Goal: Task Accomplishment & Management: Complete application form

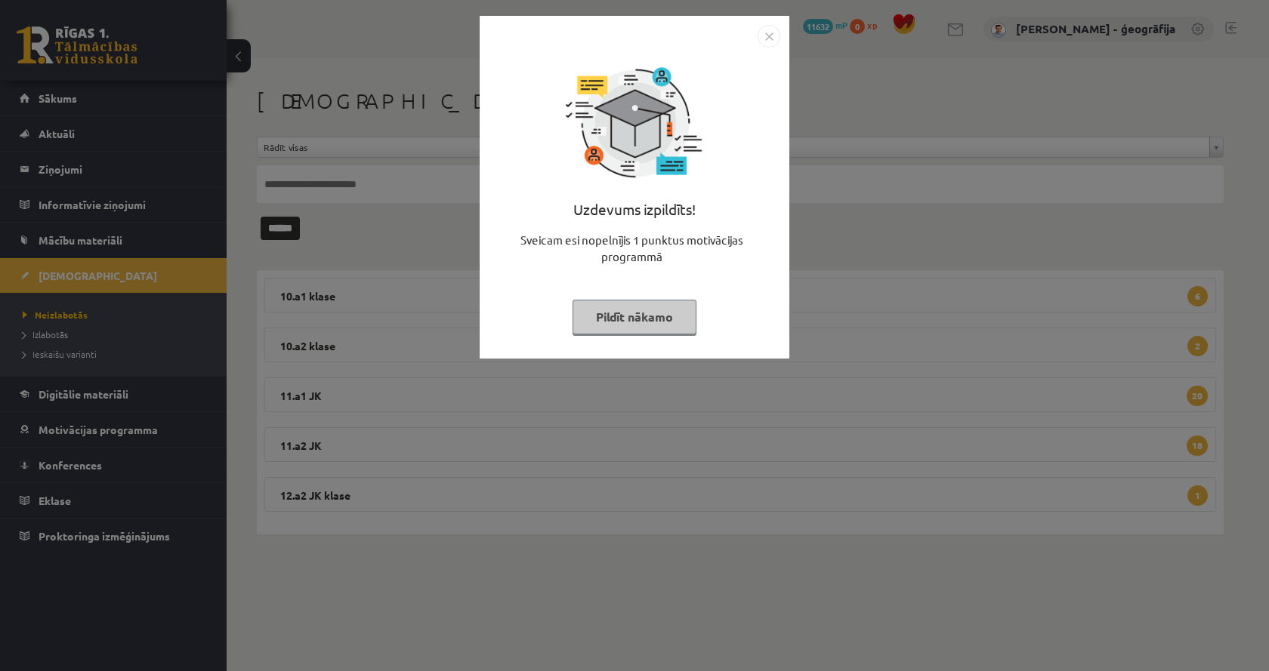
click at [620, 314] on button "Pildīt nākamo" at bounding box center [635, 317] width 124 height 35
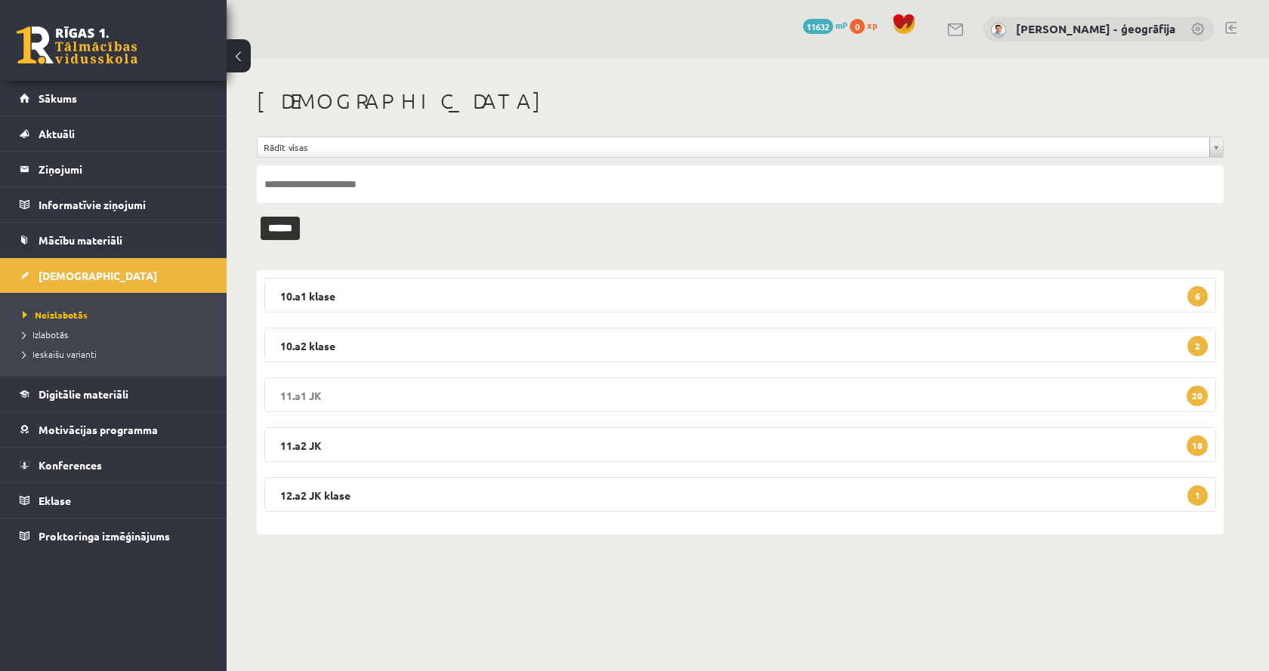
click at [480, 394] on legend "11.a1 JK 20" at bounding box center [740, 395] width 952 height 35
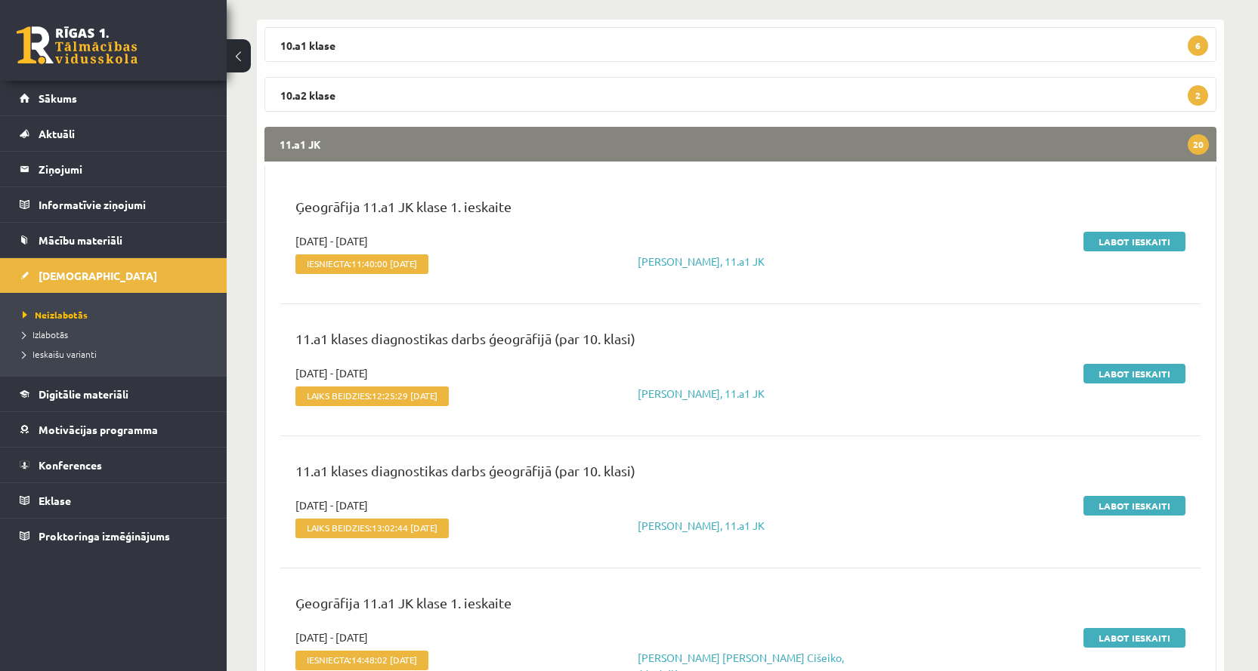
scroll to position [378, 0]
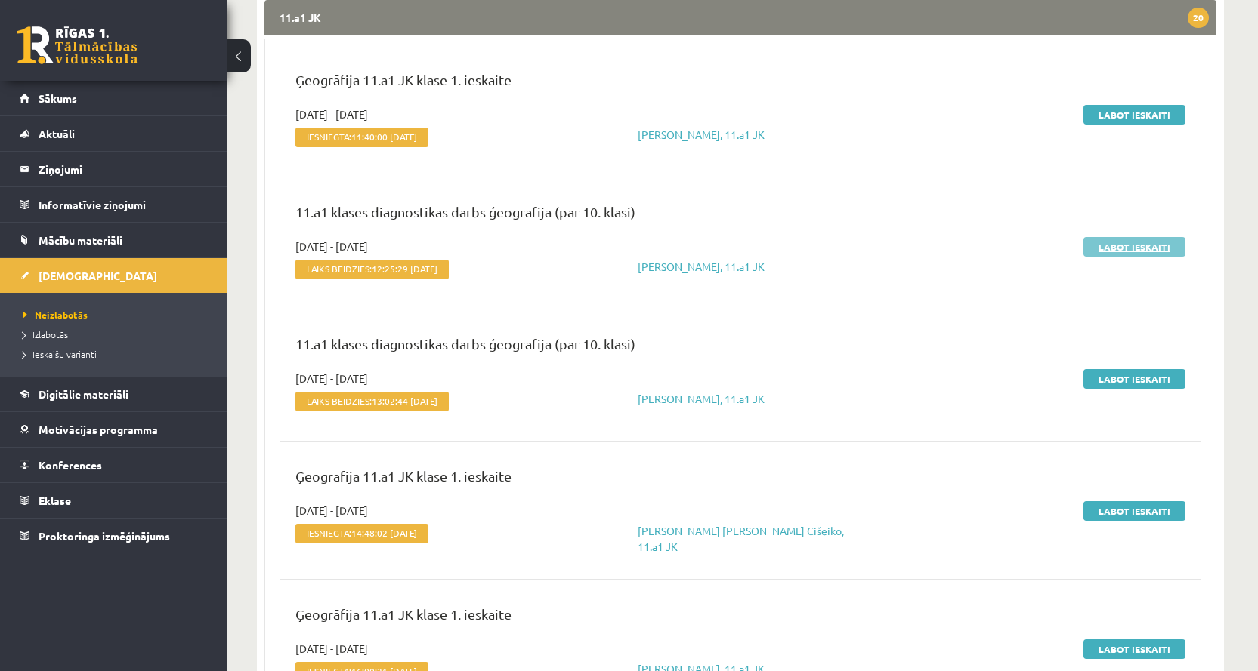
click at [1116, 249] on link "Labot ieskaiti" at bounding box center [1134, 247] width 102 height 20
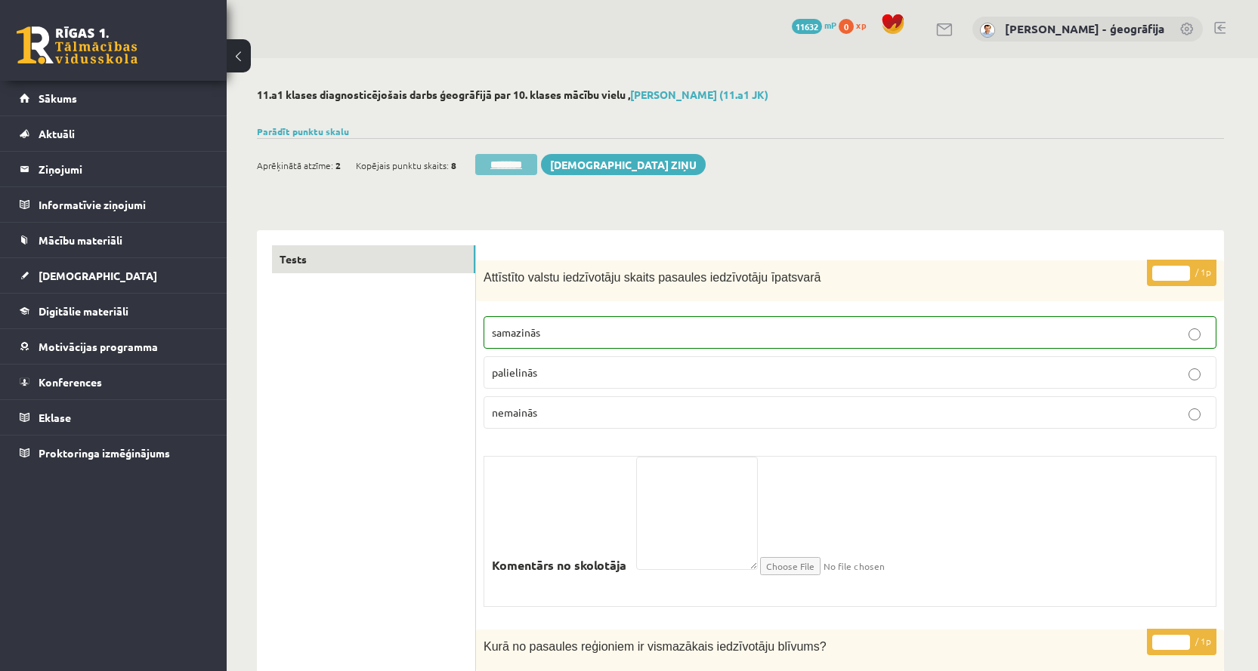
click at [508, 166] on input "********" at bounding box center [506, 164] width 62 height 21
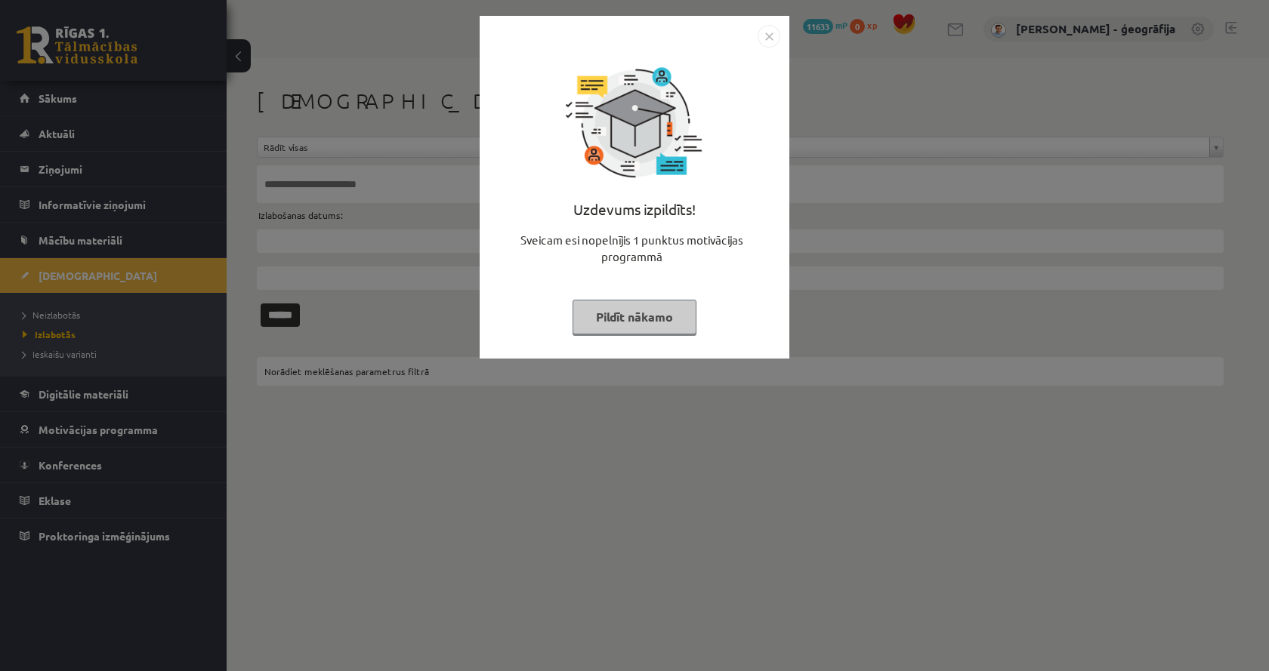
drag, startPoint x: 642, startPoint y: 318, endPoint x: 521, endPoint y: 304, distance: 121.7
click at [637, 316] on button "Pildīt nākamo" at bounding box center [635, 317] width 124 height 35
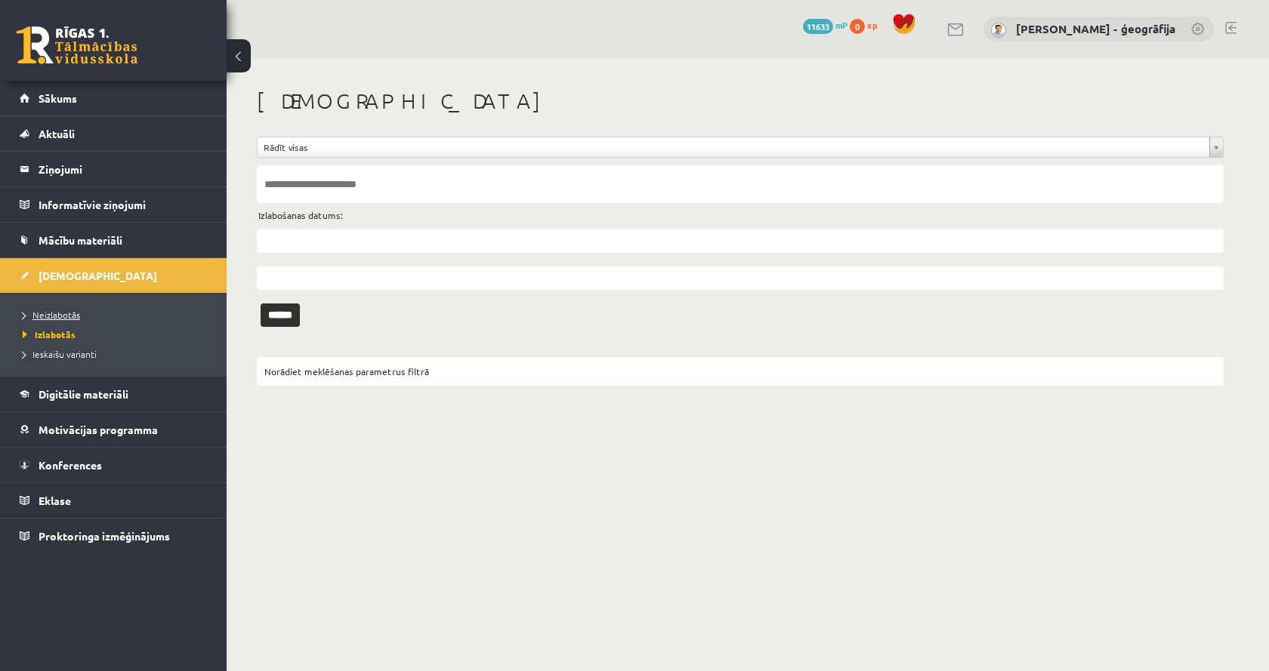
click at [63, 316] on span "Neizlabotās" at bounding box center [51, 315] width 57 height 12
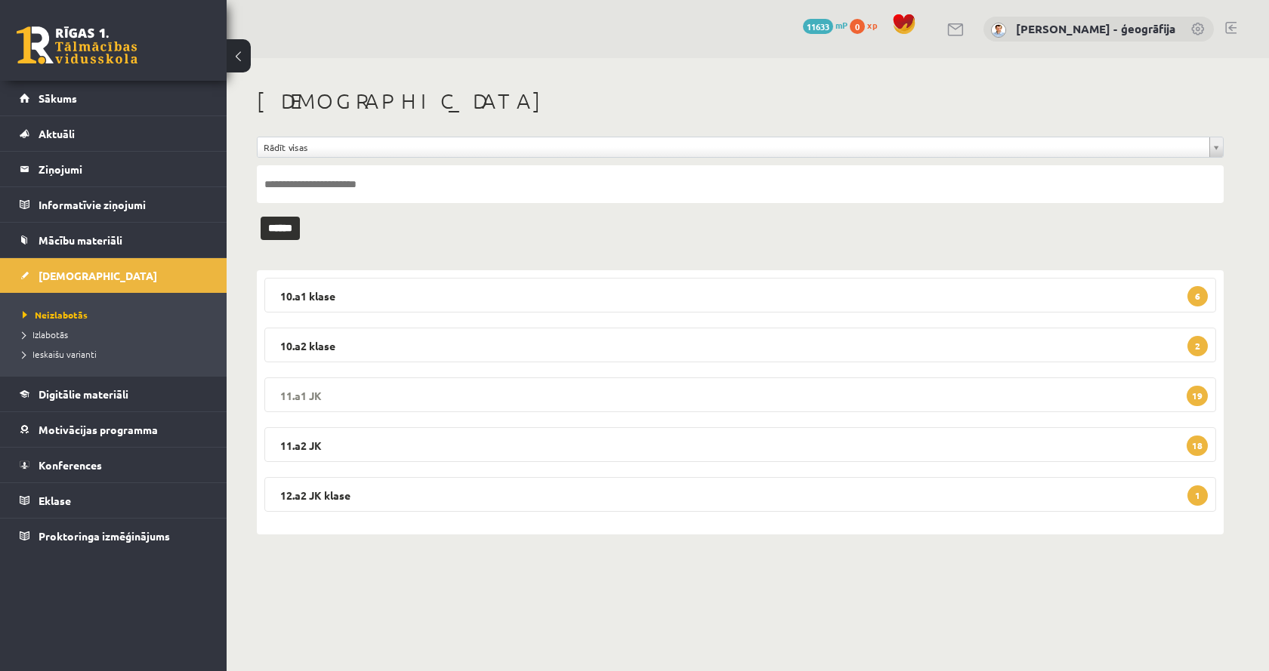
click at [601, 401] on legend "11.a1 JK 19" at bounding box center [740, 395] width 952 height 35
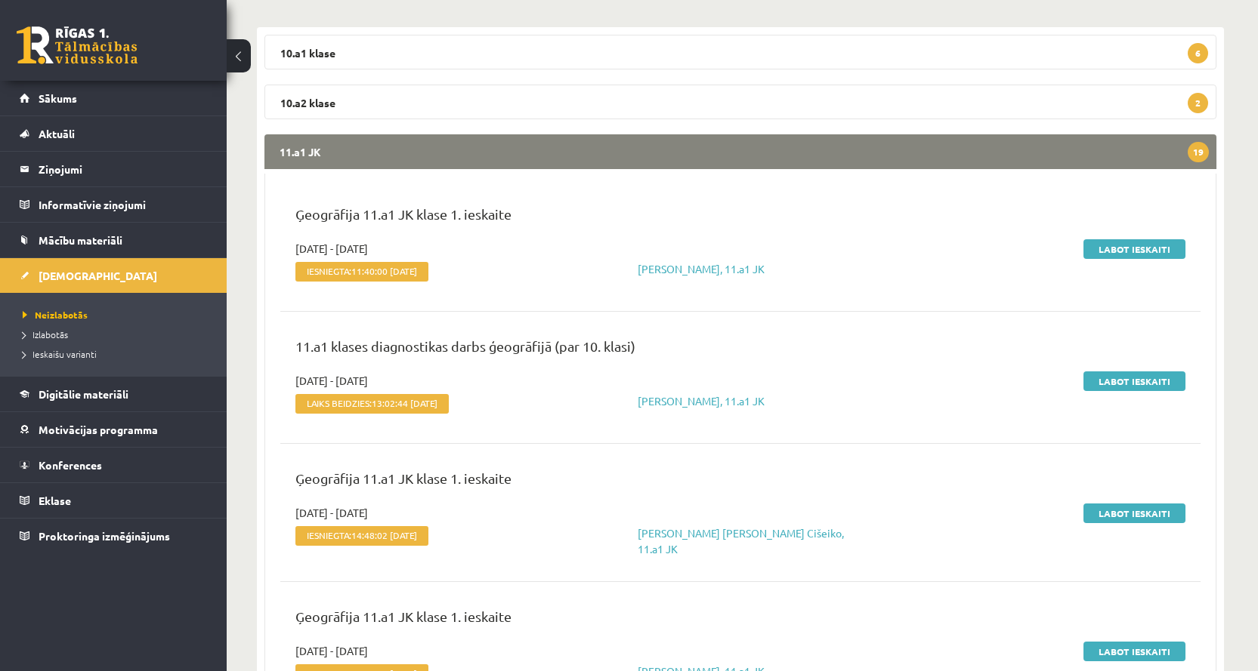
scroll to position [302, 0]
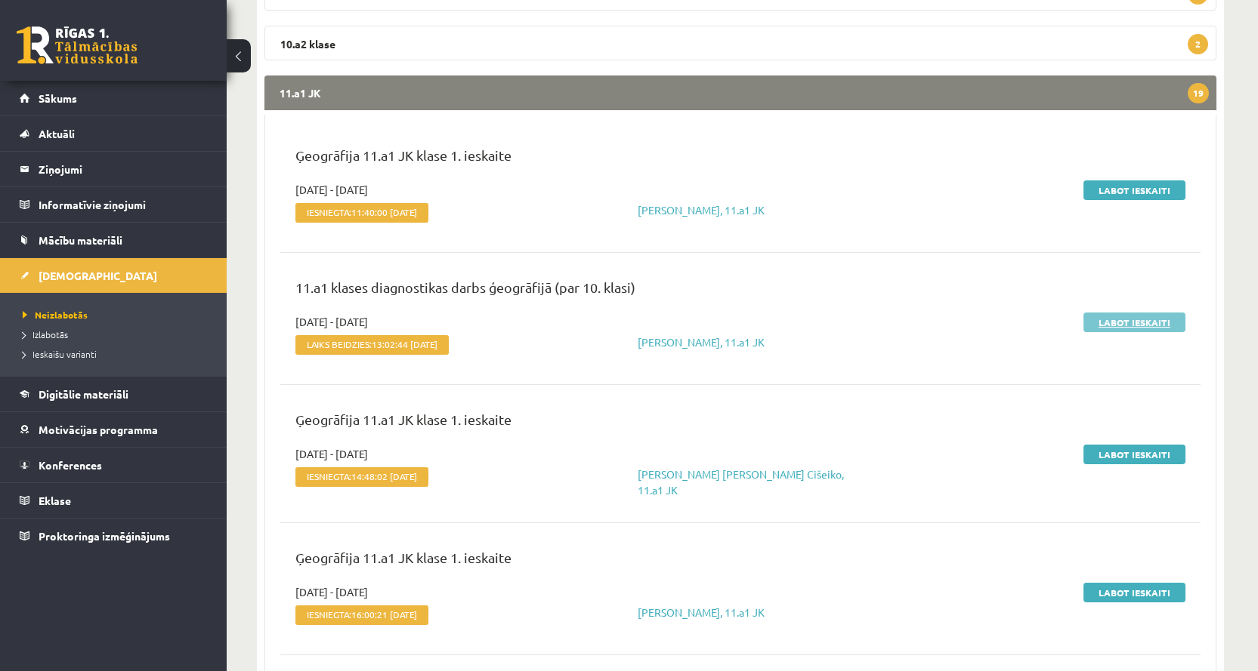
click at [1122, 326] on link "Labot ieskaiti" at bounding box center [1134, 323] width 102 height 20
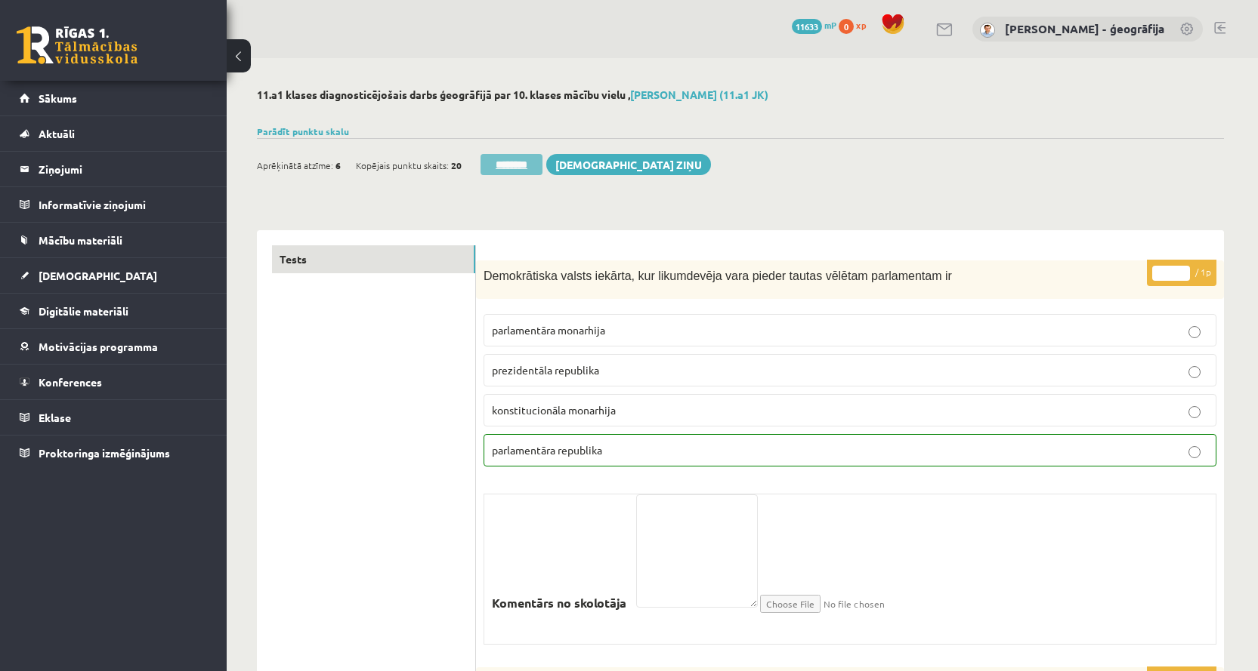
click at [522, 163] on input "********" at bounding box center [511, 164] width 62 height 21
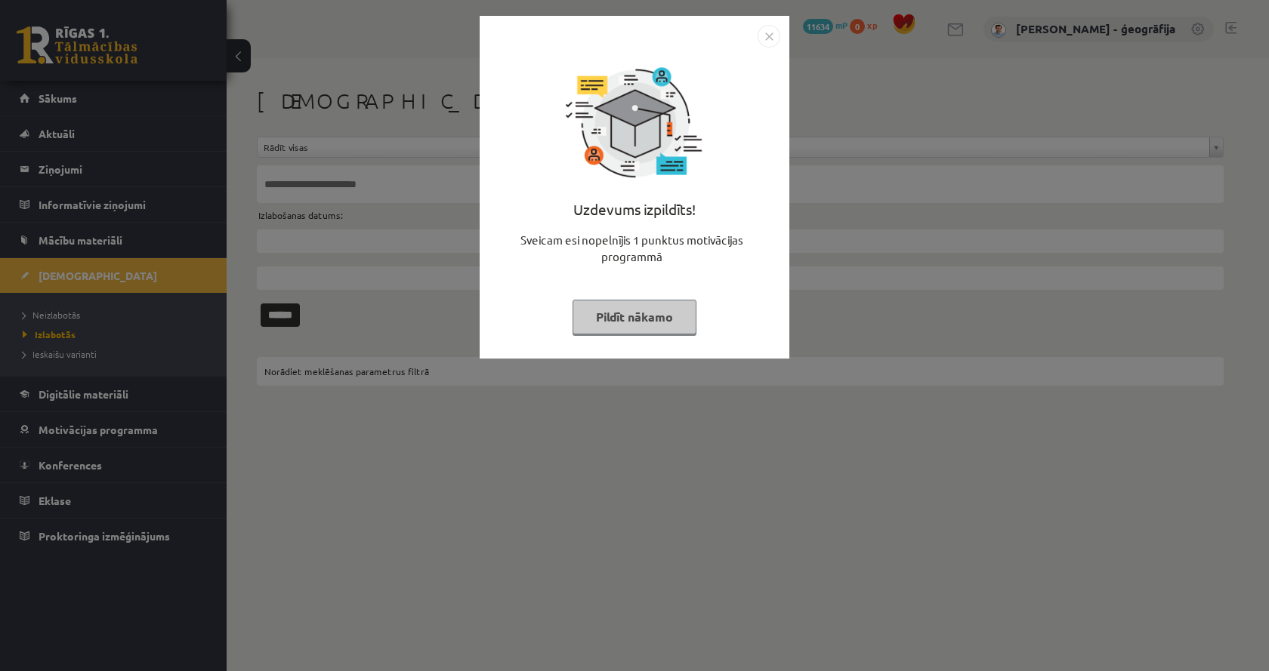
click at [648, 309] on button "Pildīt nākamo" at bounding box center [635, 317] width 124 height 35
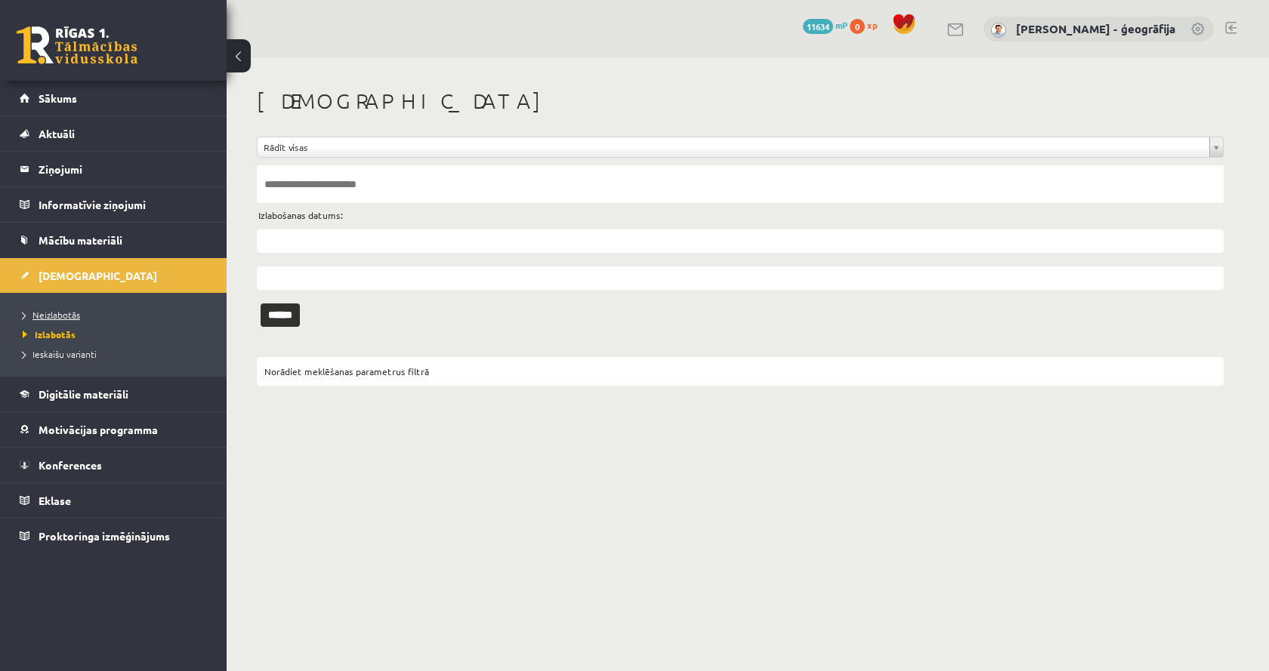
click at [69, 316] on span "Neizlabotās" at bounding box center [51, 315] width 57 height 12
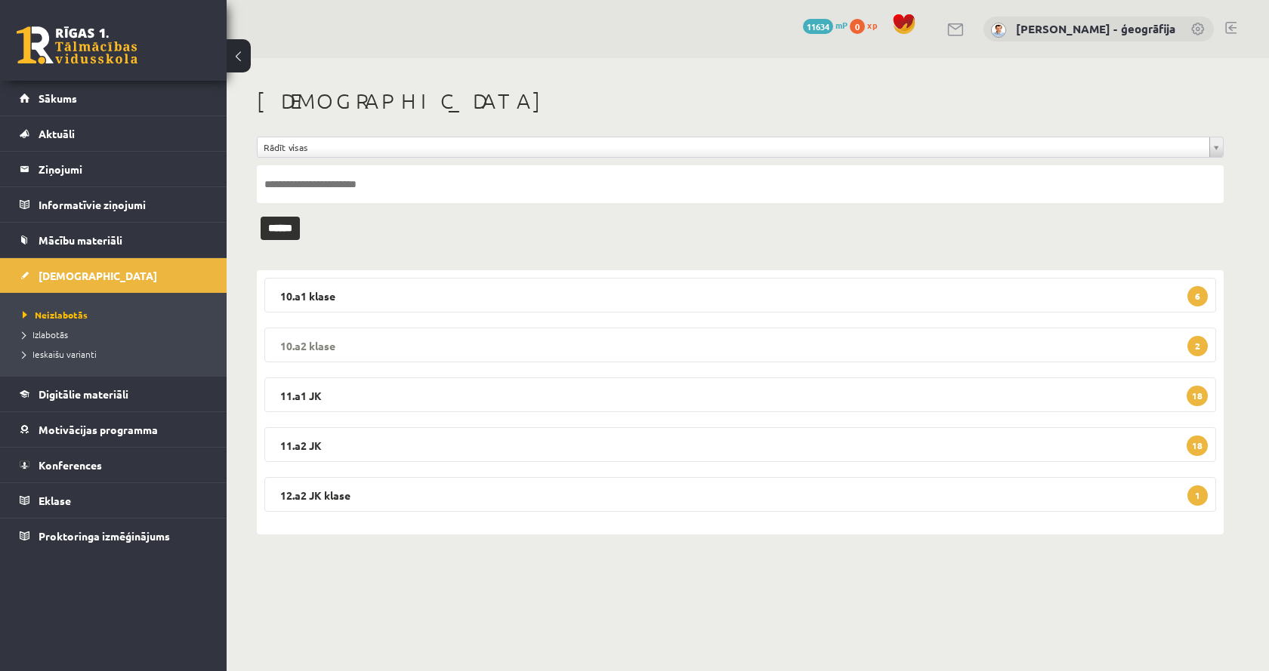
click at [477, 347] on legend "10.a2 klase 2" at bounding box center [740, 345] width 952 height 35
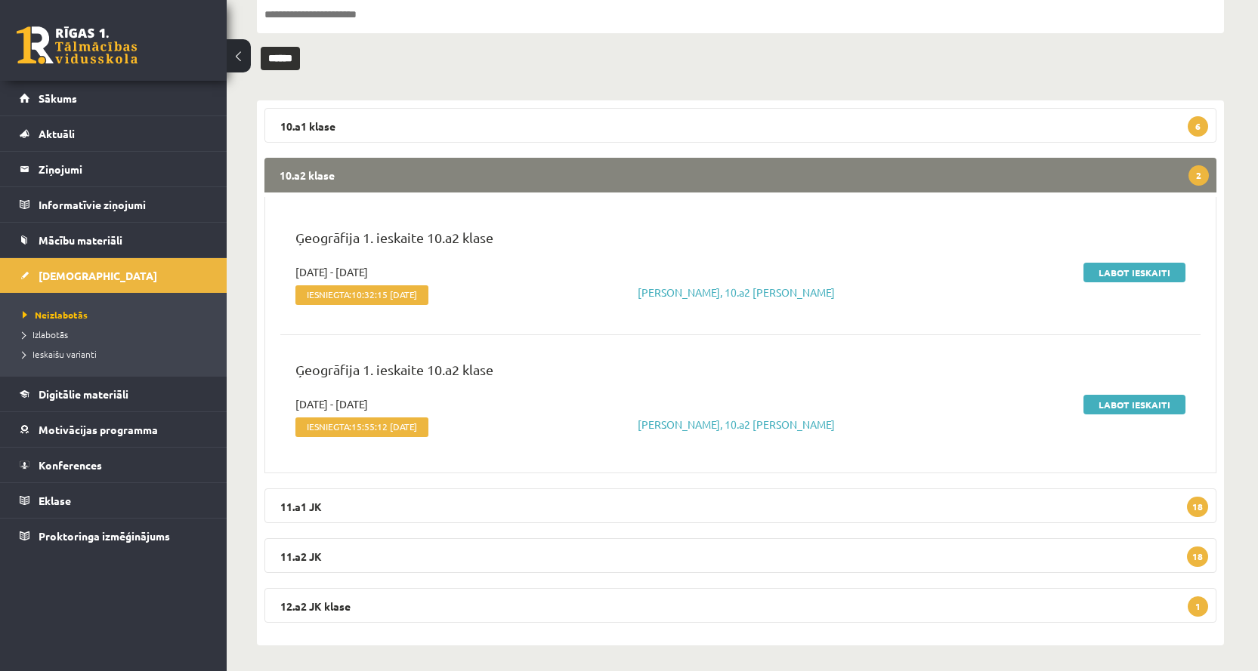
scroll to position [174, 0]
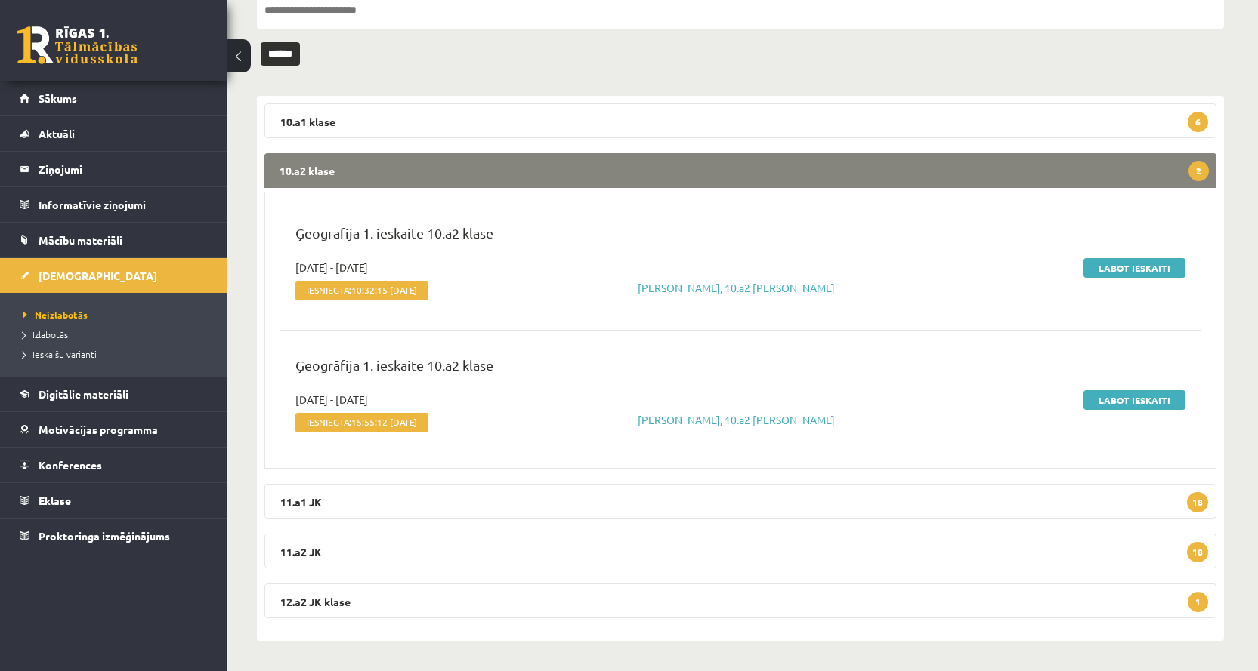
click at [564, 177] on legend "10.a2 klase 2" at bounding box center [740, 170] width 952 height 35
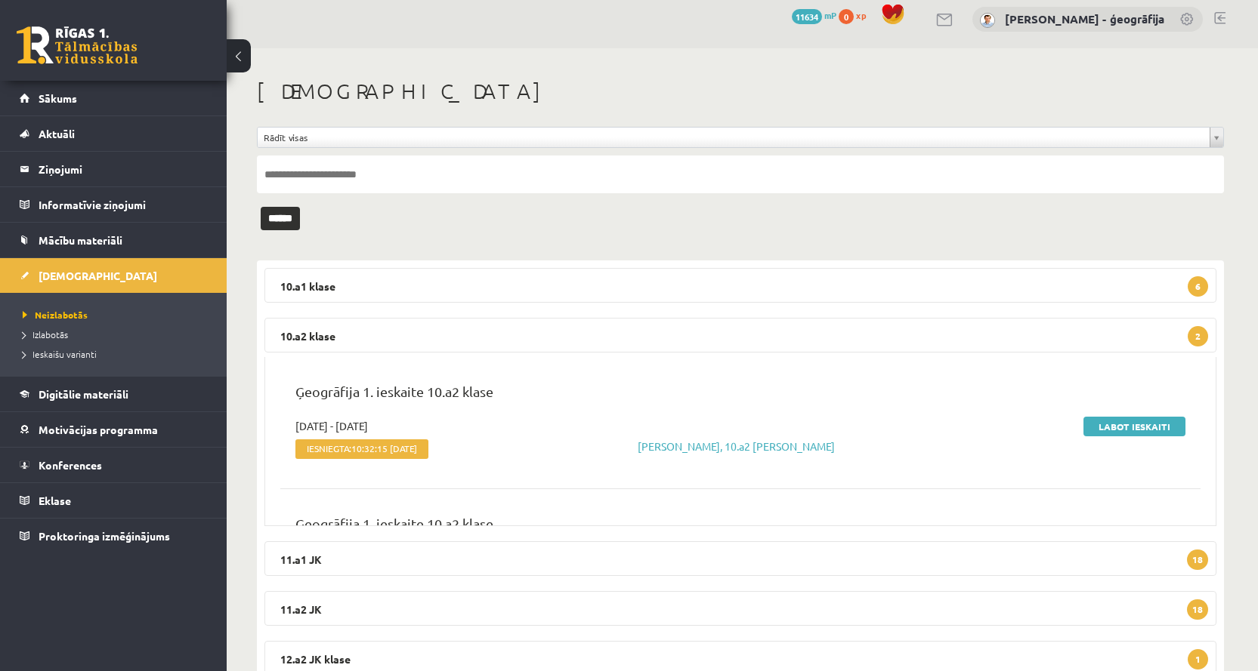
scroll to position [0, 0]
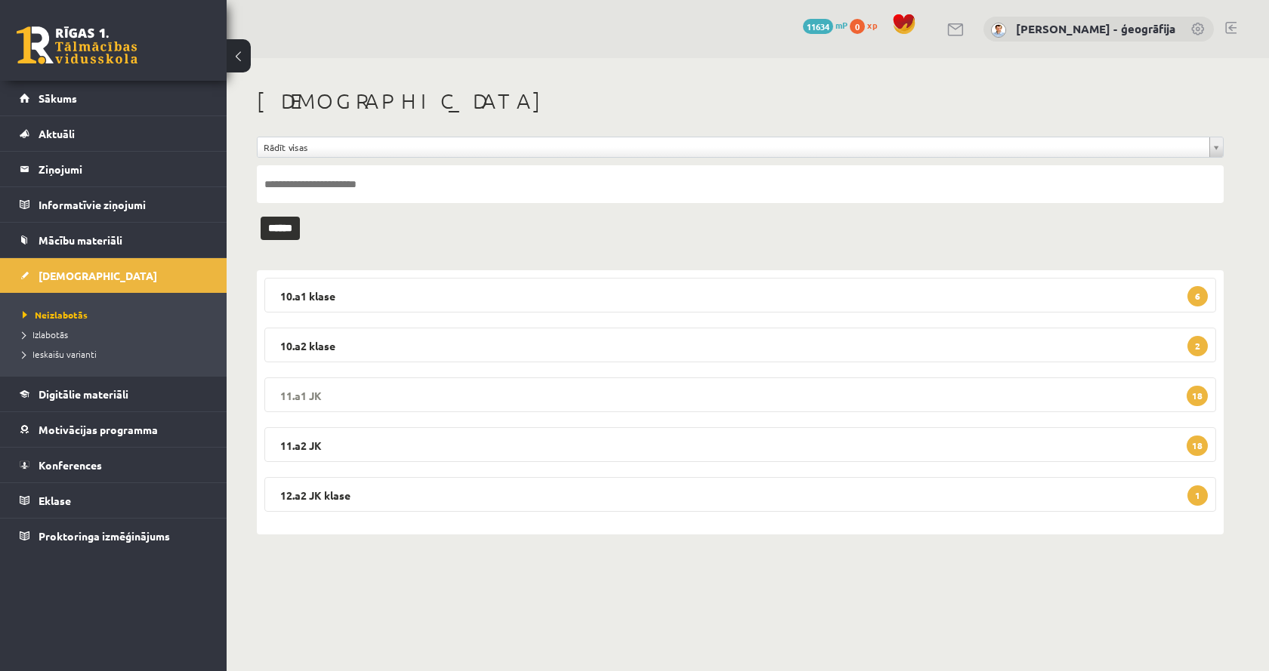
click at [639, 390] on legend "11.a1 JK 18" at bounding box center [740, 395] width 952 height 35
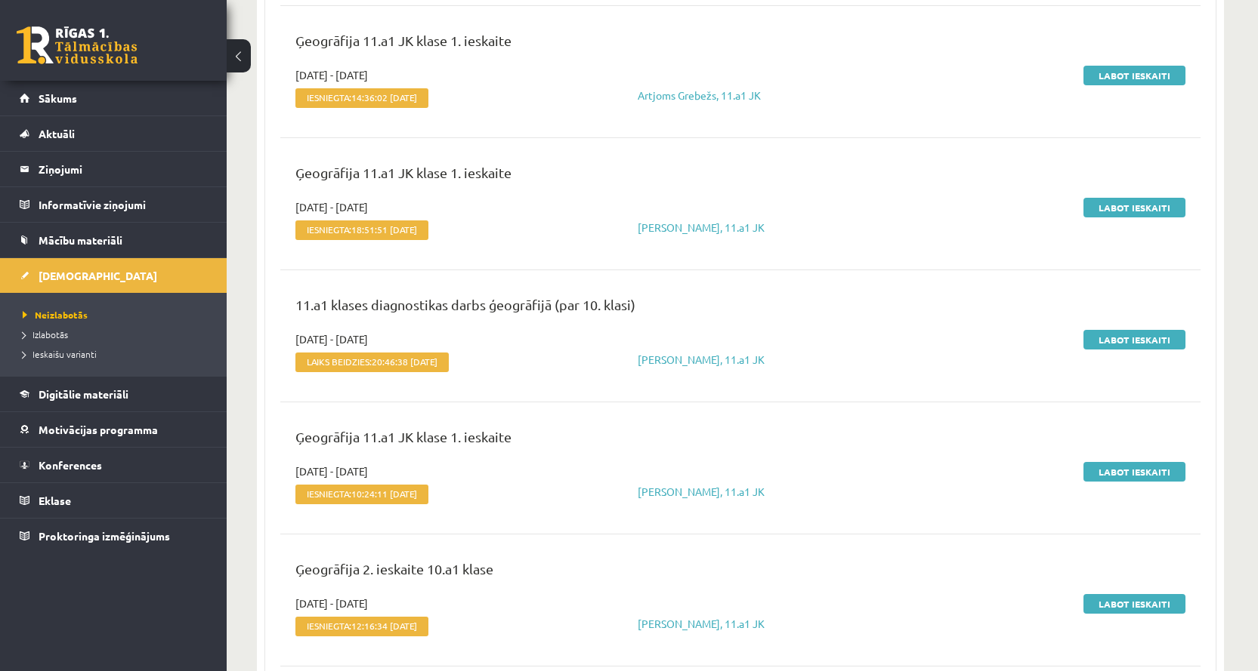
scroll to position [1360, 0]
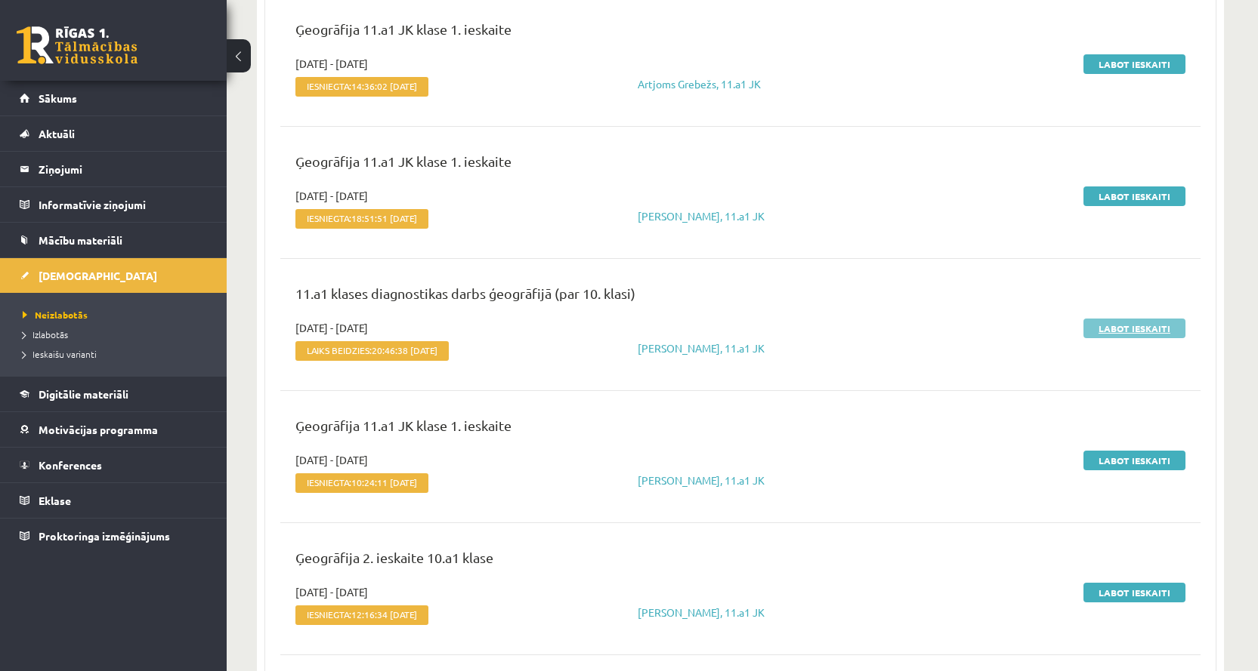
click at [1113, 323] on link "Labot ieskaiti" at bounding box center [1134, 329] width 102 height 20
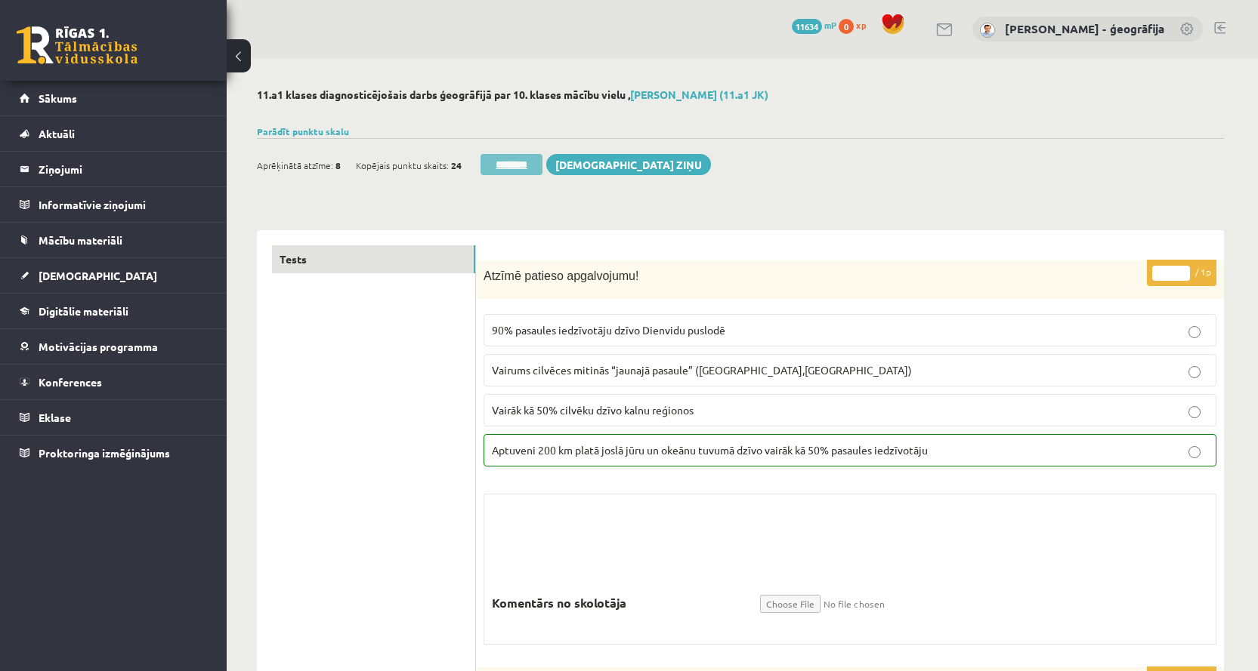
click at [502, 175] on div "Aprēķinātā atzīme: 8 Kopējais punktu skaits: 24 ******** [DEMOGRAPHIC_DATA] ziņu" at bounding box center [484, 167] width 454 height 26
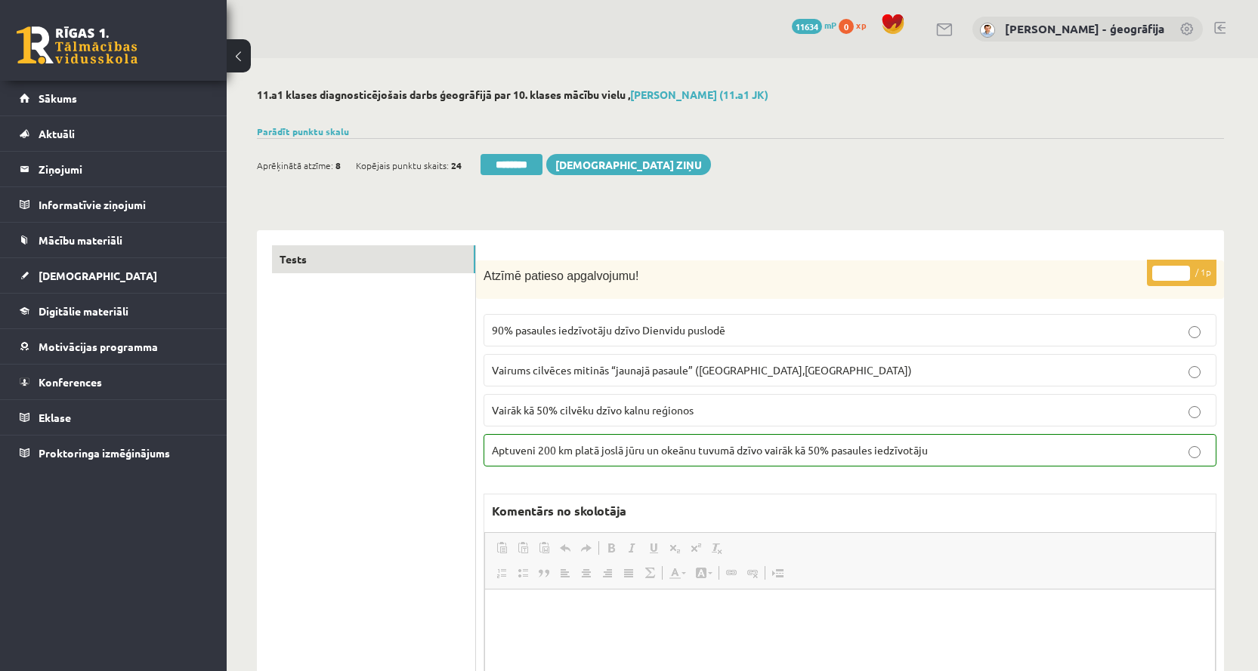
click at [504, 171] on input "********" at bounding box center [511, 164] width 62 height 21
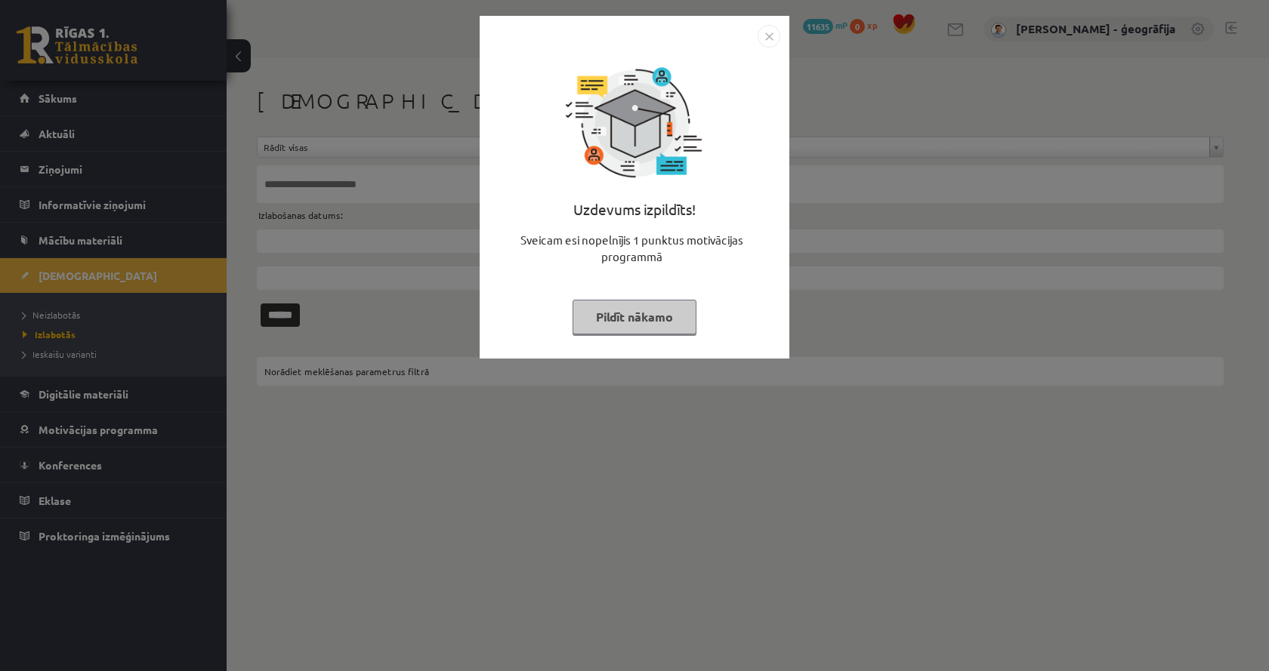
click at [603, 313] on button "Pildīt nākamo" at bounding box center [635, 317] width 124 height 35
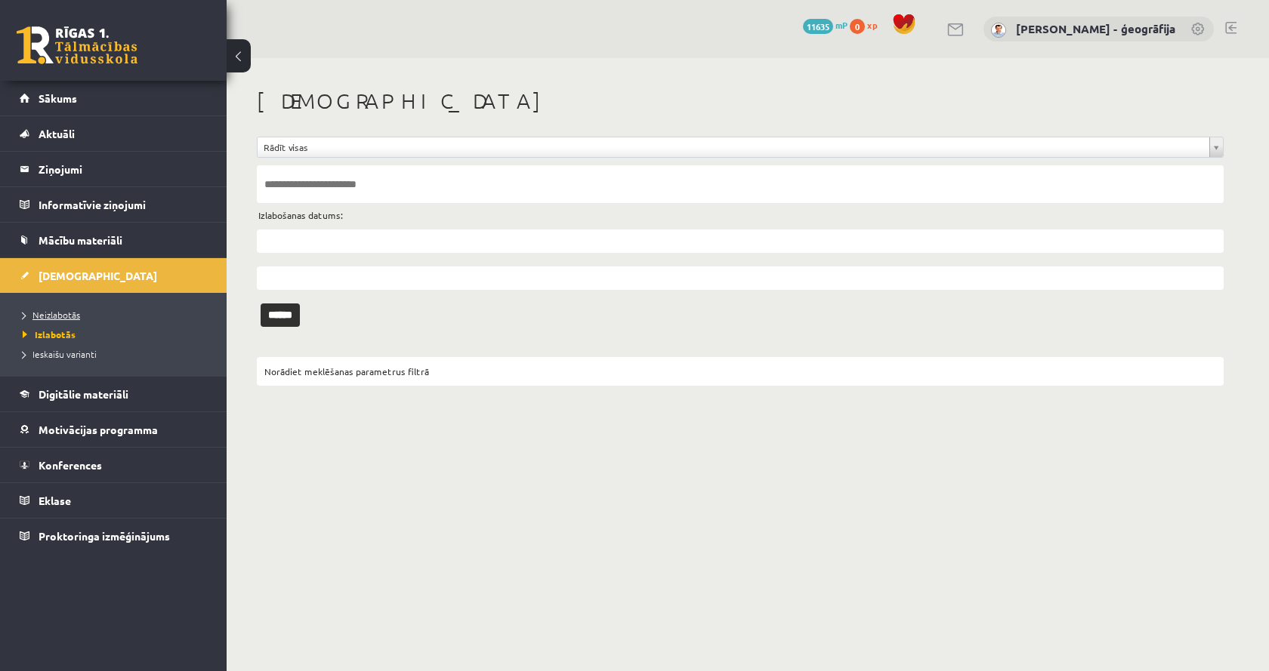
click at [49, 316] on span "Neizlabotās" at bounding box center [51, 315] width 57 height 12
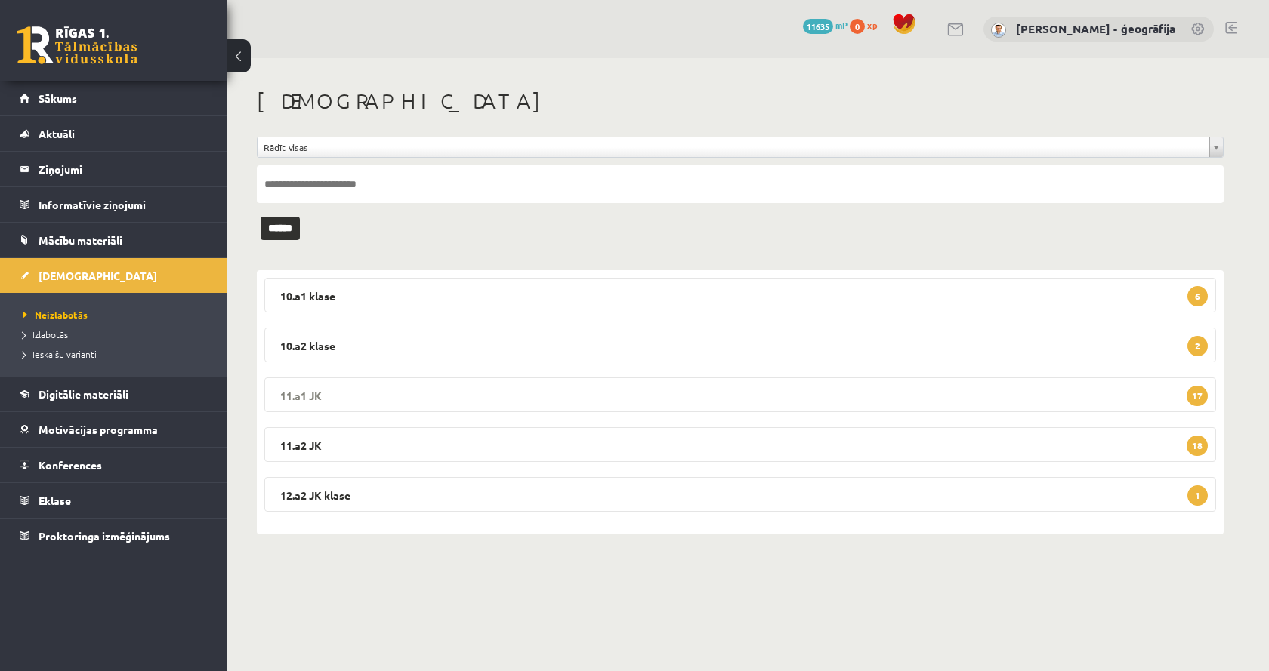
click at [495, 395] on legend "11.a1 JK 17" at bounding box center [740, 395] width 952 height 35
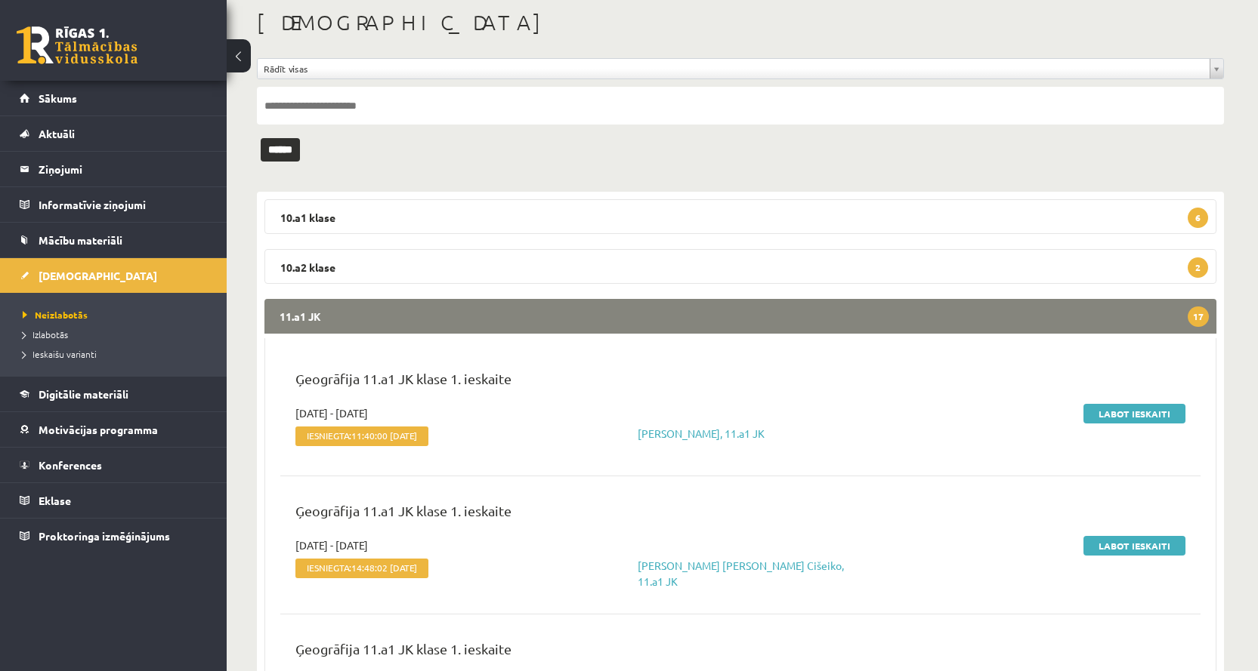
scroll to position [227, 0]
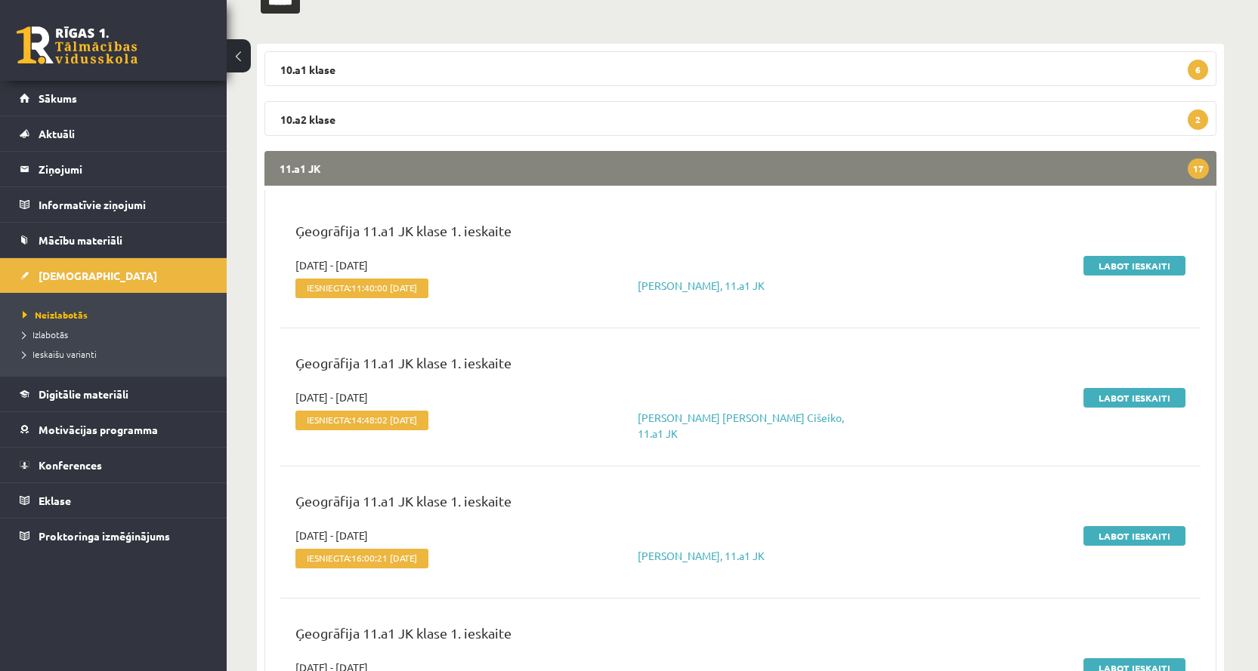
click at [1119, 264] on link "Labot ieskaiti" at bounding box center [1134, 266] width 102 height 20
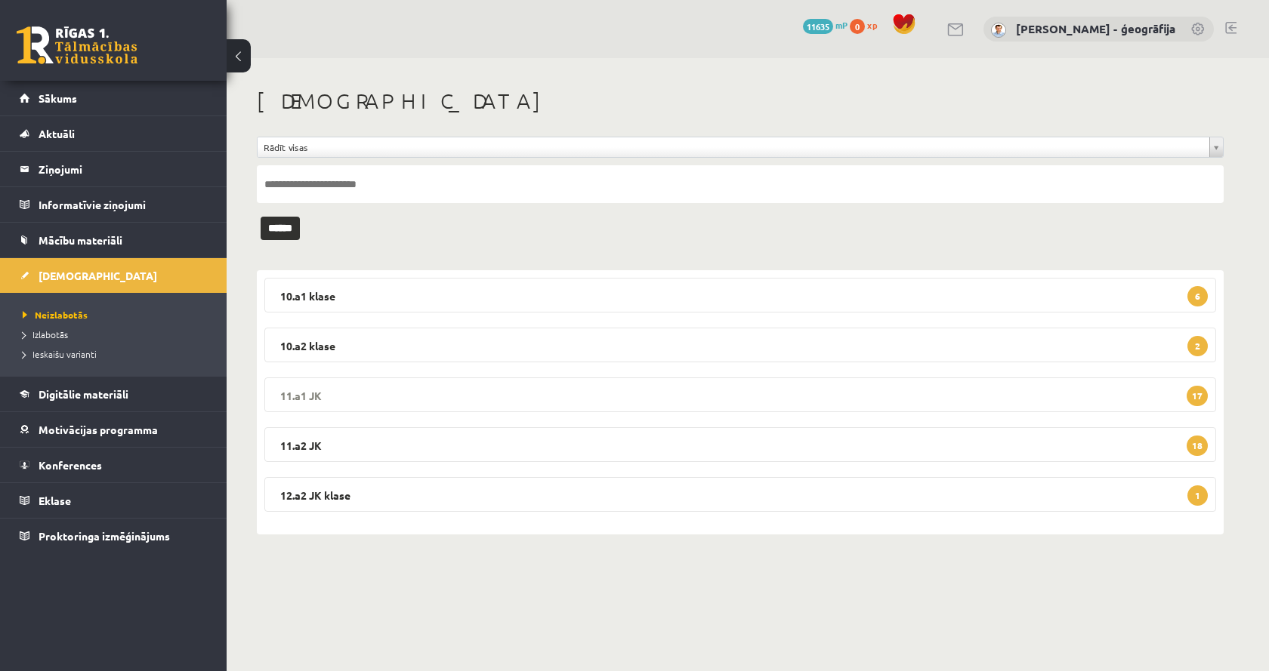
click at [343, 391] on legend "11.a1 JK 17" at bounding box center [740, 395] width 952 height 35
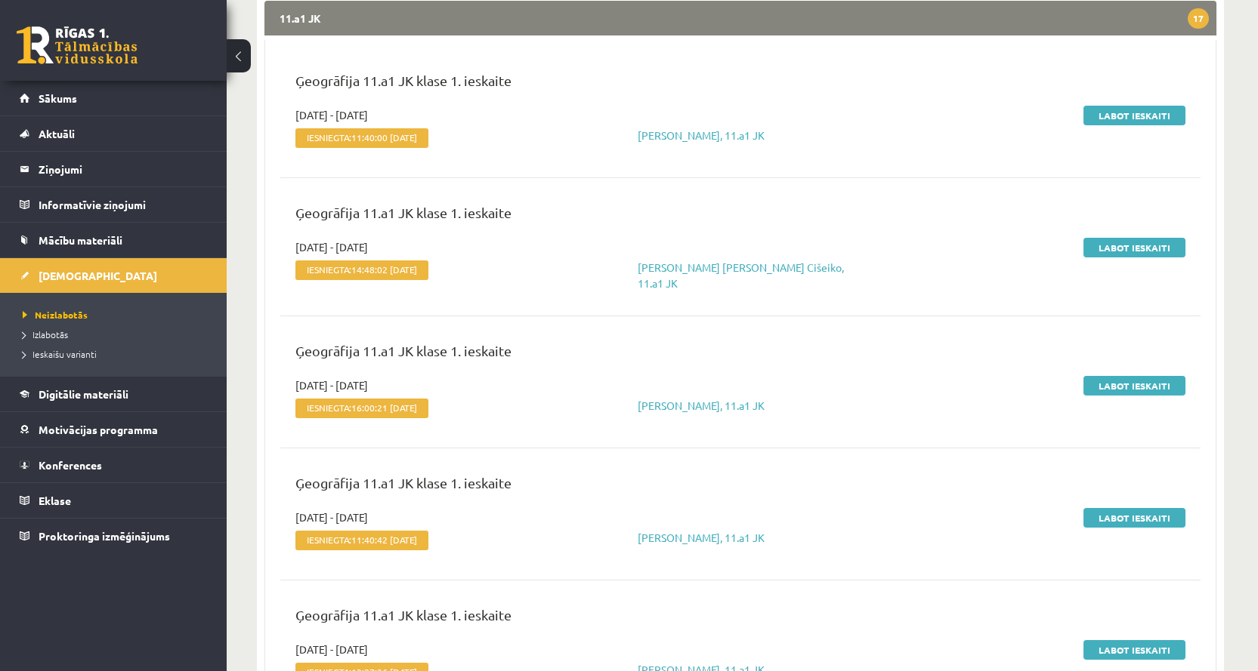
scroll to position [378, 0]
click at [1112, 250] on link "Labot ieskaiti" at bounding box center [1134, 247] width 102 height 20
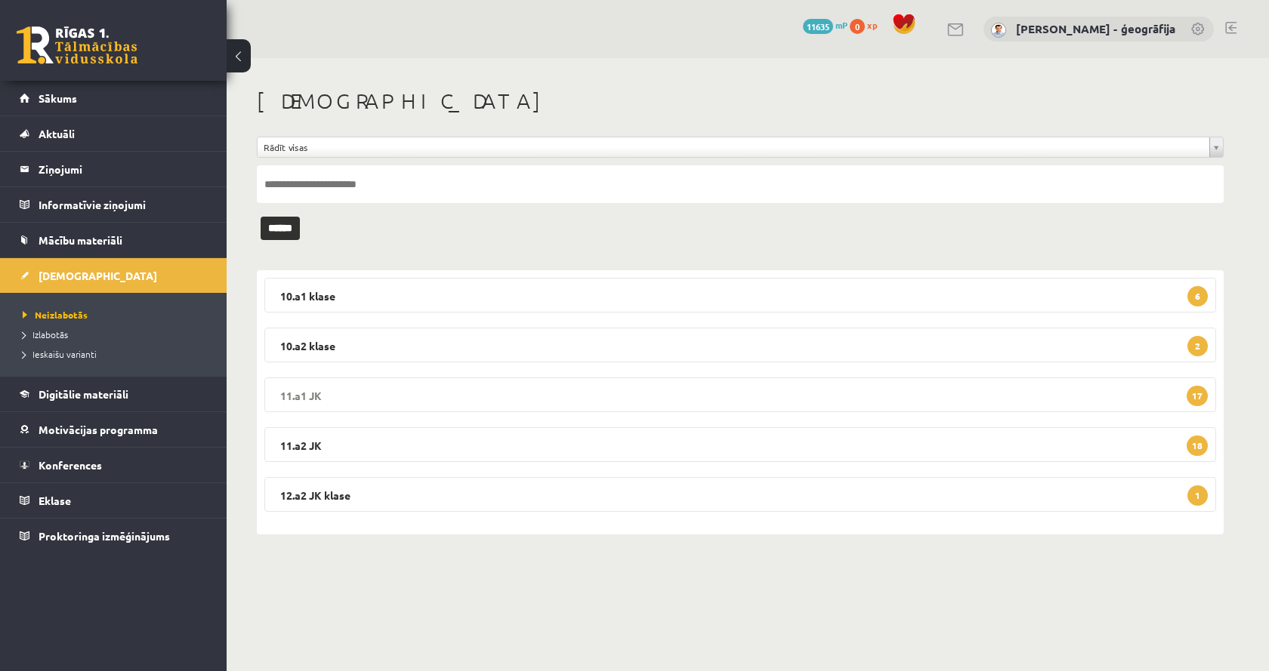
click at [319, 404] on legend "11.a1 JK 17" at bounding box center [740, 395] width 952 height 35
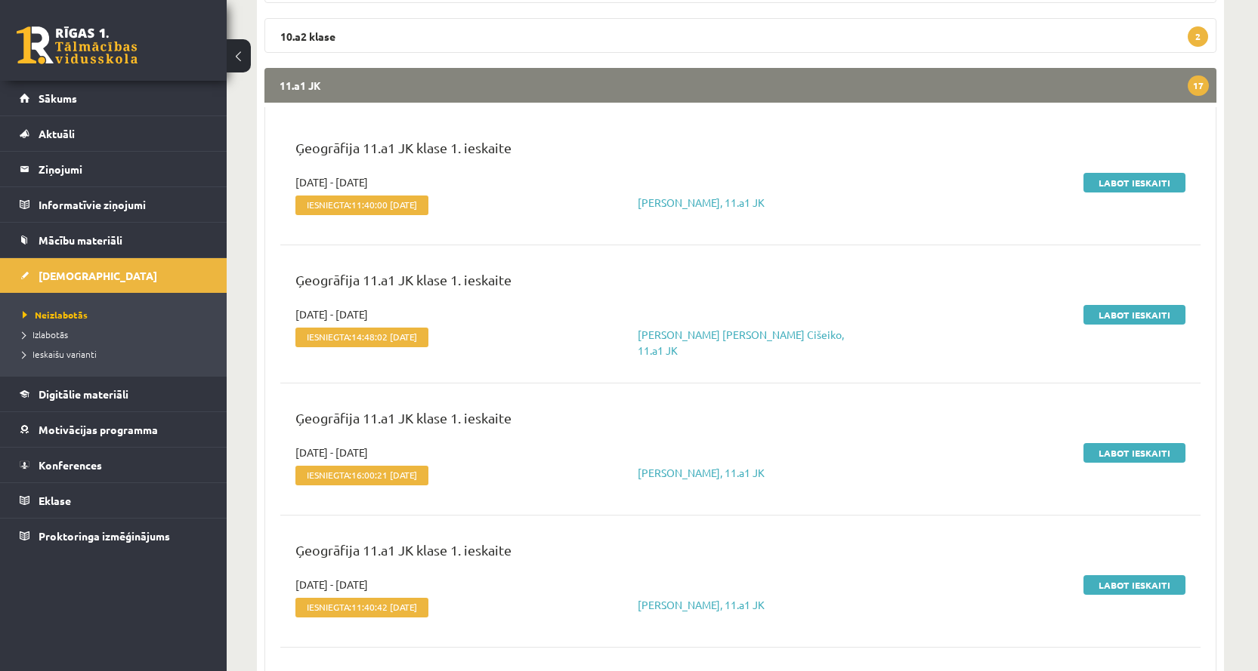
scroll to position [378, 0]
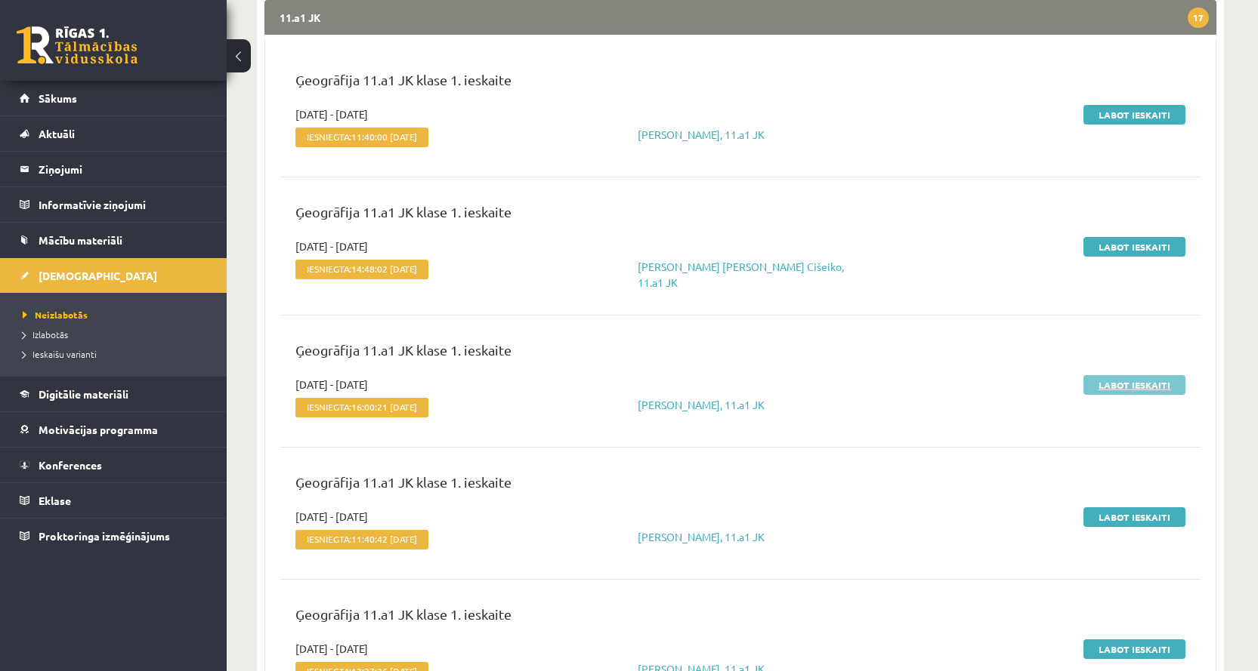
click at [1120, 375] on link "Labot ieskaiti" at bounding box center [1134, 385] width 102 height 20
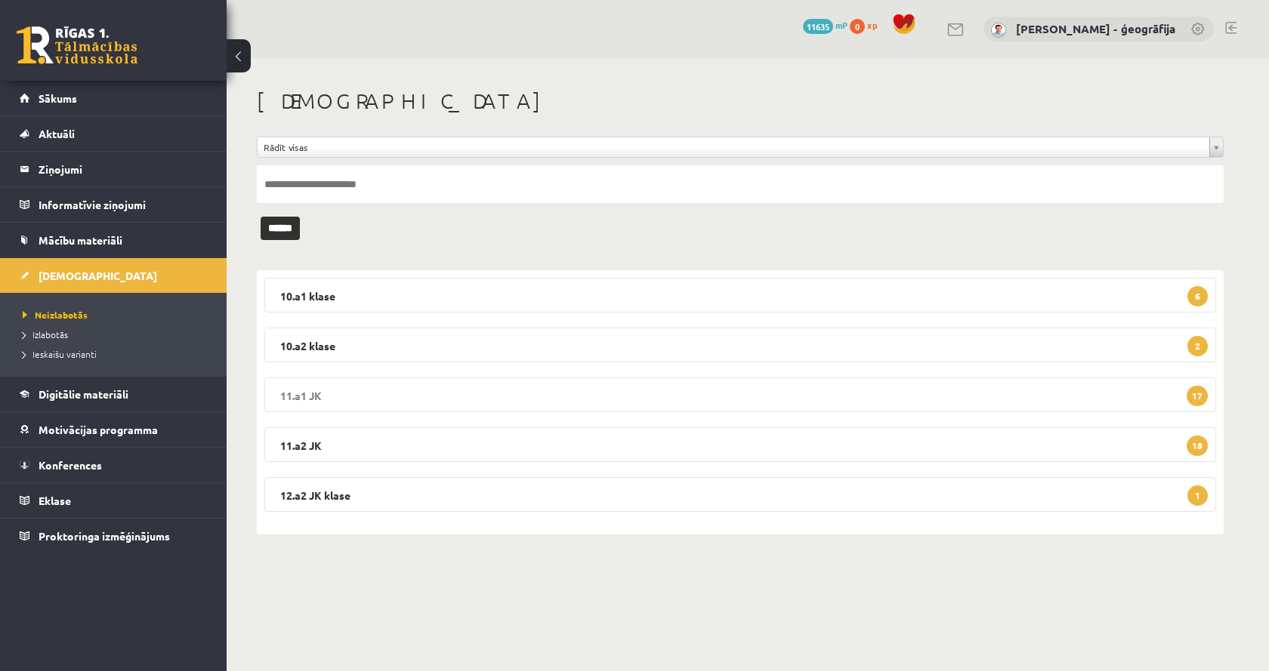
click at [315, 396] on legend "11.a1 JK 17" at bounding box center [740, 395] width 952 height 35
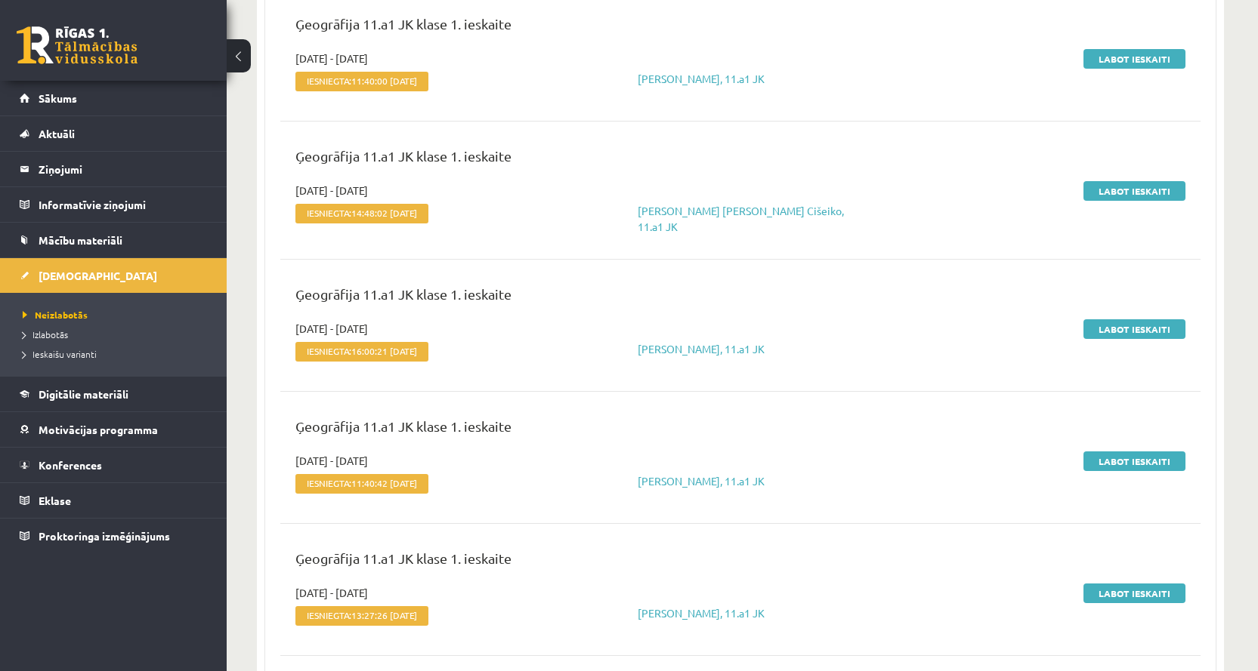
scroll to position [529, 0]
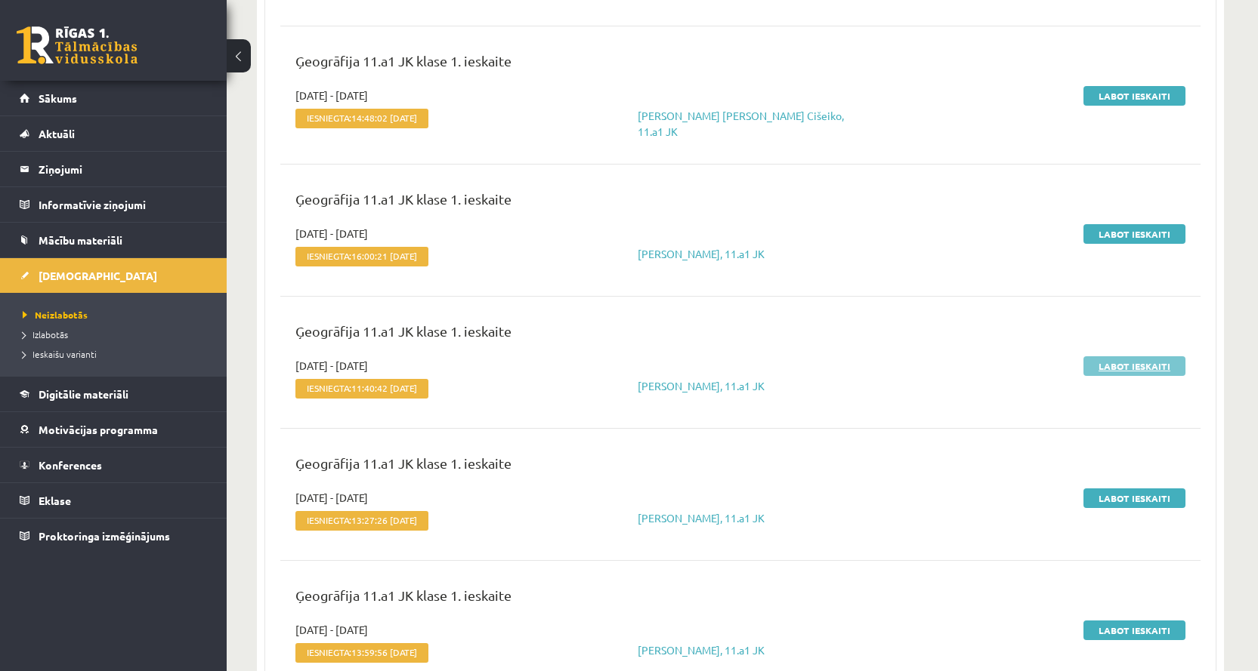
click at [1119, 361] on link "Labot ieskaiti" at bounding box center [1134, 366] width 102 height 20
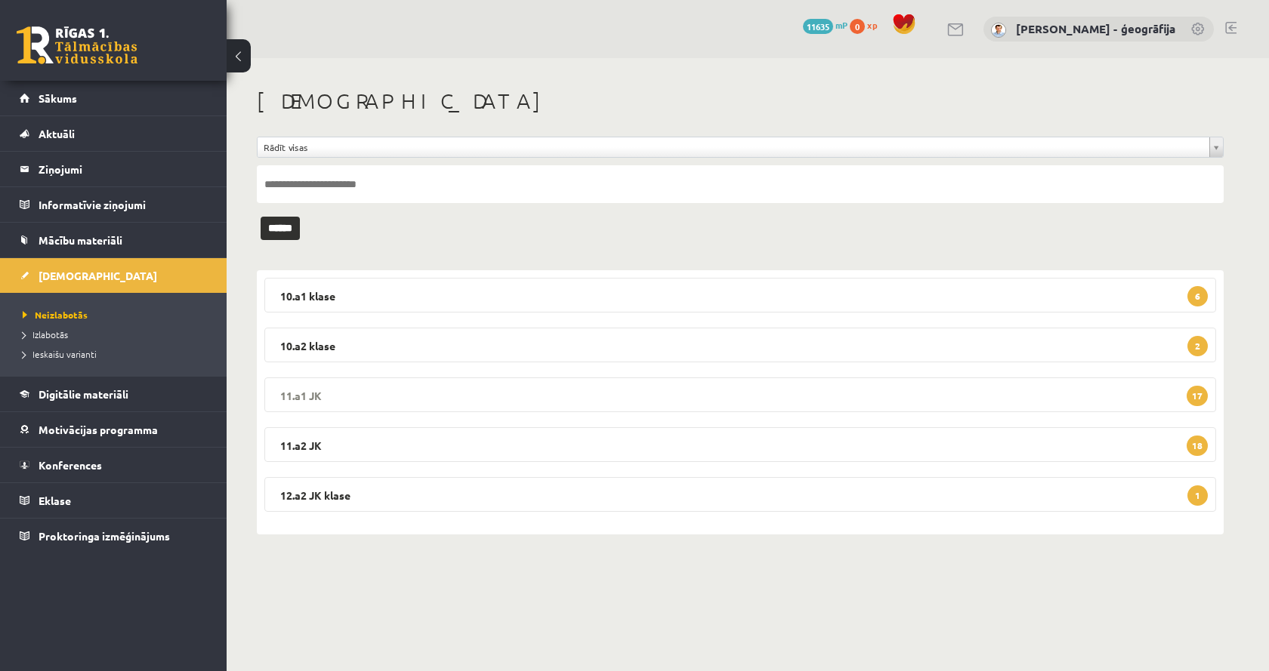
click at [317, 397] on legend "11.a1 JK 17" at bounding box center [740, 395] width 952 height 35
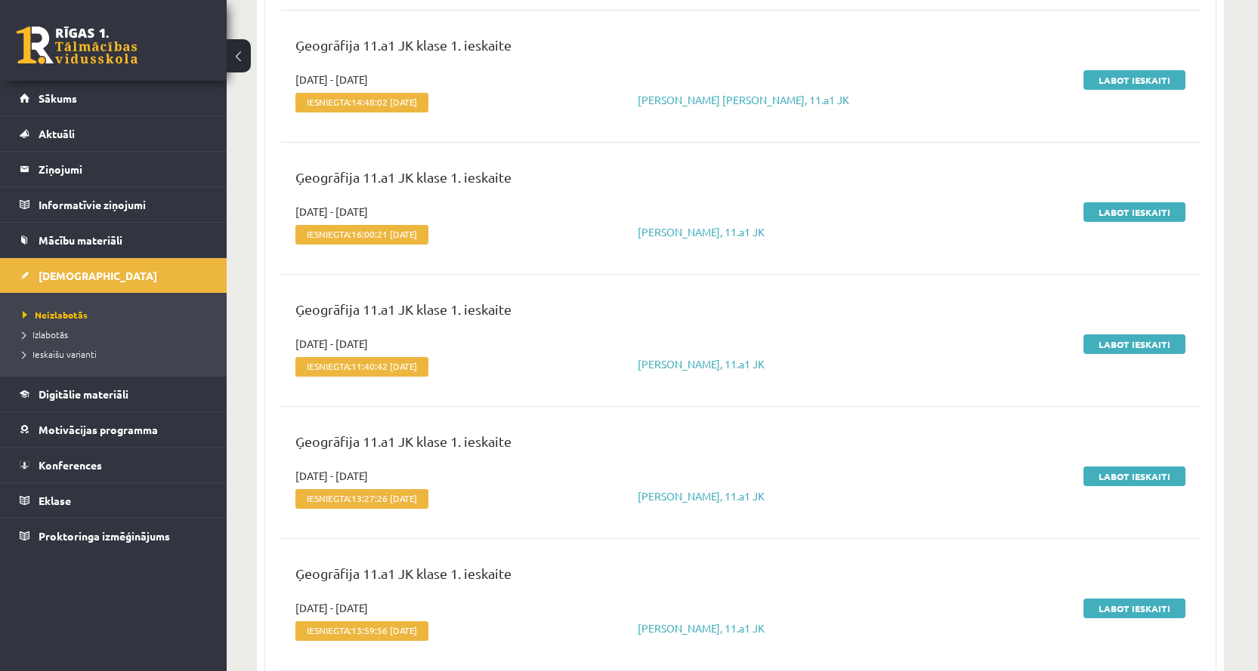
scroll to position [680, 0]
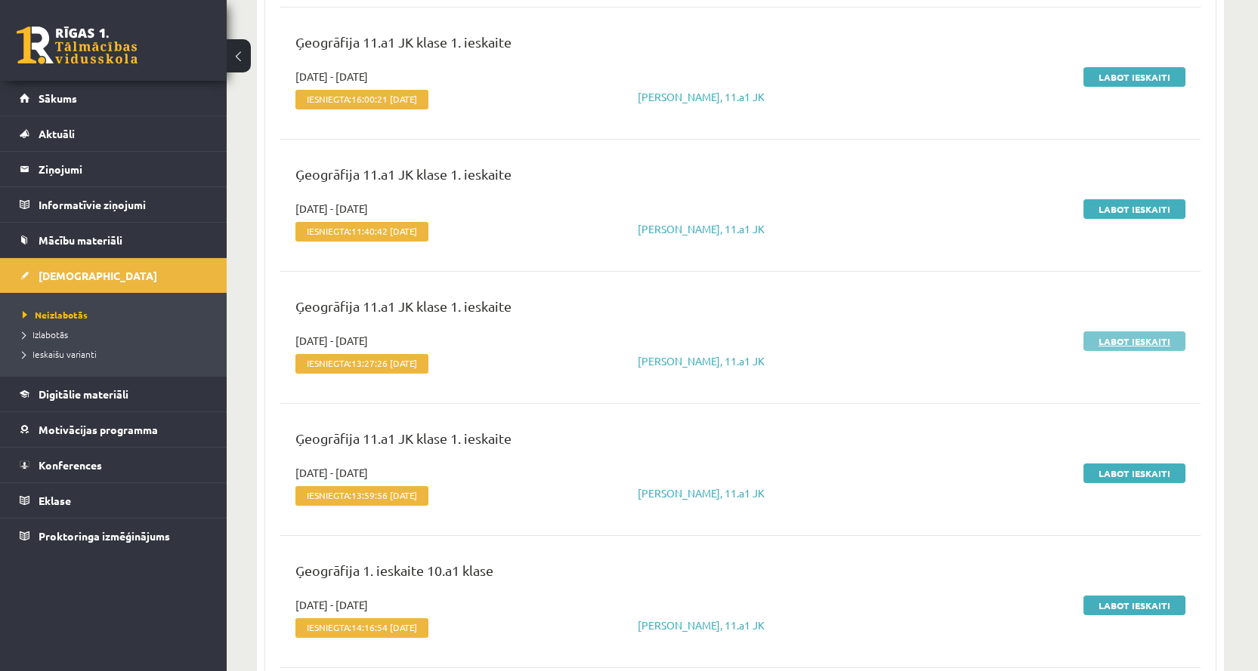
click at [1122, 342] on link "Labot ieskaiti" at bounding box center [1134, 342] width 102 height 20
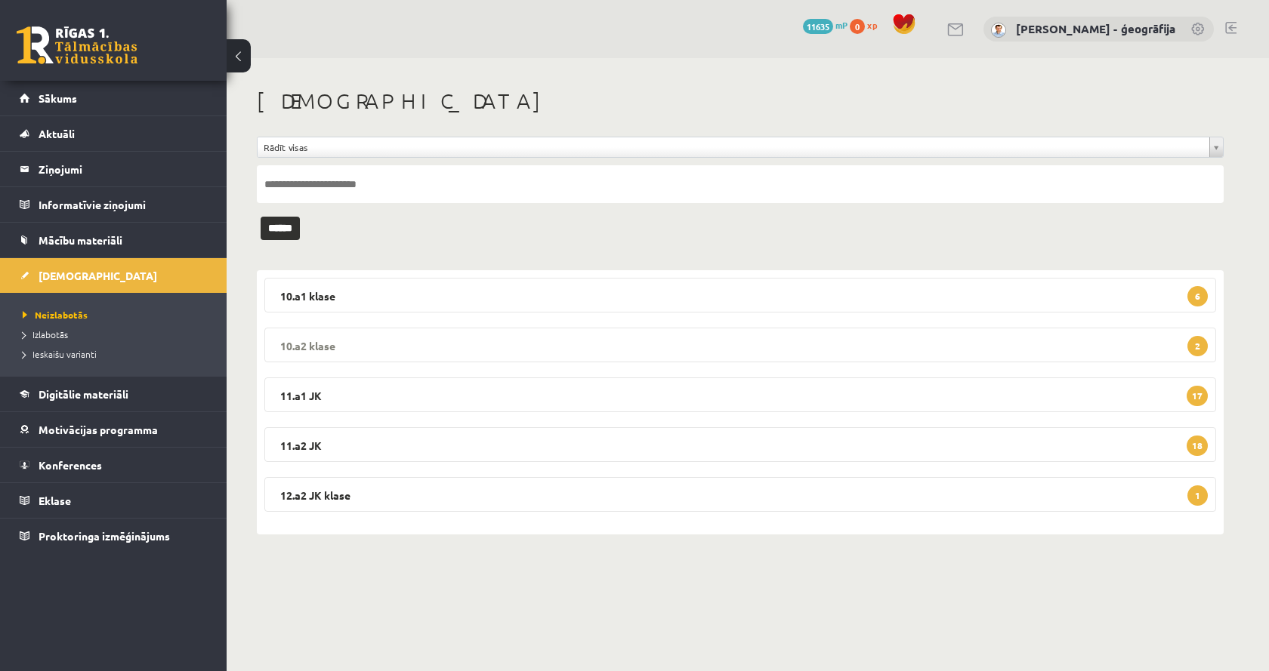
click at [375, 347] on legend "10.a2 klase 2" at bounding box center [740, 345] width 952 height 35
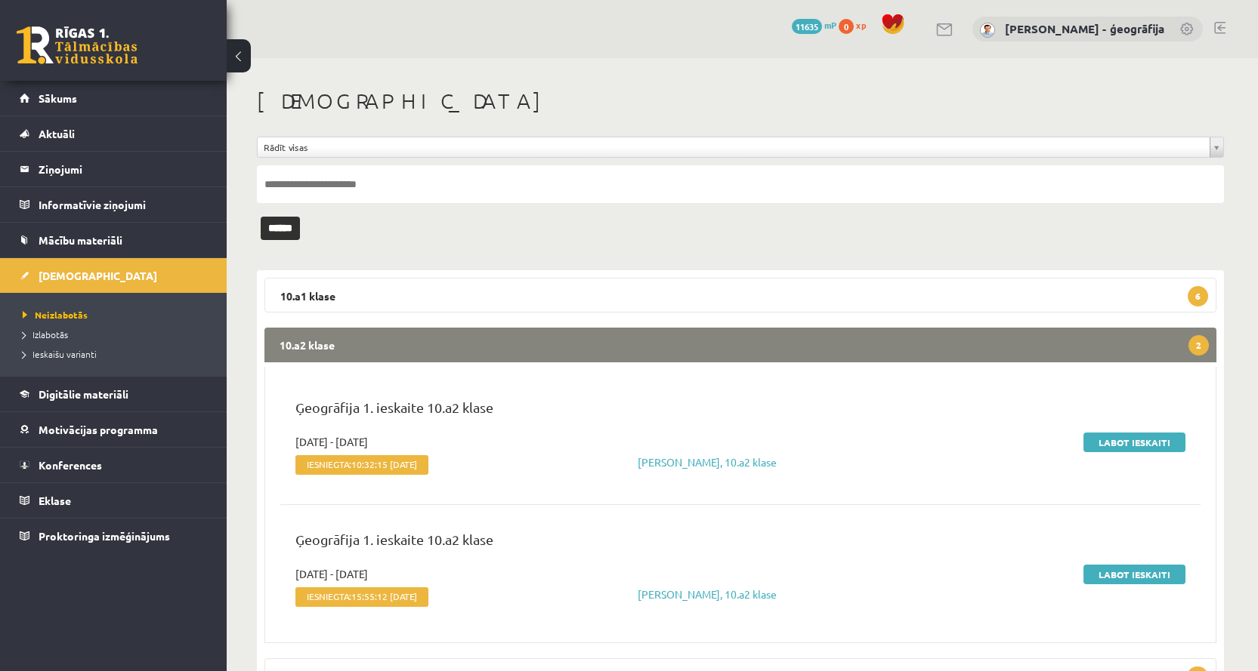
click at [482, 347] on legend "10.a2 klase 2" at bounding box center [740, 345] width 952 height 35
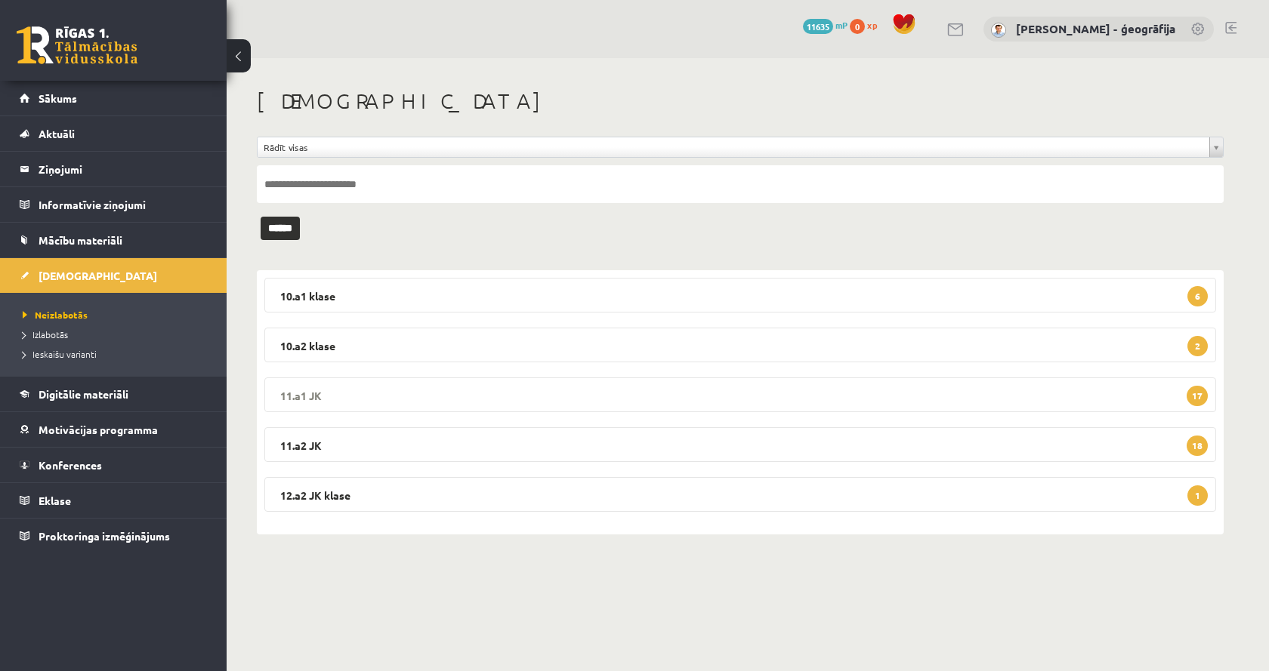
click at [359, 400] on legend "11.a1 JK 17" at bounding box center [740, 395] width 952 height 35
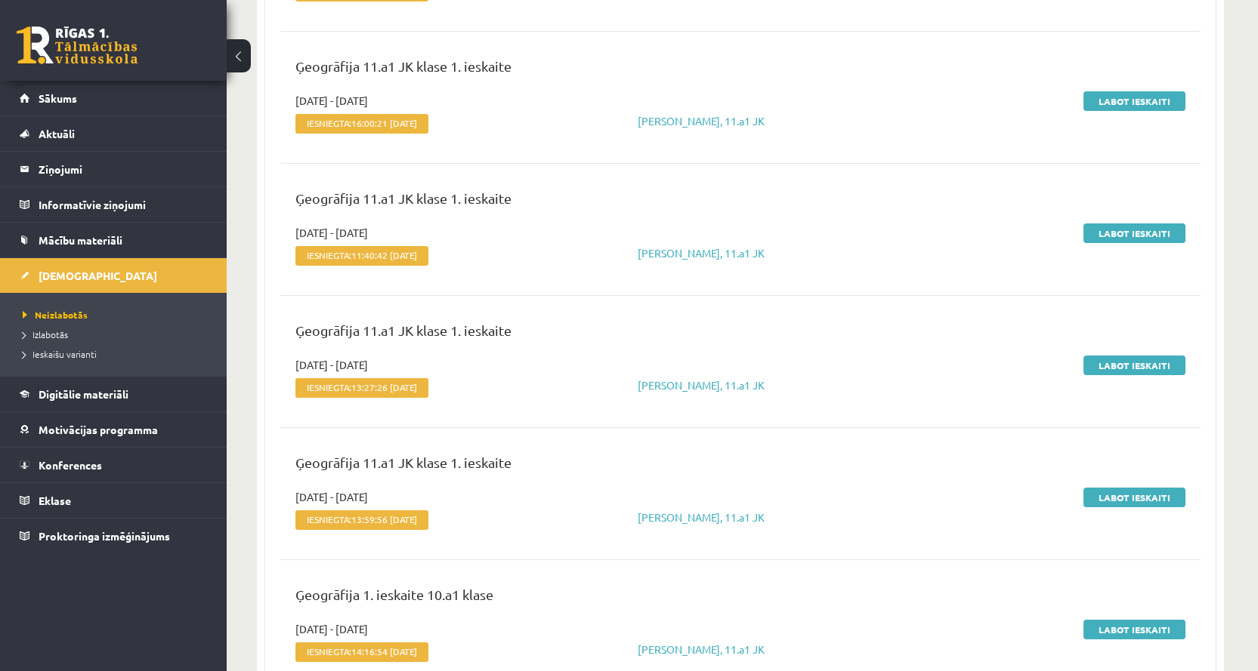
scroll to position [680, 0]
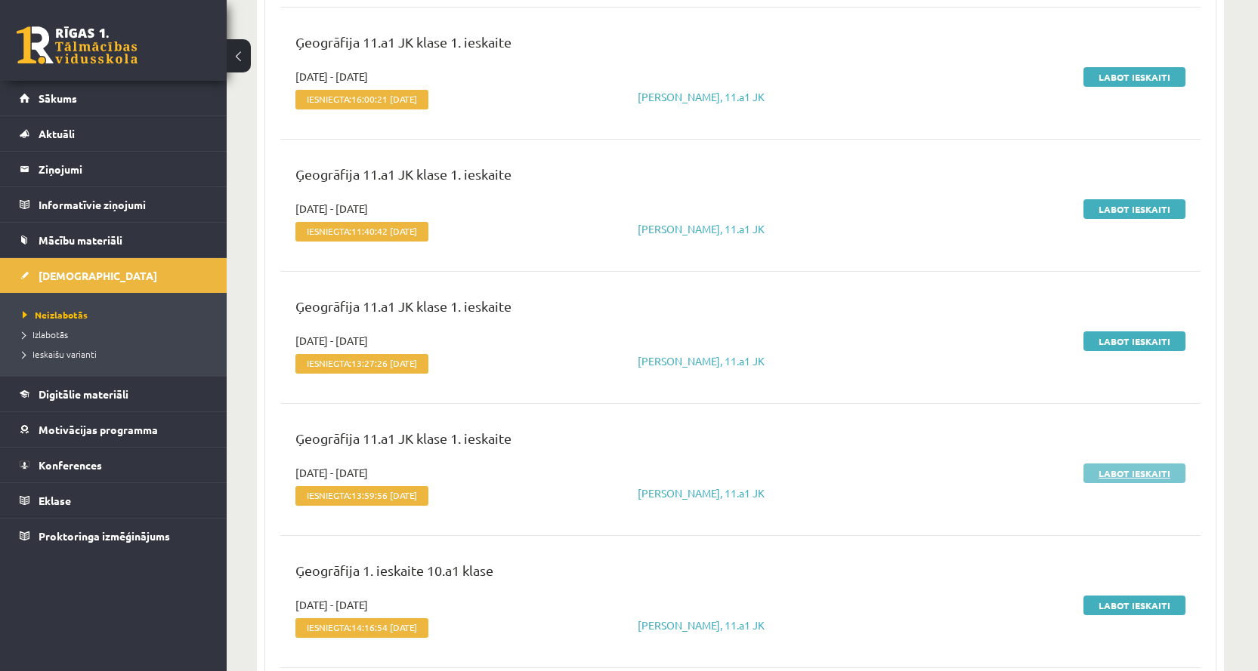
click at [1105, 473] on link "Labot ieskaiti" at bounding box center [1134, 474] width 102 height 20
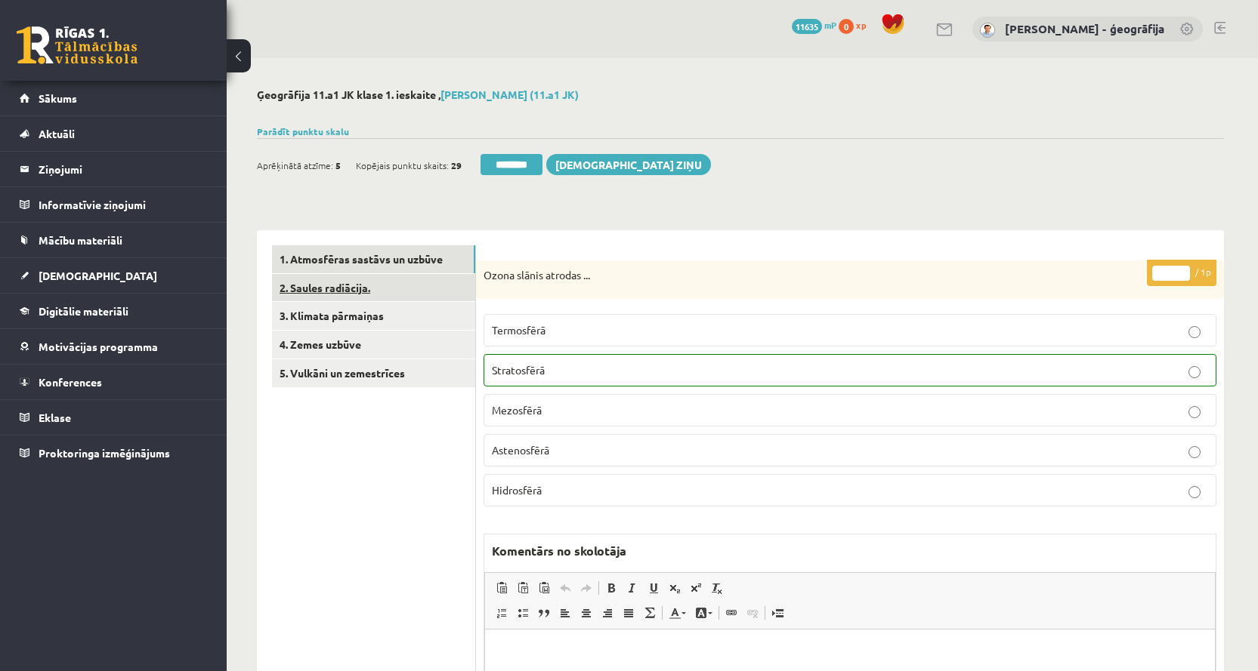
click at [344, 285] on link "2. Saules radiācija." at bounding box center [373, 288] width 203 height 28
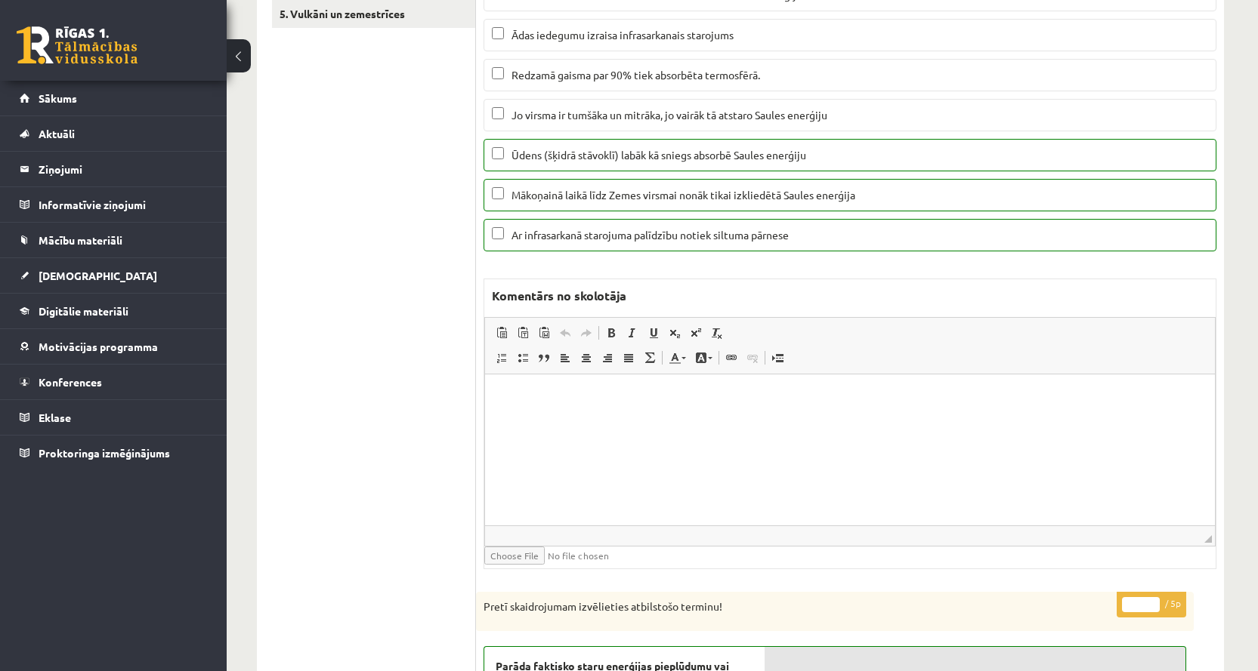
scroll to position [79, 0]
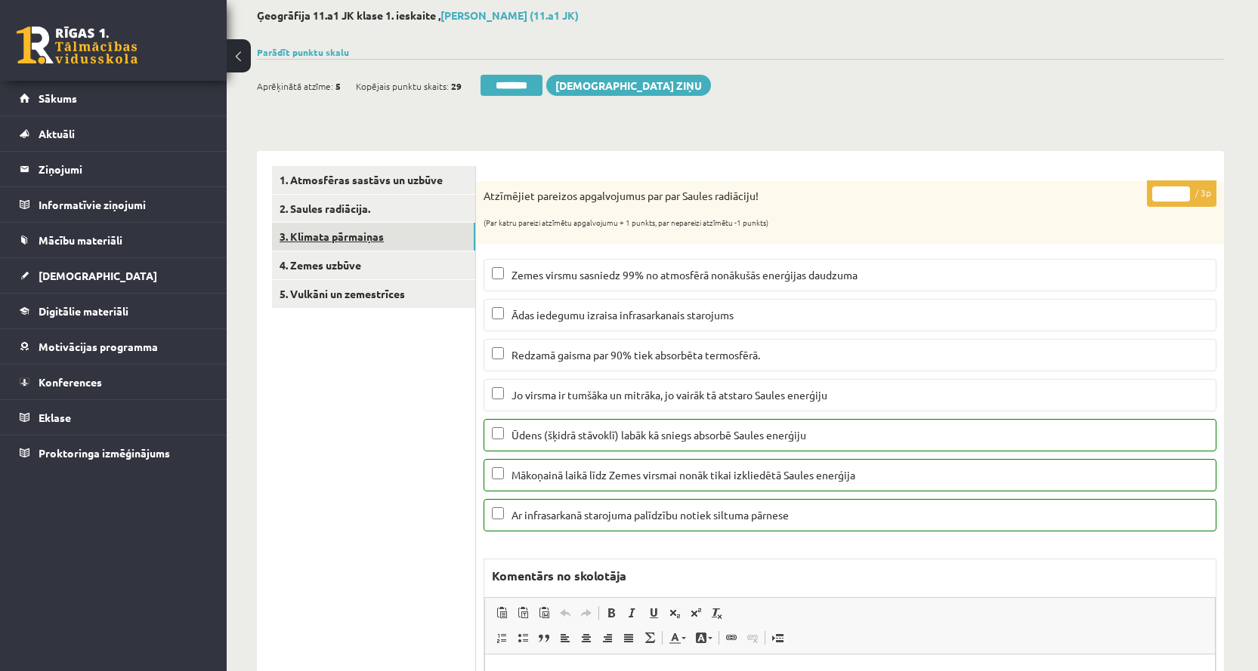
click at [346, 238] on link "3. Klimata pārmaiņas" at bounding box center [373, 237] width 203 height 28
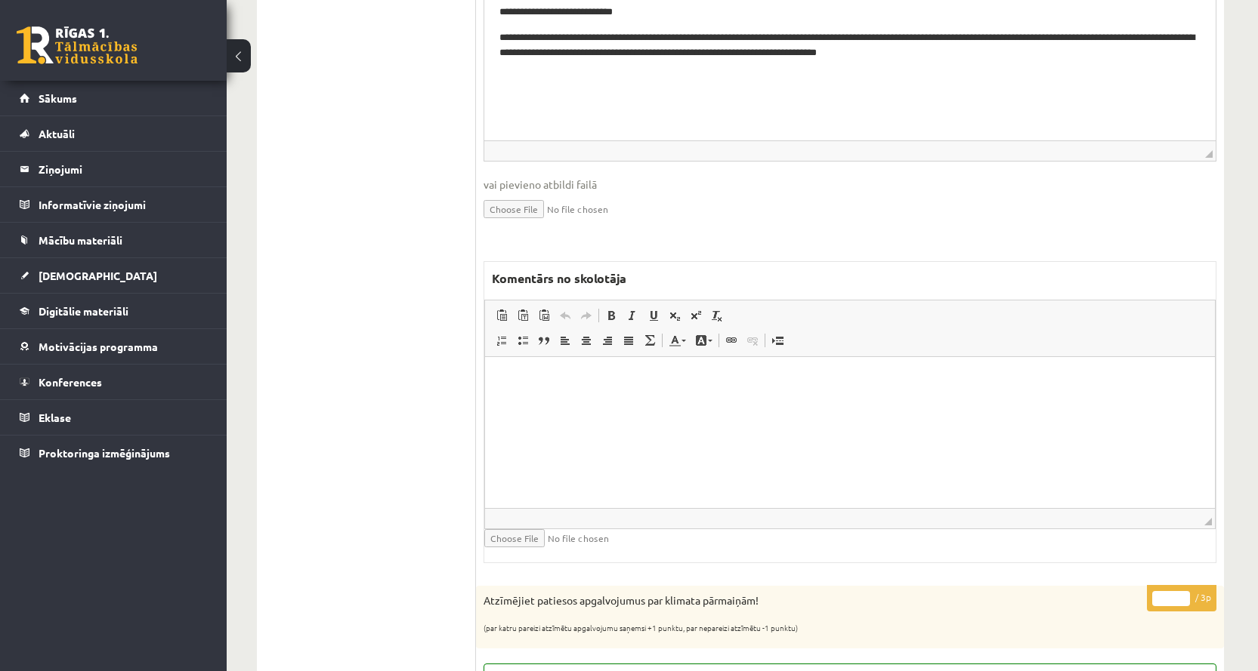
scroll to position [532, 0]
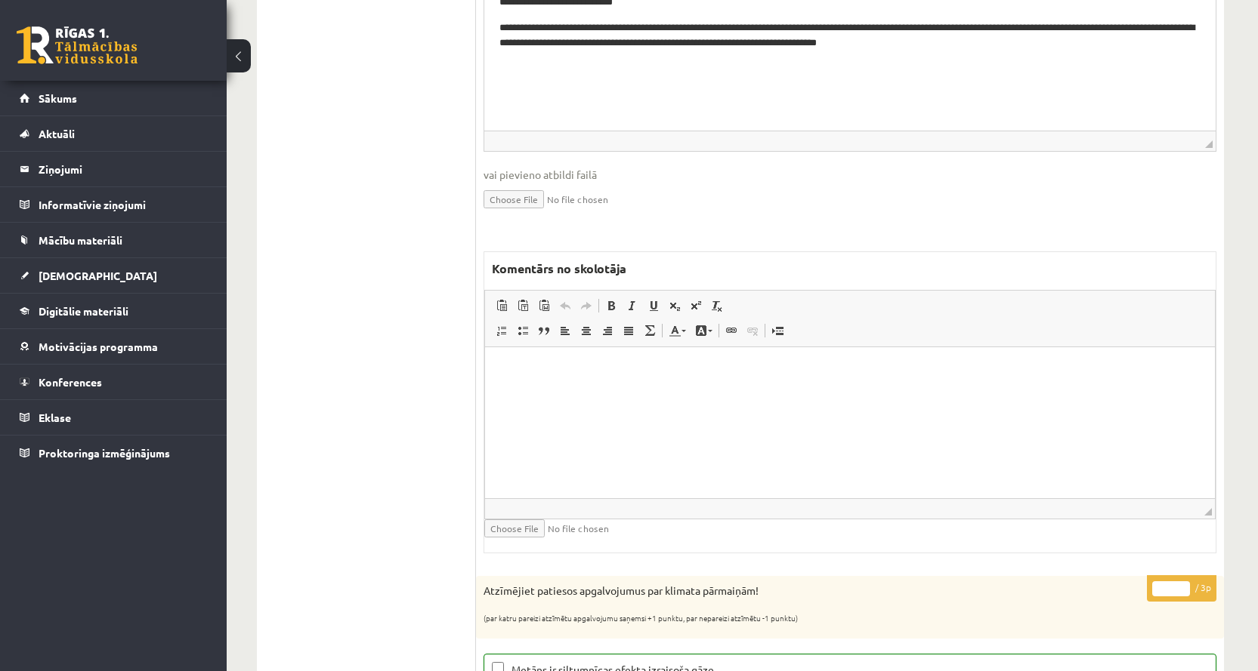
click at [582, 393] on html at bounding box center [850, 370] width 730 height 46
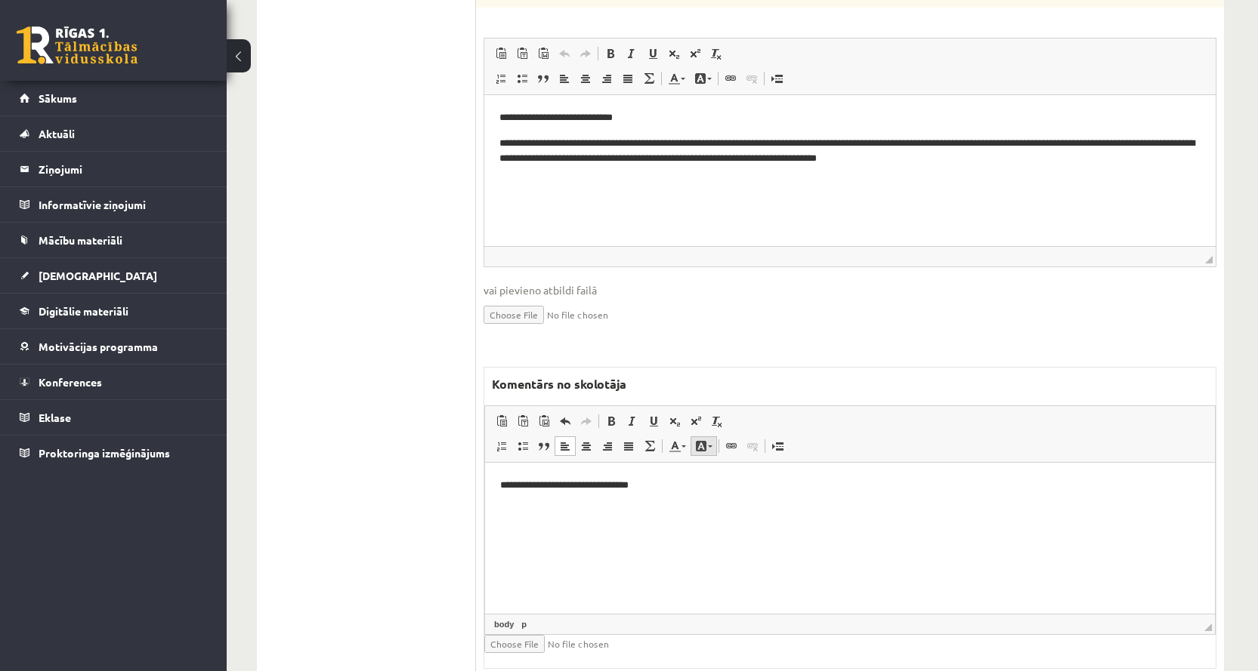
scroll to position [381, 0]
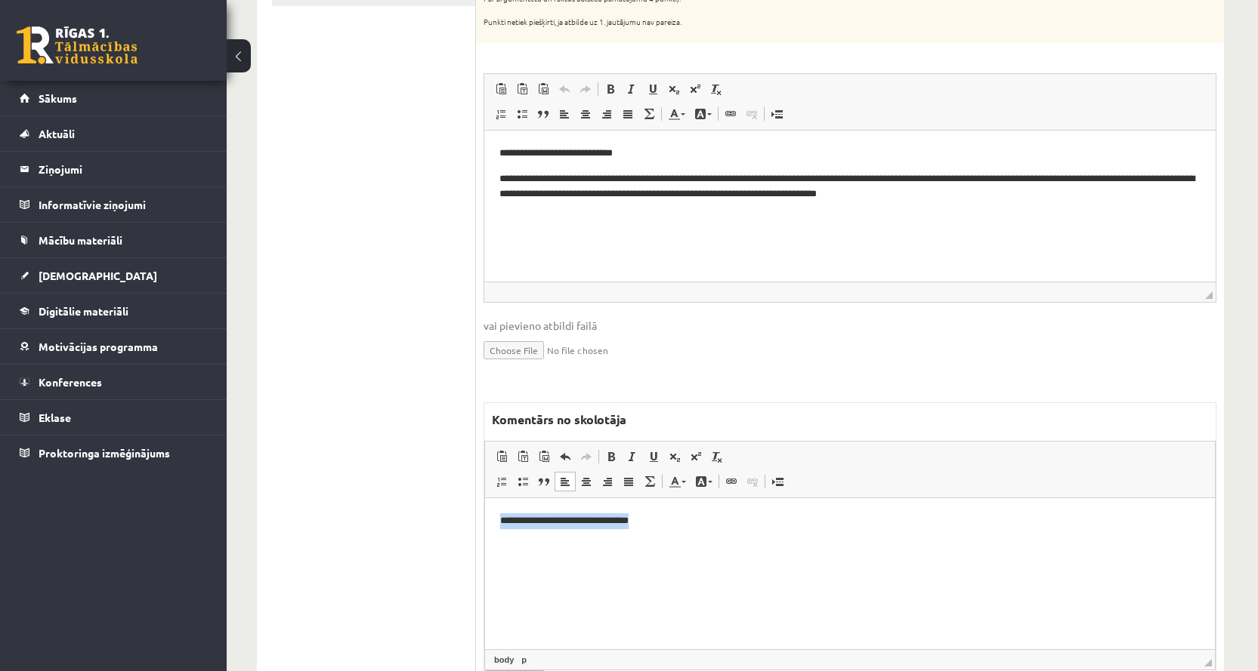
drag, startPoint x: 659, startPoint y: 525, endPoint x: 486, endPoint y: 533, distance: 173.2
click at [486, 533] on html "**********" at bounding box center [850, 521] width 730 height 46
copy p "**********"
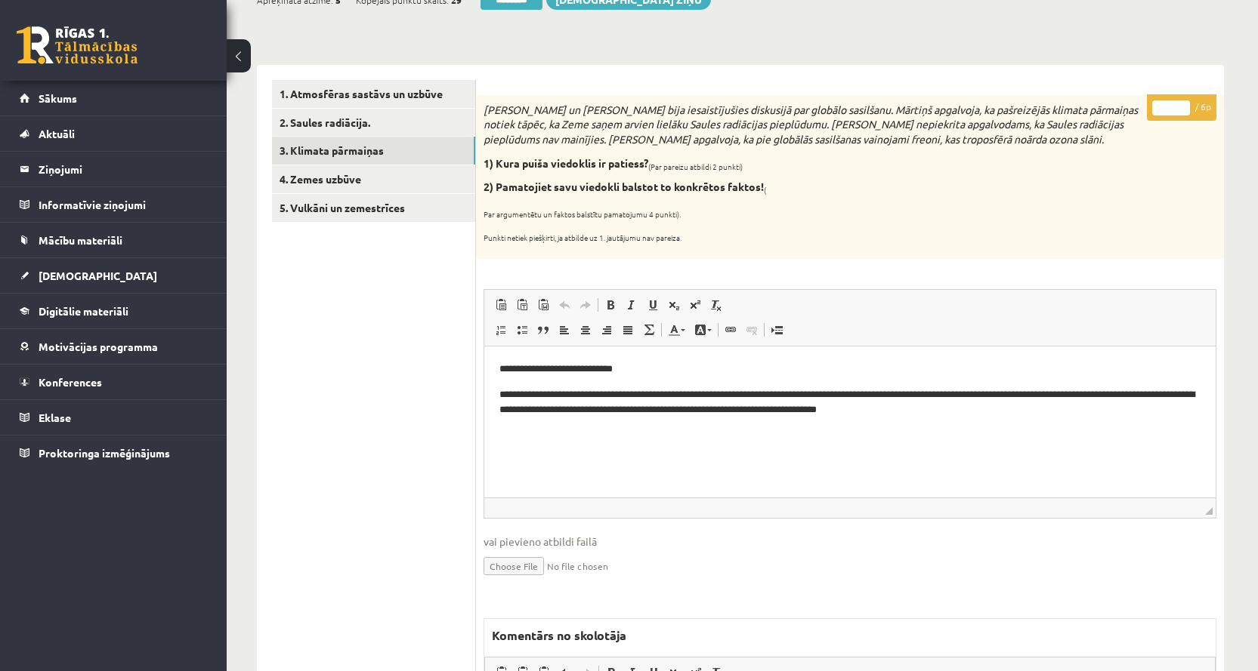
scroll to position [0, 0]
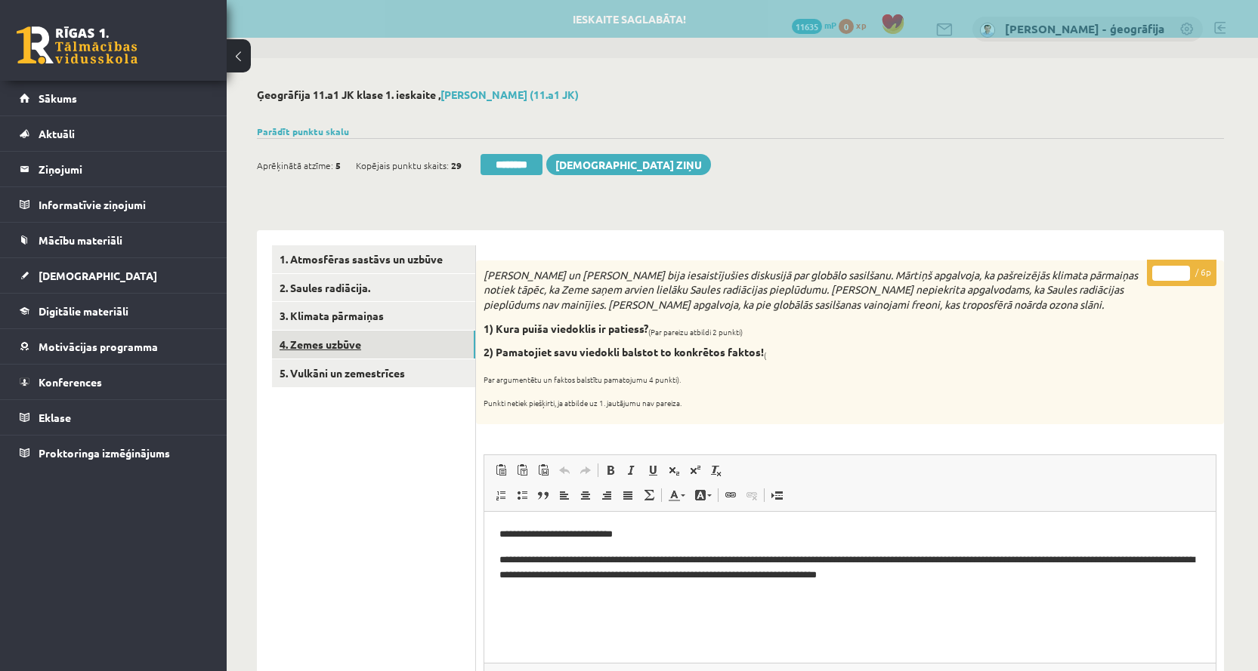
click at [317, 337] on link "4. Zemes uzbūve" at bounding box center [373, 345] width 203 height 28
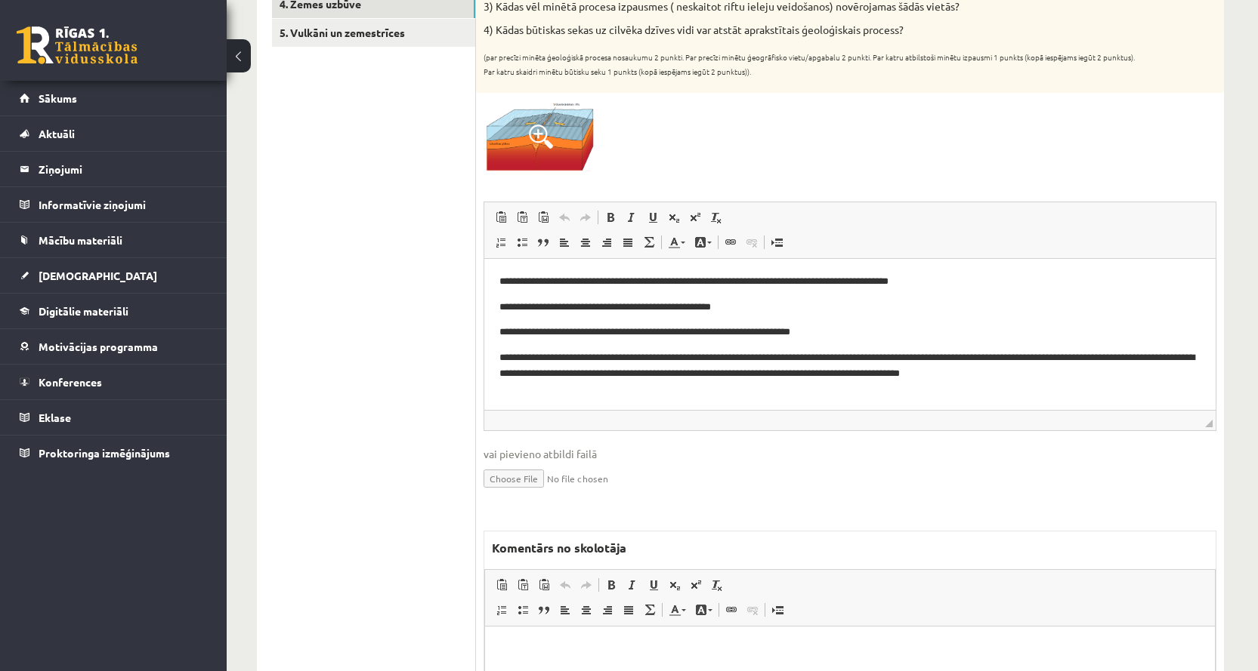
scroll to position [378, 0]
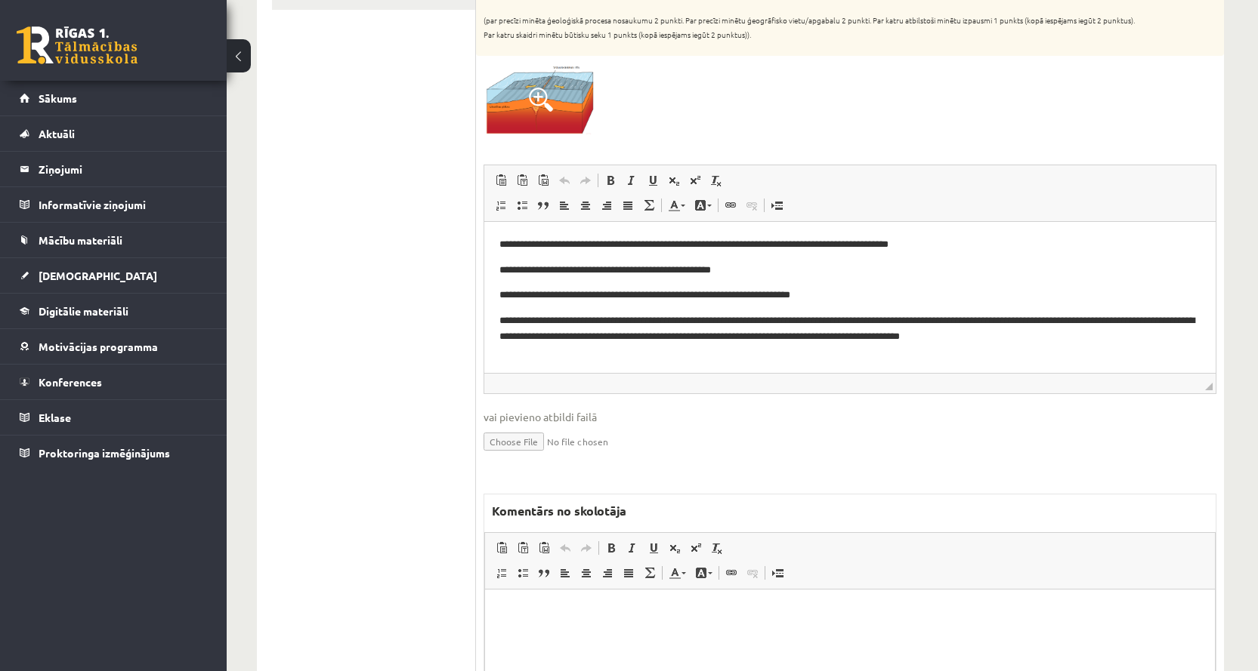
click at [550, 602] on html at bounding box center [850, 613] width 730 height 46
drag, startPoint x: 770, startPoint y: 639, endPoint x: 498, endPoint y: 628, distance: 272.9
click at [495, 628] on html "**********" at bounding box center [850, 625] width 730 height 71
click at [531, 637] on p "*" at bounding box center [849, 639] width 699 height 16
click at [668, 608] on p "**********" at bounding box center [849, 613] width 699 height 16
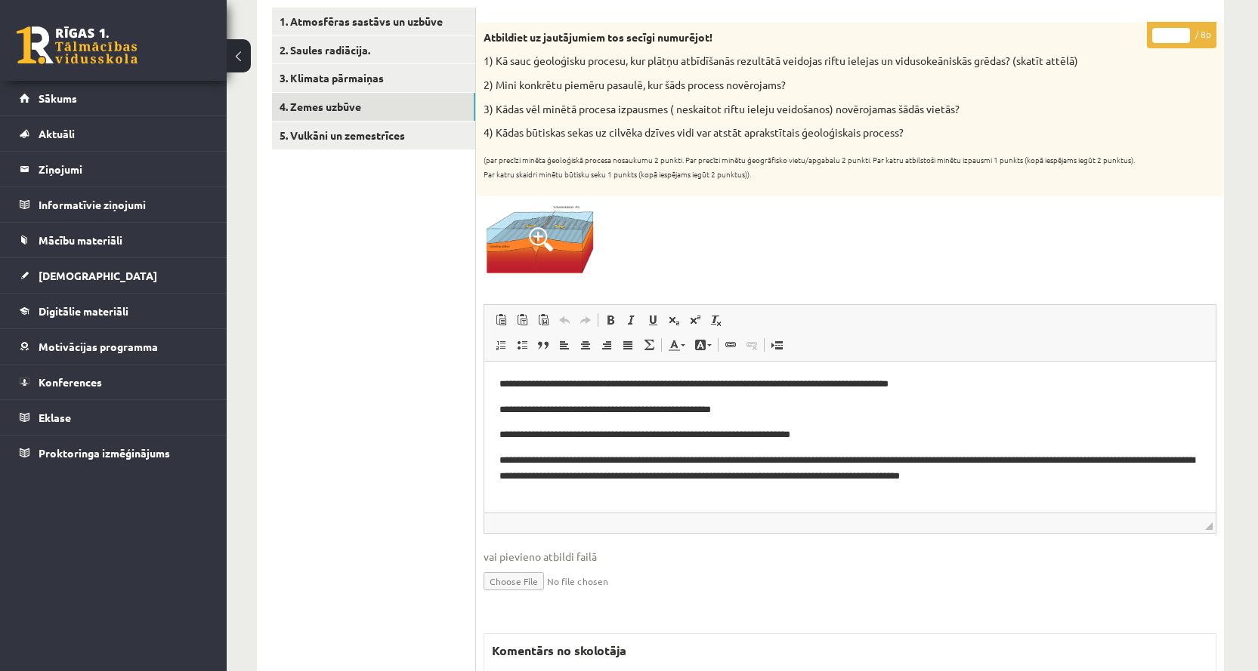
scroll to position [151, 0]
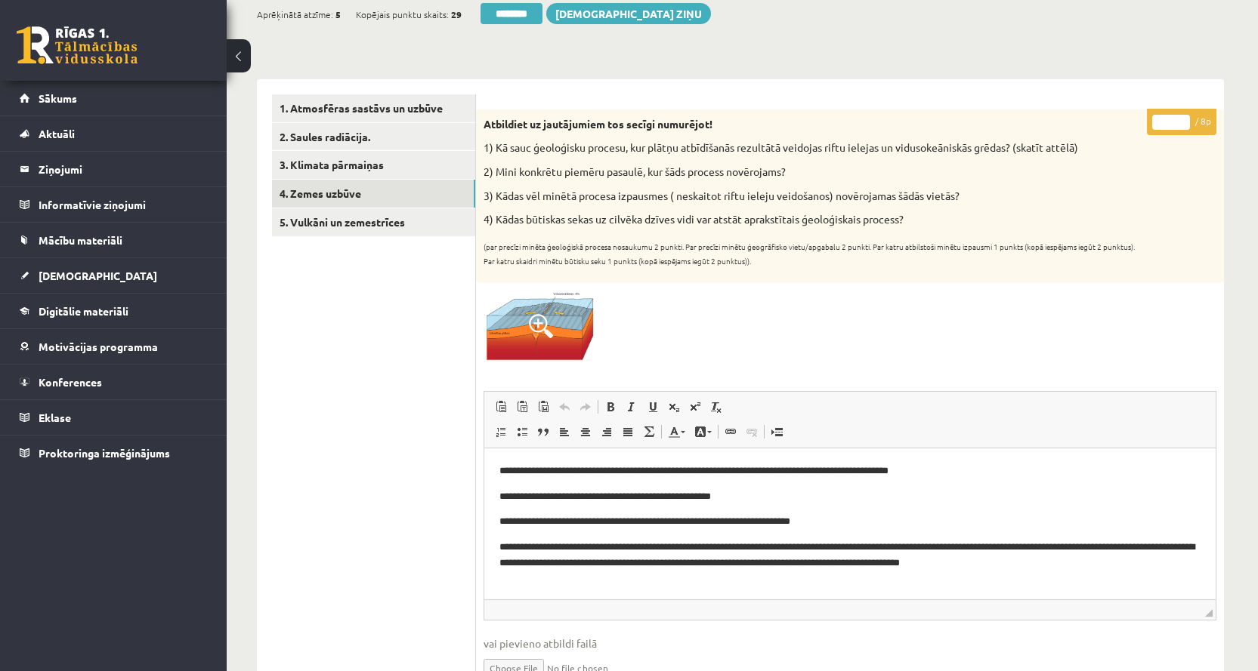
click at [1182, 118] on input "*" at bounding box center [1171, 122] width 38 height 15
click at [1184, 125] on input "*" at bounding box center [1171, 122] width 38 height 15
type input "*"
click at [1184, 125] on input "*" at bounding box center [1171, 122] width 38 height 15
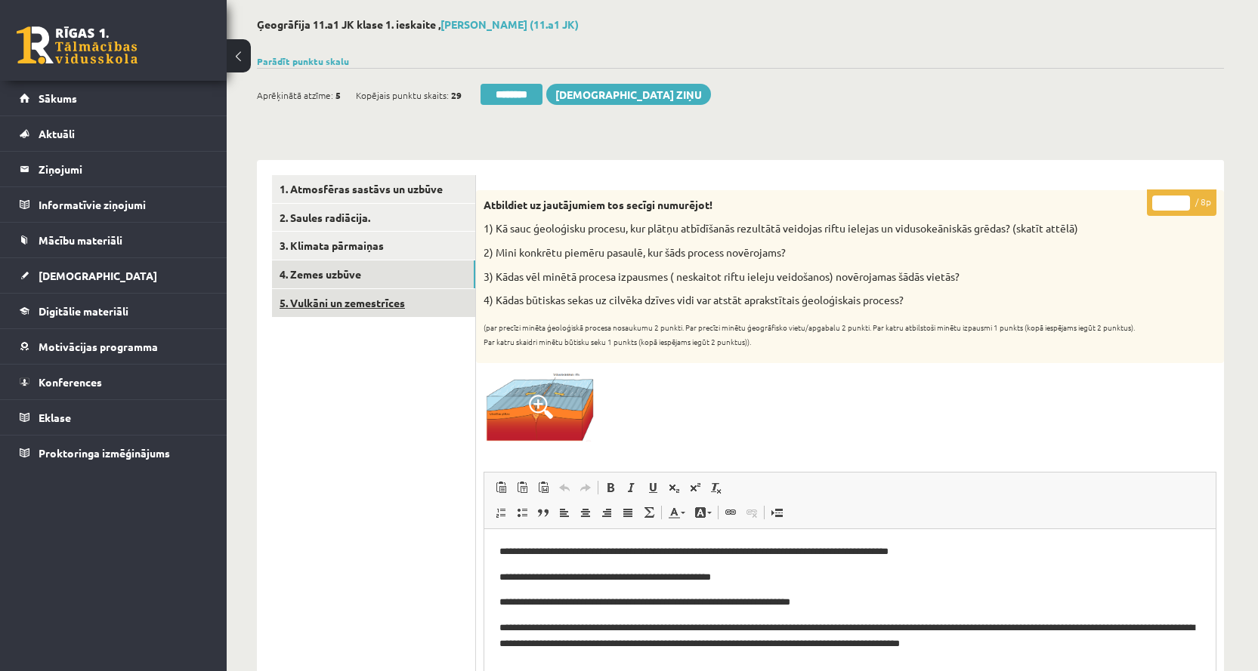
scroll to position [0, 0]
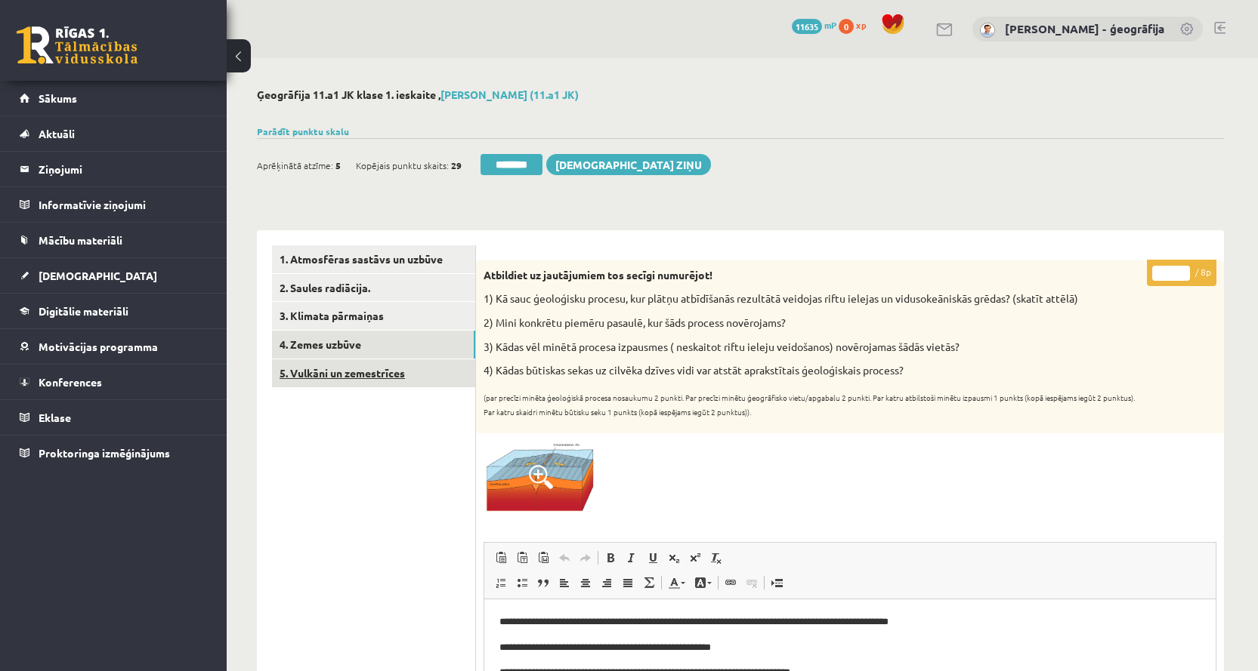
click at [353, 378] on link "5. Vulkāni un zemestrīces" at bounding box center [373, 374] width 203 height 28
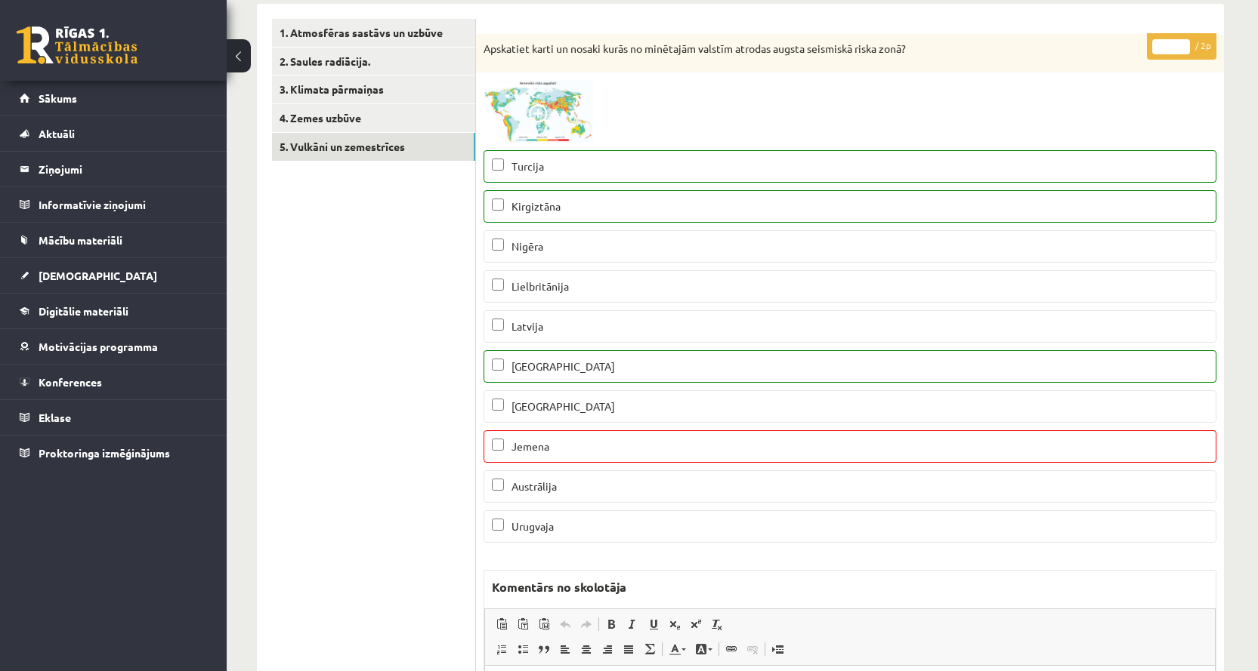
type input "*"
click at [1183, 45] on input "*" at bounding box center [1171, 46] width 38 height 15
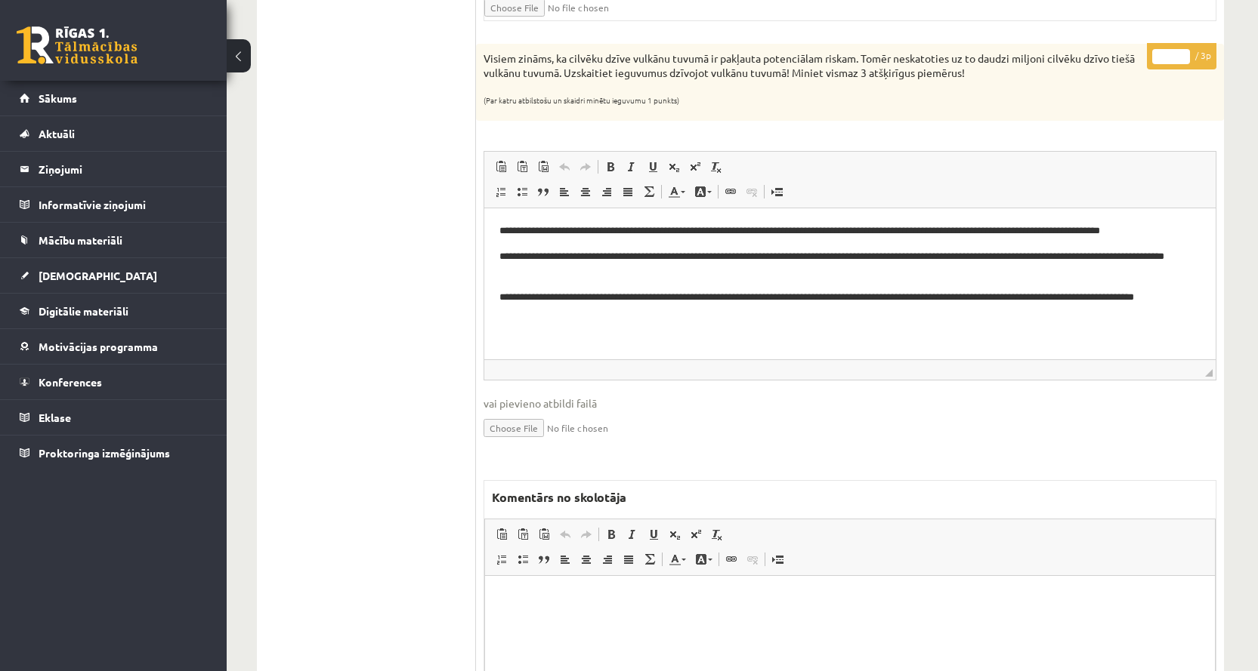
scroll to position [1888, 0]
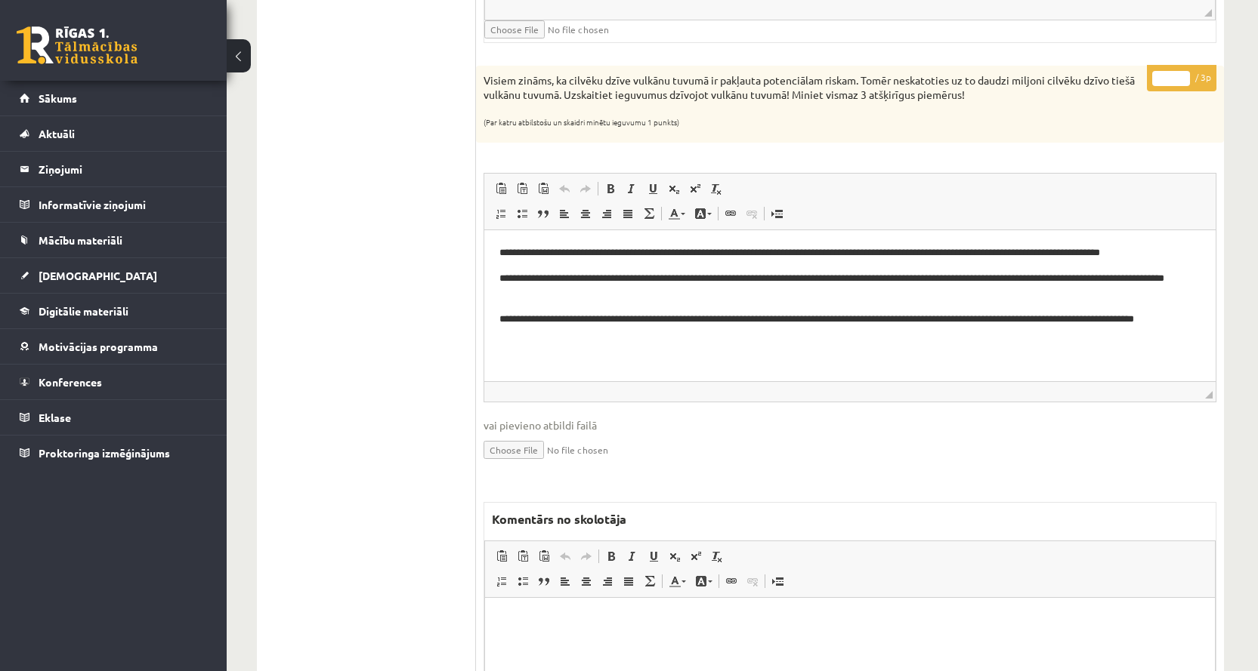
type input "*"
click at [1182, 76] on input "*" at bounding box center [1171, 78] width 38 height 15
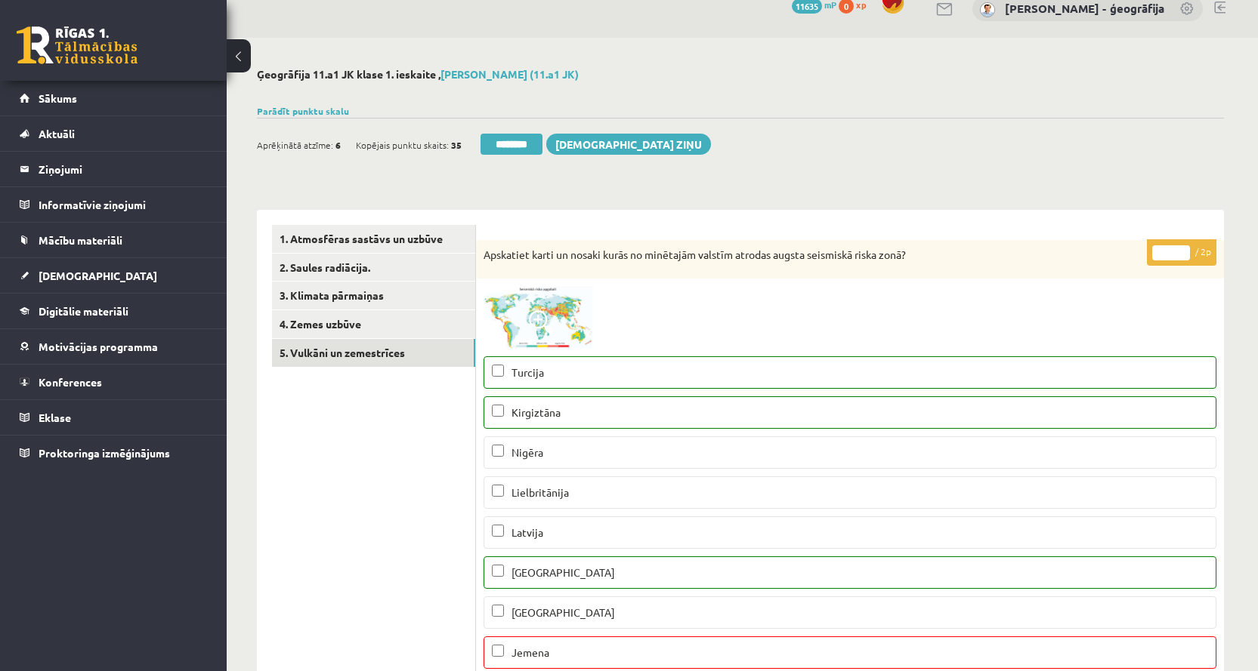
scroll to position [0, 0]
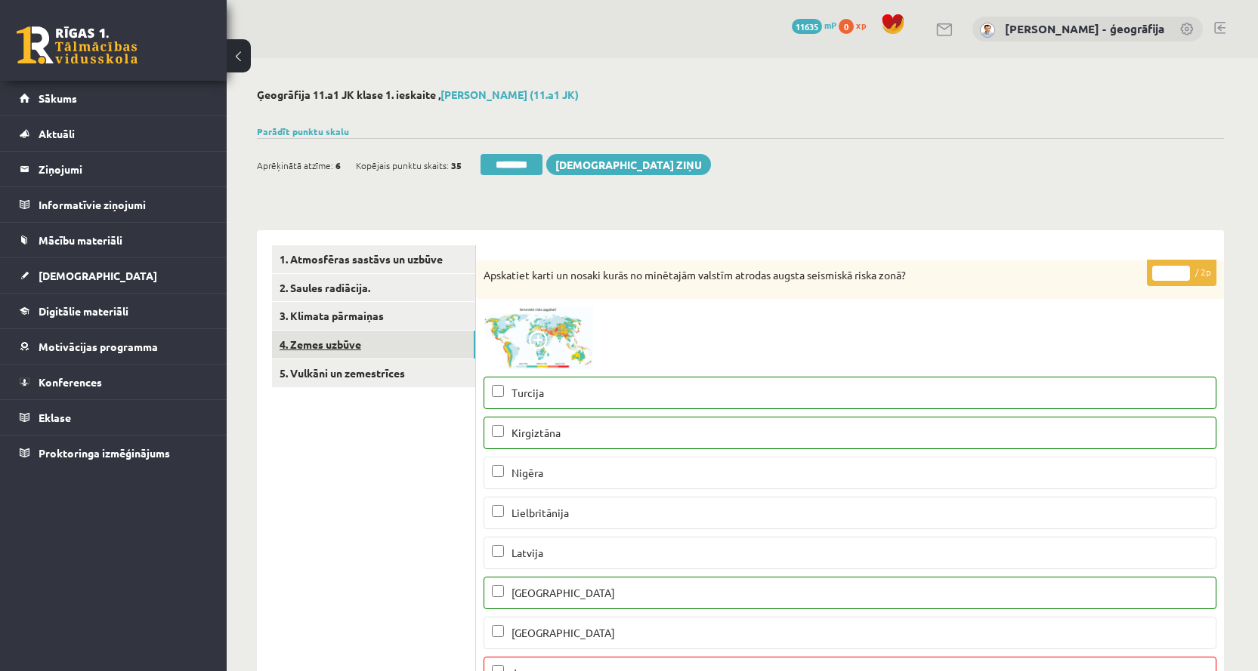
click at [314, 346] on link "4. Zemes uzbūve" at bounding box center [373, 345] width 203 height 28
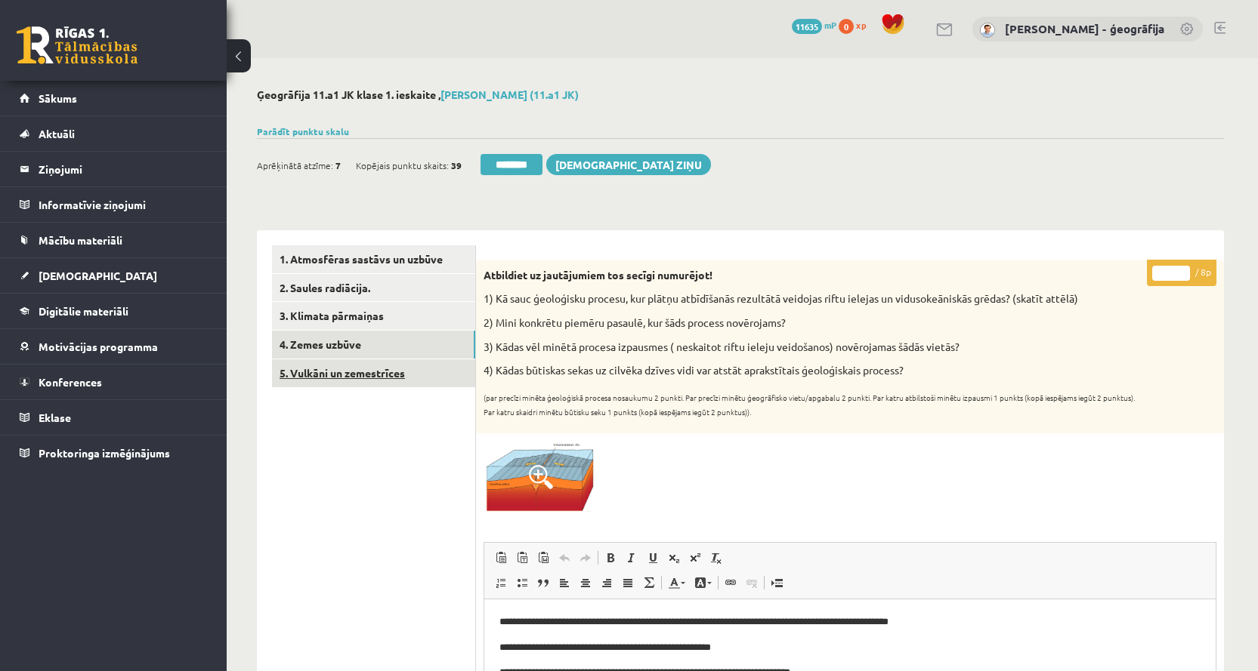
click at [348, 376] on link "5. Vulkāni un zemestrīces" at bounding box center [373, 374] width 203 height 28
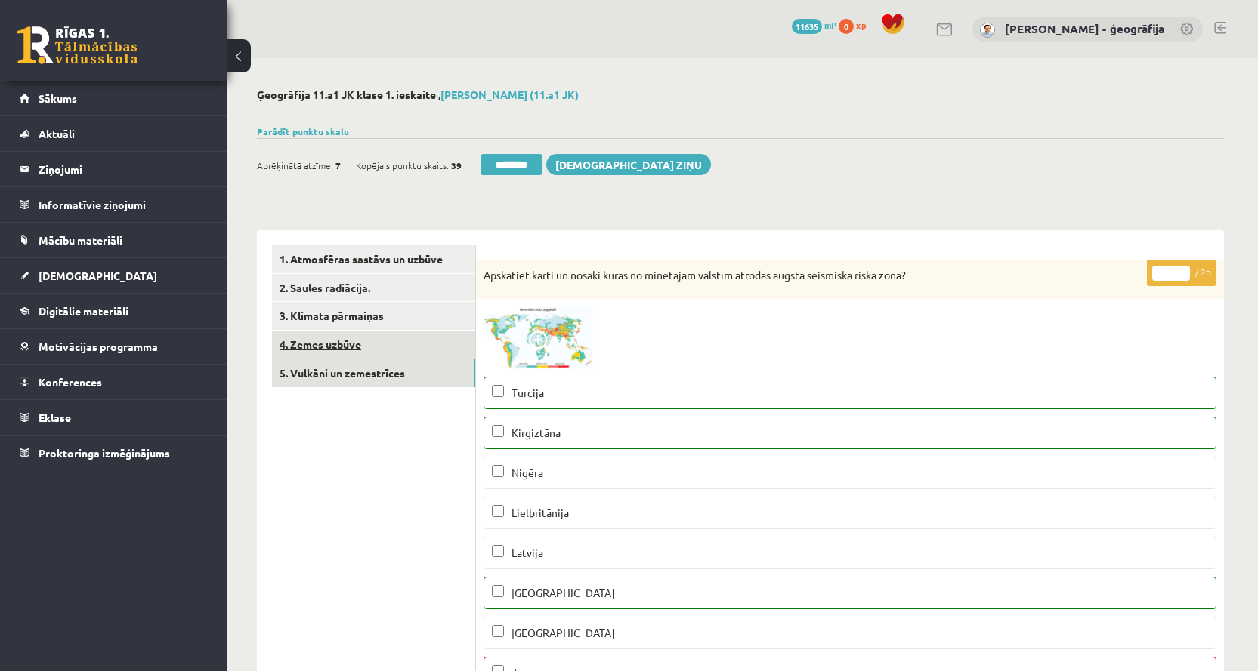
click at [331, 338] on link "4. Zemes uzbūve" at bounding box center [373, 345] width 203 height 28
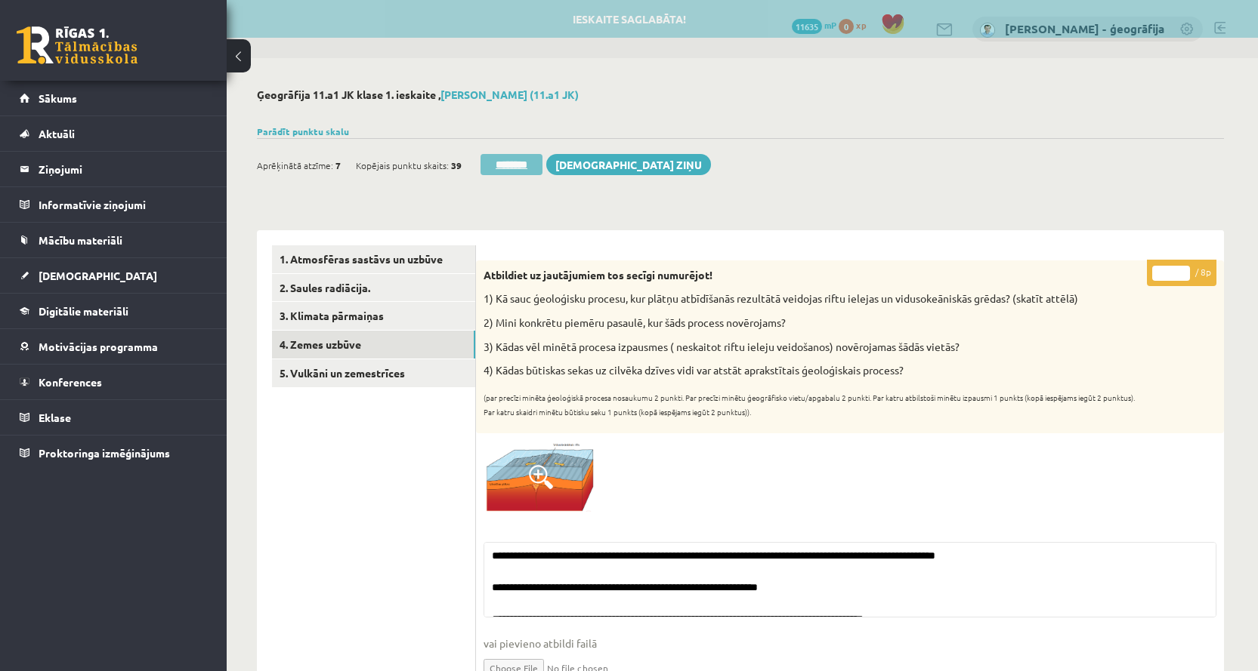
click at [515, 162] on input "********" at bounding box center [511, 164] width 62 height 21
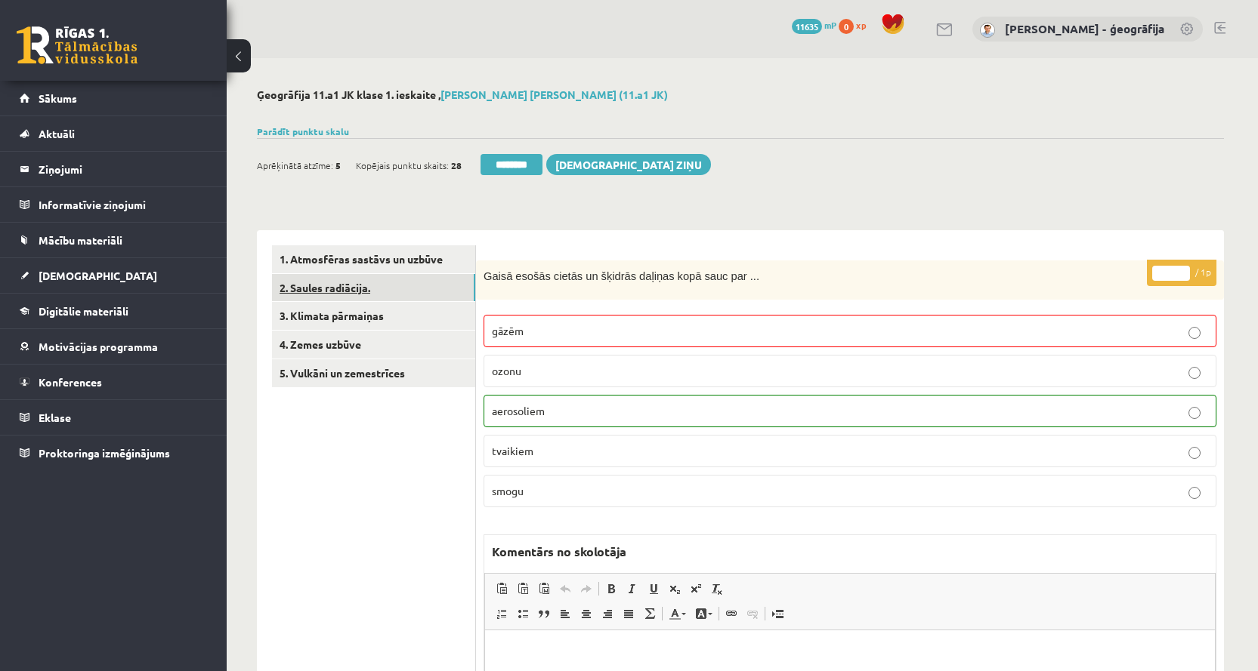
click at [340, 288] on link "2. Saules radiācija." at bounding box center [373, 288] width 203 height 28
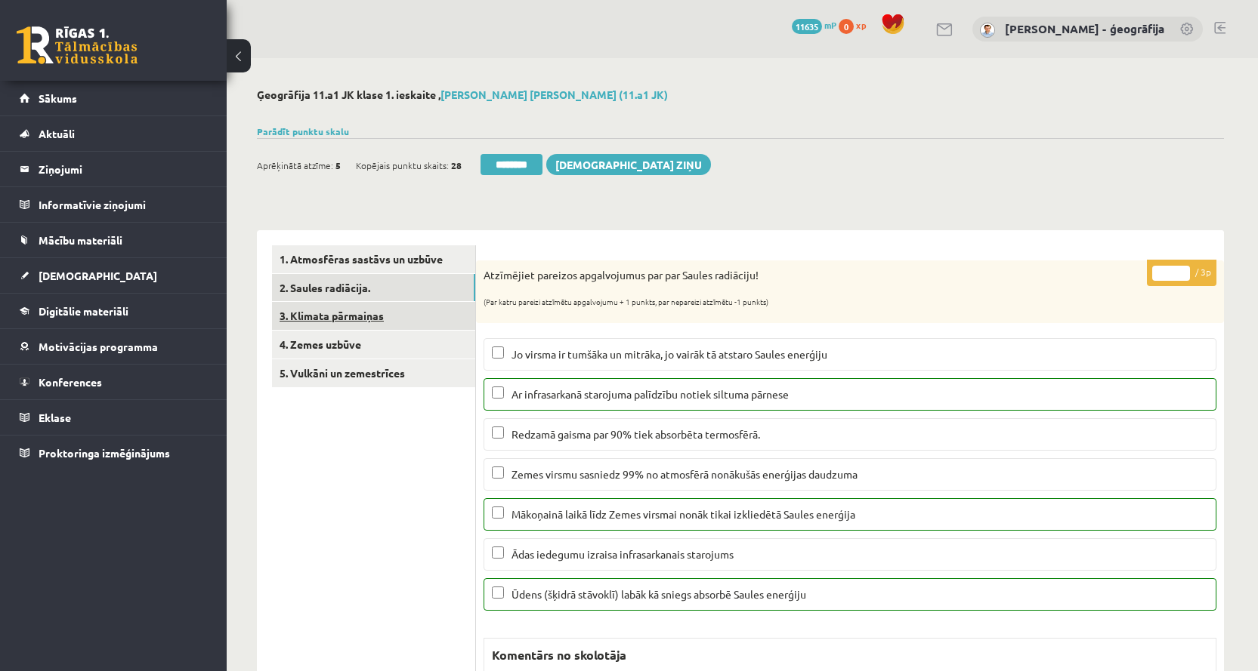
click at [335, 313] on link "3. Klimata pārmaiņas" at bounding box center [373, 316] width 203 height 28
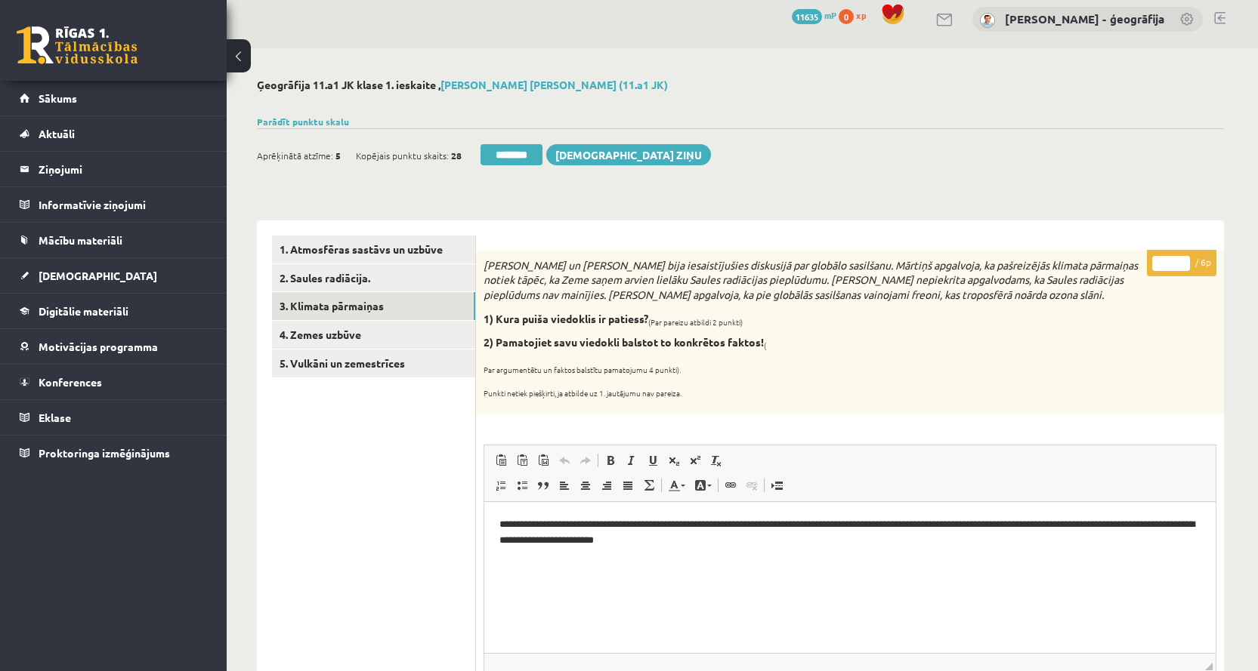
scroll to position [151, 0]
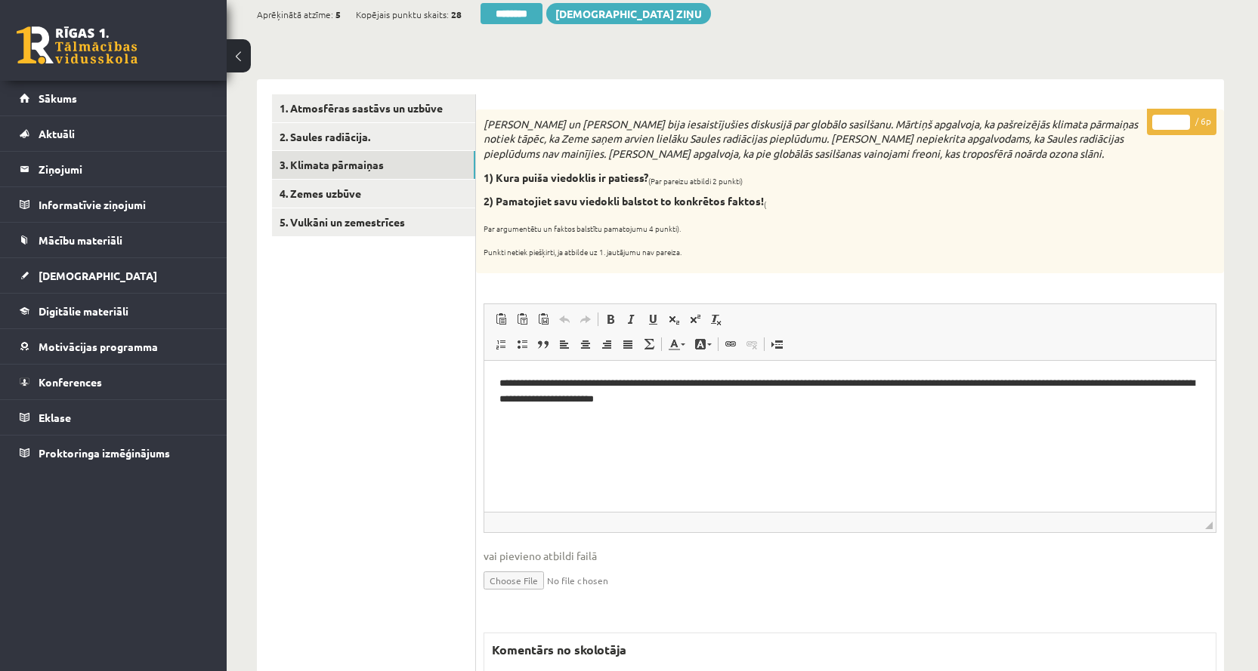
drag, startPoint x: 1181, startPoint y: 119, endPoint x: 950, endPoint y: 259, distance: 270.5
type input "*"
click at [1182, 119] on input "*" at bounding box center [1171, 122] width 38 height 15
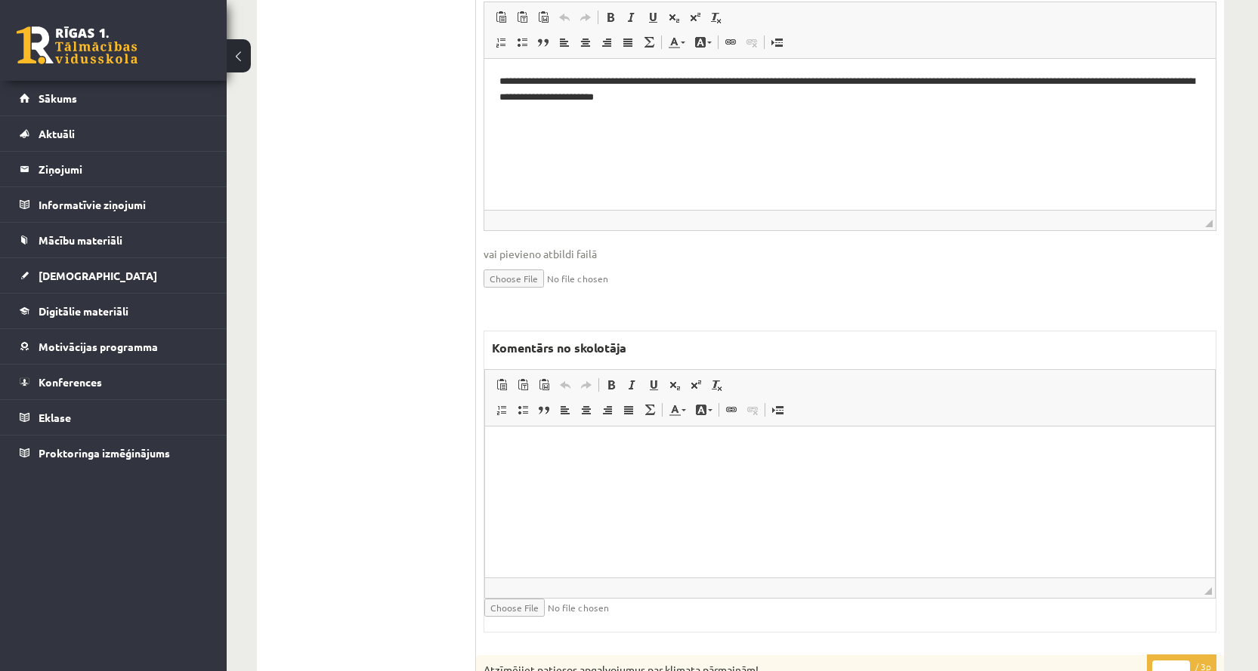
scroll to position [0, 0]
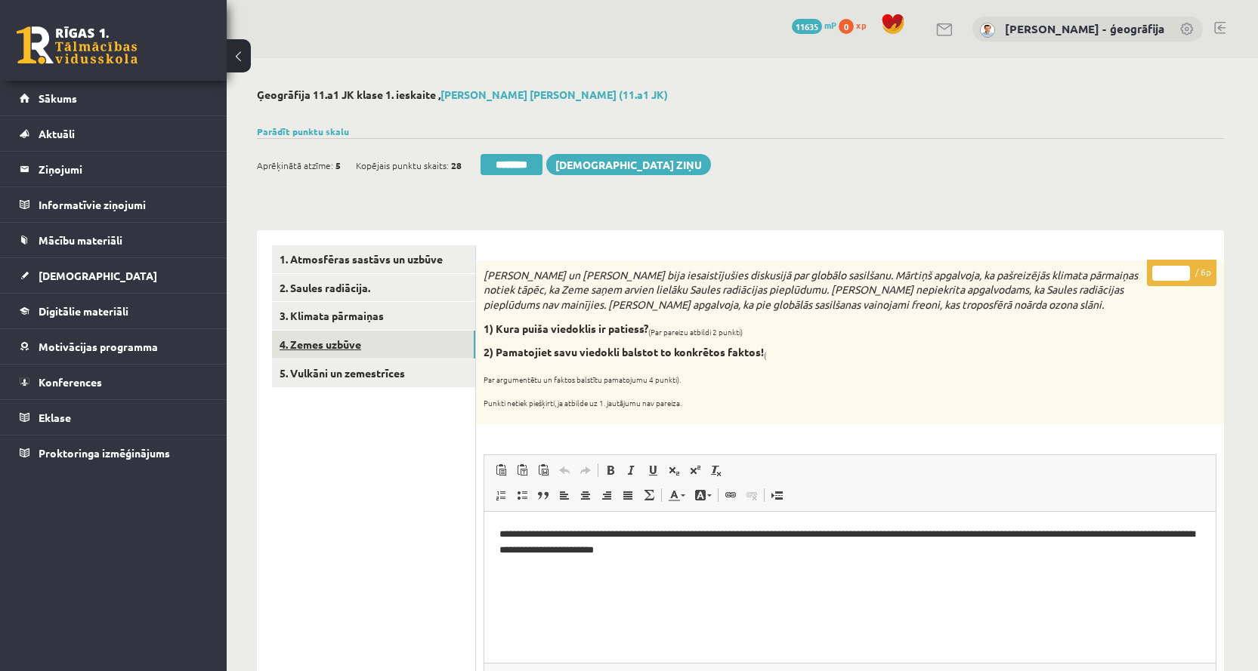
click at [304, 339] on link "4. Zemes uzbūve" at bounding box center [373, 345] width 203 height 28
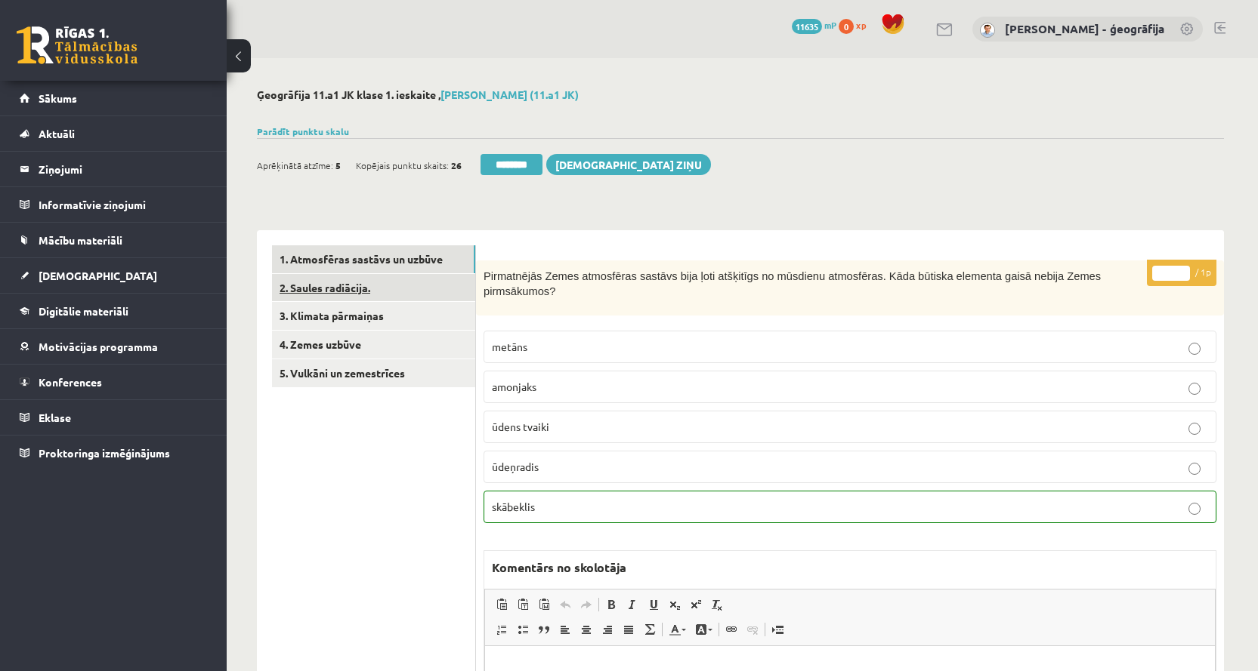
click at [336, 281] on link "2. Saules radiācija." at bounding box center [373, 288] width 203 height 28
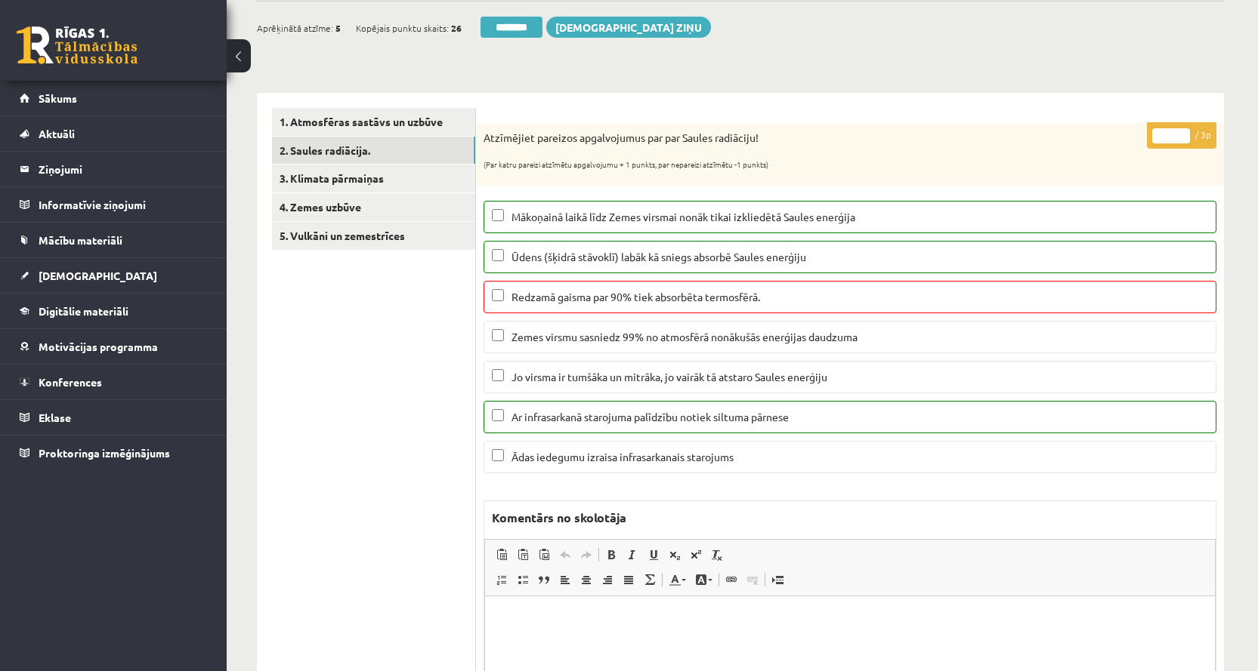
scroll to position [151, 0]
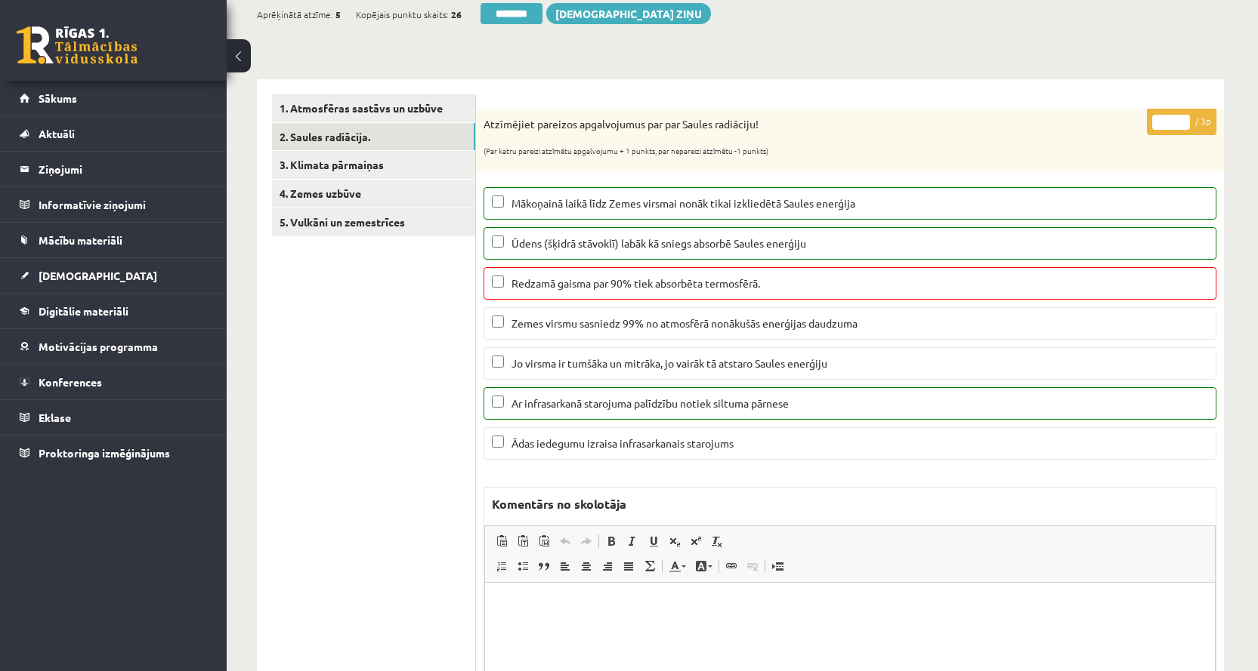
type input "*"
click at [1181, 126] on input "*" at bounding box center [1171, 122] width 38 height 15
click at [363, 167] on link "3. Klimata pārmaiņas" at bounding box center [373, 165] width 203 height 28
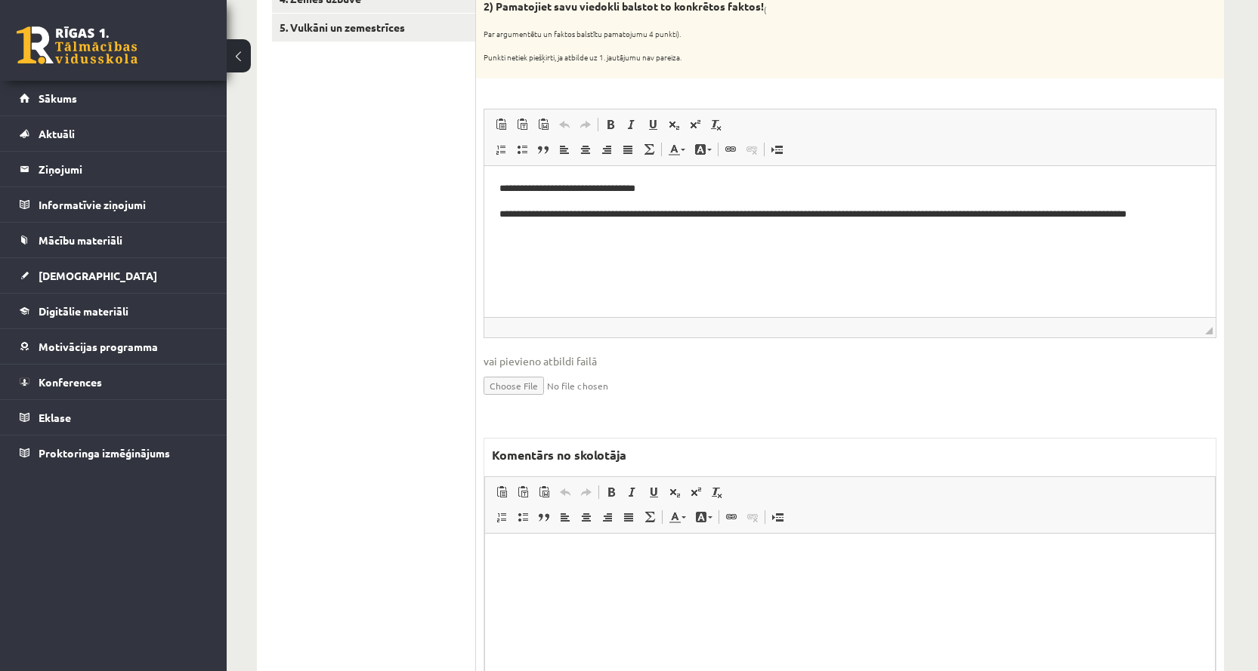
scroll to position [378, 0]
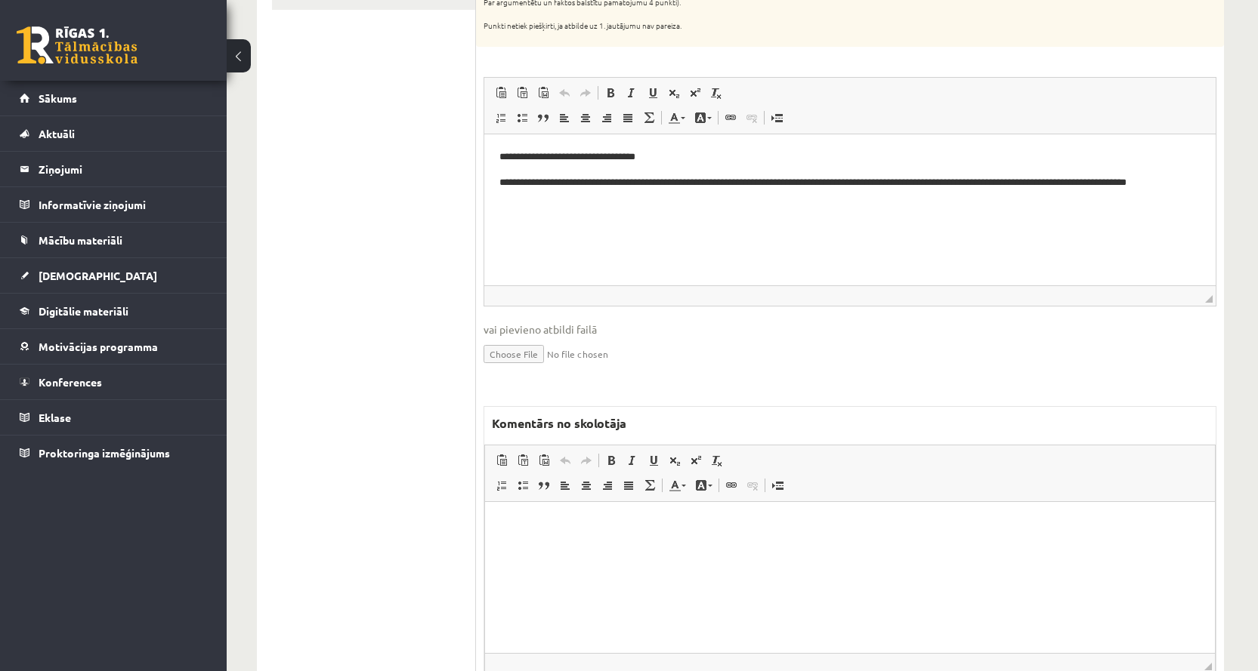
click at [527, 543] on html at bounding box center [850, 525] width 730 height 46
drag, startPoint x: 657, startPoint y: 526, endPoint x: 488, endPoint y: 529, distance: 169.2
click at [488, 529] on html "**********" at bounding box center [850, 525] width 730 height 46
copy p "**********"
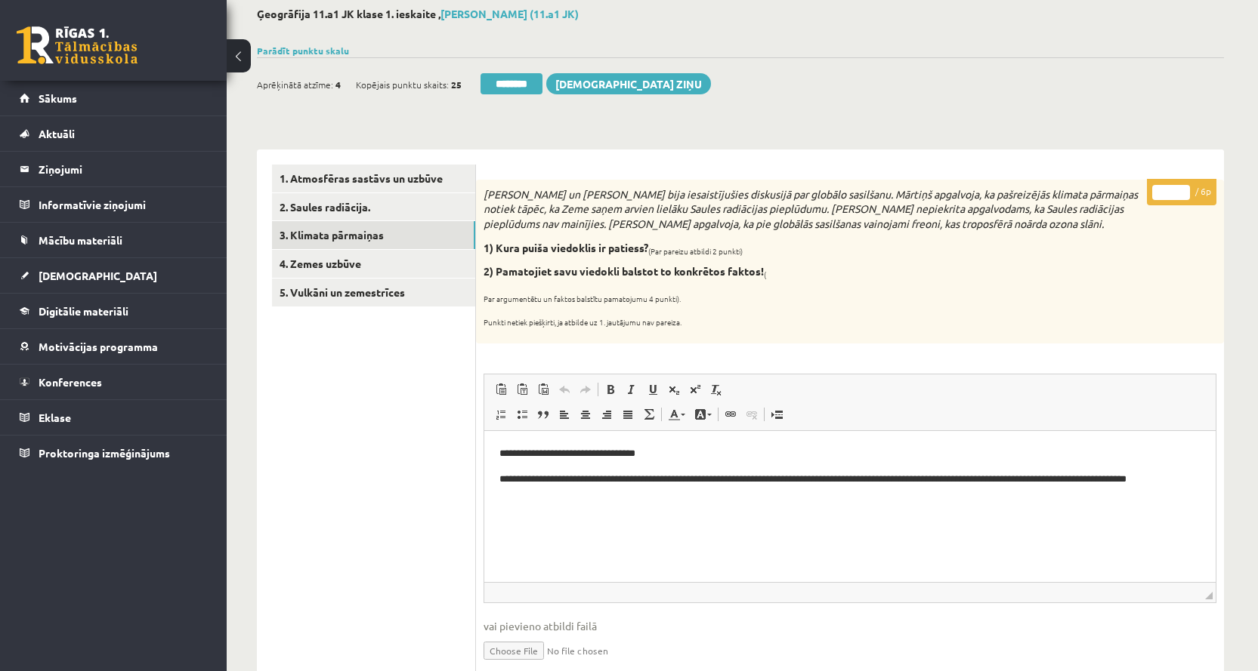
scroll to position [0, 0]
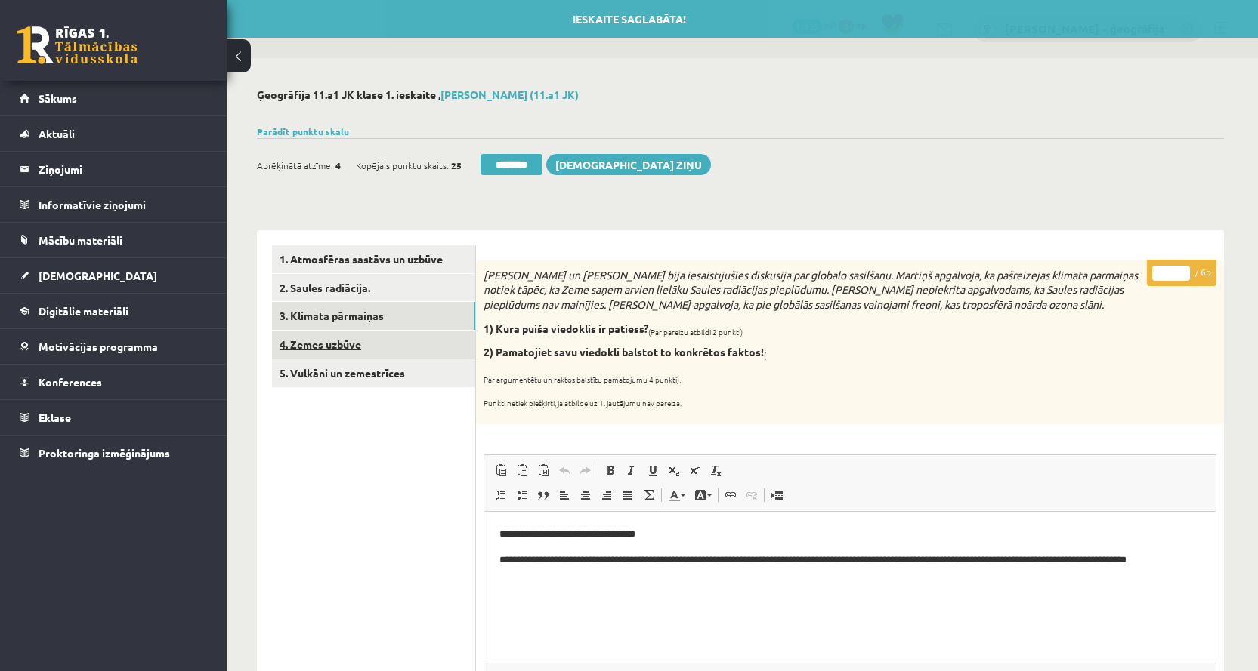
click at [334, 346] on link "4. Zemes uzbūve" at bounding box center [373, 345] width 203 height 28
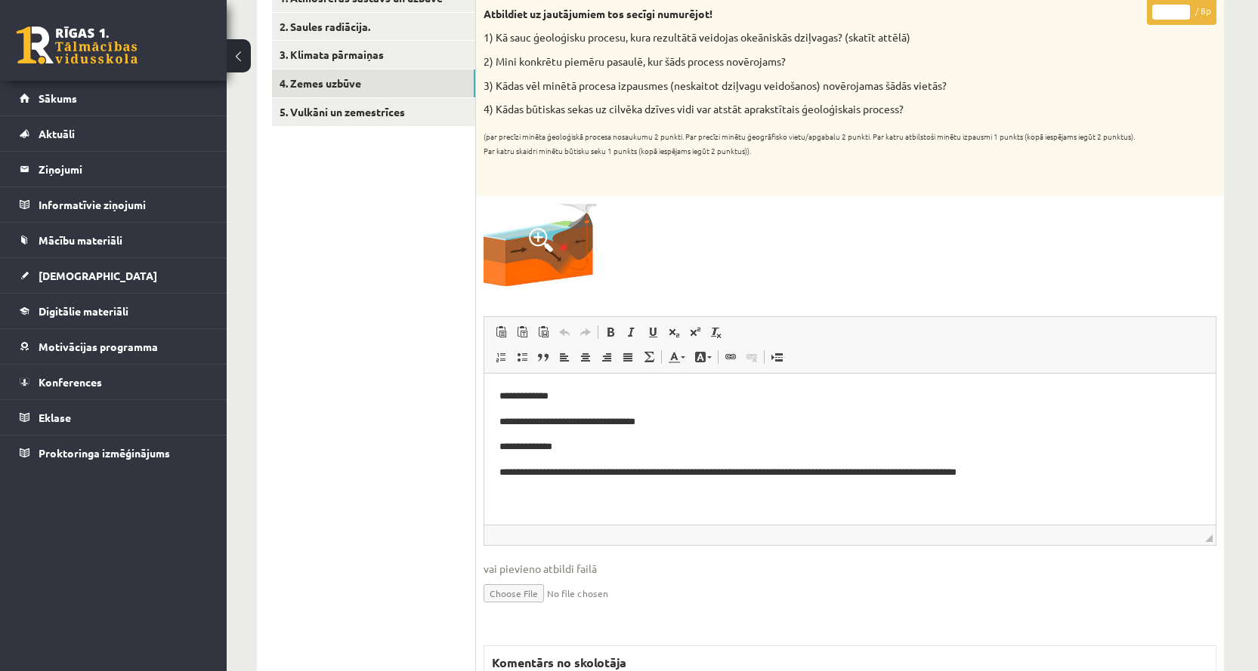
scroll to position [227, 0]
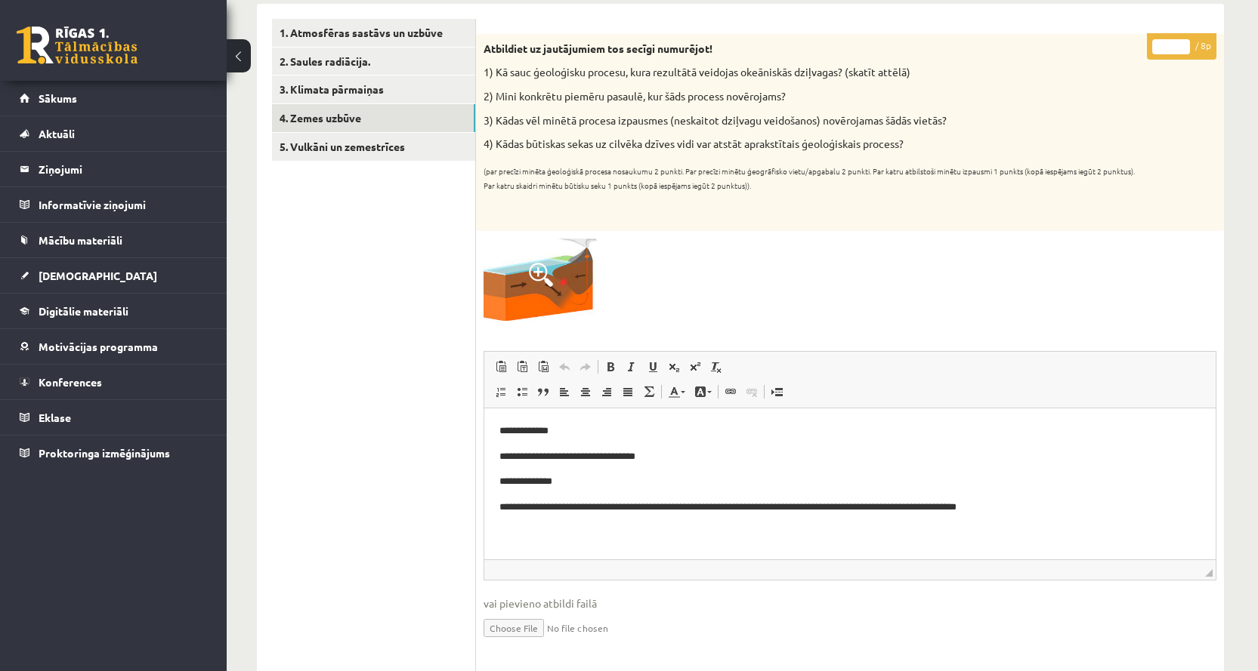
type input "*"
click at [1181, 45] on input "*" at bounding box center [1171, 46] width 38 height 15
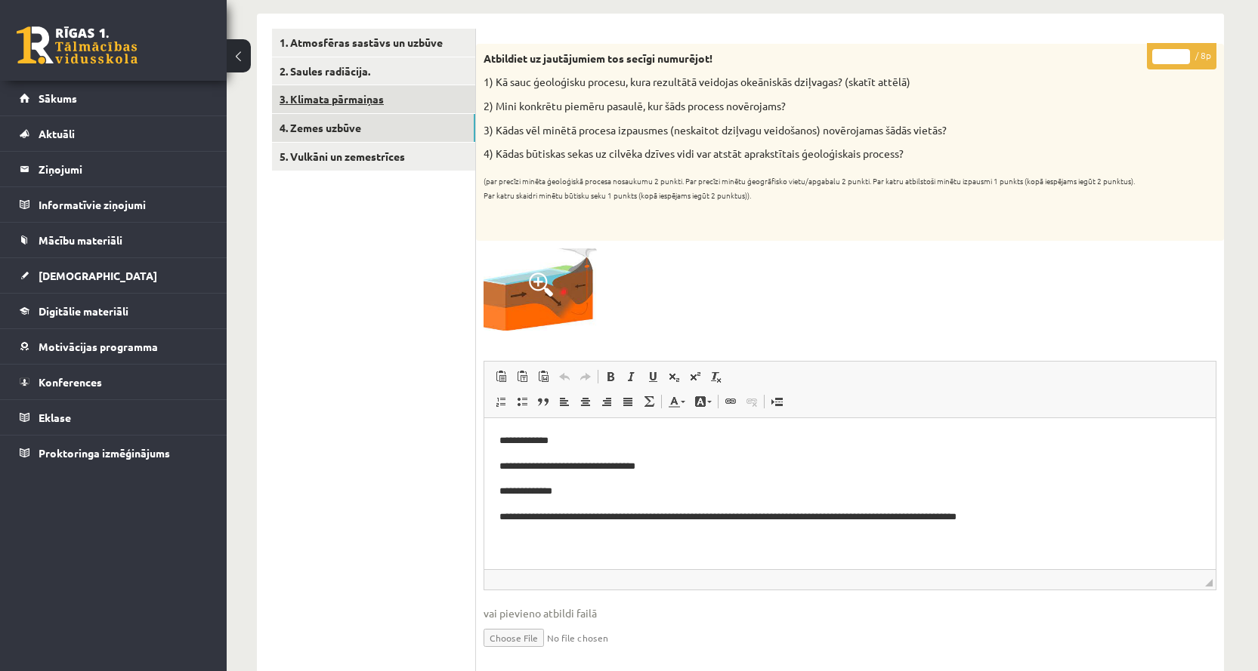
scroll to position [0, 0]
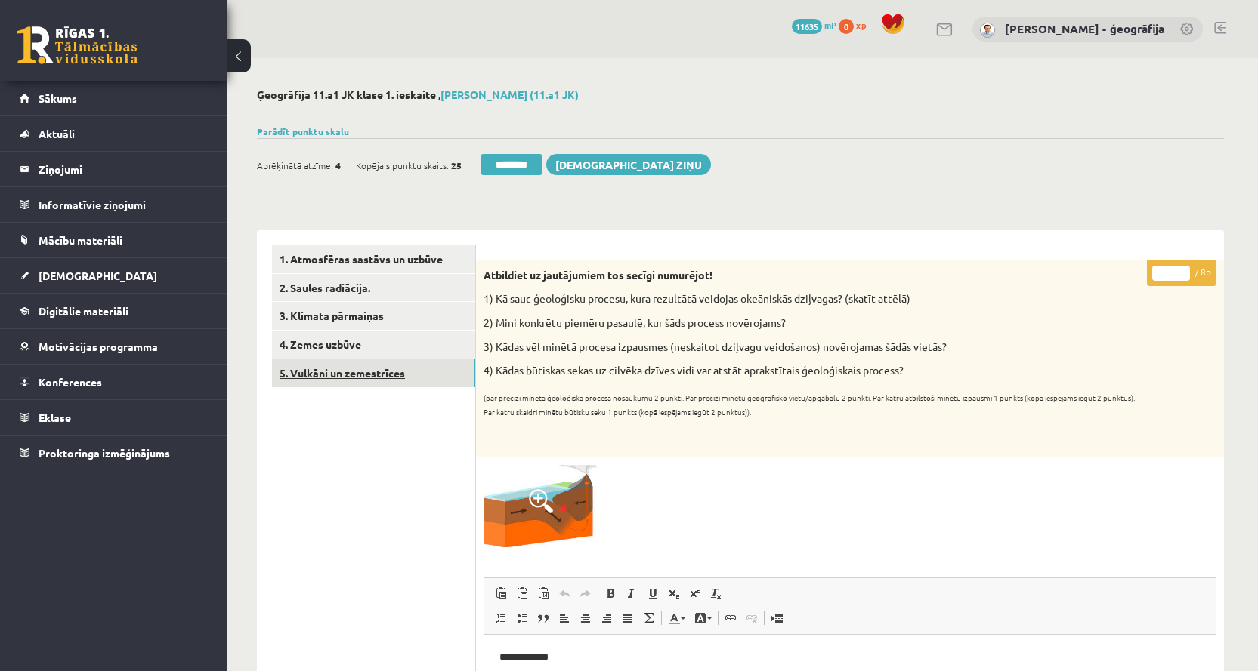
click at [335, 378] on link "5. Vulkāni un zemestrīces" at bounding box center [373, 374] width 203 height 28
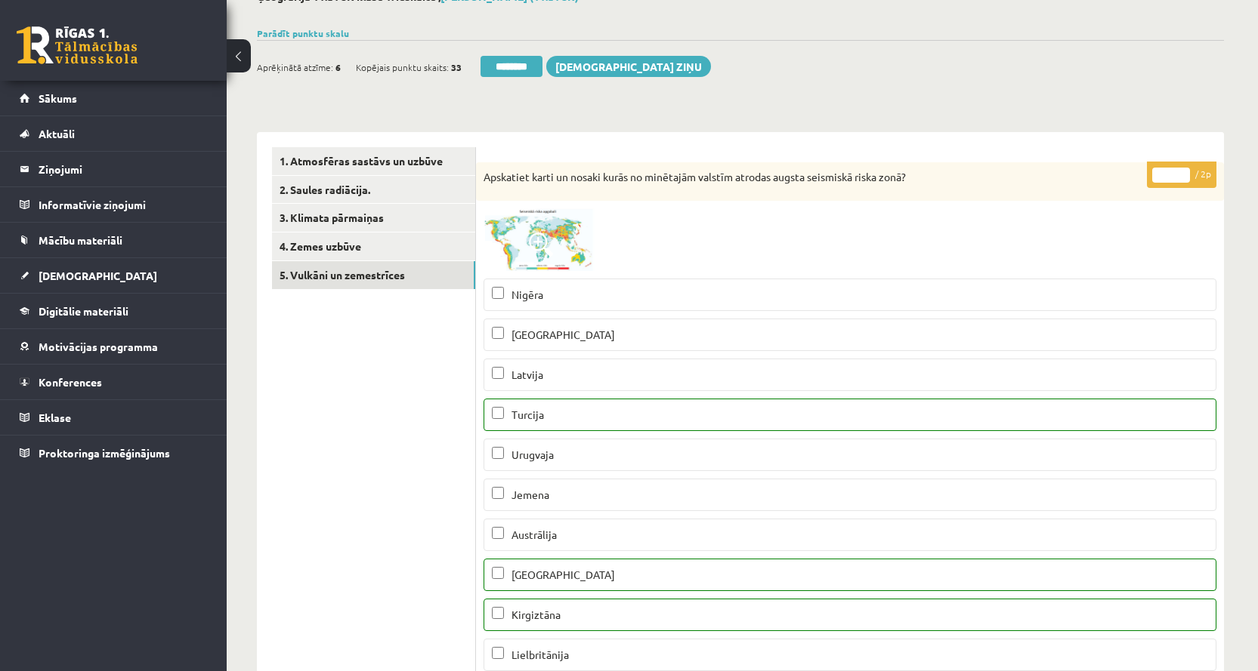
scroll to position [76, 0]
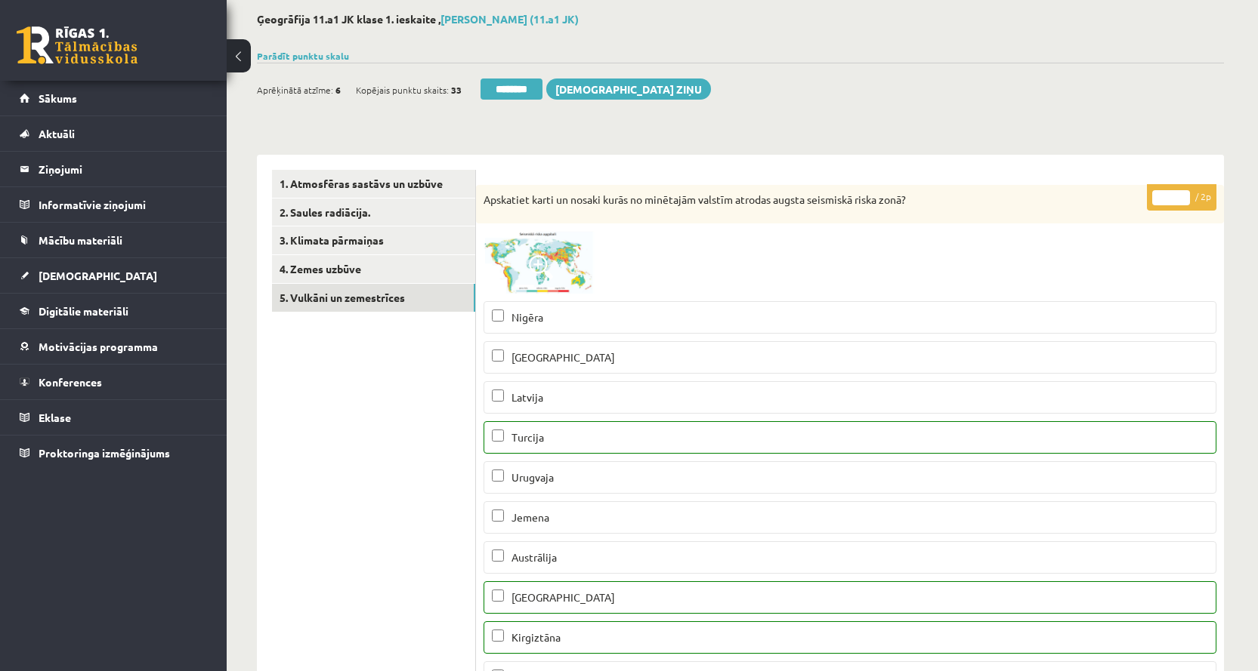
click at [1181, 193] on input "*" at bounding box center [1171, 197] width 38 height 15
type input "*"
click at [1181, 193] on input "*" at bounding box center [1171, 197] width 38 height 15
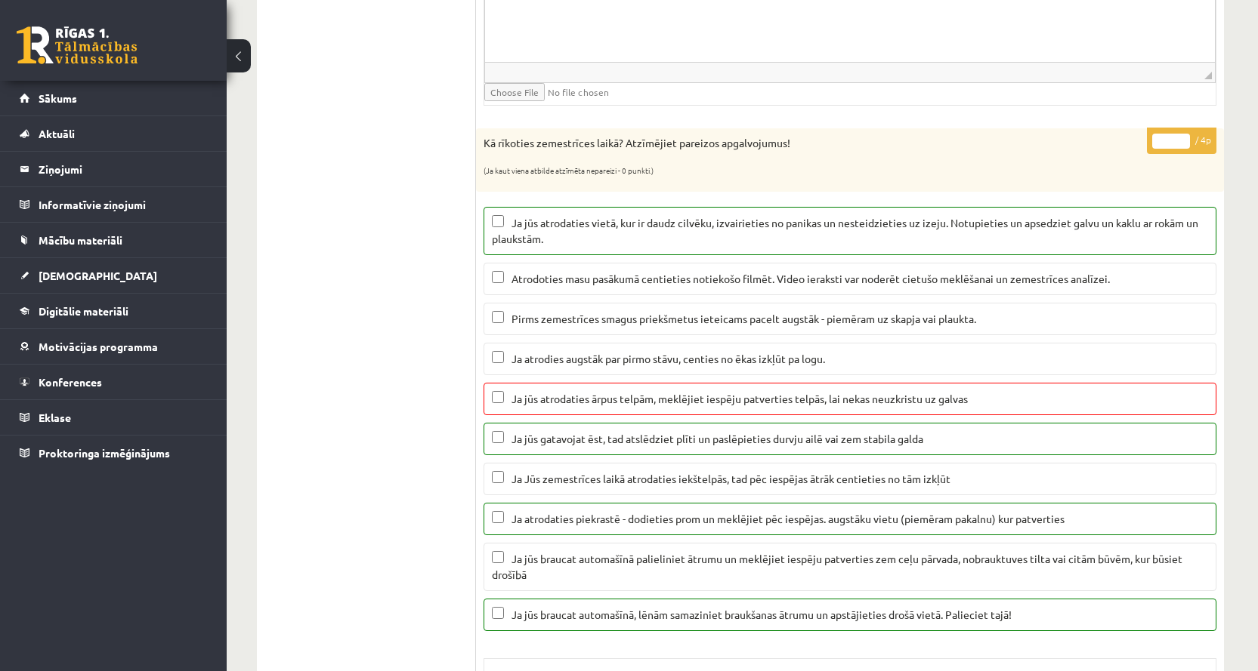
scroll to position [1057, 0]
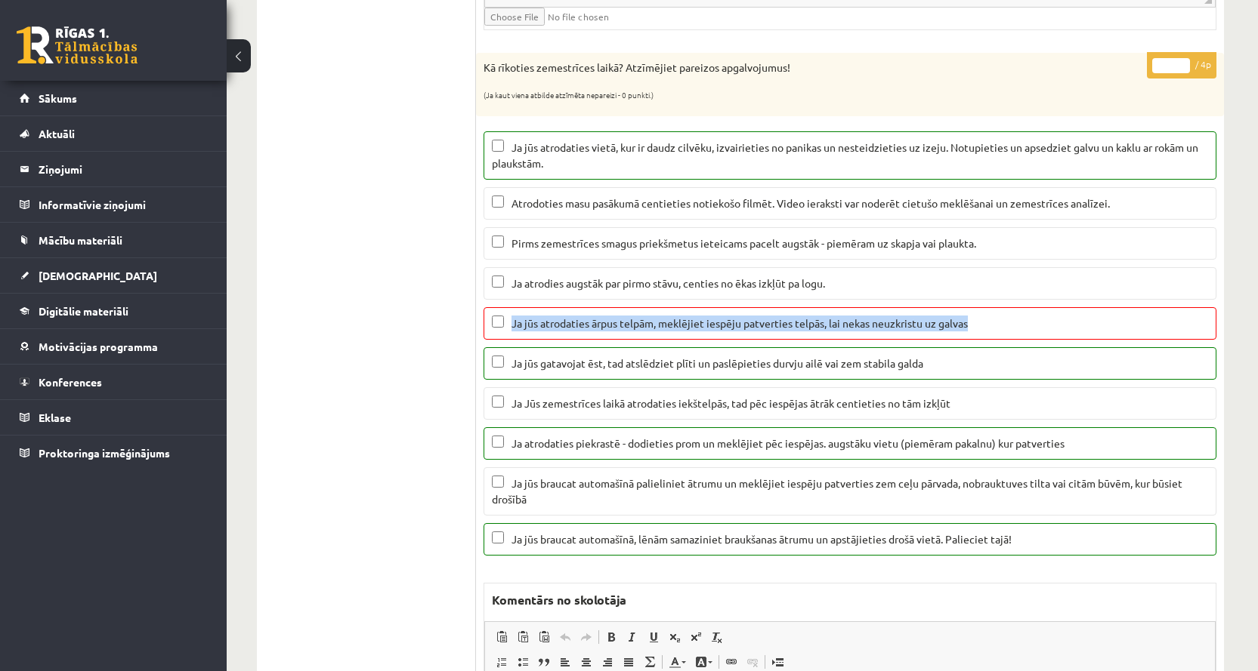
drag, startPoint x: 976, startPoint y: 322, endPoint x: 513, endPoint y: 323, distance: 463.0
click at [513, 323] on p "Ja jūs atrodaties ārpus telpām, meklējiet iespēju patverties telpās, lai nekas …" at bounding box center [850, 324] width 716 height 16
copy span "Ja jūs atrodaties ārpus telpām, meklējiet iespēju patverties telpās, lai nekas …"
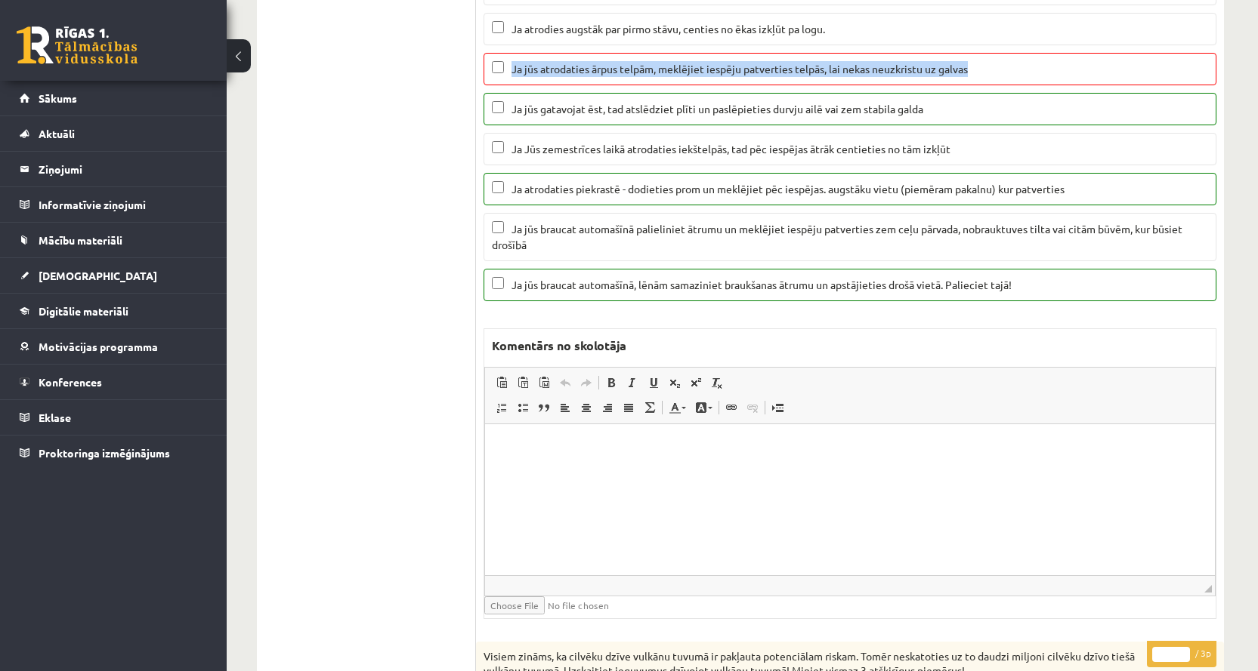
scroll to position [1360, 0]
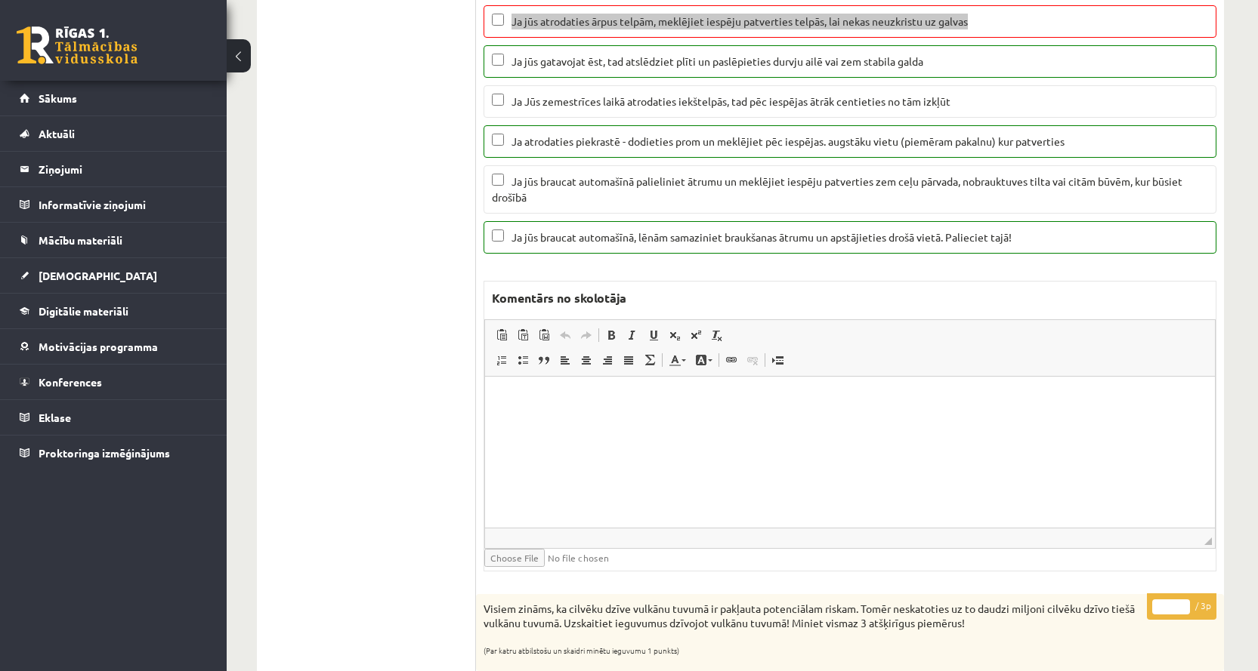
click at [535, 422] on html at bounding box center [850, 399] width 730 height 46
click at [496, 397] on html "**********" at bounding box center [850, 399] width 730 height 46
drag, startPoint x: 715, startPoint y: 398, endPoint x: 1014, endPoint y: 408, distance: 299.3
click at [1014, 408] on html "**********" at bounding box center [850, 399] width 730 height 46
drag, startPoint x: 582, startPoint y: 399, endPoint x: 496, endPoint y: 400, distance: 85.4
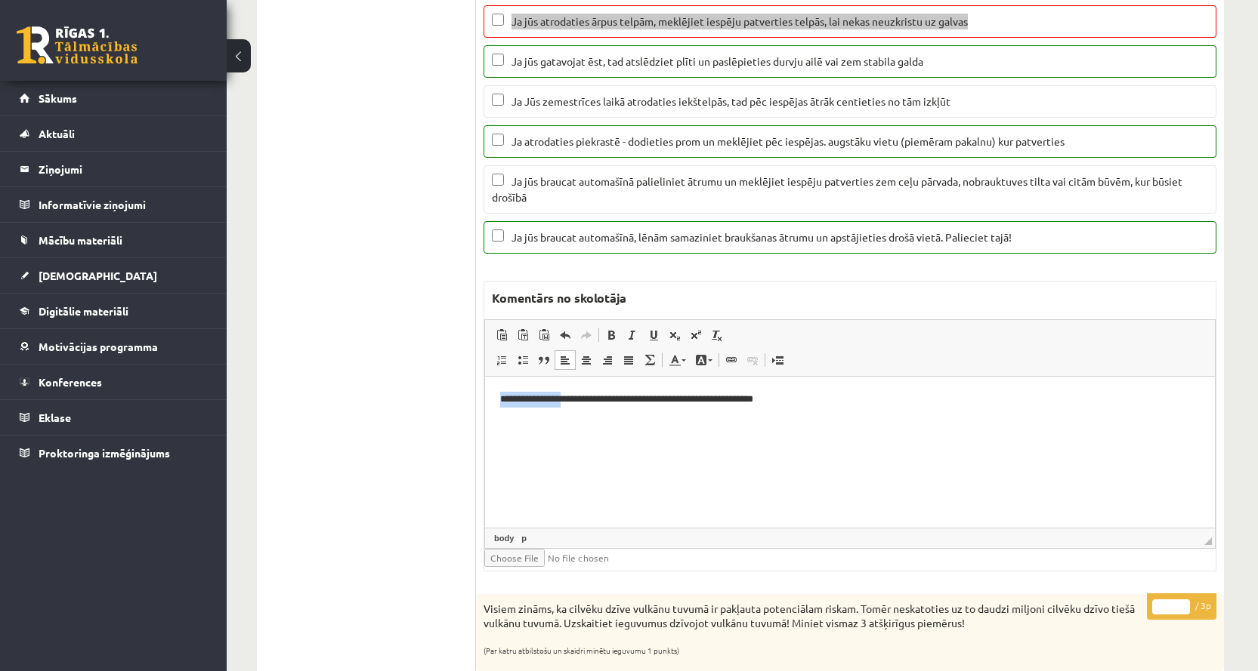
click at [496, 400] on html "**********" at bounding box center [850, 399] width 730 height 46
click at [711, 400] on p "**********" at bounding box center [849, 399] width 699 height 16
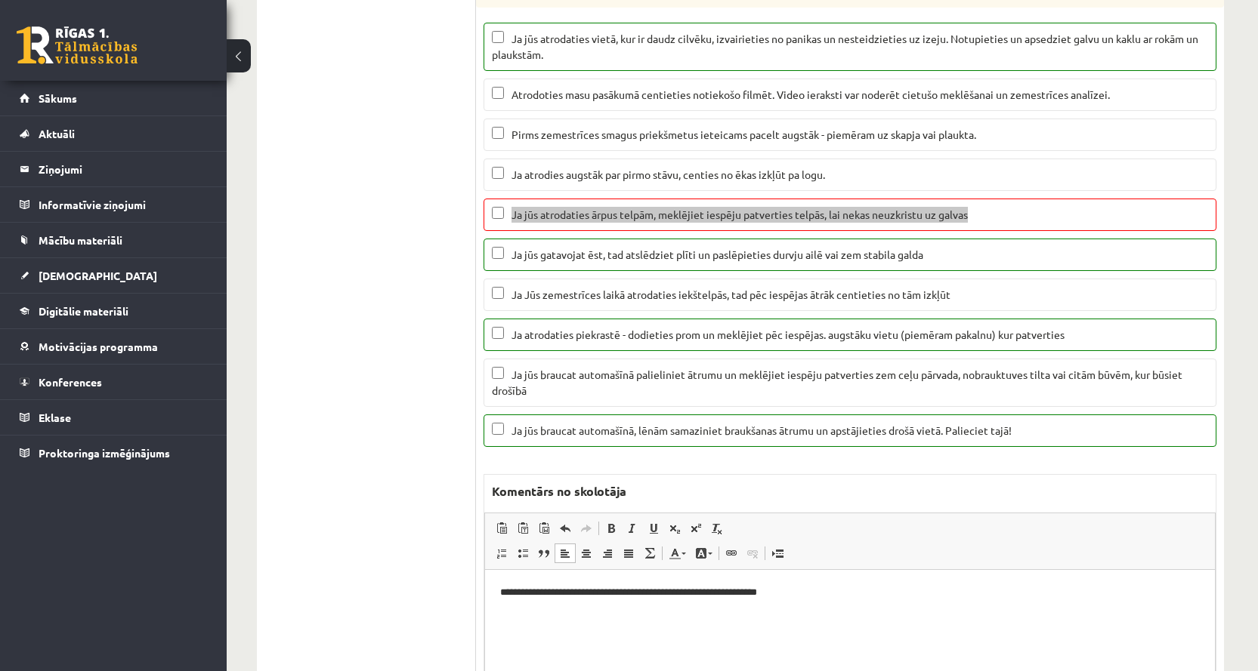
scroll to position [1057, 0]
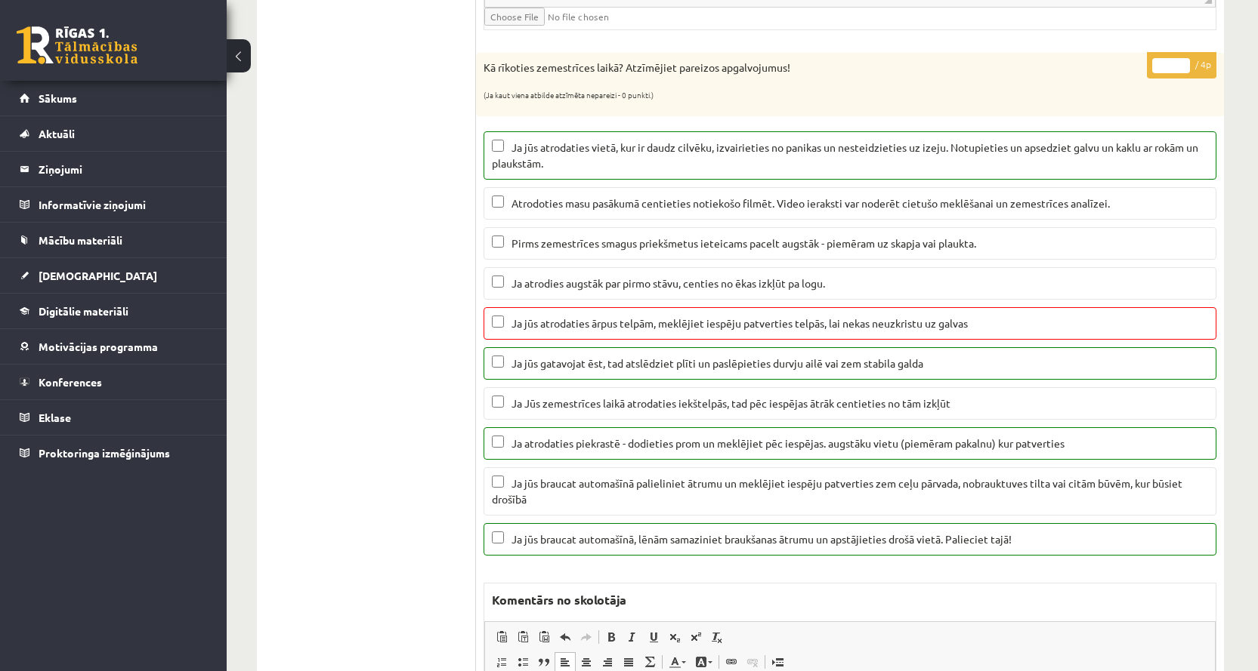
drag, startPoint x: 1180, startPoint y: 67, endPoint x: 1167, endPoint y: 79, distance: 17.6
type input "*"
click at [1178, 69] on input "*" at bounding box center [1171, 65] width 38 height 15
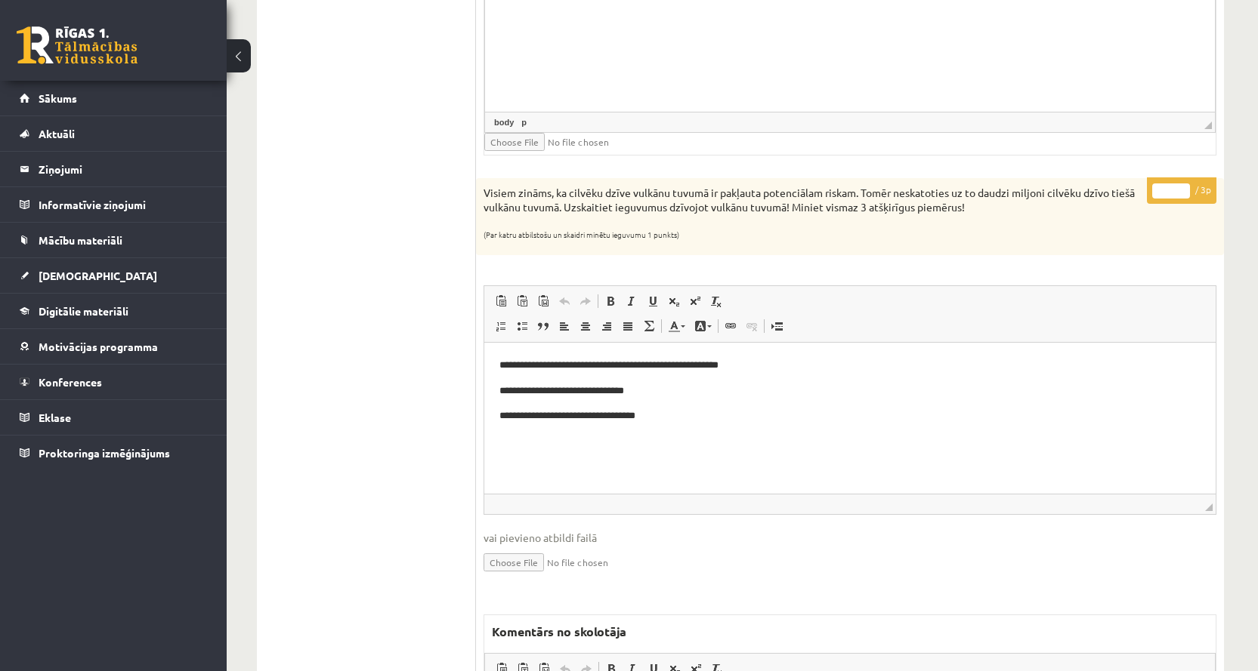
scroll to position [1813, 0]
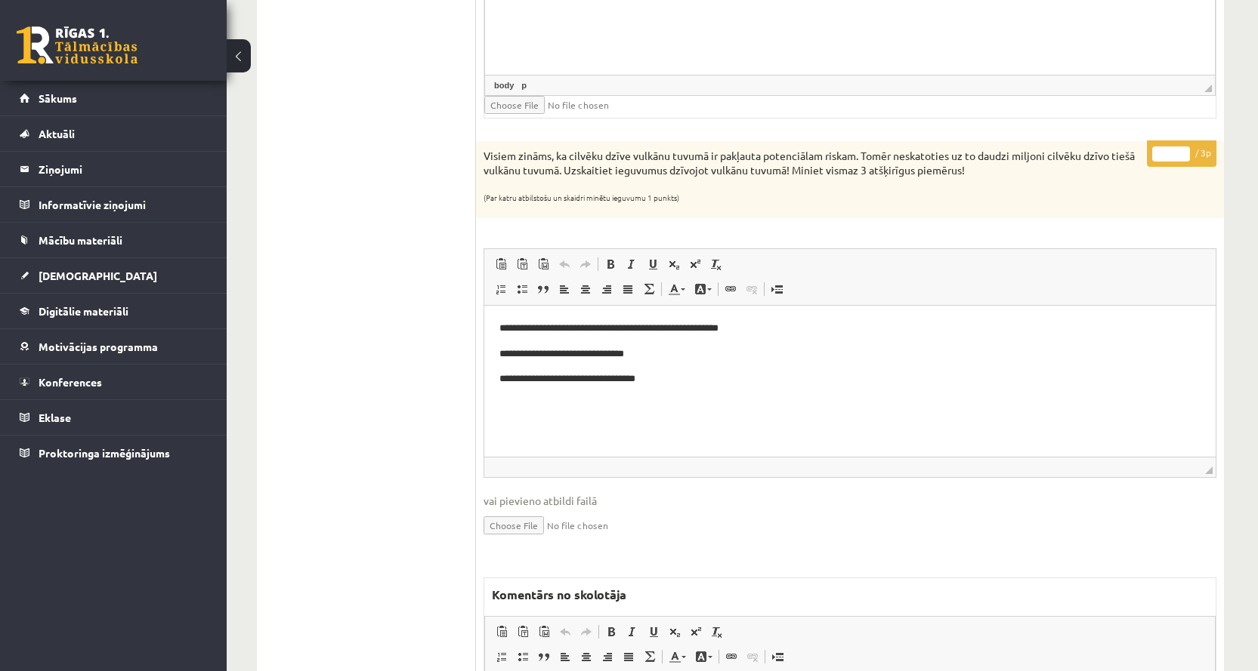
click at [1180, 151] on input "*" at bounding box center [1171, 154] width 38 height 15
type input "*"
click at [1180, 151] on input "*" at bounding box center [1171, 154] width 38 height 15
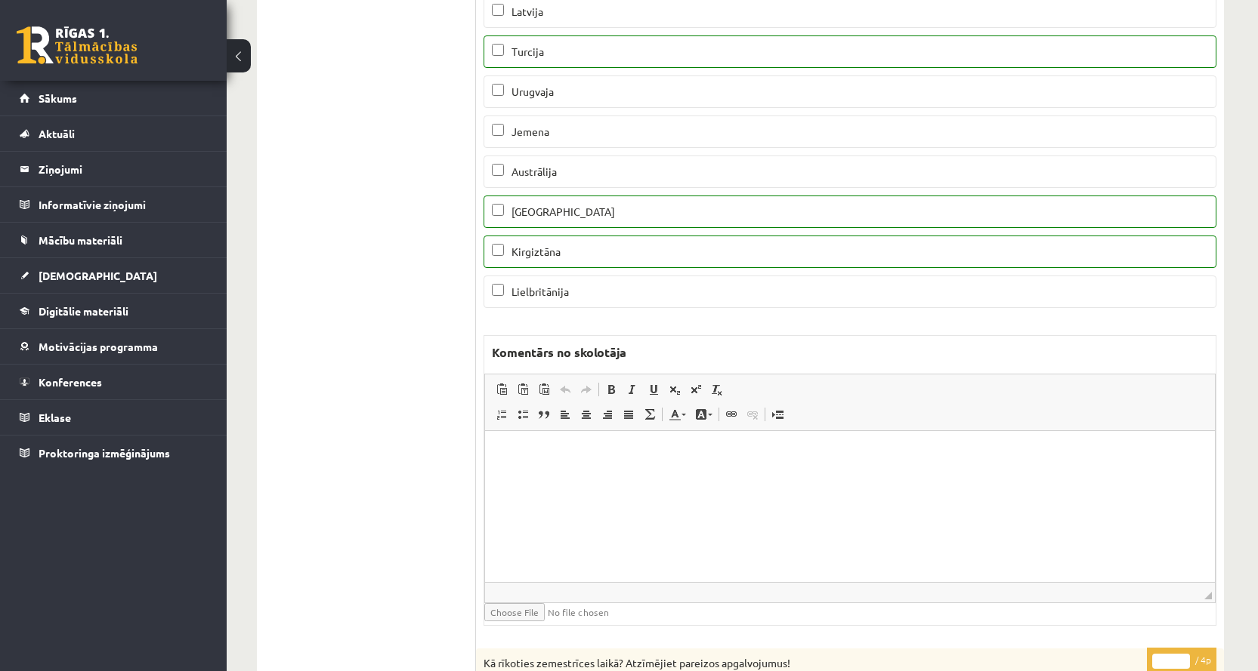
scroll to position [0, 0]
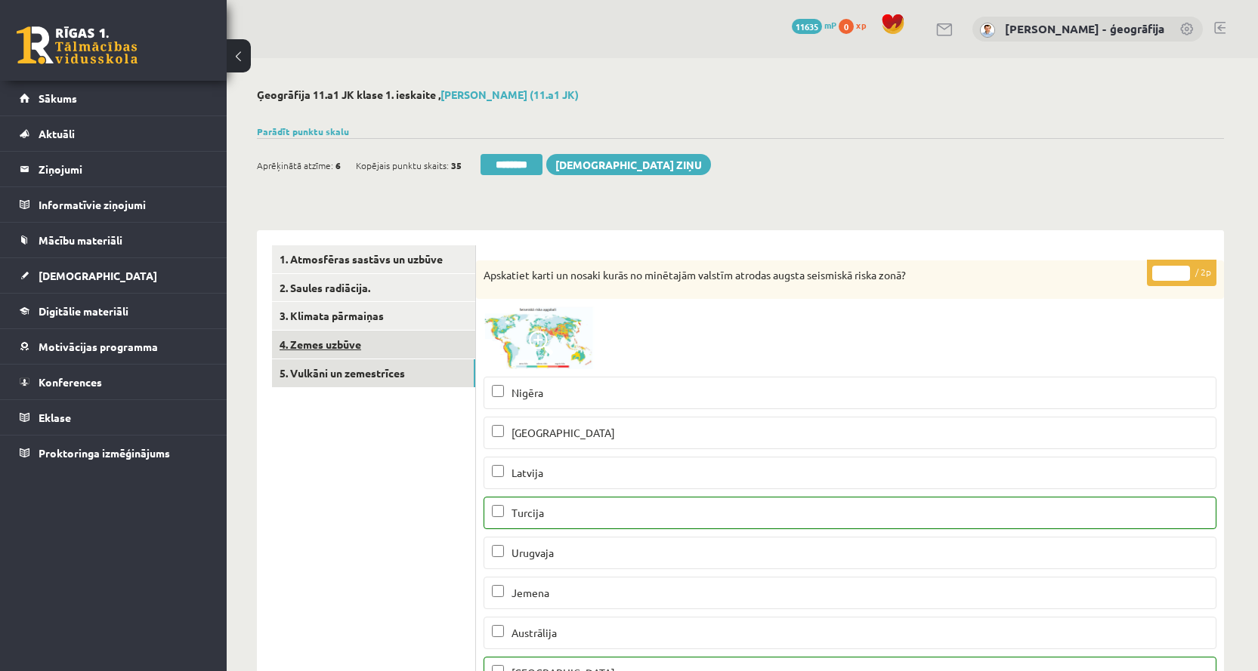
click at [304, 343] on link "4. Zemes uzbūve" at bounding box center [373, 345] width 203 height 28
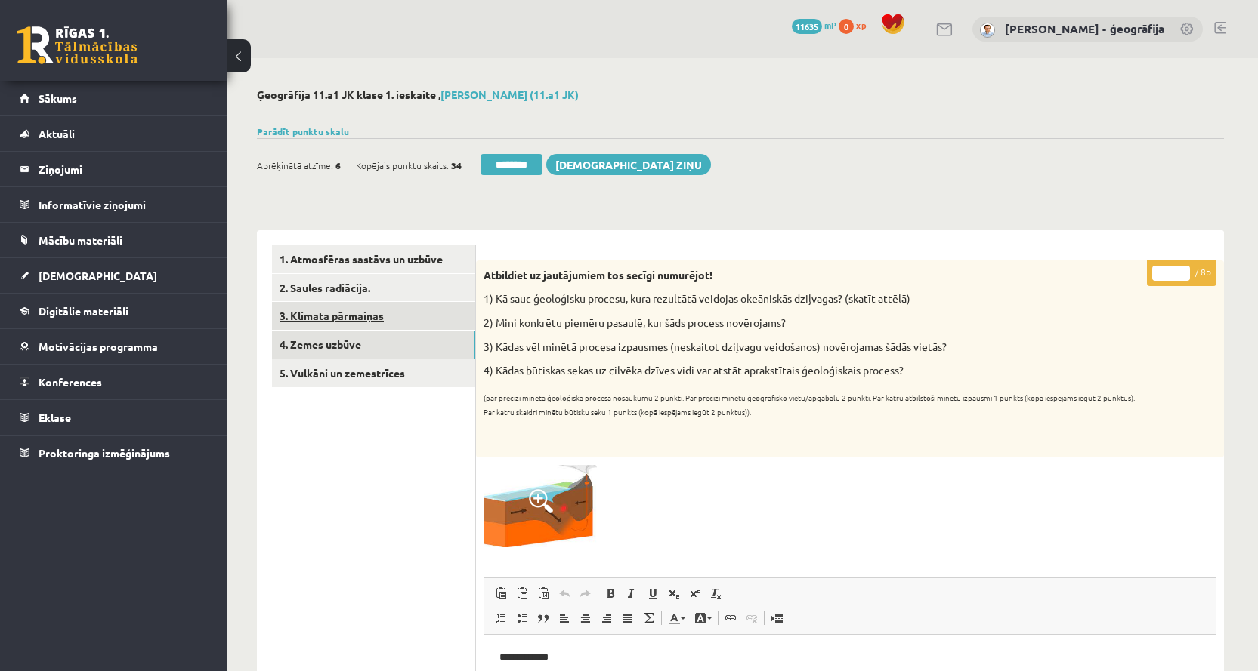
click at [313, 317] on link "3. Klimata pārmaiņas" at bounding box center [373, 316] width 203 height 28
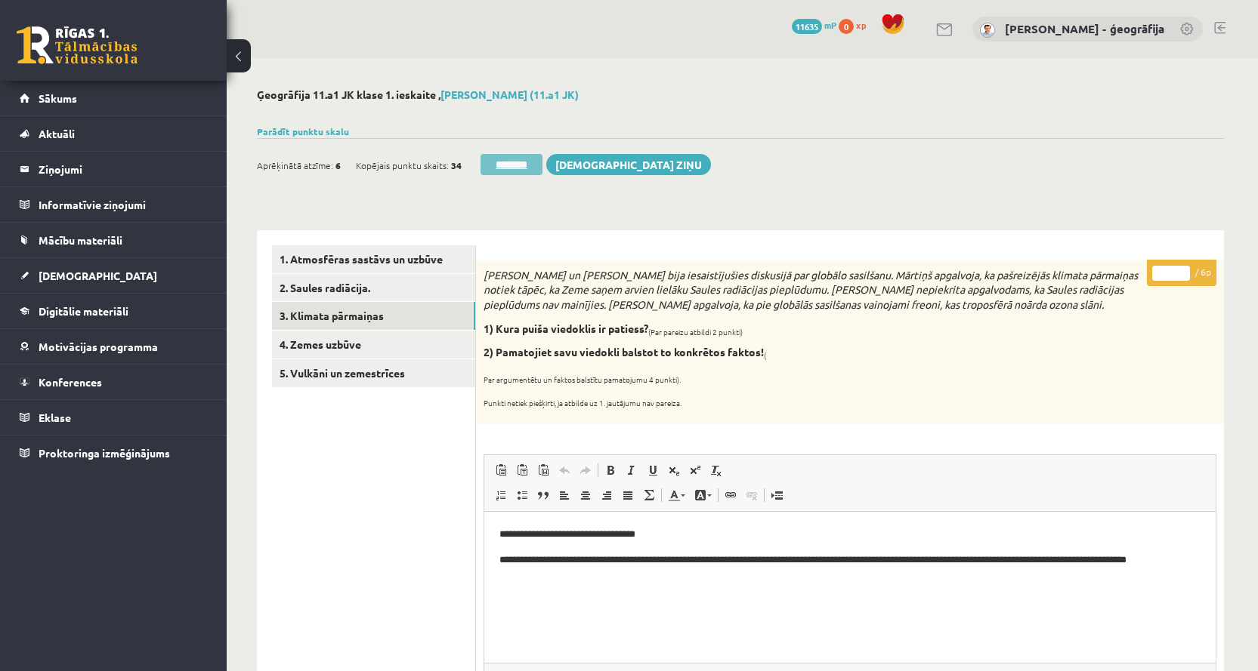
click at [523, 165] on input "********" at bounding box center [511, 164] width 62 height 21
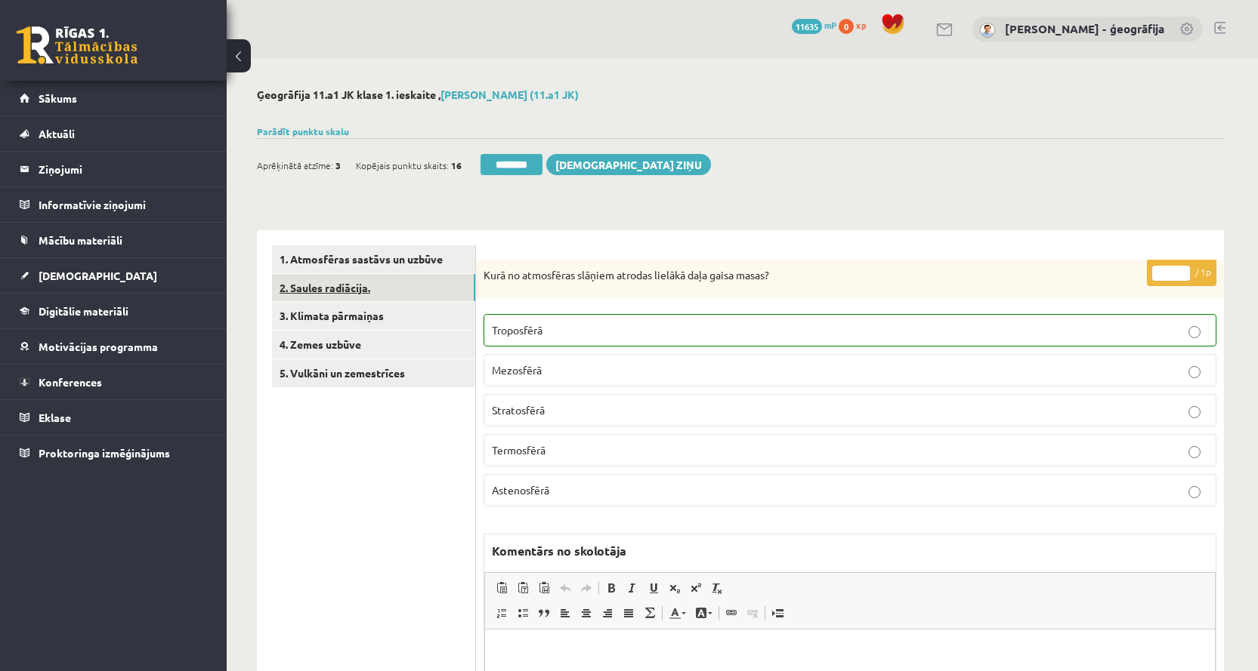
click at [310, 289] on link "2. Saules radiācija." at bounding box center [373, 288] width 203 height 28
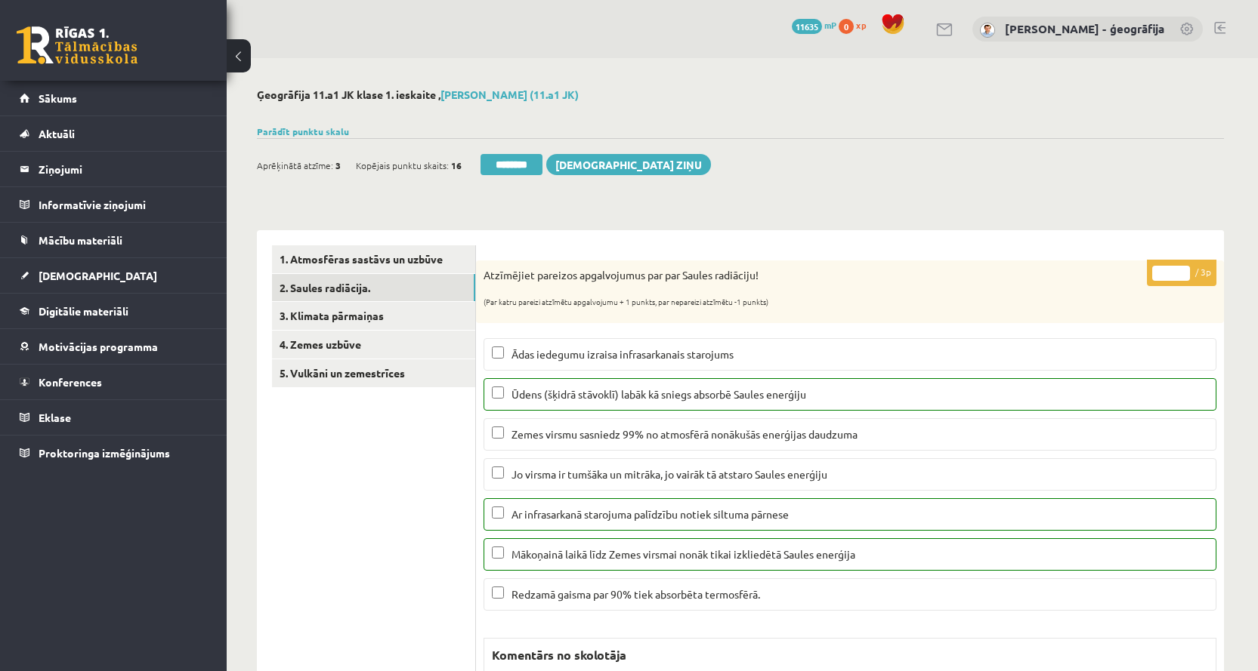
scroll to position [76, 0]
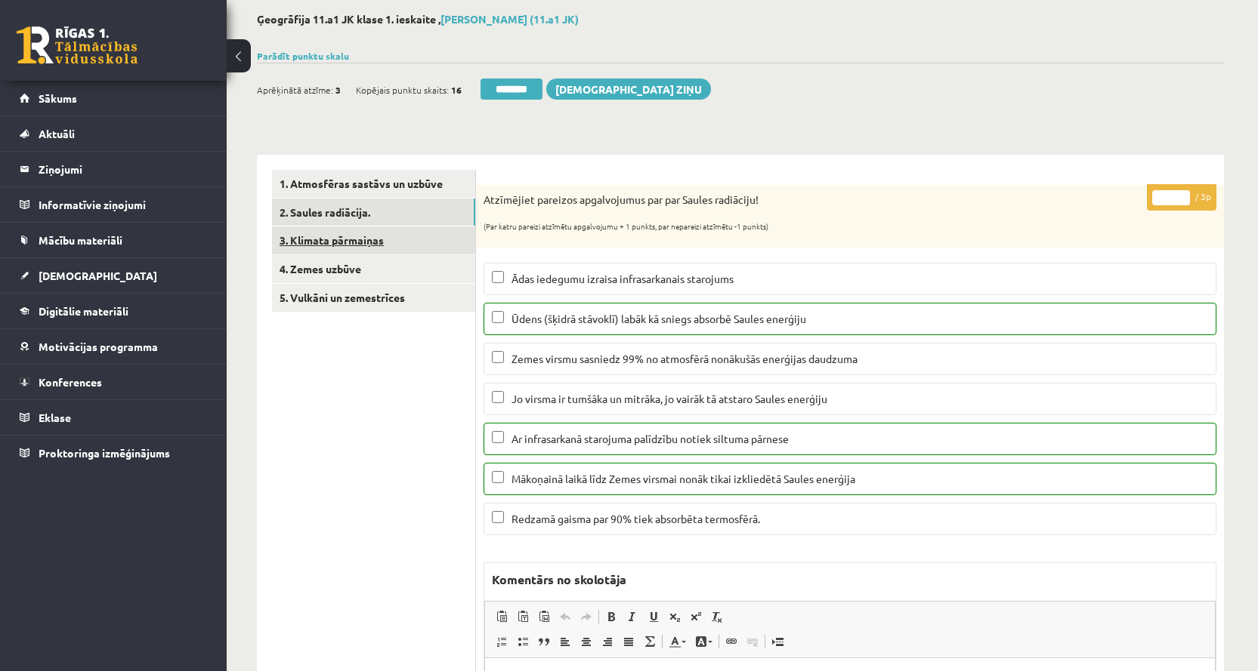
click at [329, 239] on link "3. Klimata pārmaiņas" at bounding box center [373, 241] width 203 height 28
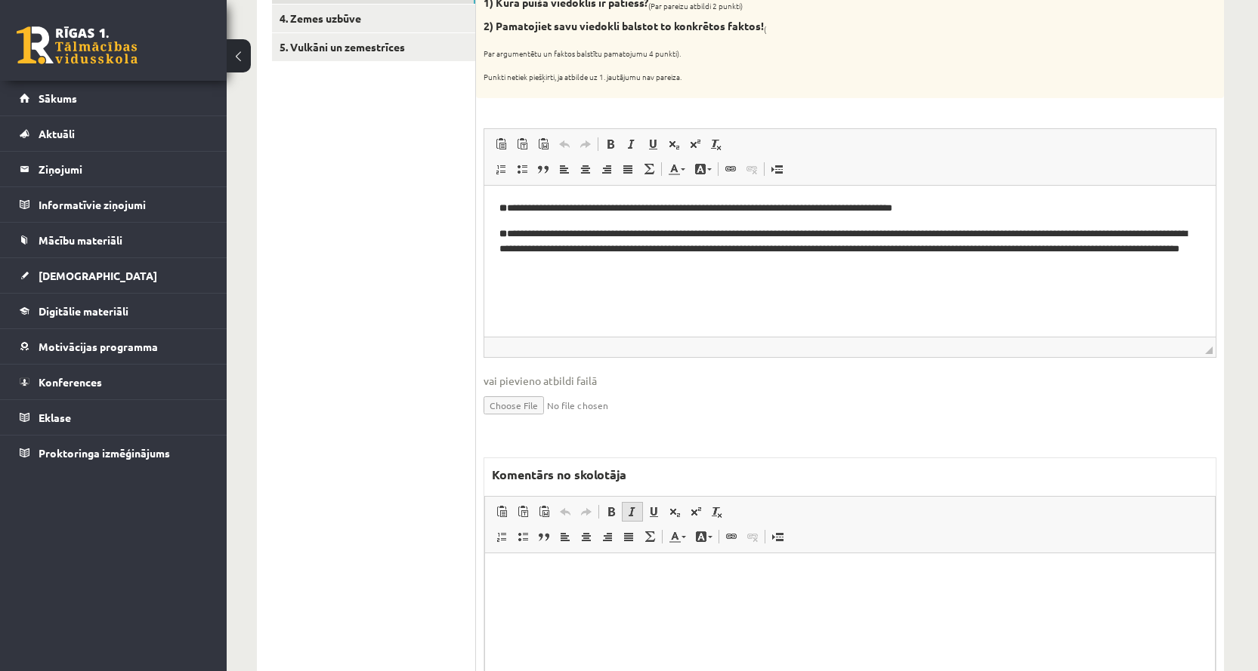
scroll to position [378, 0]
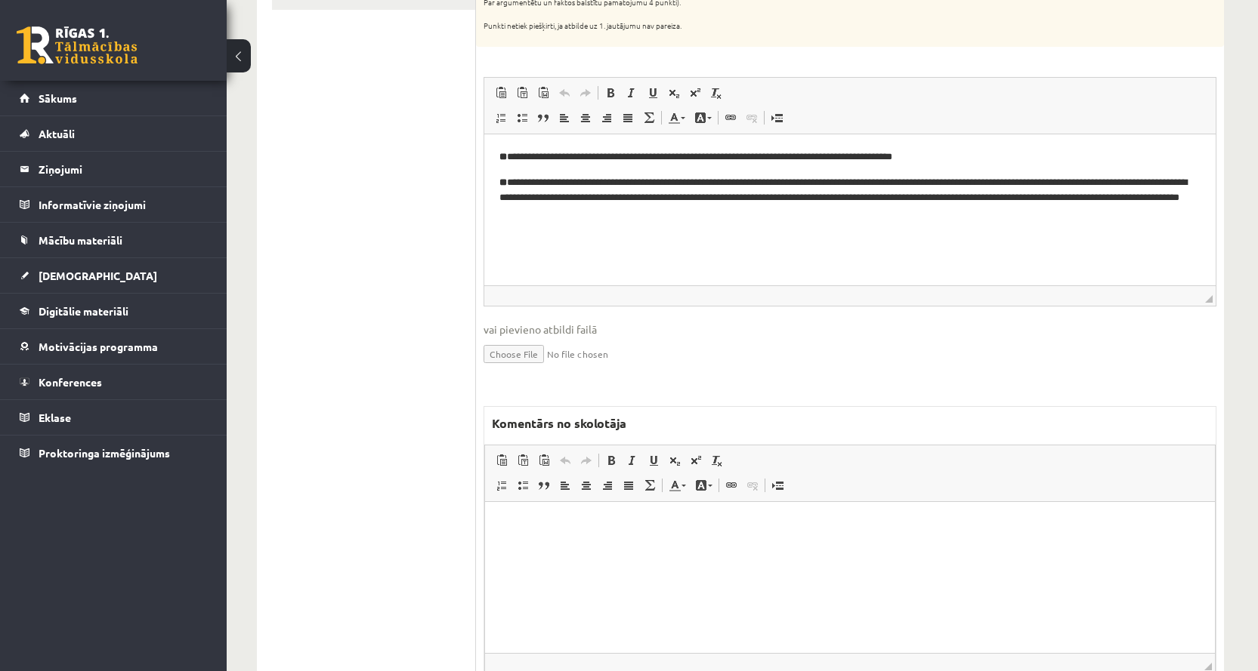
click at [602, 528] on p "Bagātinātā teksta redaktors, wiswyg-editor-47024776737020-1757528569-477" at bounding box center [849, 525] width 699 height 16
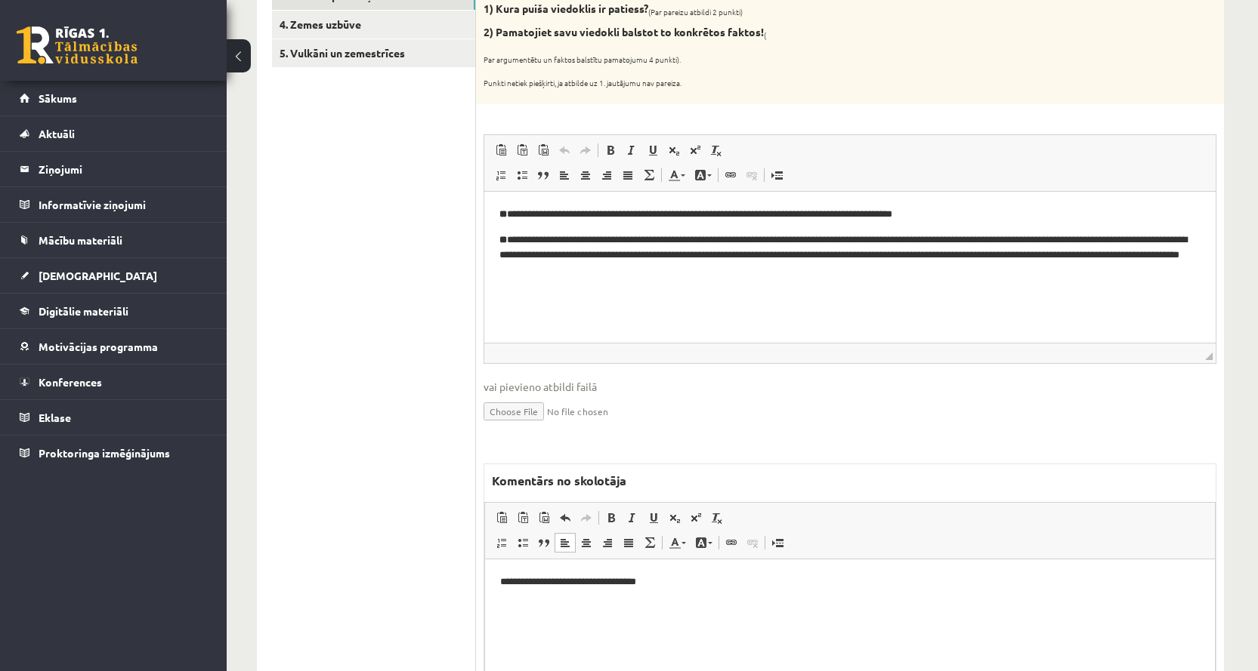
scroll to position [453, 0]
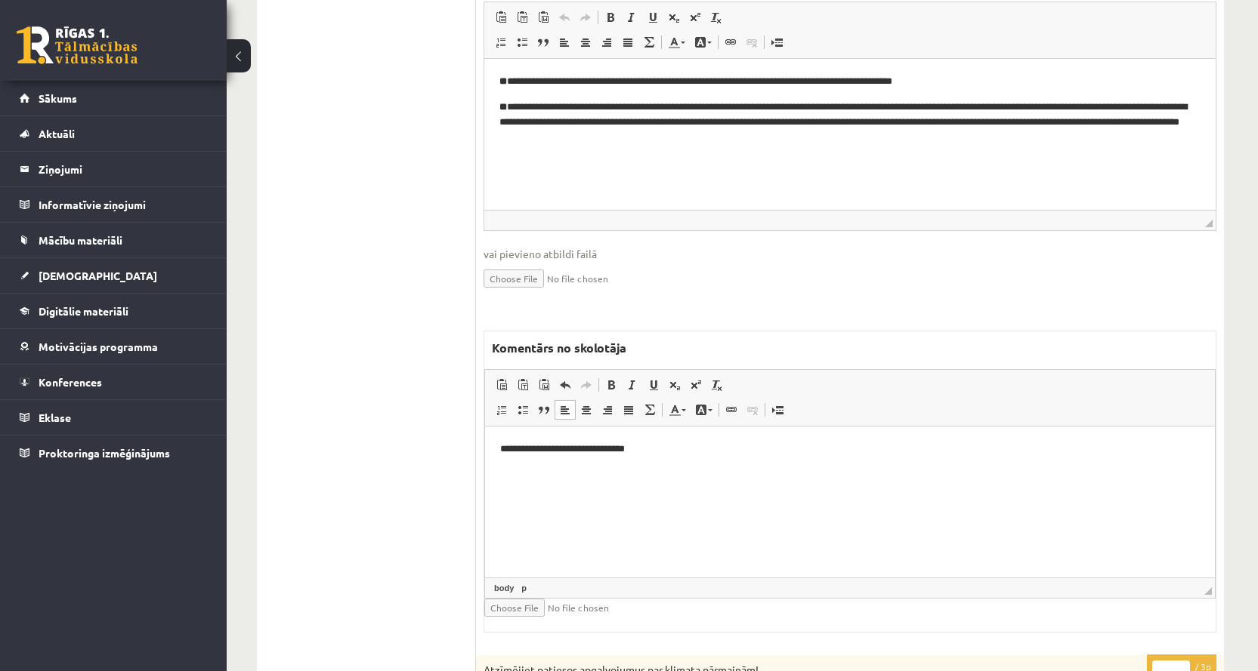
click at [585, 447] on p "**********" at bounding box center [849, 449] width 699 height 16
click at [654, 452] on p "**********" at bounding box center [849, 449] width 699 height 16
click at [649, 448] on p "**********" at bounding box center [849, 449] width 699 height 16
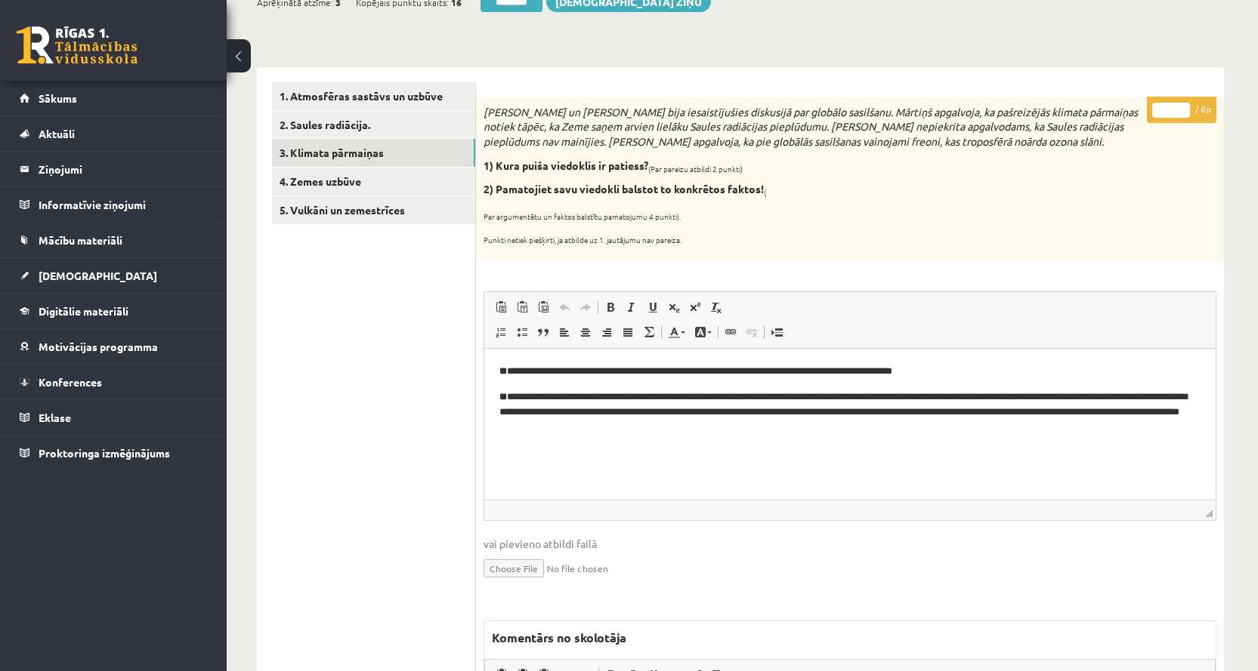
scroll to position [151, 0]
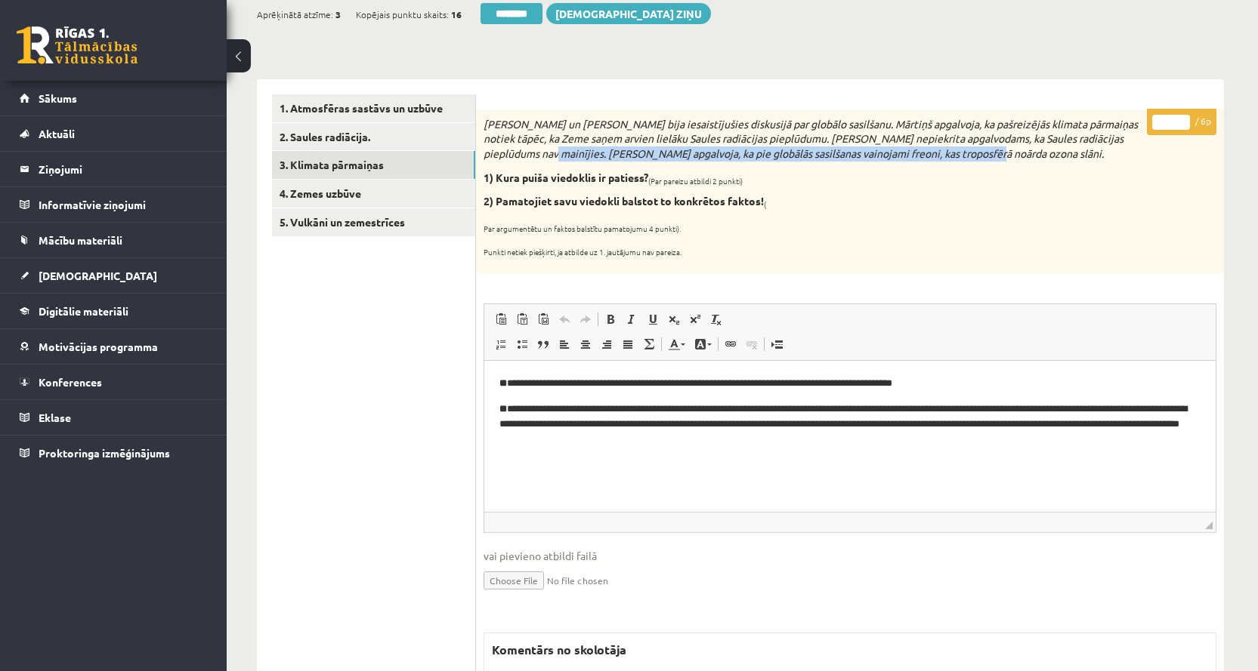
drag, startPoint x: 536, startPoint y: 156, endPoint x: 977, endPoint y: 156, distance: 441.1
click at [977, 156] on p "[PERSON_NAME] un [PERSON_NAME] bija iesaistījušies diskusijā par globālo sasilš…" at bounding box center [811, 139] width 657 height 45
click at [909, 188] on div "[PERSON_NAME] un [PERSON_NAME] bija iesaistījušies diskusijā par globālo sasilš…" at bounding box center [850, 192] width 748 height 164
click at [641, 156] on icon "[PERSON_NAME] un [PERSON_NAME] bija iesaistījušies diskusijā par globālo sasilš…" at bounding box center [810, 138] width 654 height 43
drag, startPoint x: 625, startPoint y: 156, endPoint x: 980, endPoint y: 156, distance: 355.7
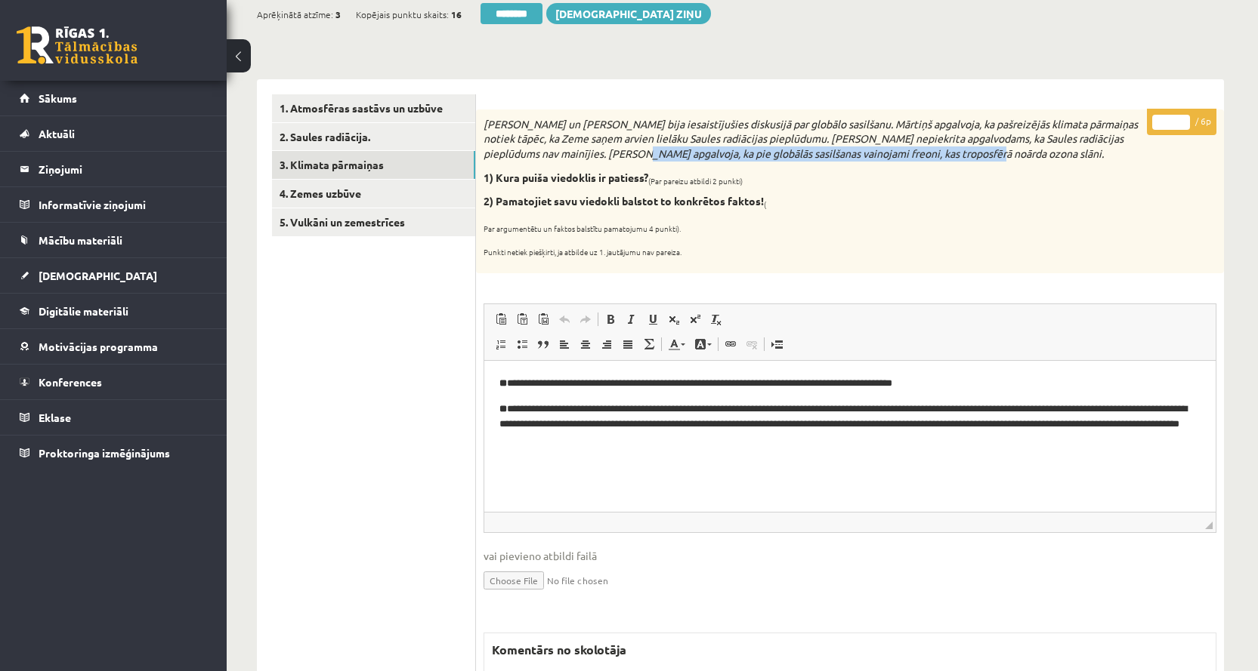
click at [980, 156] on p "[PERSON_NAME] un [PERSON_NAME] bija iesaistījušies diskusijā par globālo sasilš…" at bounding box center [811, 139] width 657 height 45
click at [803, 214] on div "Mārtiņš un Jānis bija iesaistījušies diskusijā par globālo sasilšanu. Mārtiņš a…" at bounding box center [850, 192] width 748 height 164
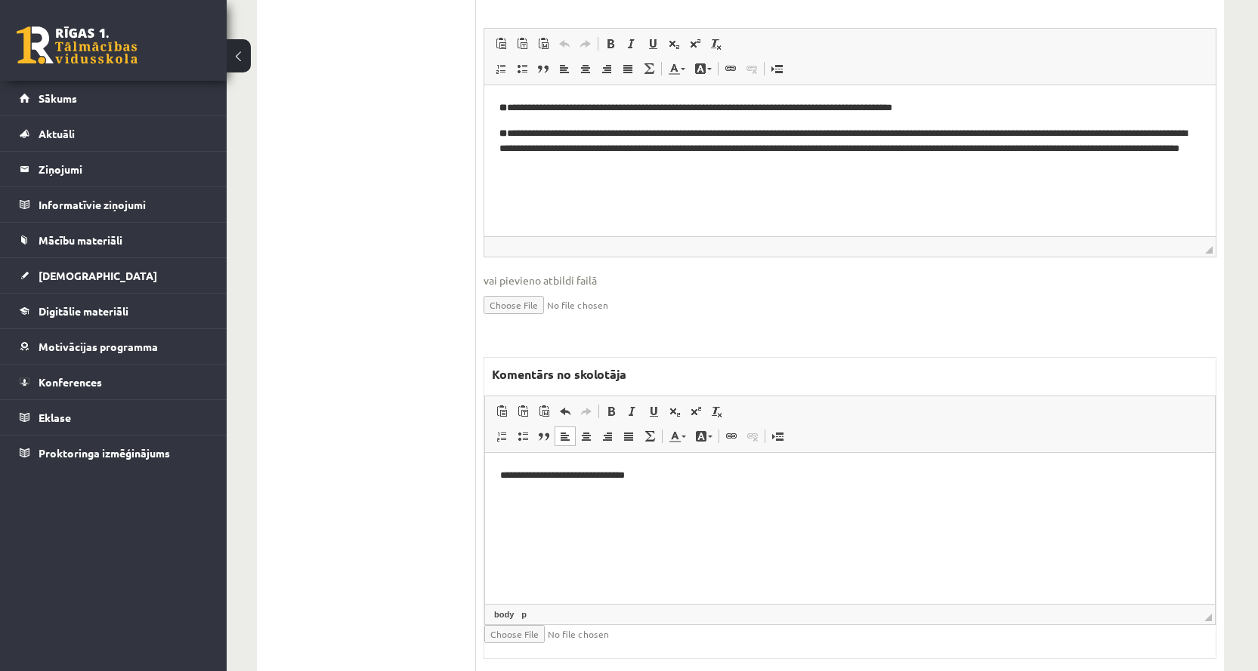
scroll to position [453, 0]
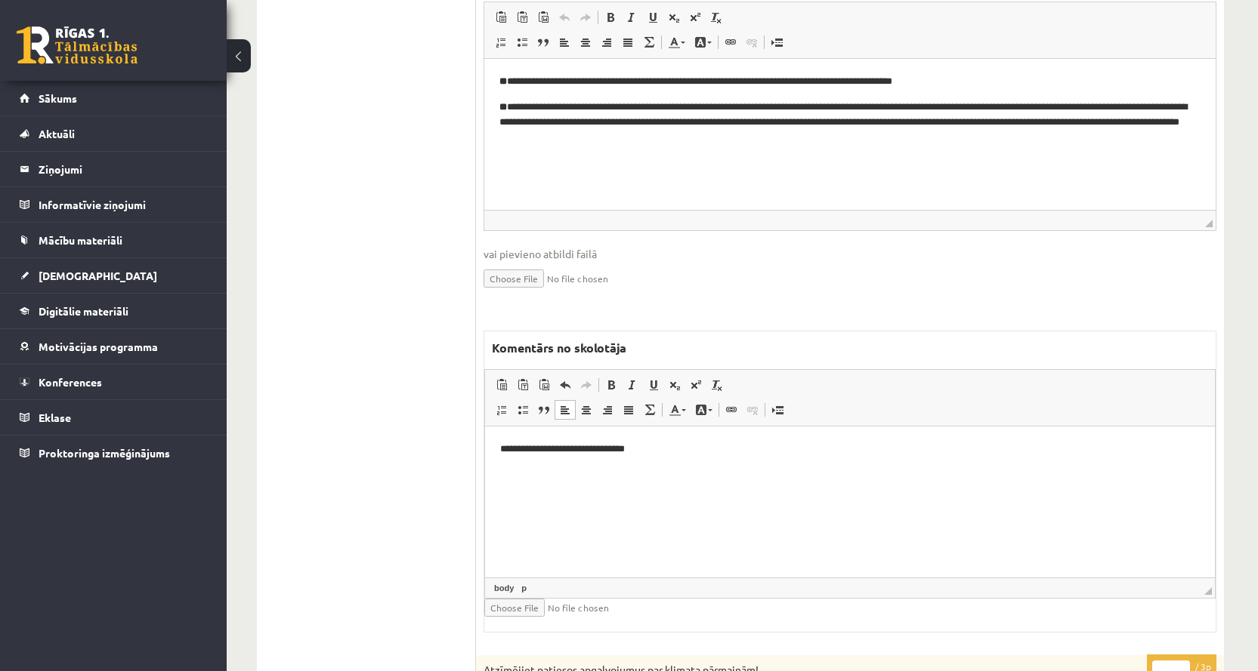
click at [653, 452] on p "**********" at bounding box center [849, 449] width 699 height 16
drag, startPoint x: 647, startPoint y: 449, endPoint x: 576, endPoint y: 452, distance: 71.1
click at [576, 452] on p "**********" at bounding box center [849, 449] width 699 height 16
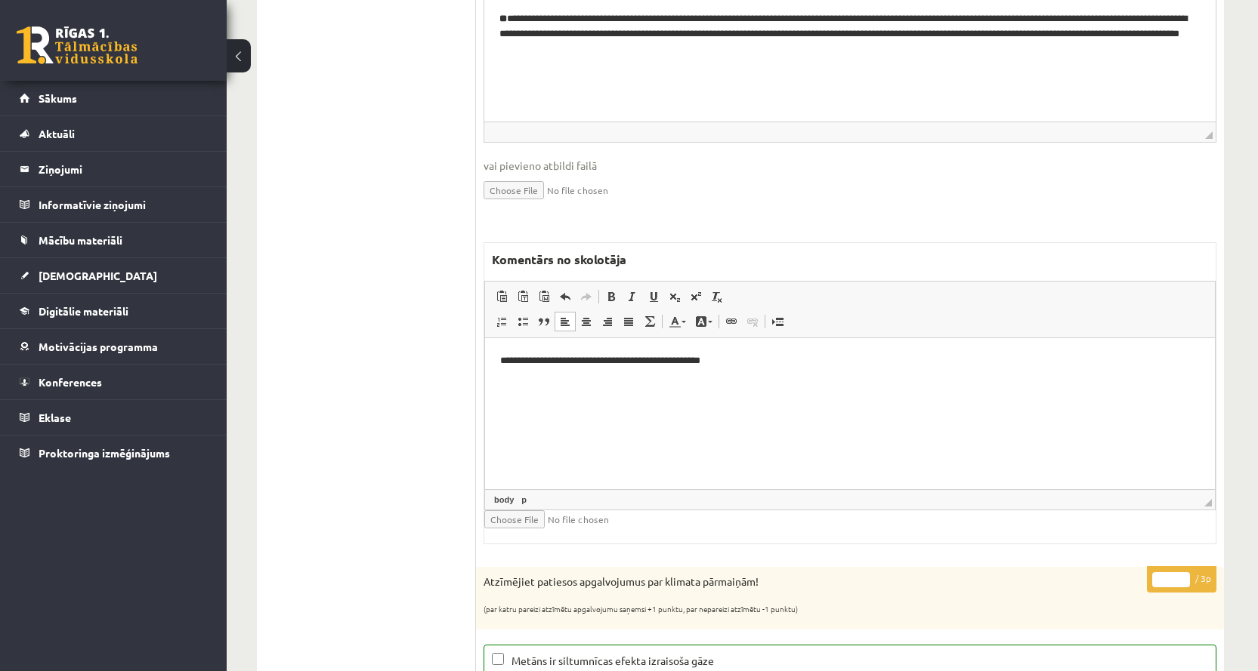
scroll to position [529, 0]
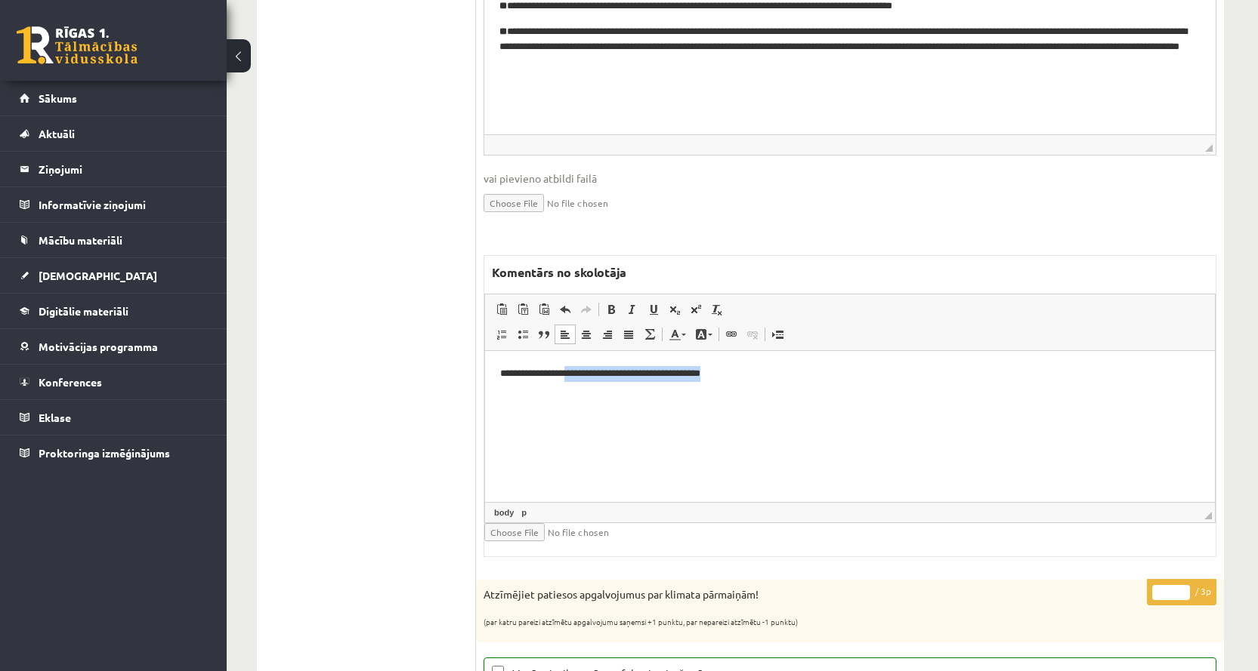
drag, startPoint x: 583, startPoint y: 372, endPoint x: 733, endPoint y: 375, distance: 150.4
click at [733, 375] on p "**********" at bounding box center [849, 374] width 699 height 16
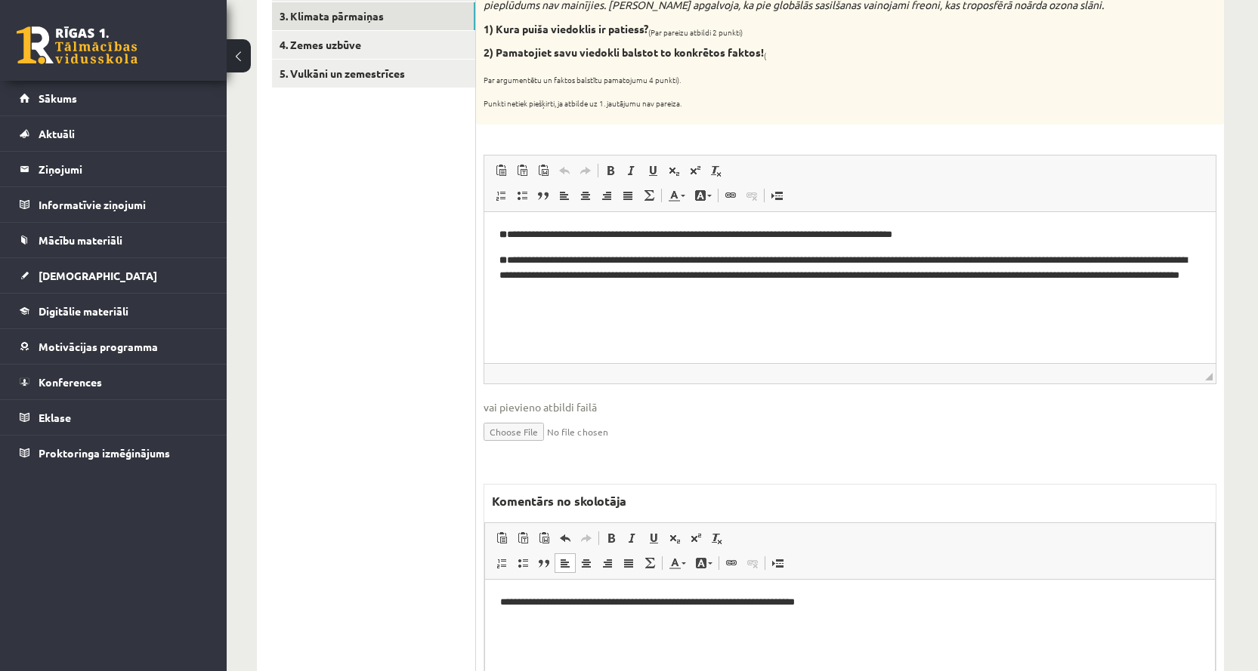
scroll to position [302, 0]
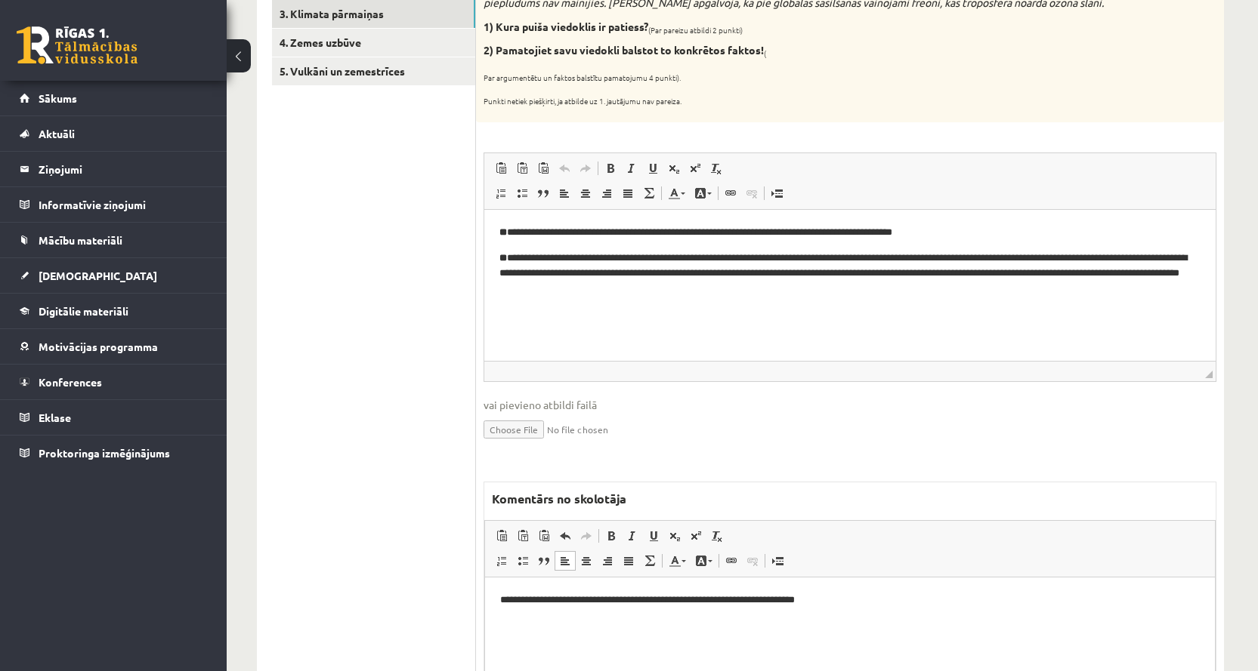
click at [723, 597] on p "**********" at bounding box center [849, 600] width 699 height 16
click at [851, 600] on p "**********" at bounding box center [849, 600] width 699 height 16
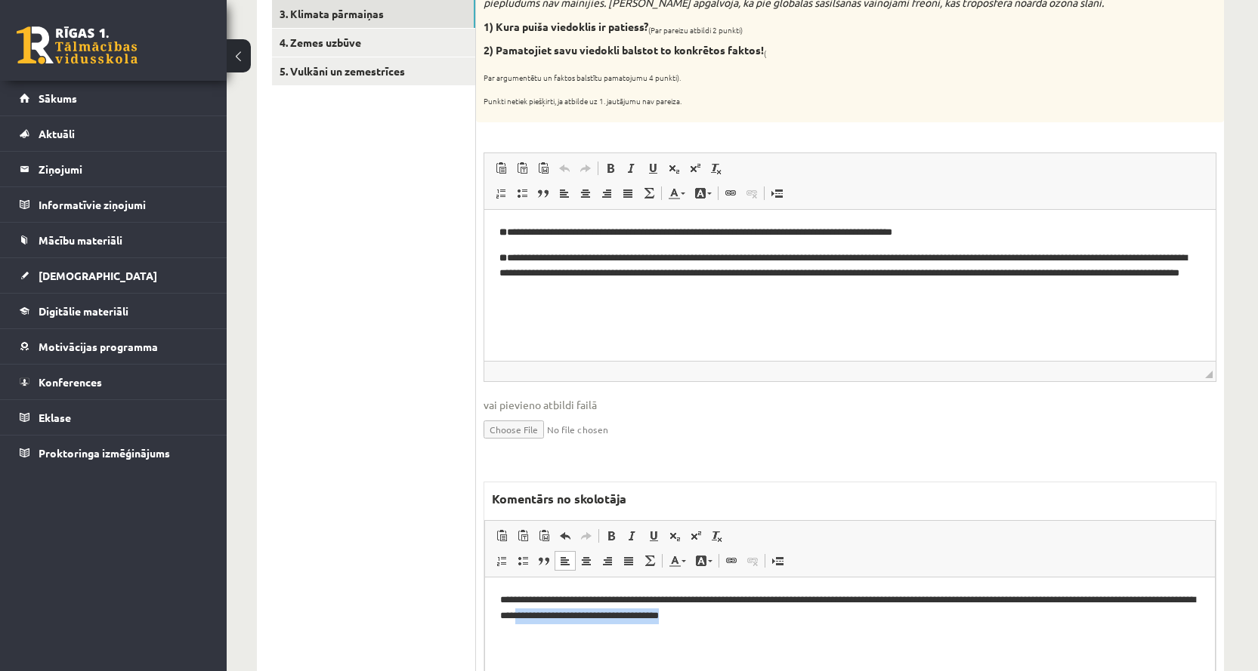
drag, startPoint x: 801, startPoint y: 620, endPoint x: 629, endPoint y: 618, distance: 172.2
click at [629, 618] on p "**********" at bounding box center [849, 608] width 699 height 32
click at [501, 598] on p "**********" at bounding box center [849, 608] width 699 height 32
click at [499, 597] on html "**********" at bounding box center [850, 608] width 730 height 62
drag, startPoint x: 974, startPoint y: 275, endPoint x: 1141, endPoint y: 276, distance: 167.7
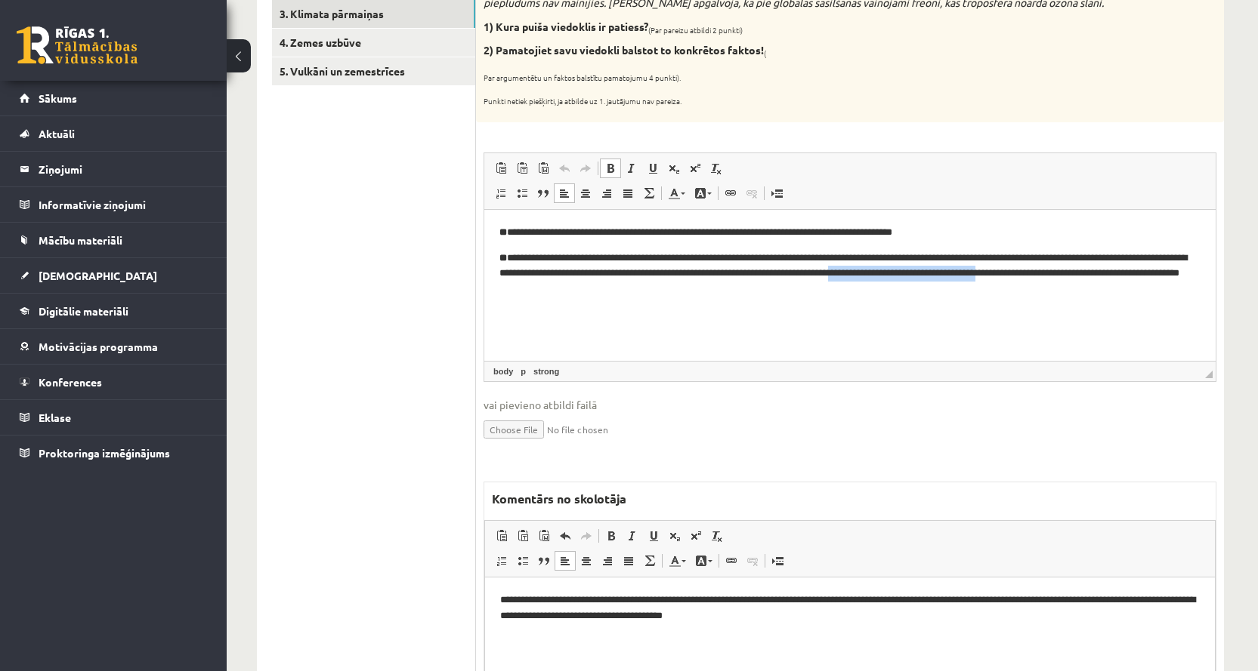
click at [1141, 276] on p "**********" at bounding box center [849, 273] width 701 height 47
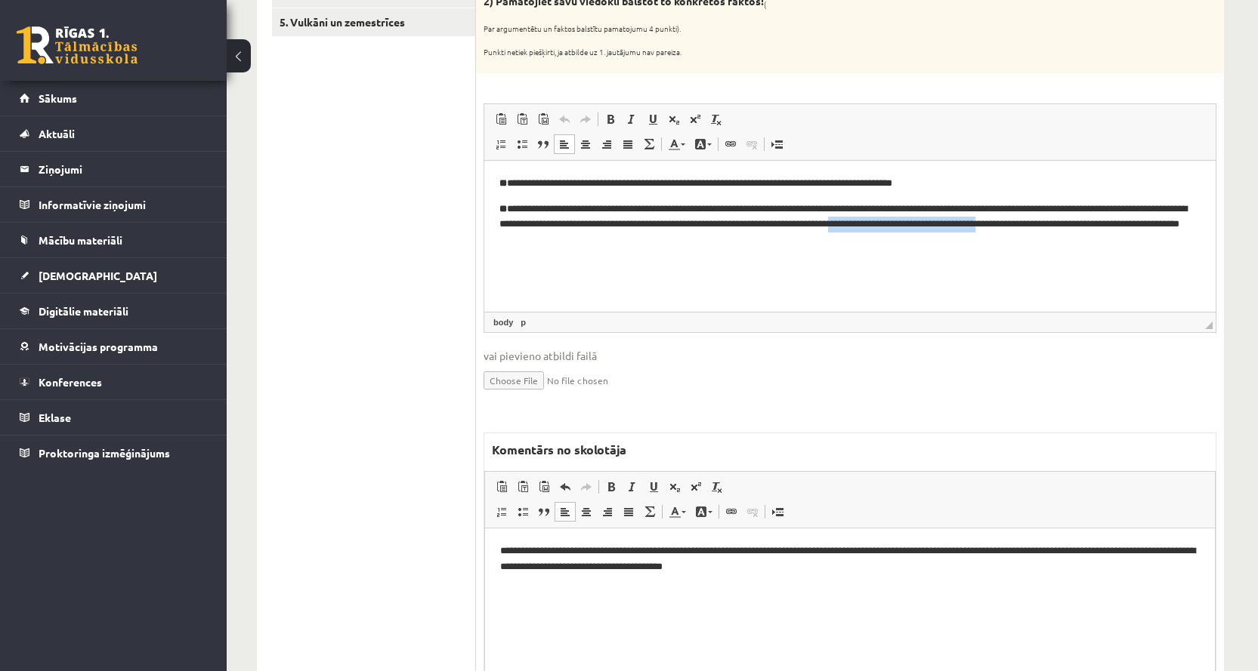
scroll to position [378, 0]
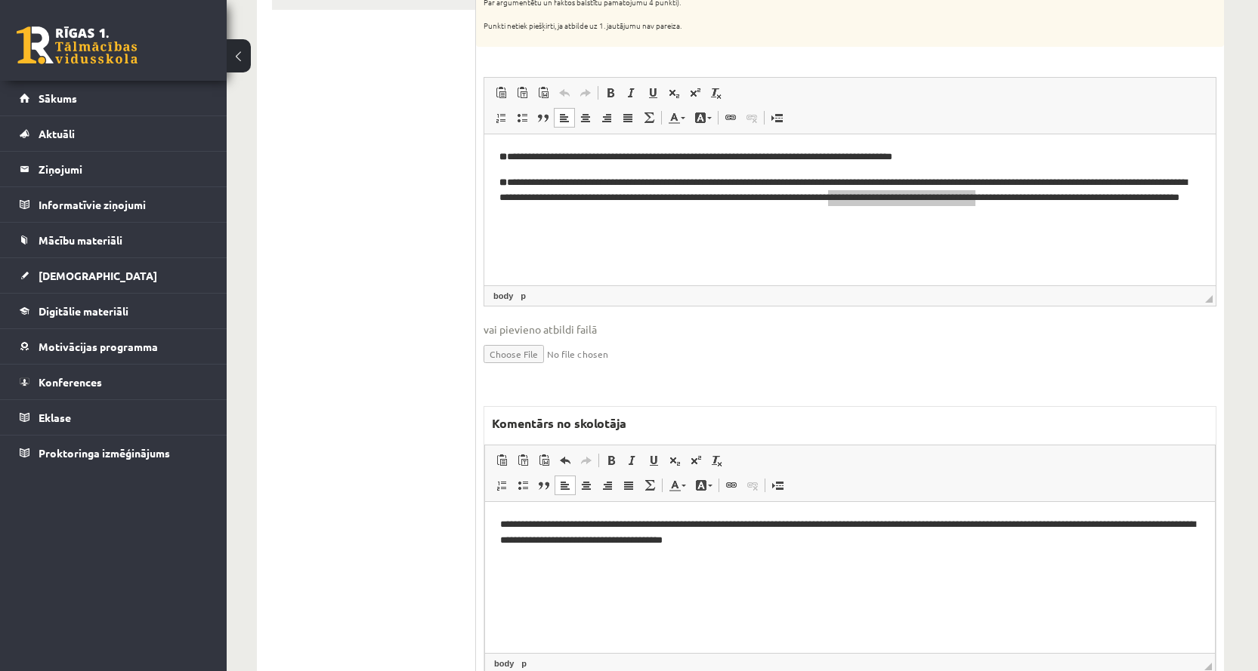
click at [502, 519] on p "**********" at bounding box center [849, 533] width 699 height 32
click at [809, 523] on p "**********" at bounding box center [849, 533] width 699 height 32
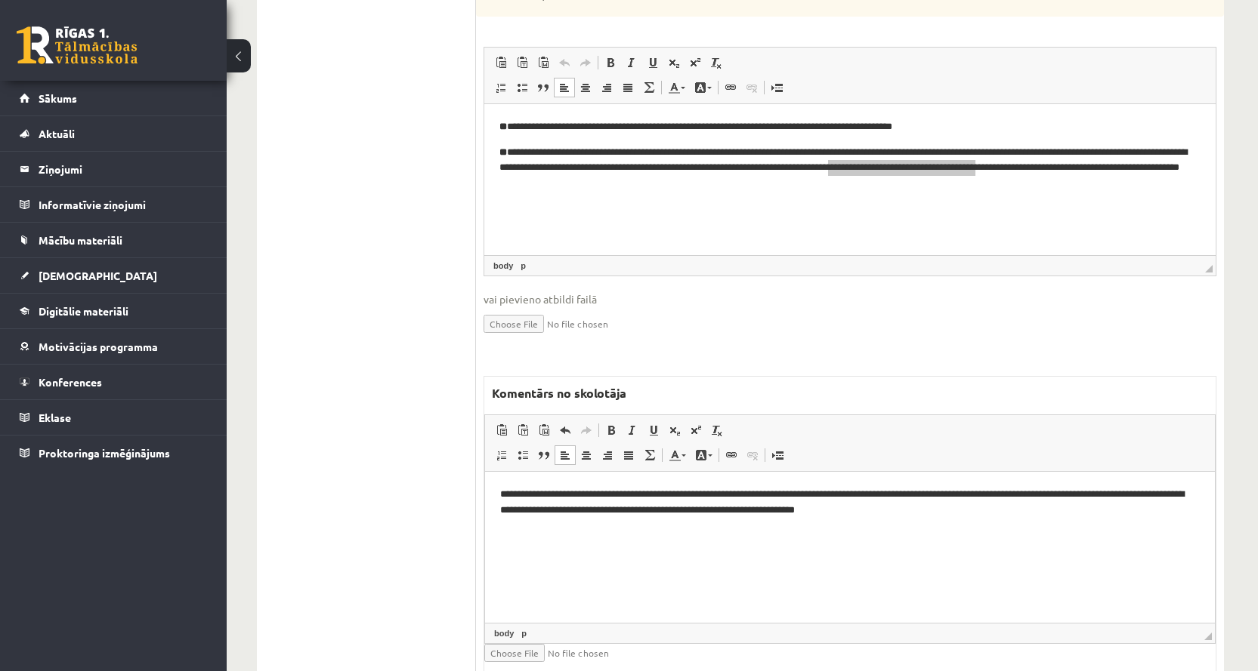
scroll to position [453, 0]
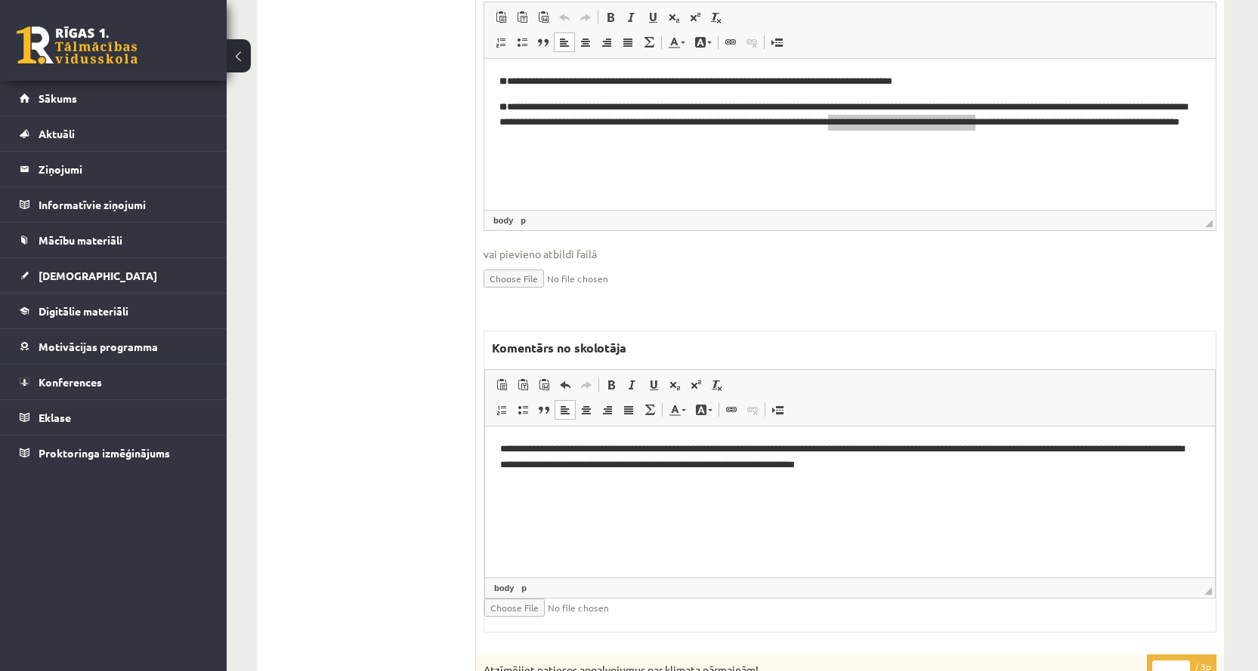
click at [959, 463] on p "**********" at bounding box center [849, 457] width 699 height 32
drag, startPoint x: 1082, startPoint y: 462, endPoint x: 962, endPoint y: 472, distance: 120.5
click at [962, 472] on p "**********" at bounding box center [849, 457] width 699 height 32
drag, startPoint x: 498, startPoint y: 449, endPoint x: 805, endPoint y: 448, distance: 307.4
click at [803, 448] on html "**********" at bounding box center [850, 457] width 730 height 62
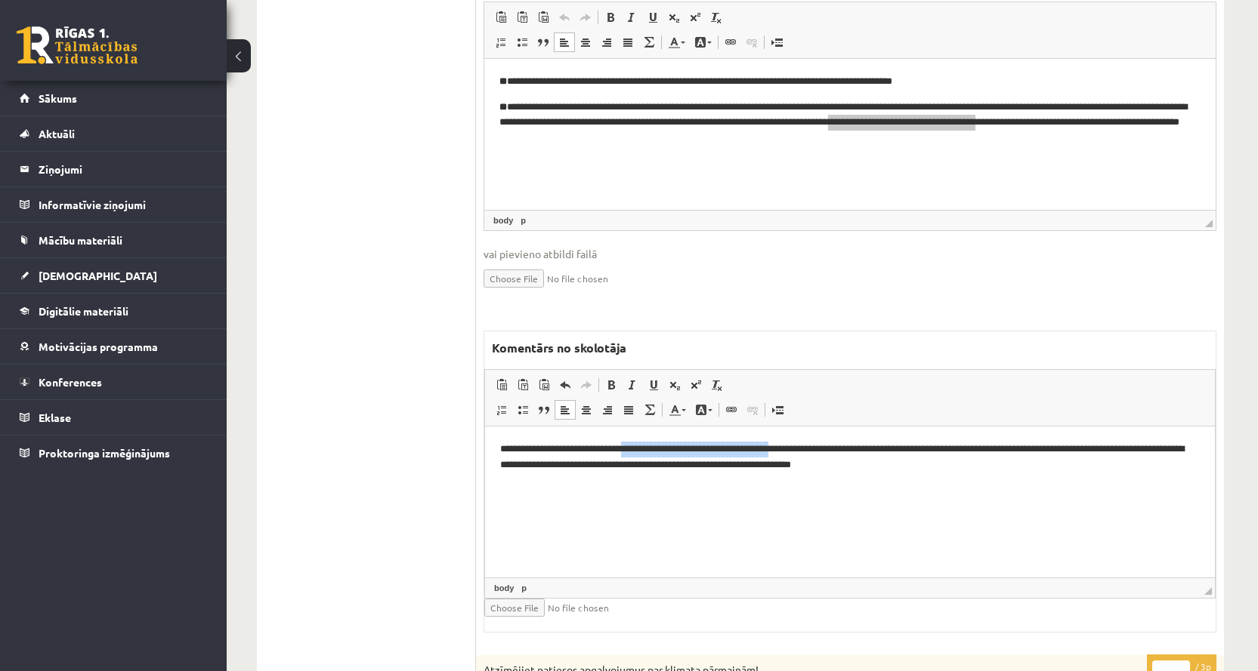
drag, startPoint x: 812, startPoint y: 448, endPoint x: 641, endPoint y: 447, distance: 170.7
click at [641, 447] on p "**********" at bounding box center [849, 457] width 699 height 32
drag, startPoint x: 639, startPoint y: 446, endPoint x: 620, endPoint y: 448, distance: 18.9
click at [620, 448] on p "**********" at bounding box center [849, 457] width 699 height 32
click at [647, 449] on p "**********" at bounding box center [849, 457] width 699 height 32
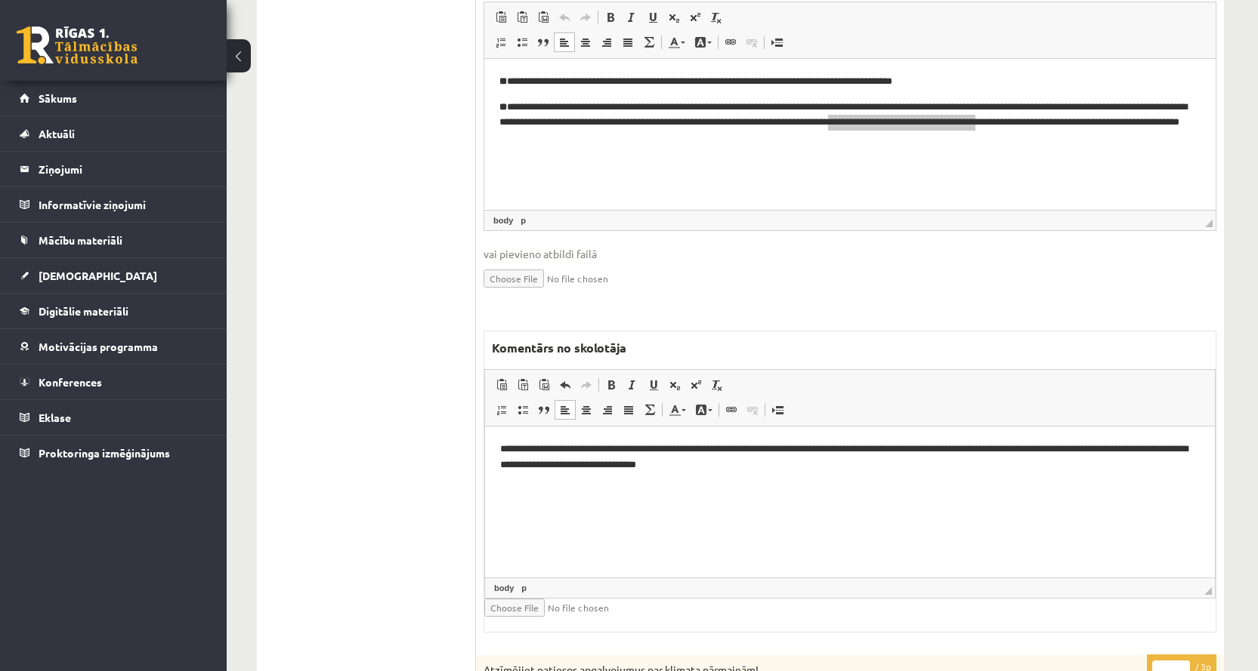
click at [792, 468] on p "**********" at bounding box center [849, 457] width 699 height 32
click at [773, 466] on p "**********" at bounding box center [849, 457] width 699 height 32
click at [1087, 462] on p "**********" at bounding box center [849, 457] width 699 height 32
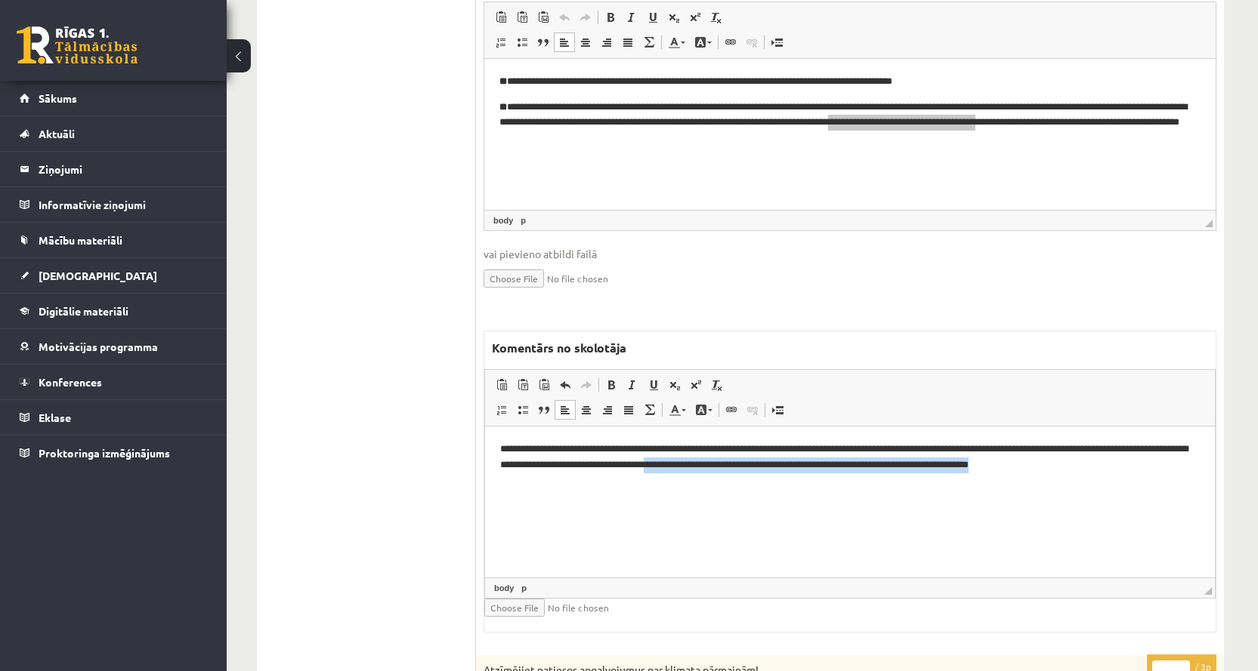
drag, startPoint x: 780, startPoint y: 464, endPoint x: 1162, endPoint y: 458, distance: 382.2
click at [1162, 458] on p "**********" at bounding box center [849, 457] width 699 height 32
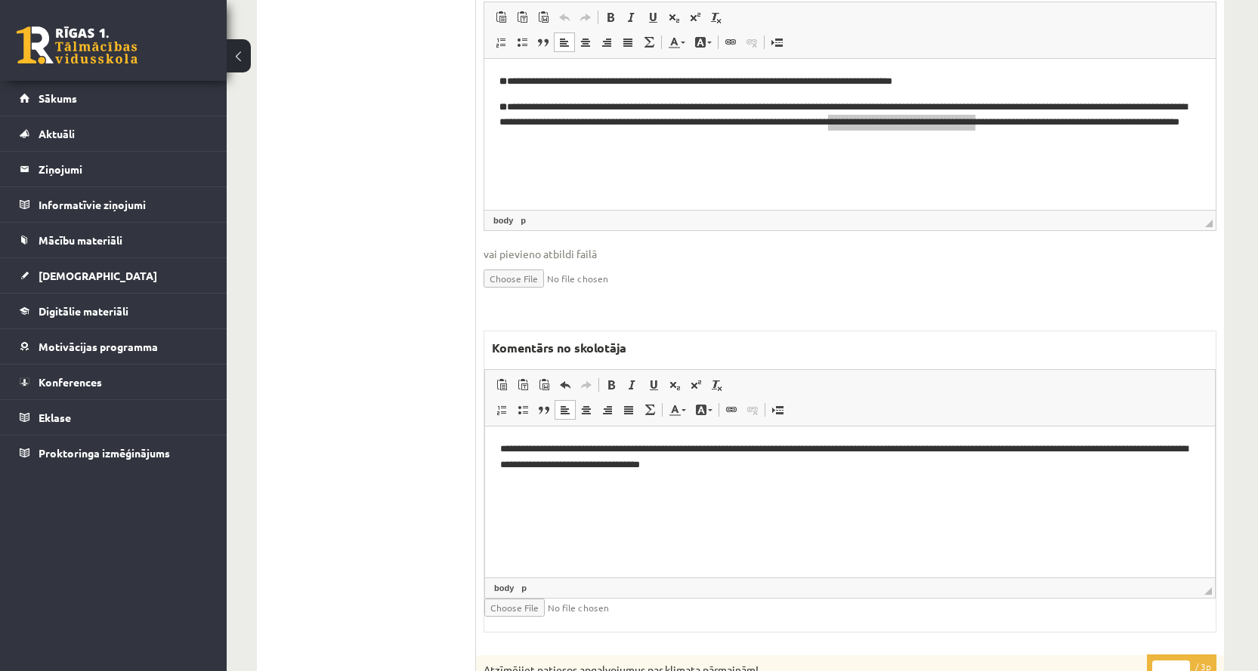
click at [668, 450] on p "**********" at bounding box center [849, 457] width 699 height 32
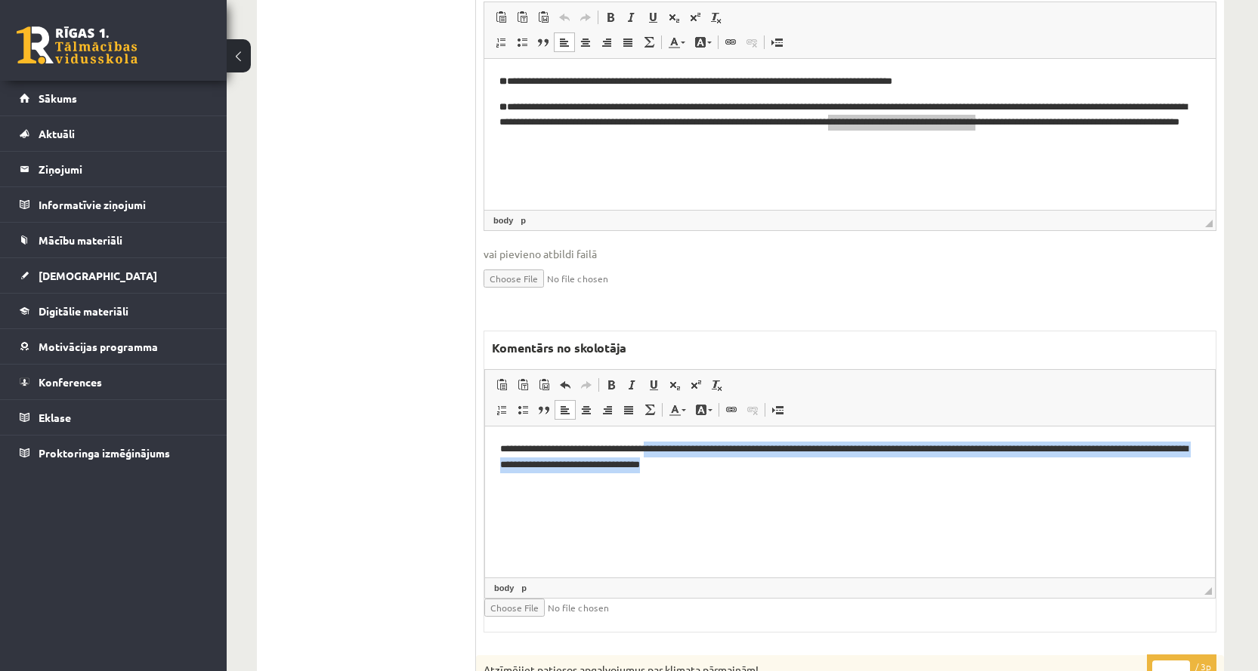
drag, startPoint x: 668, startPoint y: 450, endPoint x: 800, endPoint y: 464, distance: 132.1
click at [800, 464] on p "**********" at bounding box center [849, 457] width 699 height 32
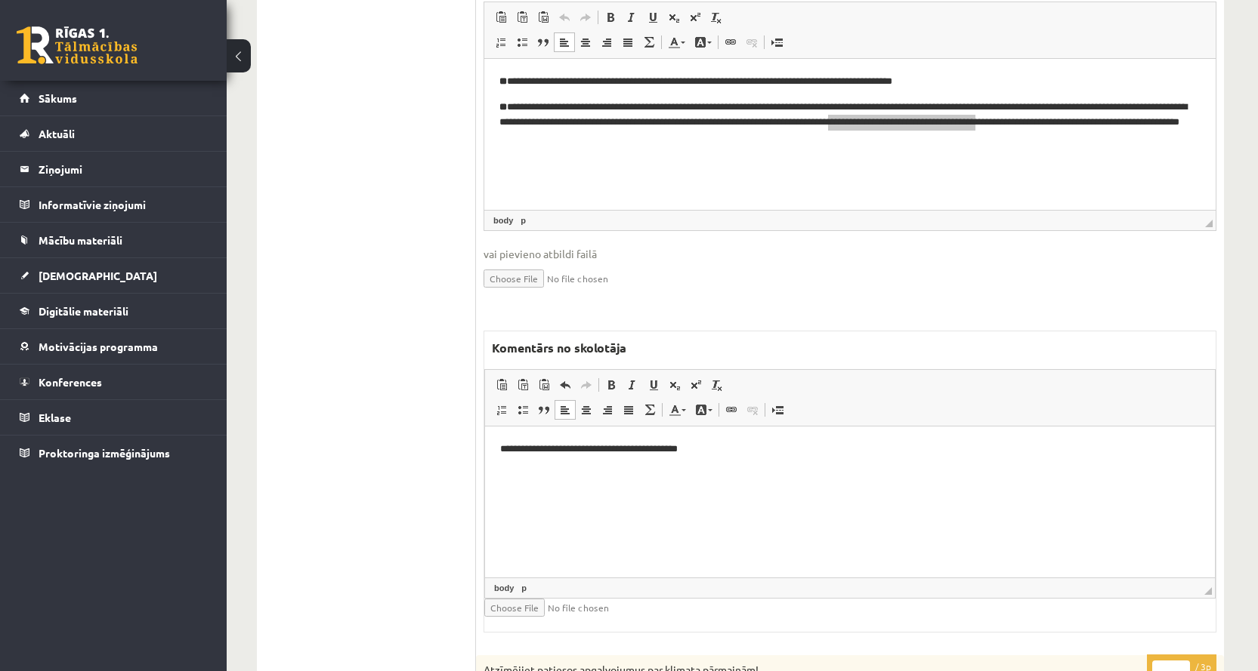
click at [579, 446] on p "**********" at bounding box center [849, 449] width 699 height 16
click at [784, 449] on p "**********" at bounding box center [849, 449] width 699 height 16
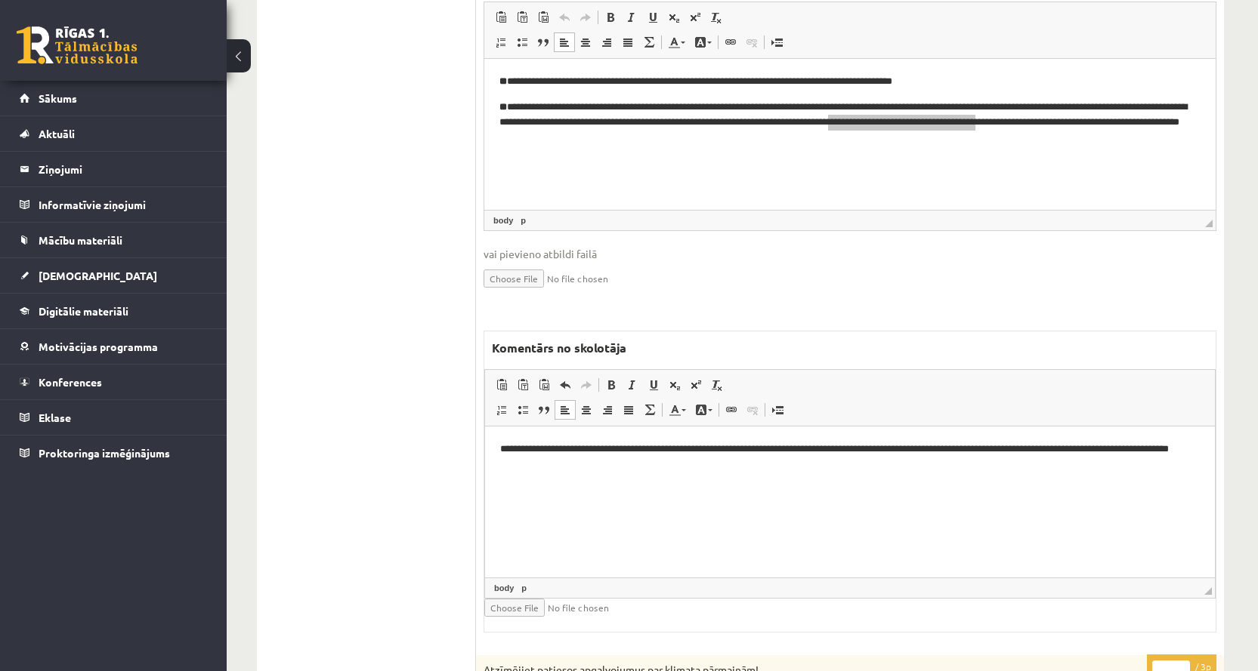
click at [802, 446] on p "**********" at bounding box center [849, 457] width 699 height 32
click at [625, 464] on p "**********" at bounding box center [849, 457] width 699 height 32
drag, startPoint x: 564, startPoint y: 465, endPoint x: 594, endPoint y: 466, distance: 30.2
click at [594, 466] on p "**********" at bounding box center [849, 457] width 699 height 32
click at [651, 470] on p "**********" at bounding box center [849, 457] width 699 height 32
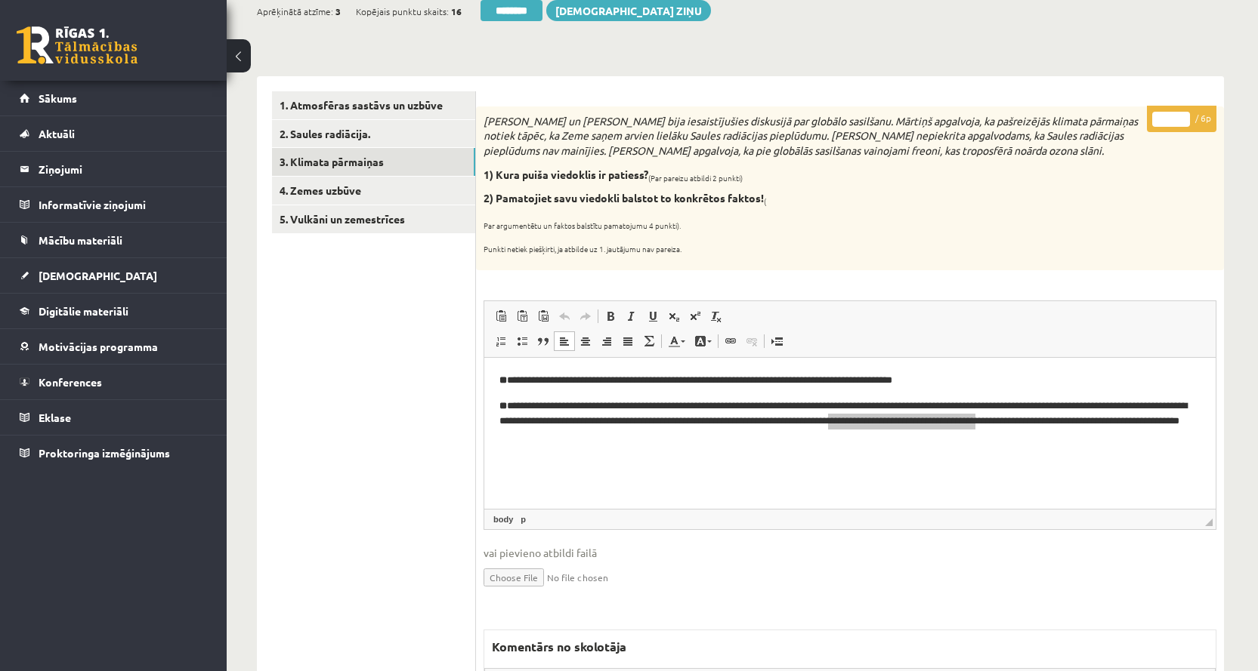
scroll to position [151, 0]
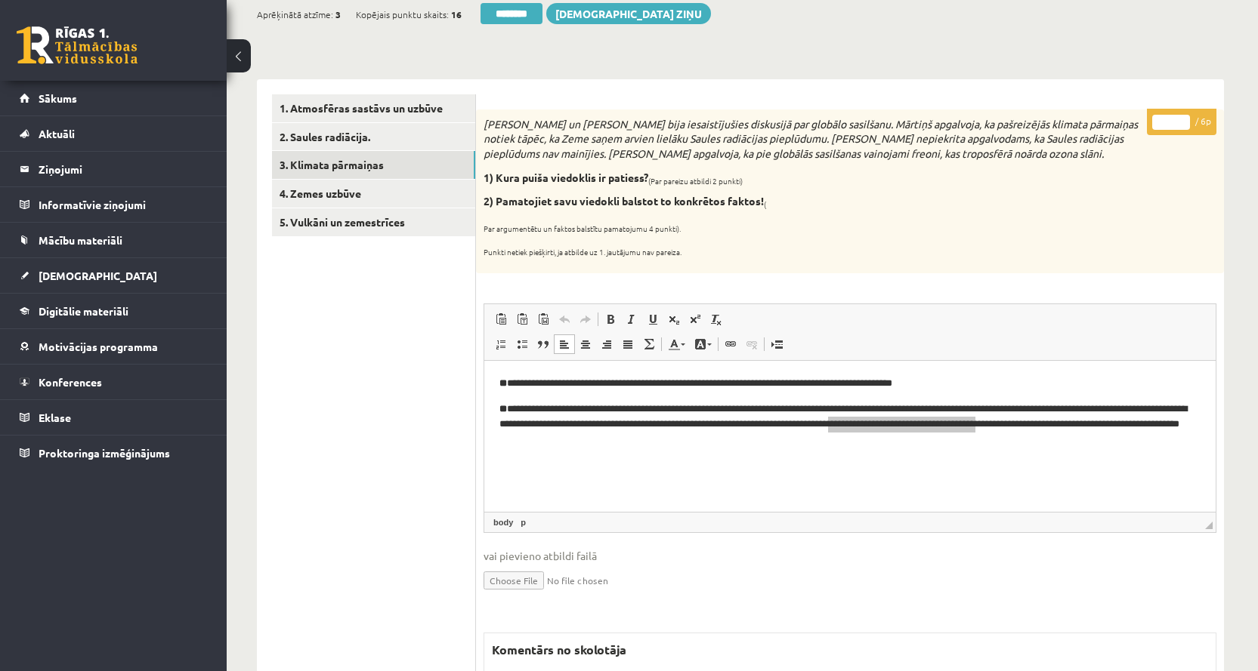
click at [1181, 120] on input "*" at bounding box center [1171, 122] width 38 height 15
click at [1183, 120] on input "*" at bounding box center [1171, 122] width 38 height 15
type input "*"
click at [1183, 120] on input "*" at bounding box center [1171, 122] width 38 height 15
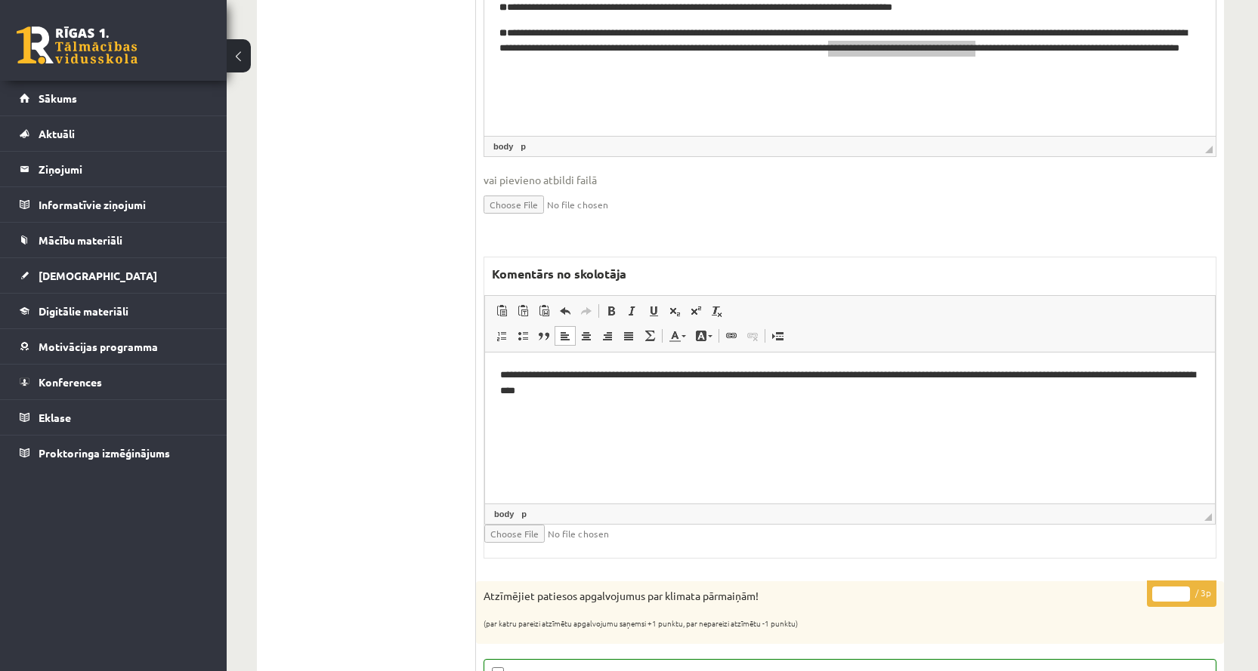
scroll to position [529, 0]
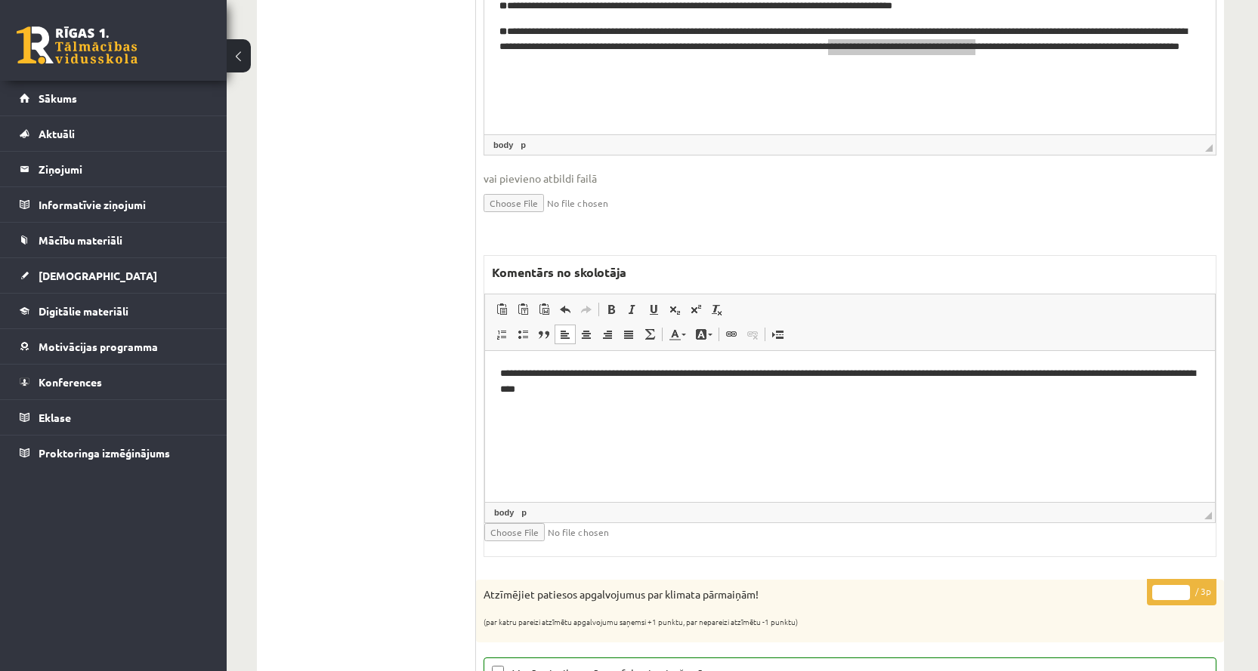
click at [652, 399] on html "**********" at bounding box center [850, 381] width 730 height 62
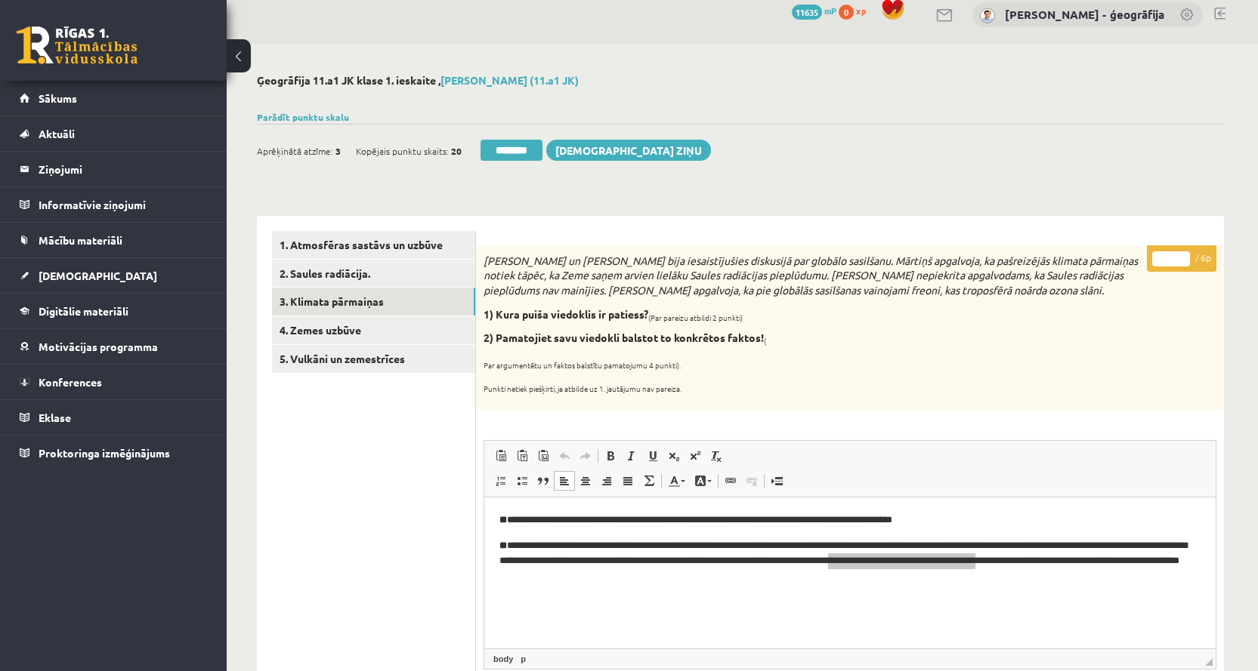
scroll to position [0, 0]
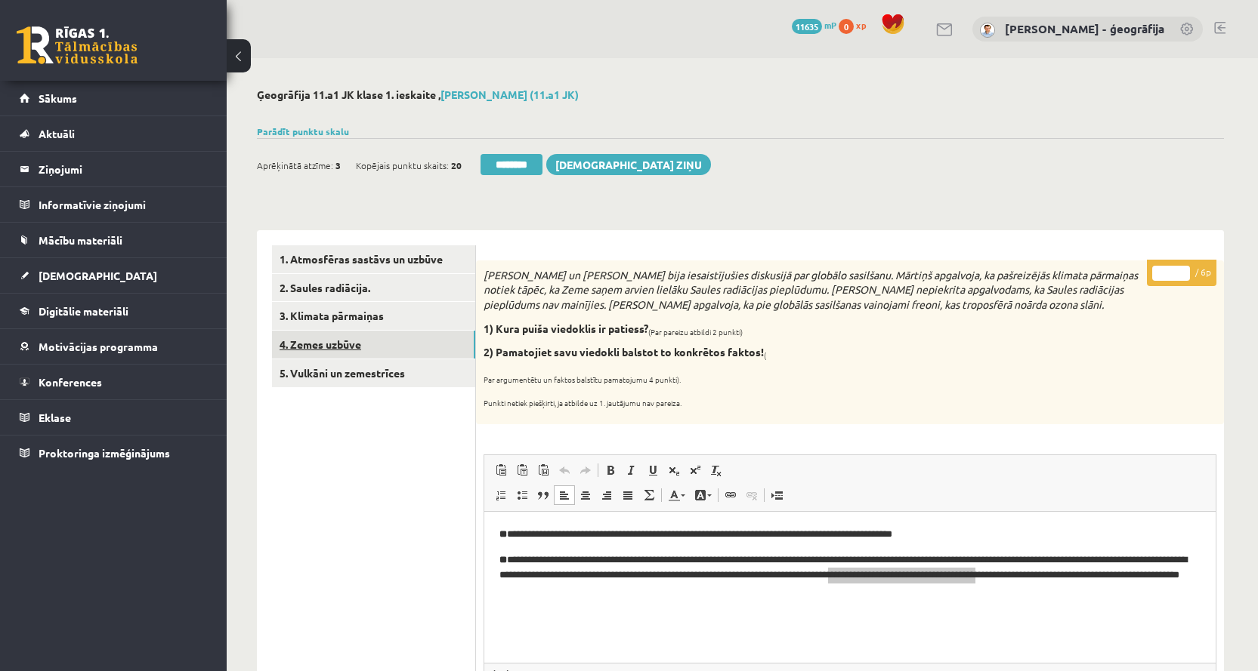
click at [330, 341] on link "4. Zemes uzbūve" at bounding box center [373, 345] width 203 height 28
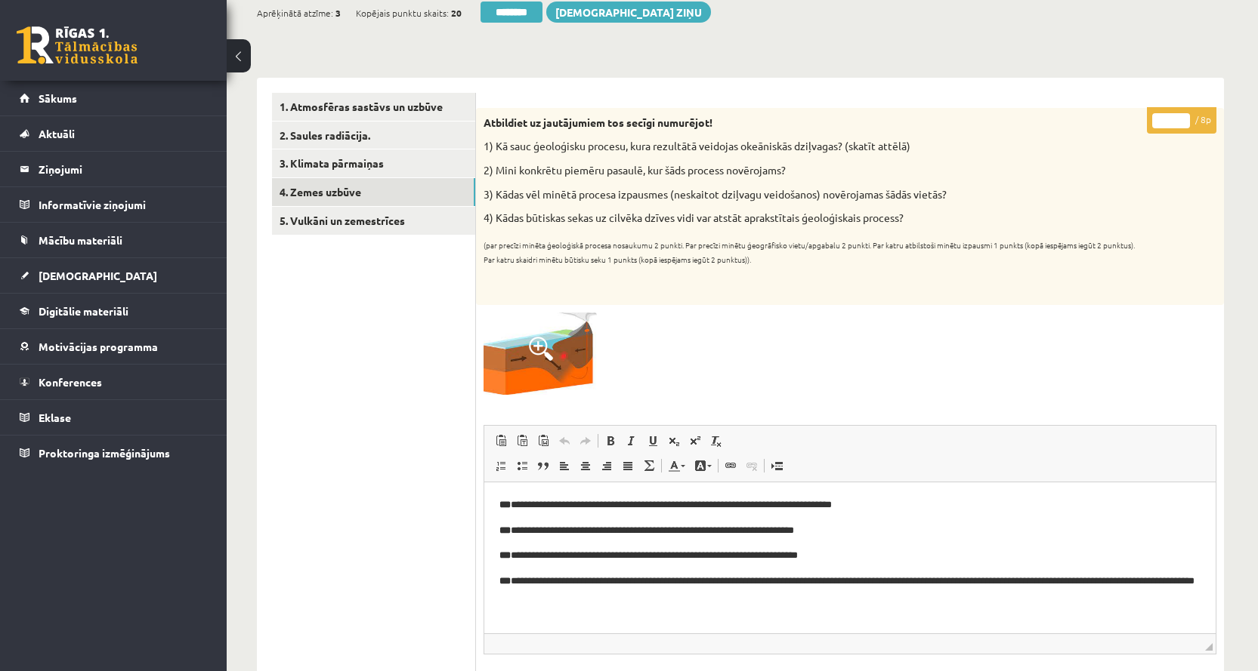
scroll to position [151, 0]
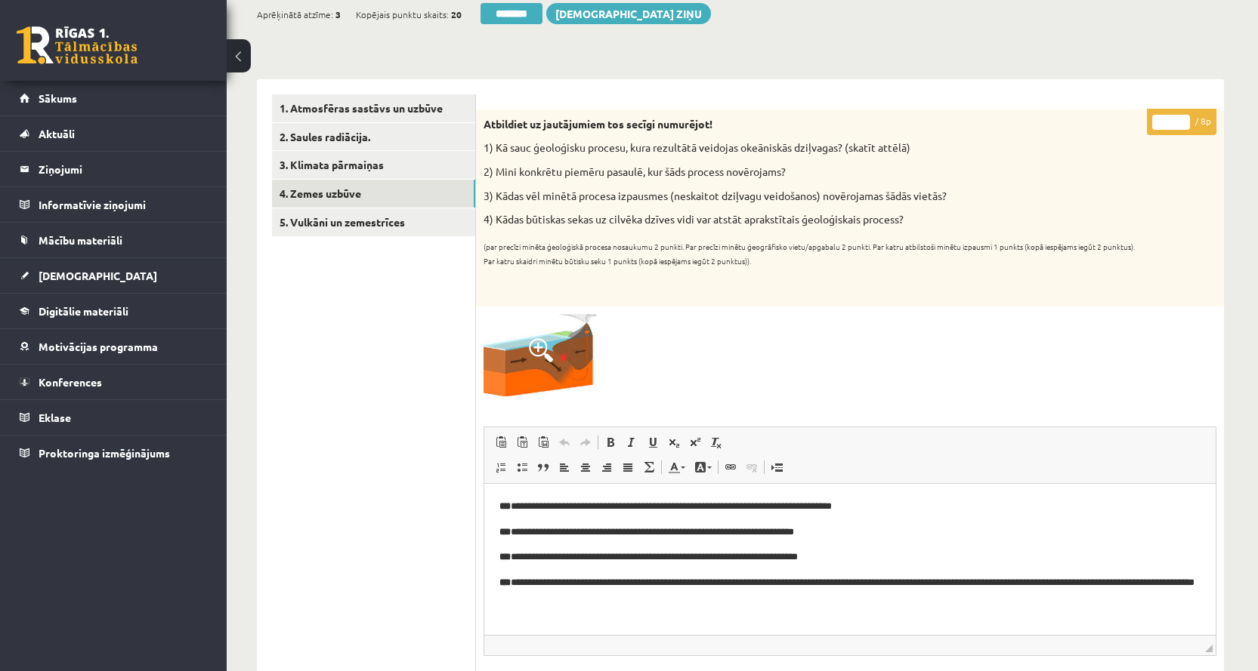
type input "*"
click at [1181, 119] on input "*" at bounding box center [1171, 122] width 38 height 15
click at [369, 228] on link "5. Vulkāni un zemestrīces" at bounding box center [373, 222] width 203 height 28
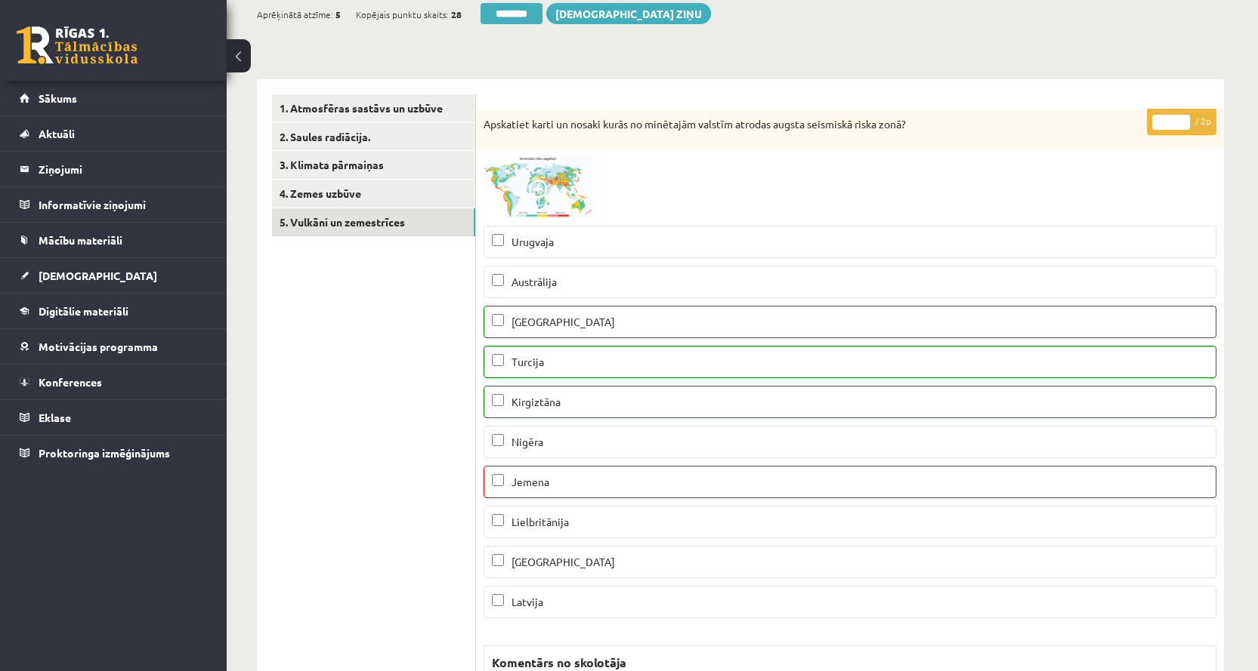
scroll to position [0, 0]
type input "*"
click at [1180, 117] on input "*" at bounding box center [1171, 122] width 38 height 15
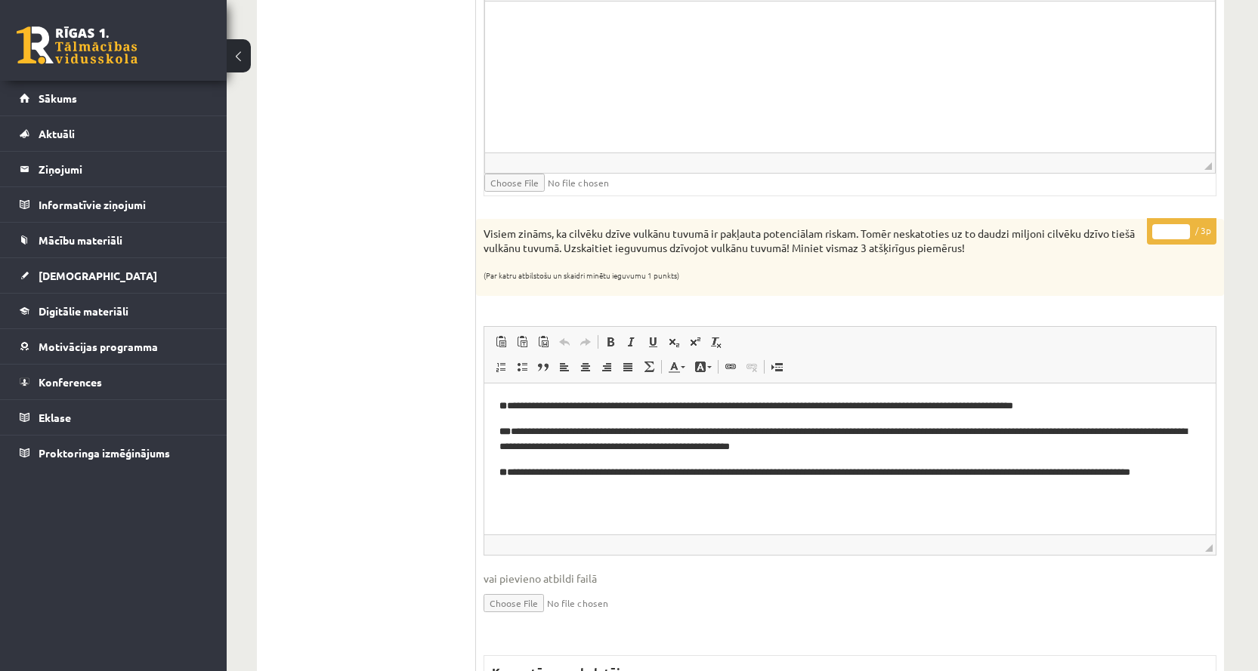
scroll to position [1737, 0]
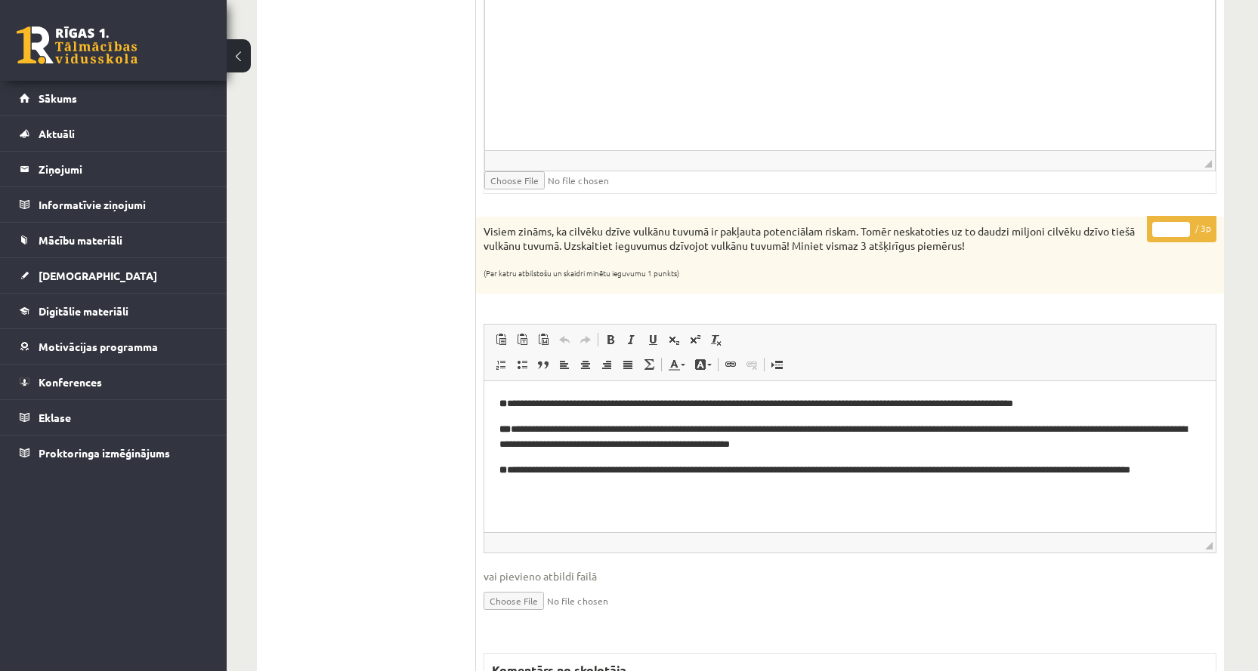
type input "*"
click at [1182, 226] on input "*" at bounding box center [1171, 229] width 38 height 15
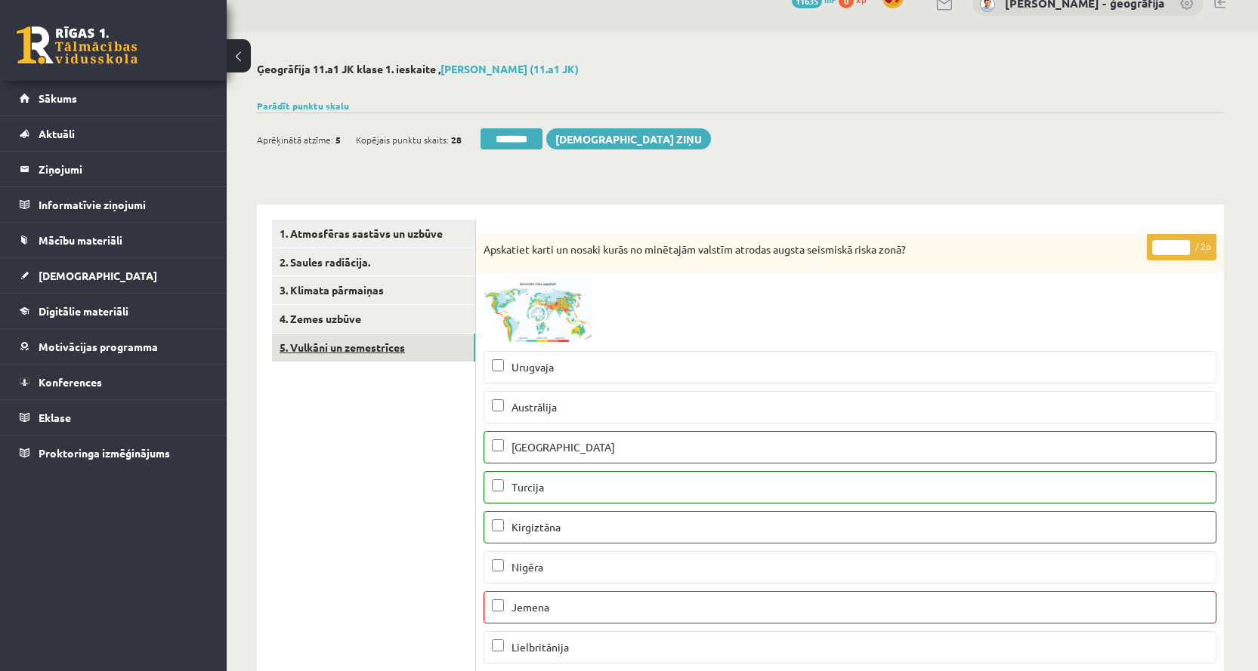
scroll to position [0, 0]
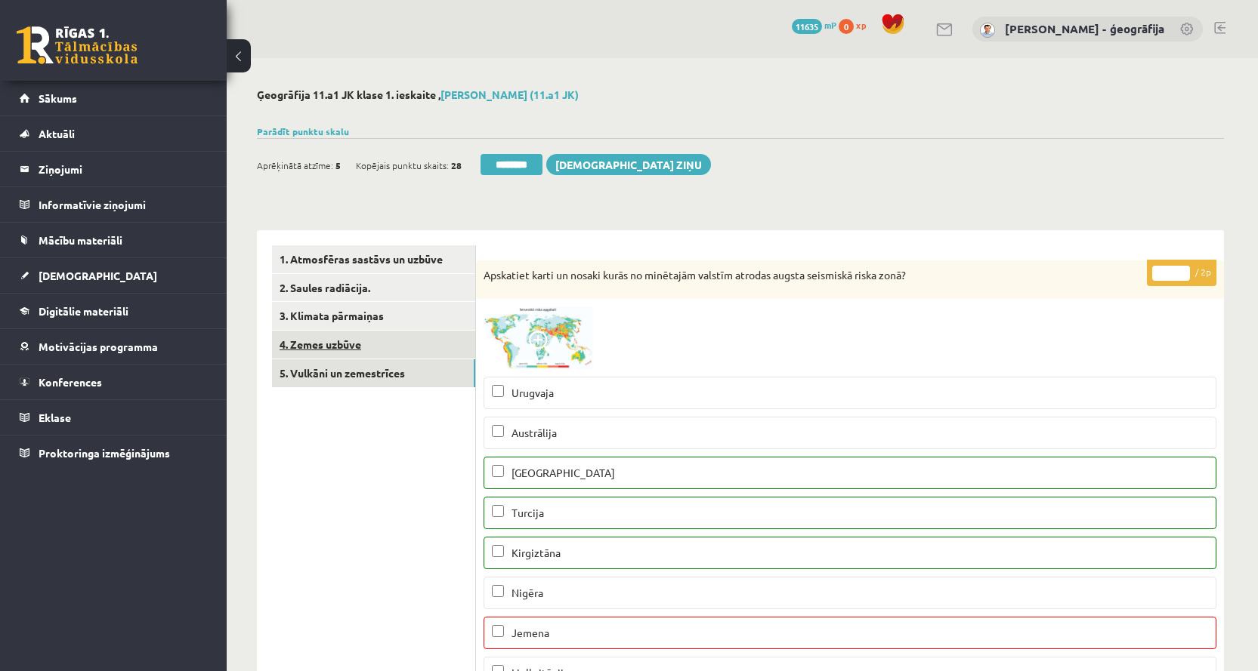
click at [324, 350] on link "4. Zemes uzbūve" at bounding box center [373, 345] width 203 height 28
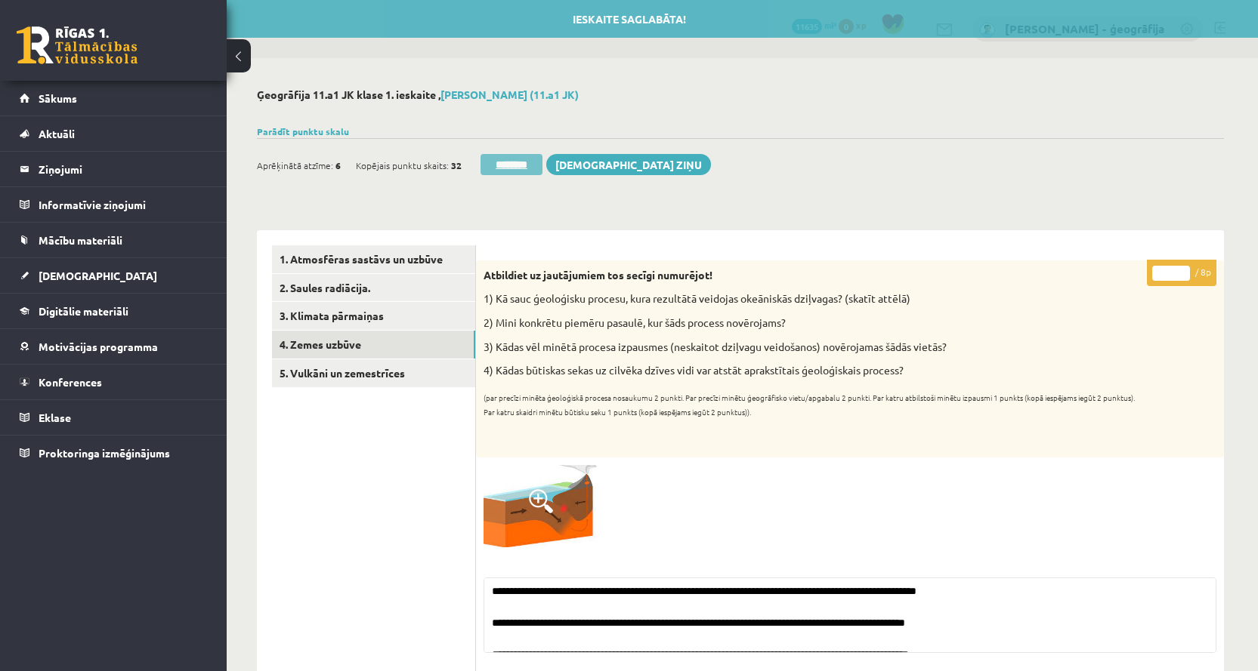
click at [510, 165] on input "********" at bounding box center [511, 164] width 62 height 21
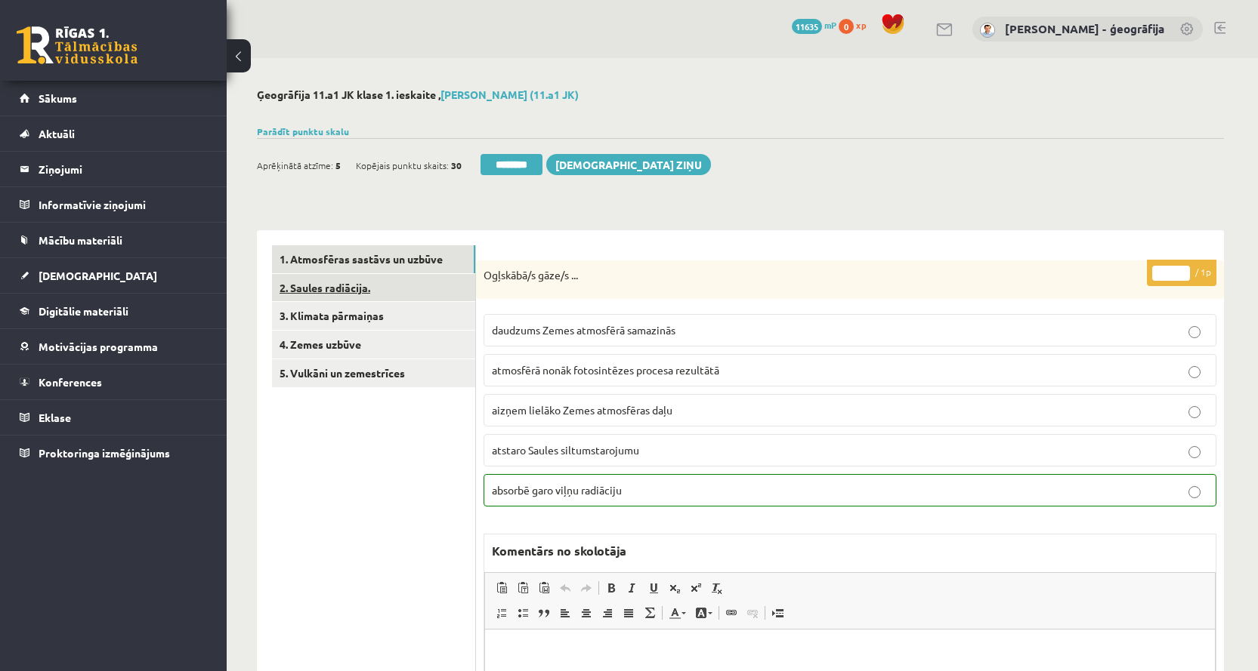
click at [300, 285] on link "2. Saules radiācija." at bounding box center [373, 288] width 203 height 28
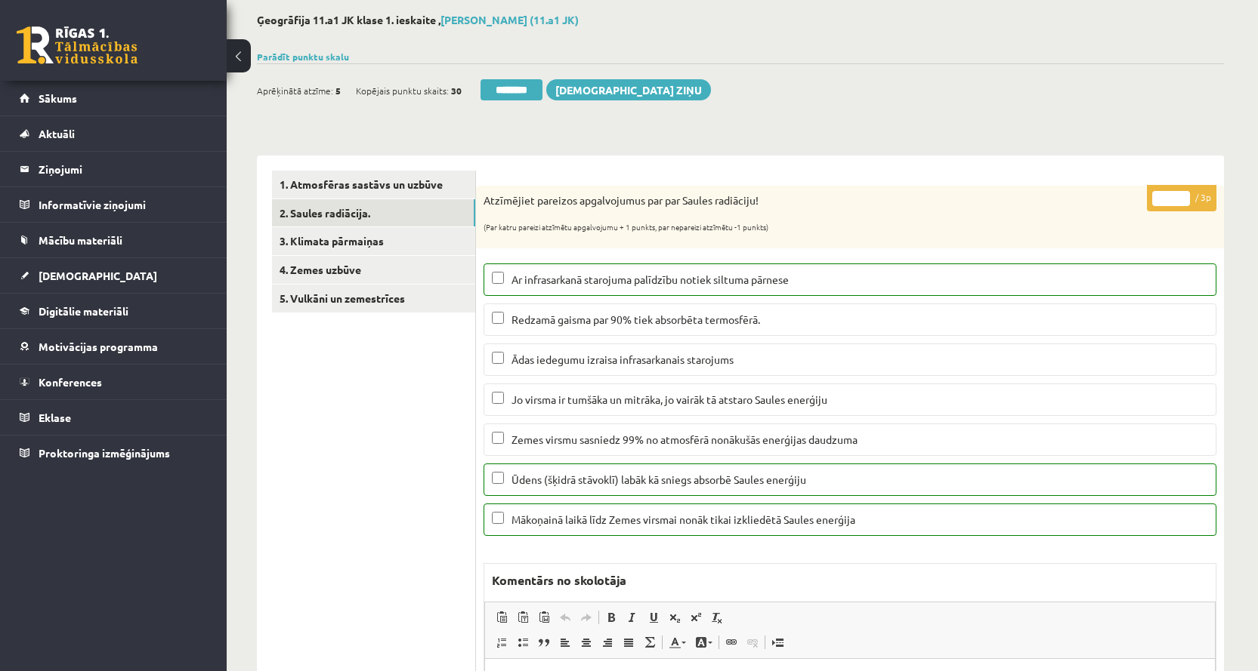
scroll to position [76, 0]
click at [374, 239] on link "3. Klimata pārmaiņas" at bounding box center [373, 241] width 203 height 28
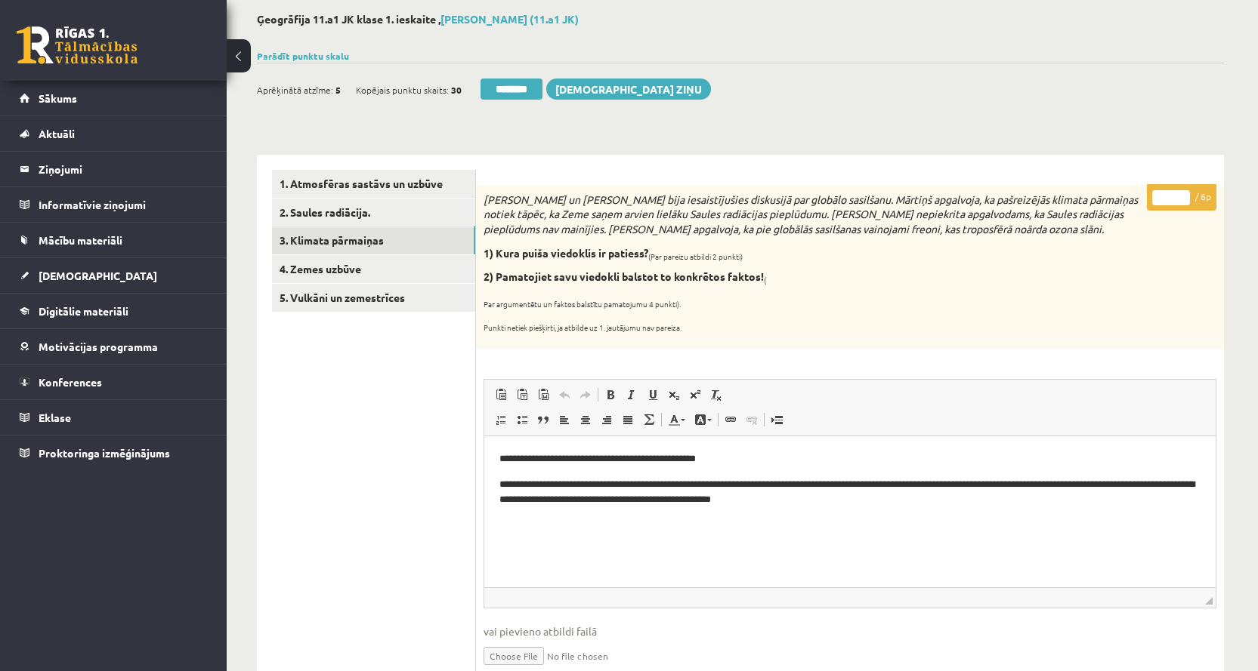
scroll to position [0, 0]
type input "*"
click at [1179, 196] on input "*" at bounding box center [1171, 197] width 38 height 15
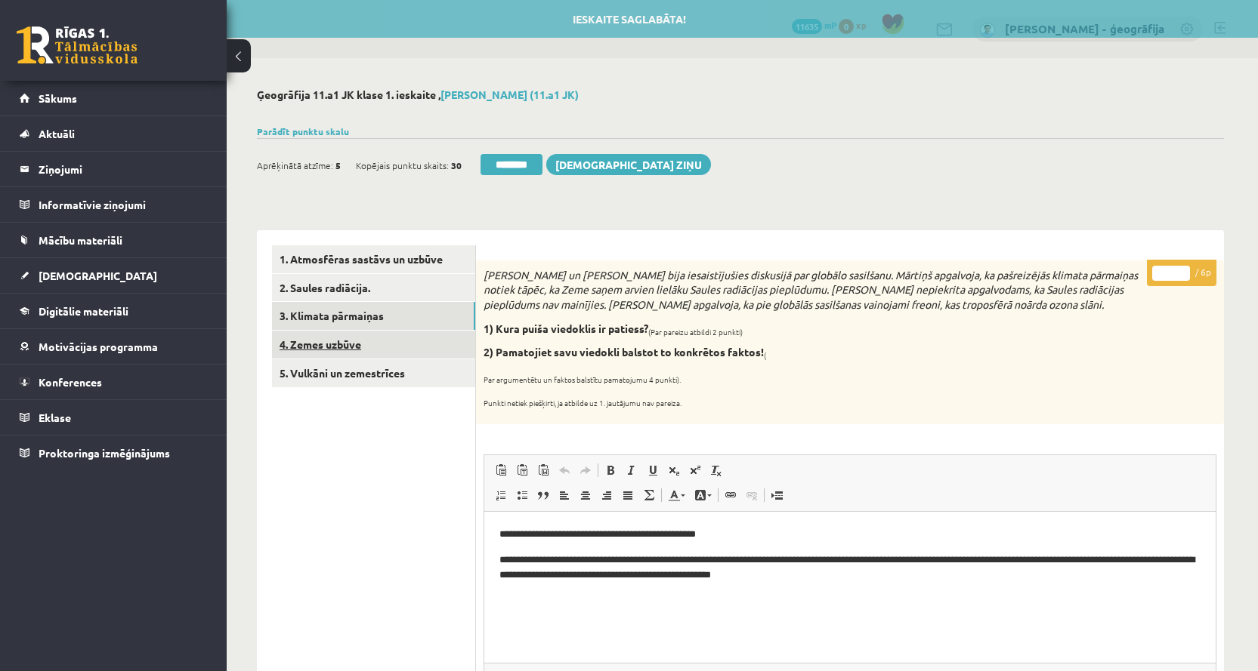
click at [338, 344] on link "4. Zemes uzbūve" at bounding box center [373, 345] width 203 height 28
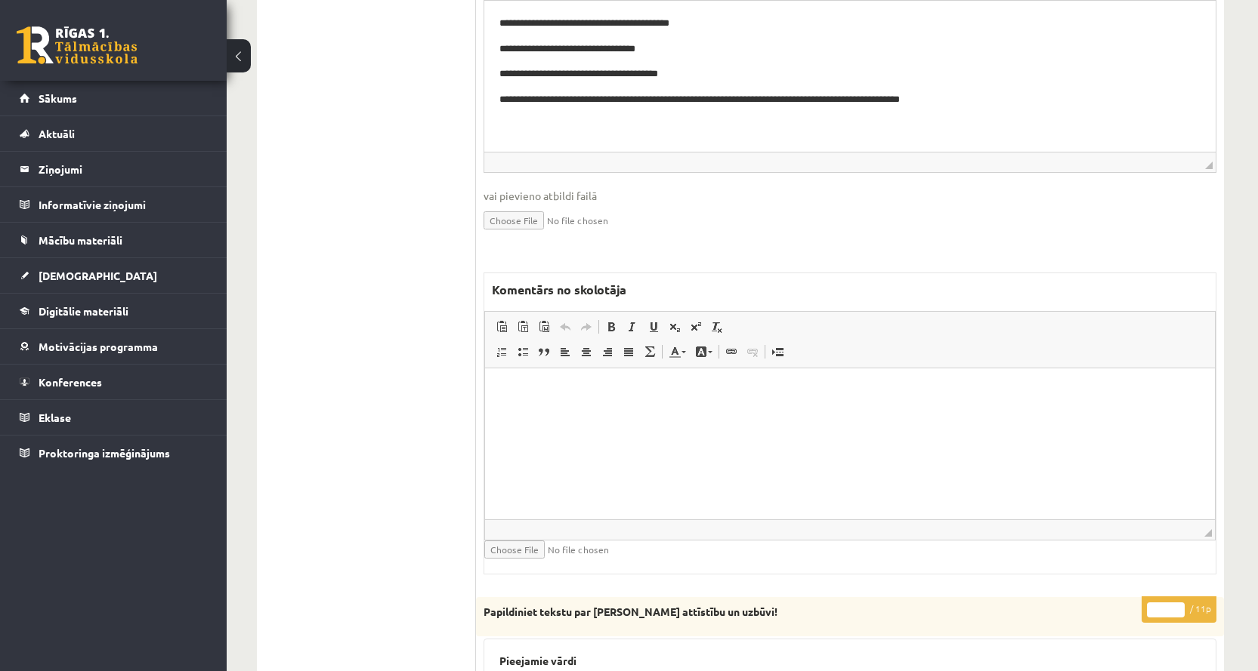
scroll to position [604, 0]
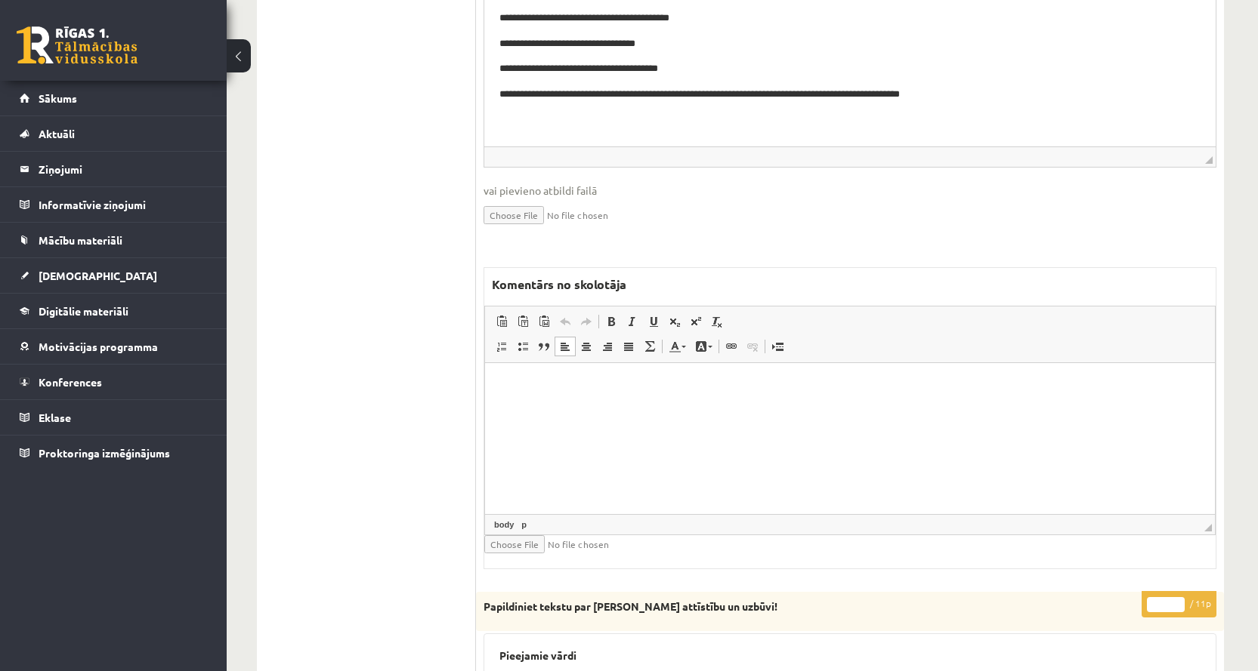
click at [552, 386] on p "Bagātinātā teksta redaktors, wiswyg-editor-47025035915340-1757529918-717" at bounding box center [849, 386] width 699 height 16
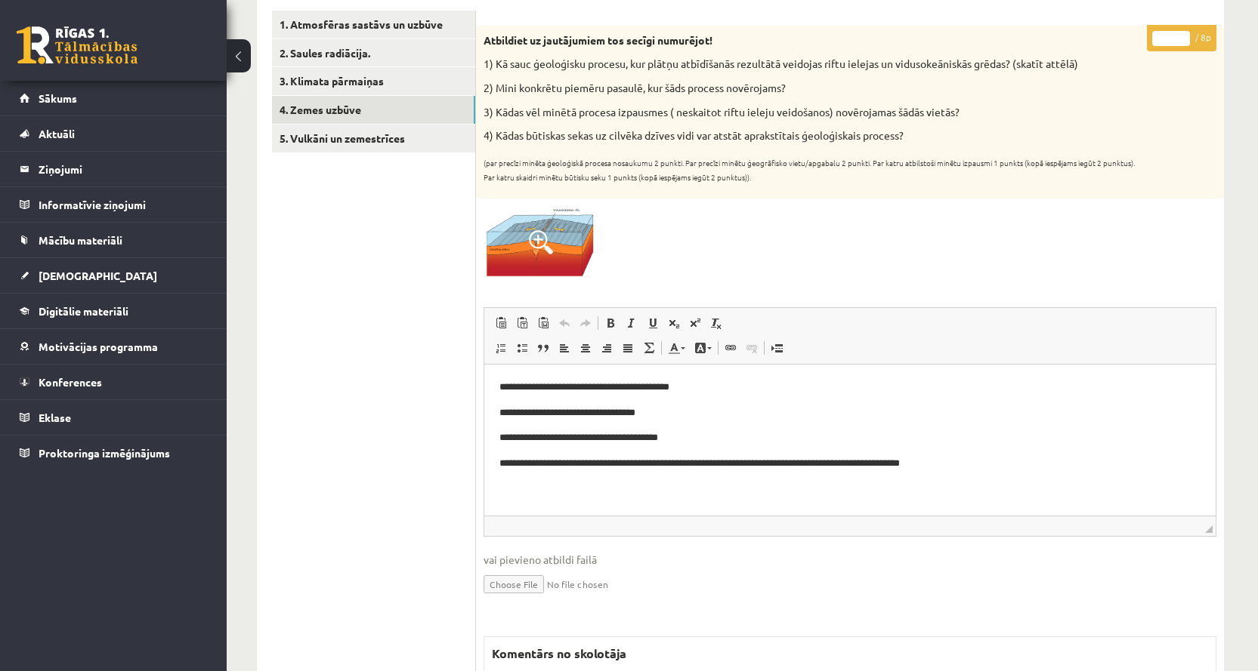
scroll to position [227, 0]
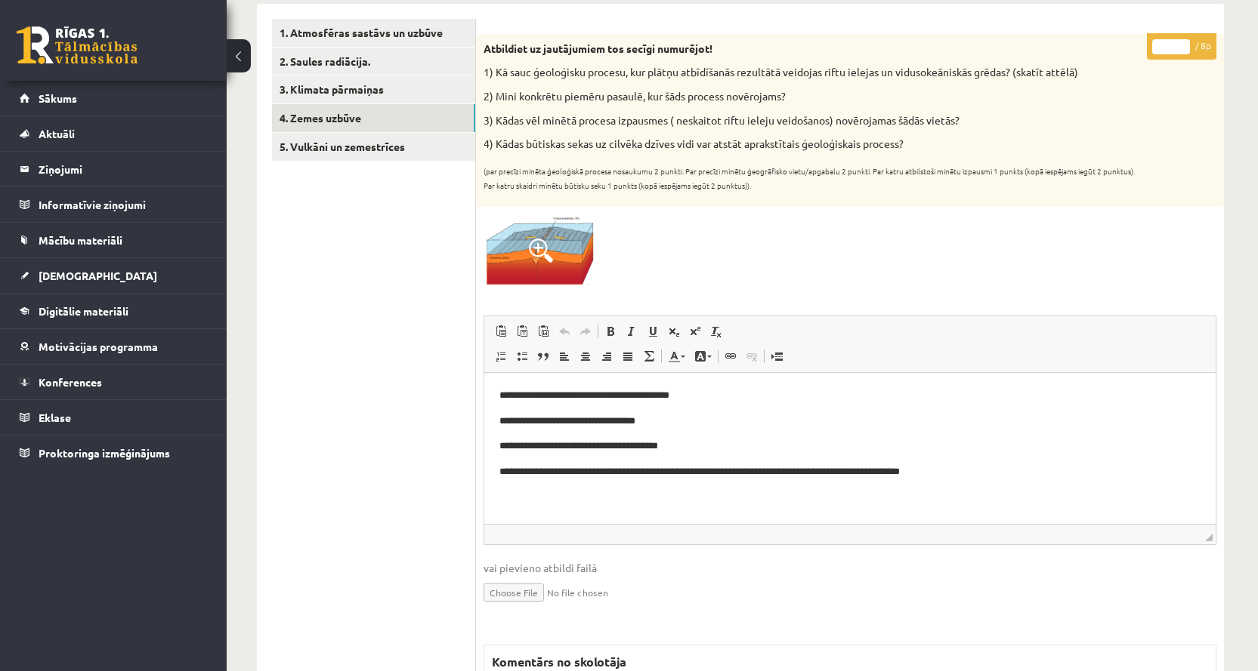
click at [1181, 43] on input "*" at bounding box center [1171, 46] width 38 height 15
click at [1184, 49] on input "*" at bounding box center [1171, 46] width 38 height 15
type input "*"
click at [1184, 49] on input "*" at bounding box center [1171, 46] width 38 height 15
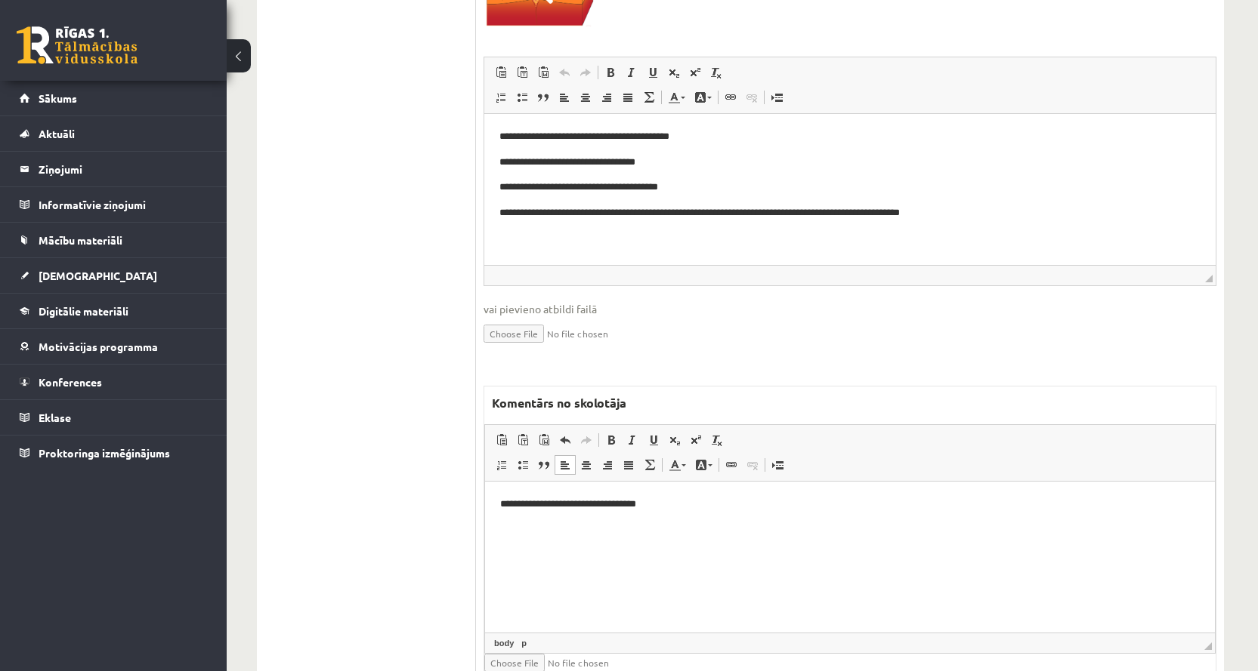
scroll to position [529, 0]
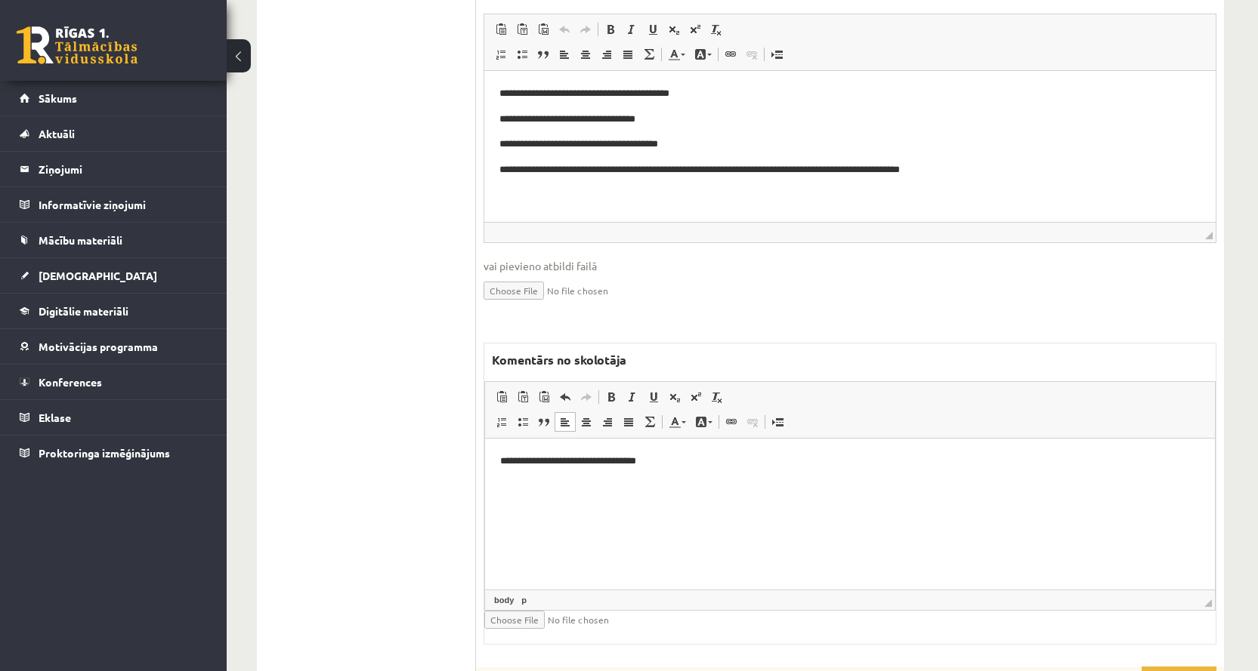
click at [497, 461] on html "**********" at bounding box center [850, 462] width 730 height 46
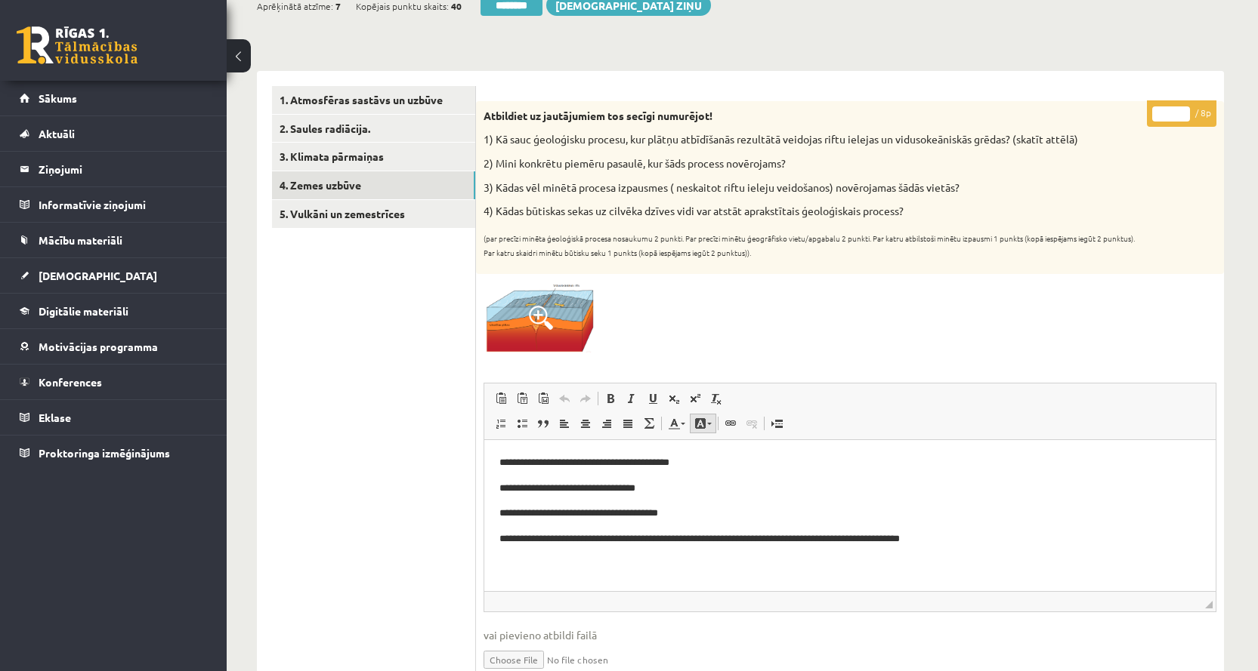
scroll to position [0, 0]
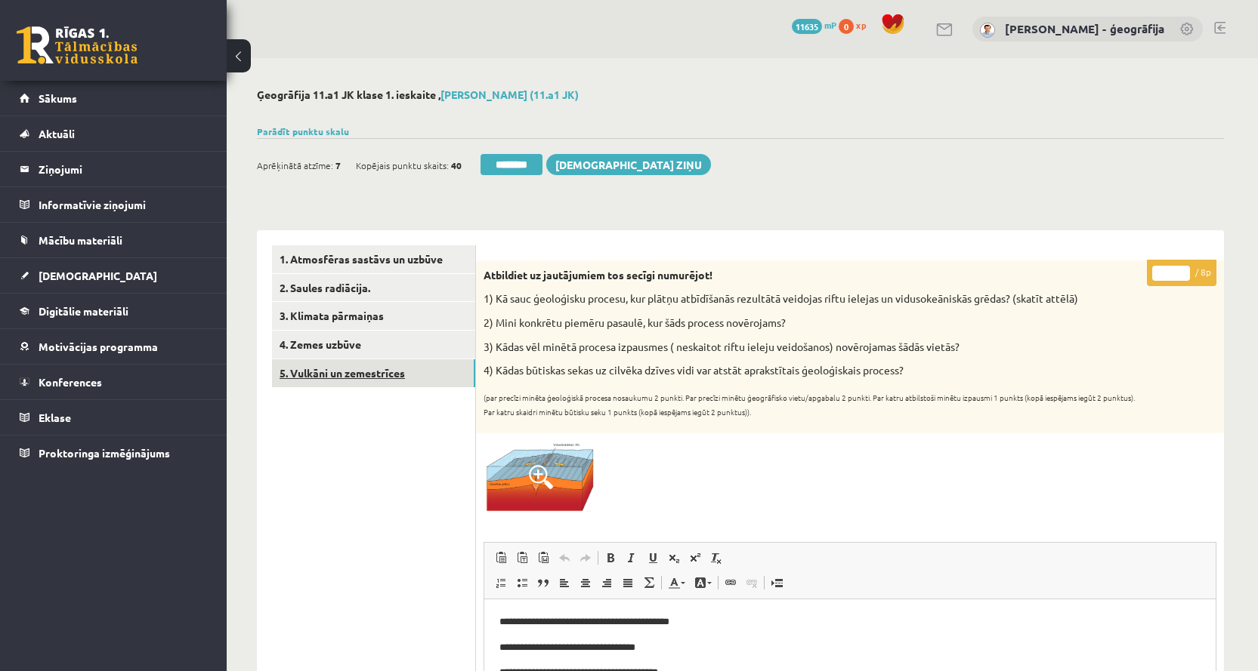
click at [375, 369] on link "5. Vulkāni un zemestrīces" at bounding box center [373, 374] width 203 height 28
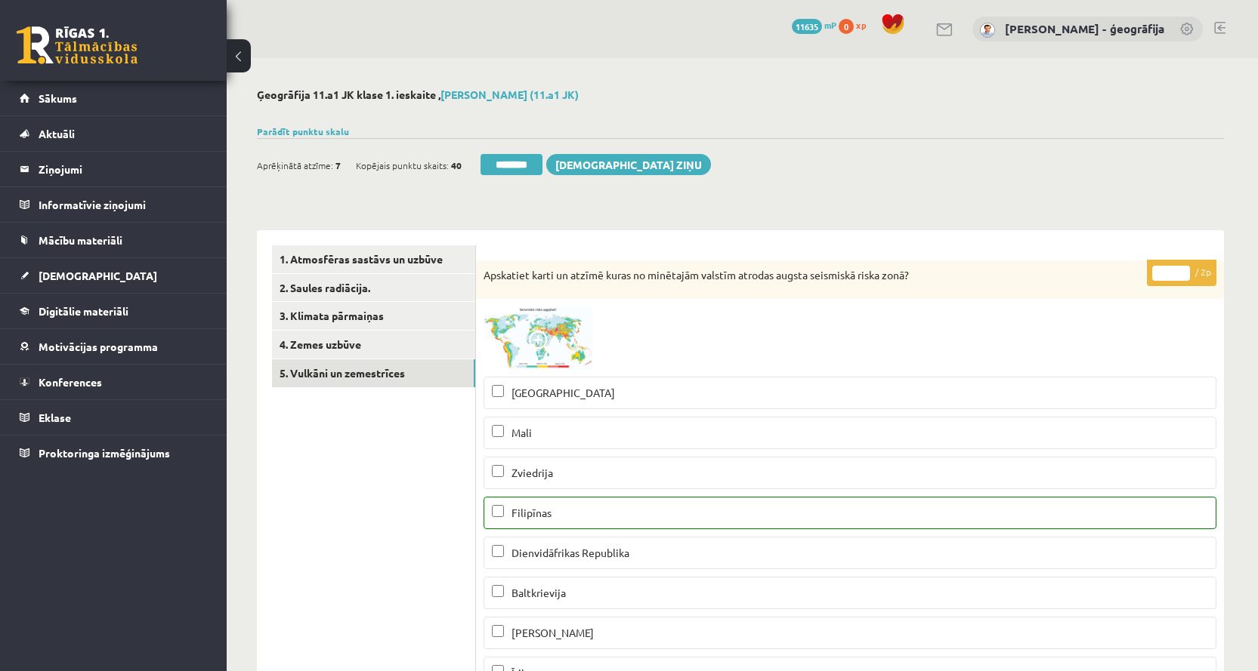
click at [1181, 267] on input "*" at bounding box center [1171, 273] width 38 height 15
type input "*"
click at [1181, 267] on input "*" at bounding box center [1171, 273] width 38 height 15
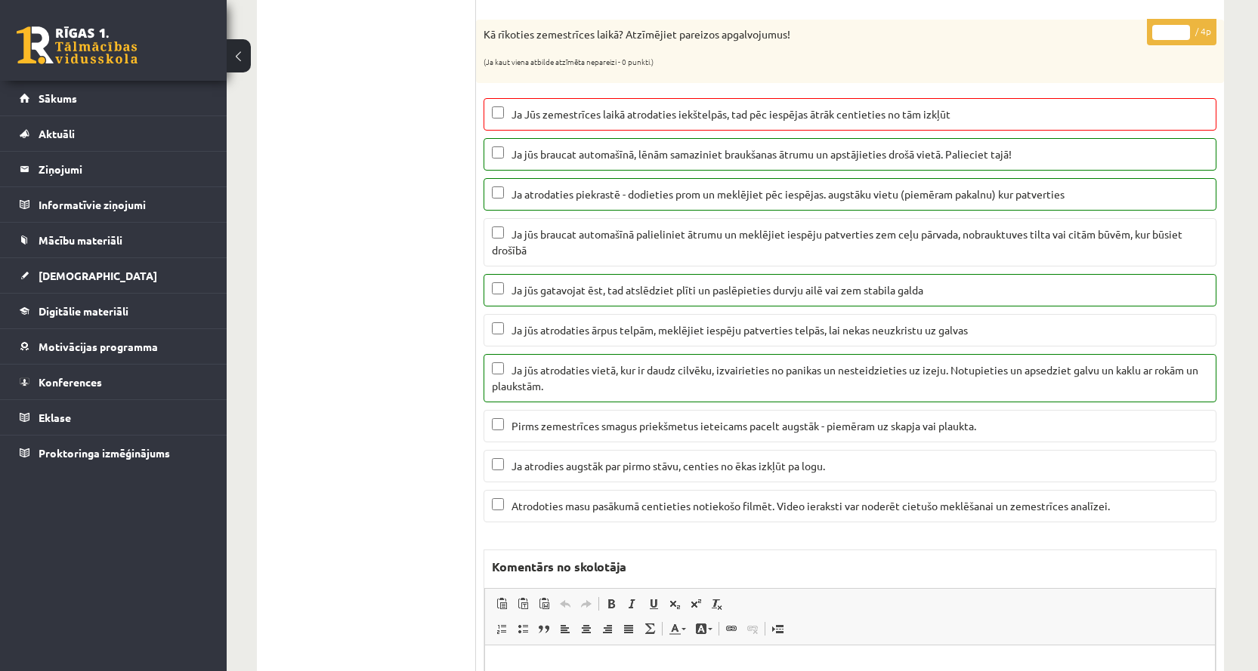
scroll to position [1057, 0]
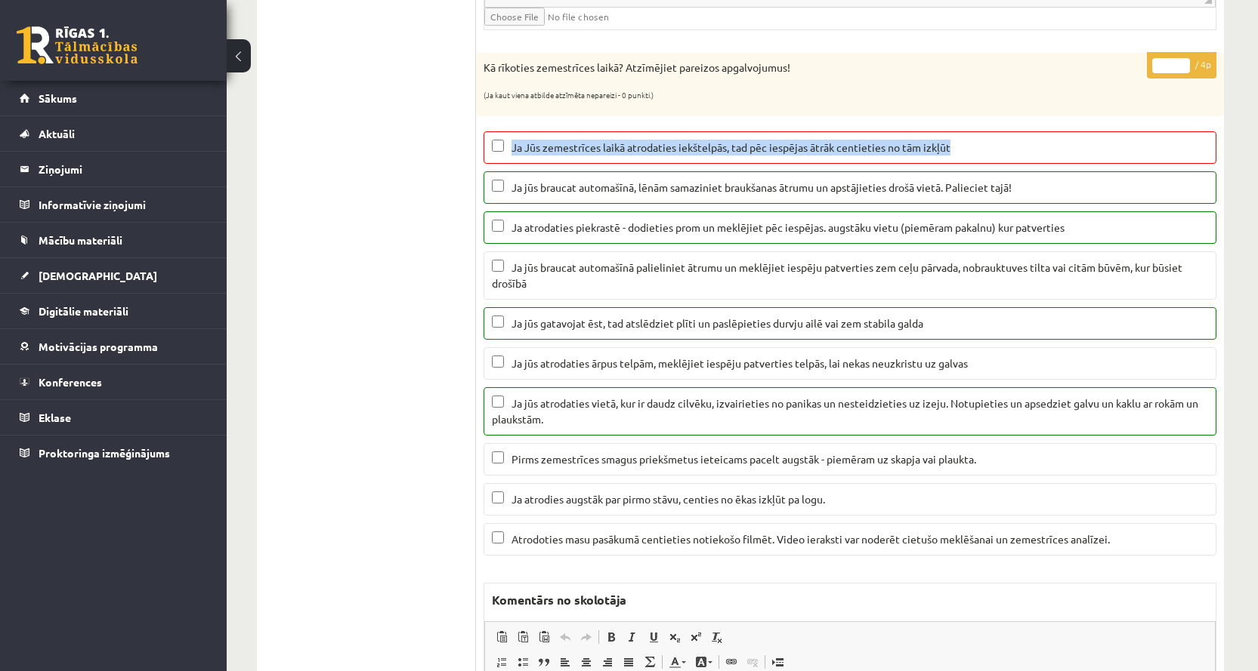
drag, startPoint x: 513, startPoint y: 147, endPoint x: 957, endPoint y: 147, distance: 444.1
click at [957, 147] on p "Ja Jūs zemestrīces laikā atrodaties iekštelpās, tad pēc iespējas ātrāk centieti…" at bounding box center [850, 148] width 716 height 16
copy span "Ja Jūs zemestrīces laikā atrodaties iekštelpās, tad pēc iespējas ātrāk centieti…"
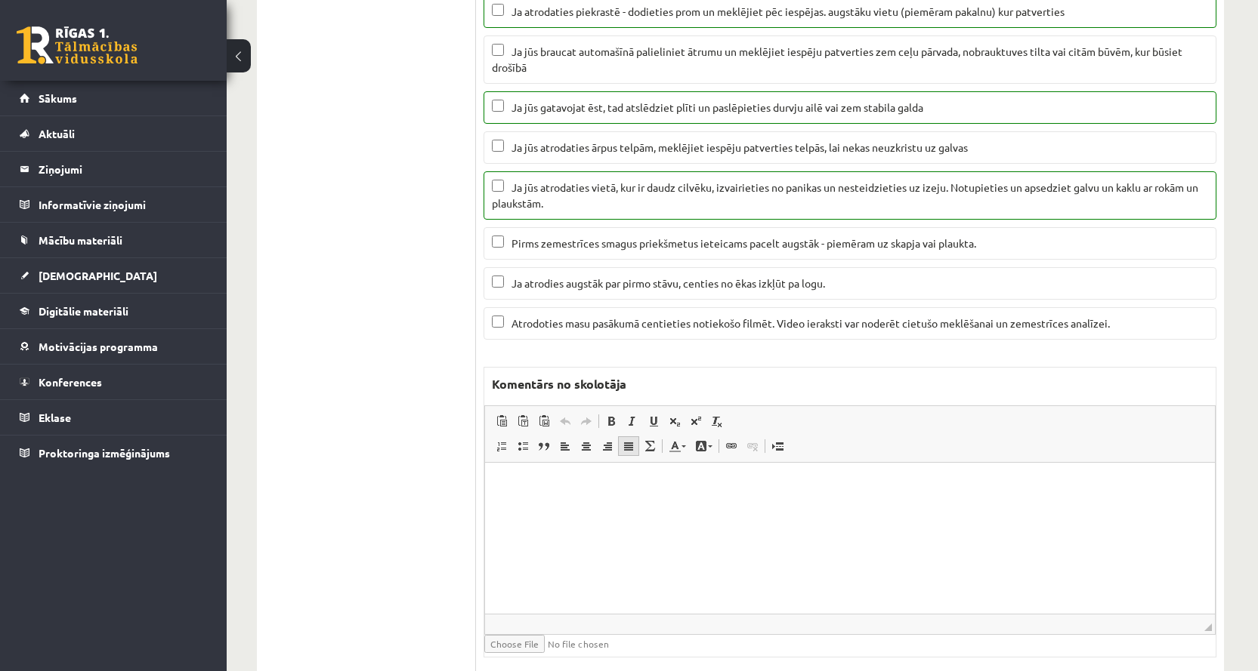
scroll to position [1360, 0]
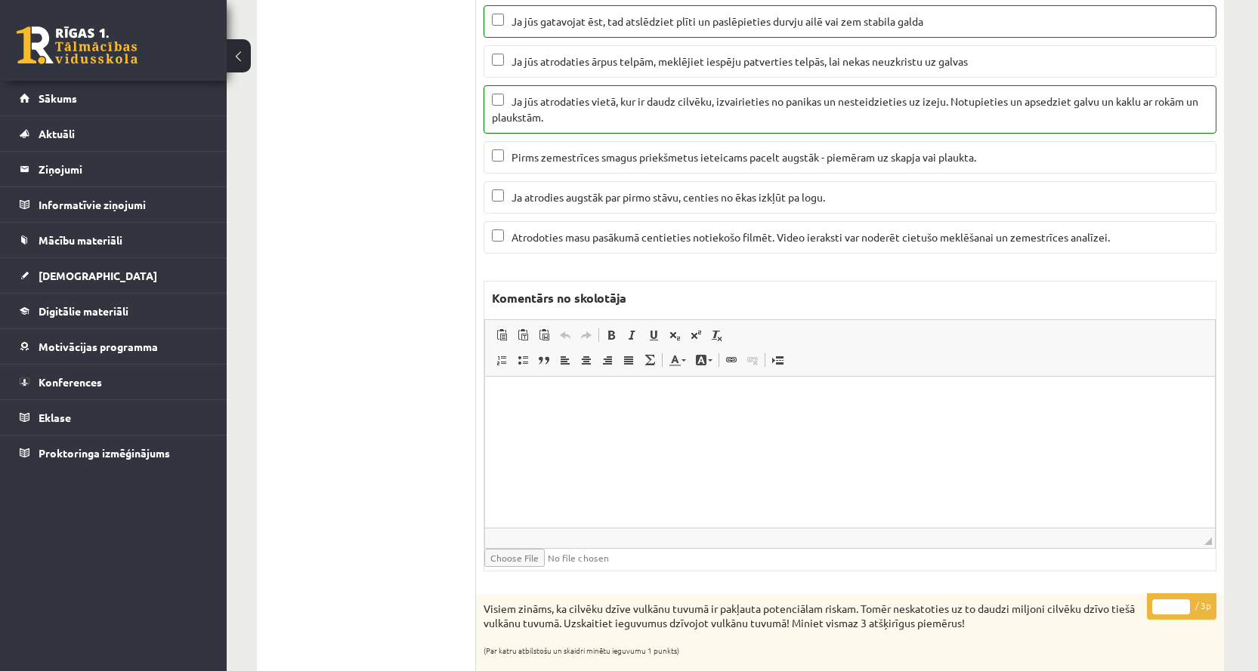
click at [593, 417] on html at bounding box center [850, 399] width 730 height 46
click at [501, 398] on p "**********" at bounding box center [849, 399] width 699 height 16
drag, startPoint x: 721, startPoint y: 396, endPoint x: 906, endPoint y: 402, distance: 184.4
click at [905, 402] on p "**********" at bounding box center [849, 399] width 699 height 16
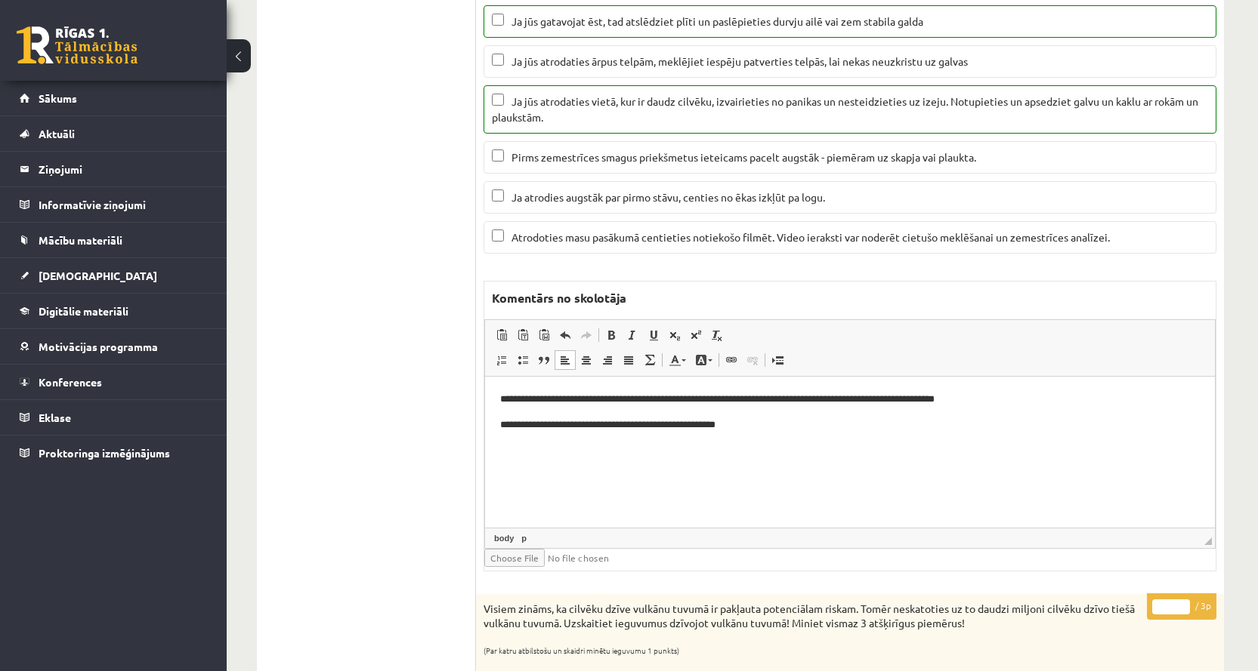
click at [703, 420] on p "**********" at bounding box center [849, 425] width 699 height 16
click at [807, 421] on p "**********" at bounding box center [849, 425] width 699 height 16
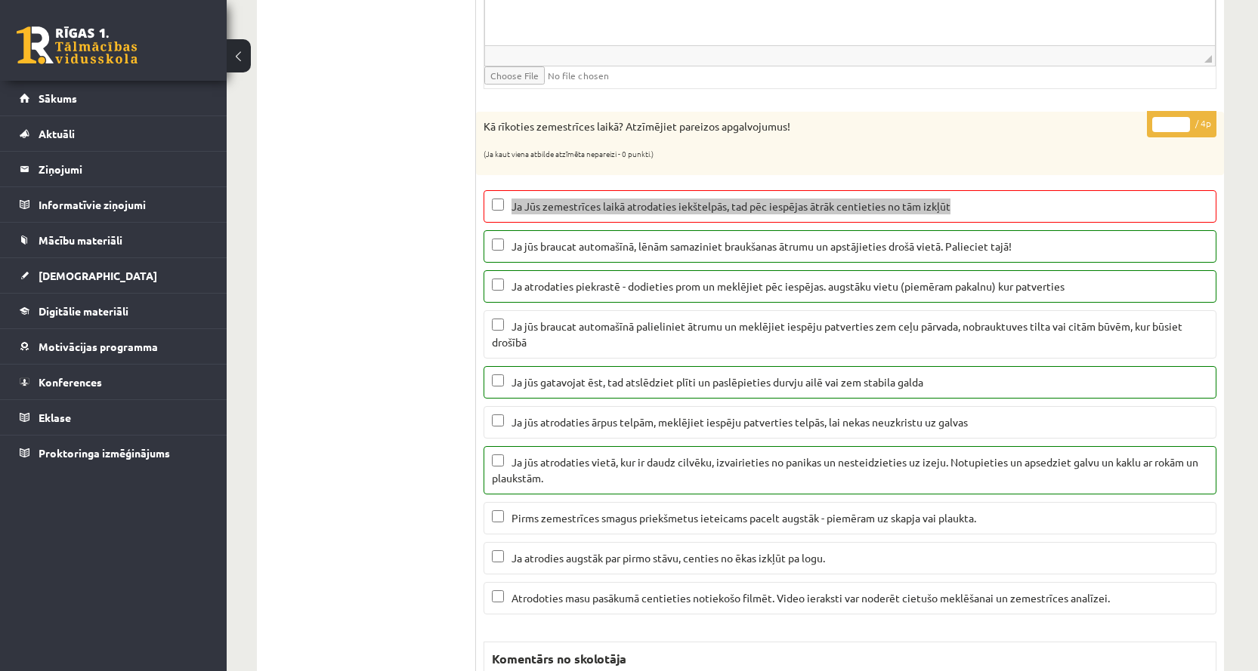
scroll to position [982, 0]
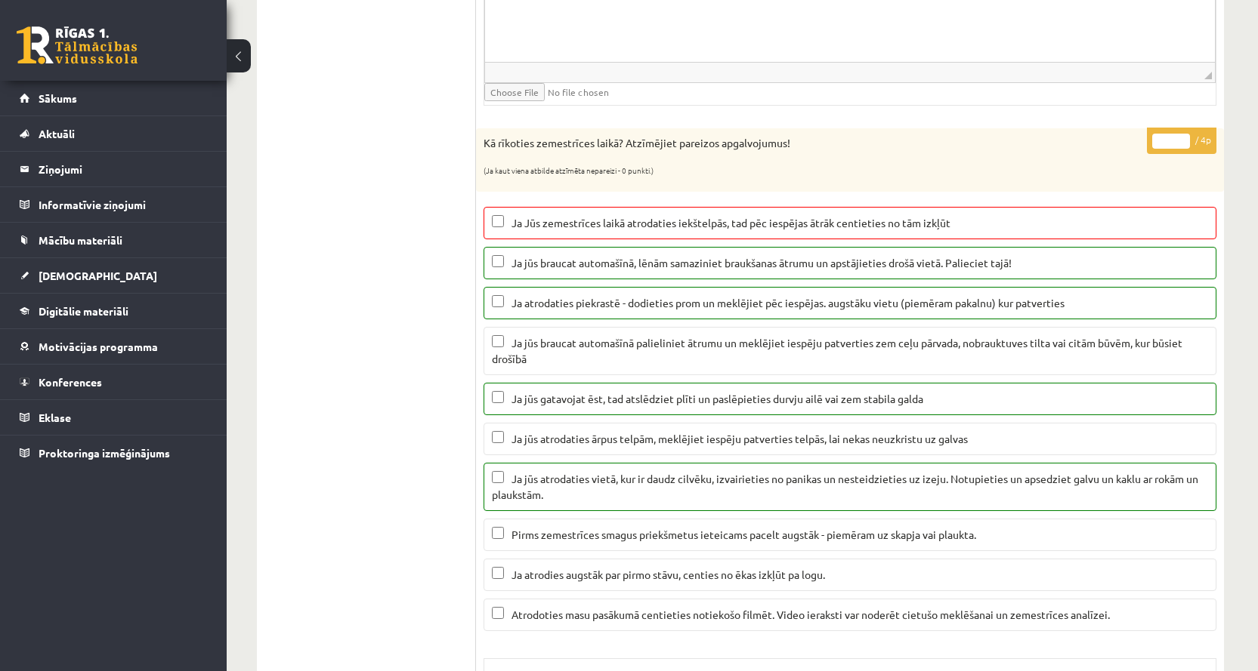
drag, startPoint x: 1181, startPoint y: 146, endPoint x: 1141, endPoint y: 176, distance: 49.6
type input "*"
click at [1181, 146] on input "*" at bounding box center [1171, 141] width 38 height 15
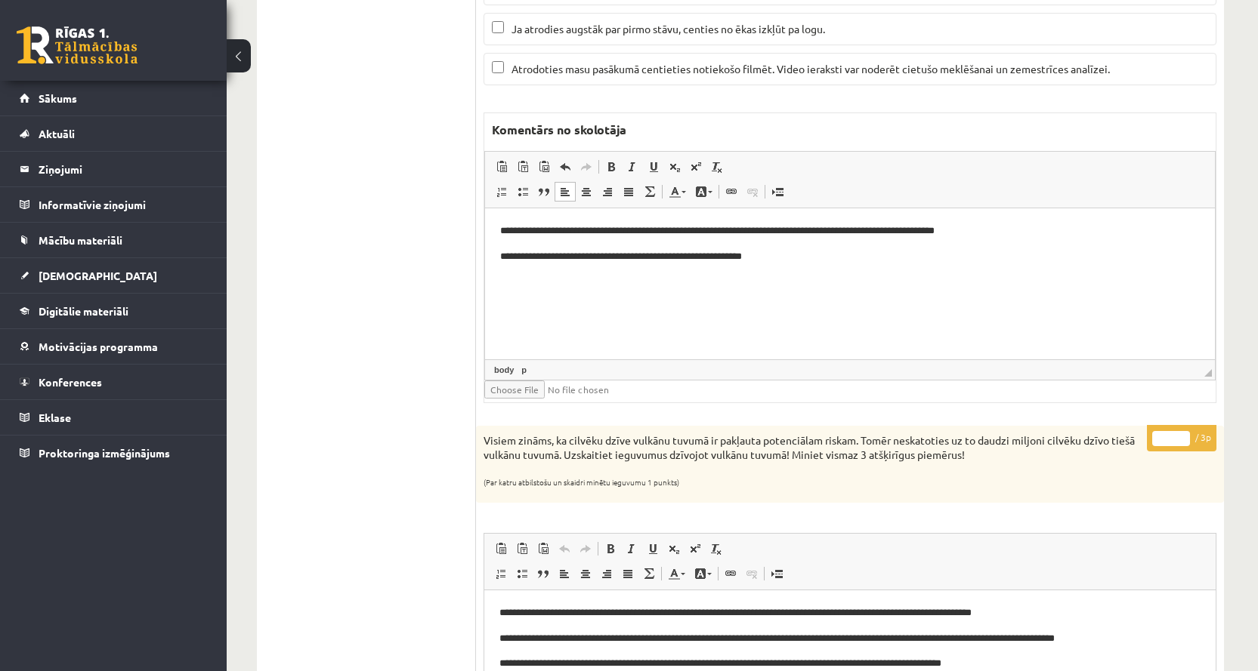
scroll to position [1511, 0]
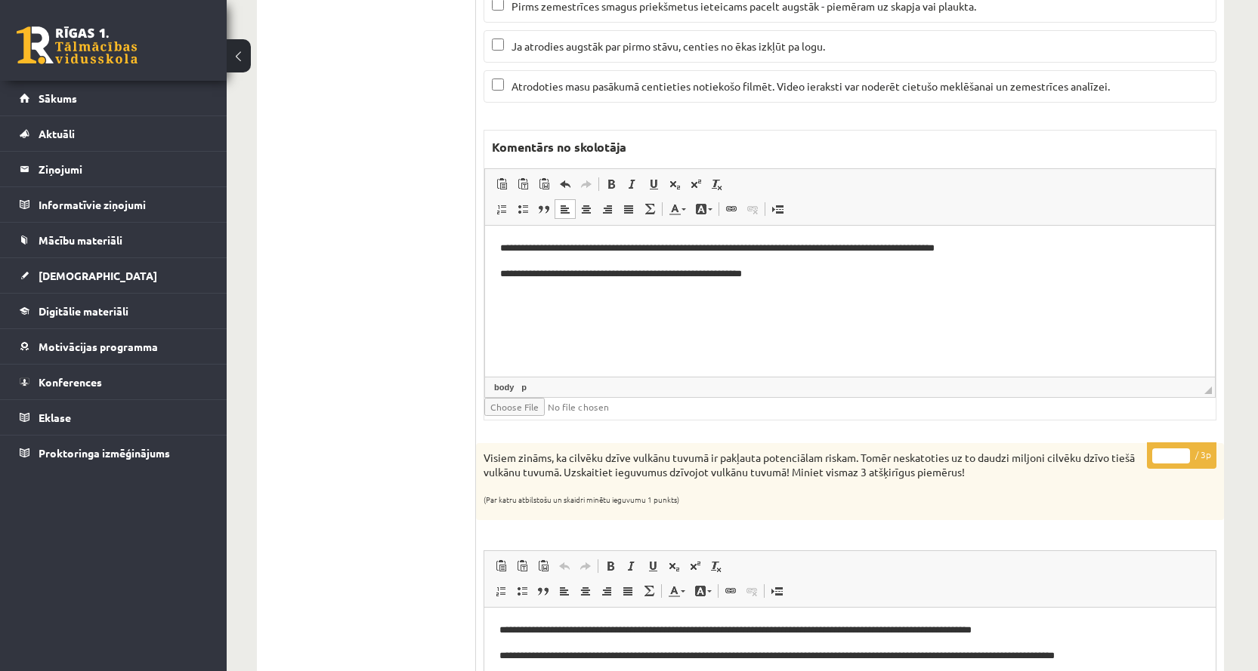
click at [989, 248] on p "**********" at bounding box center [849, 248] width 699 height 16
click at [510, 249] on p "**********" at bounding box center [849, 248] width 699 height 16
click at [980, 248] on p "**********" at bounding box center [849, 248] width 699 height 16
drag, startPoint x: 1166, startPoint y: 248, endPoint x: 986, endPoint y: 245, distance: 179.8
click at [982, 243] on p "**********" at bounding box center [849, 248] width 699 height 16
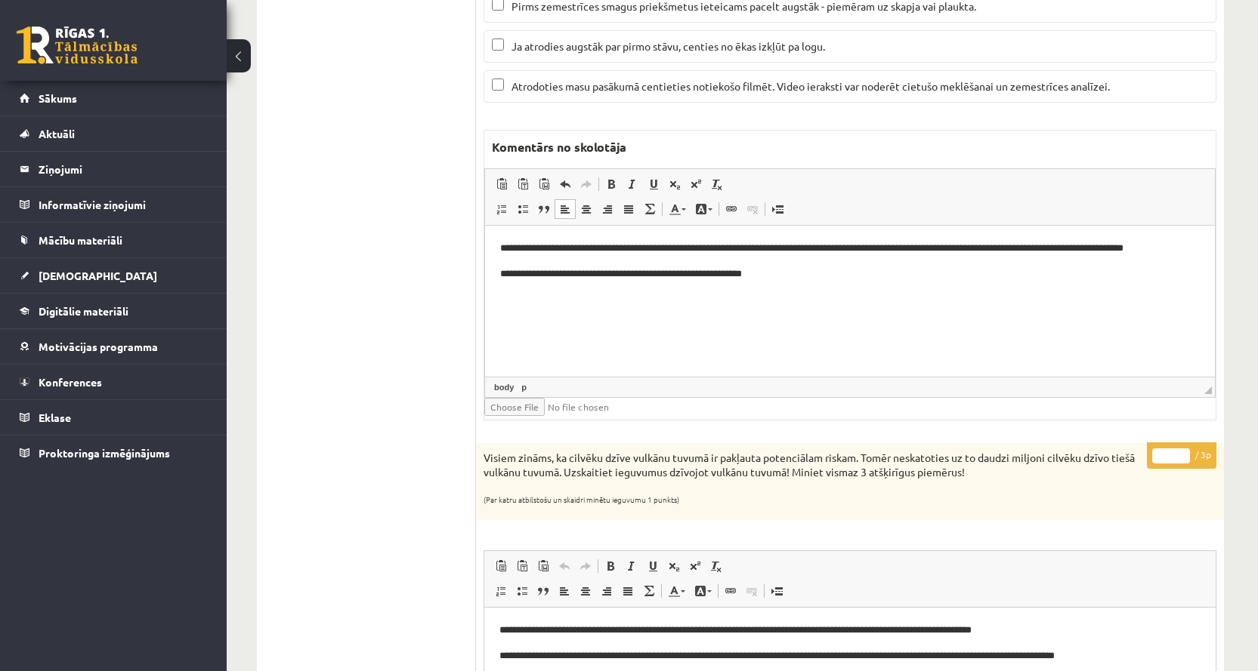
click at [1136, 248] on p "**********" at bounding box center [849, 248] width 699 height 16
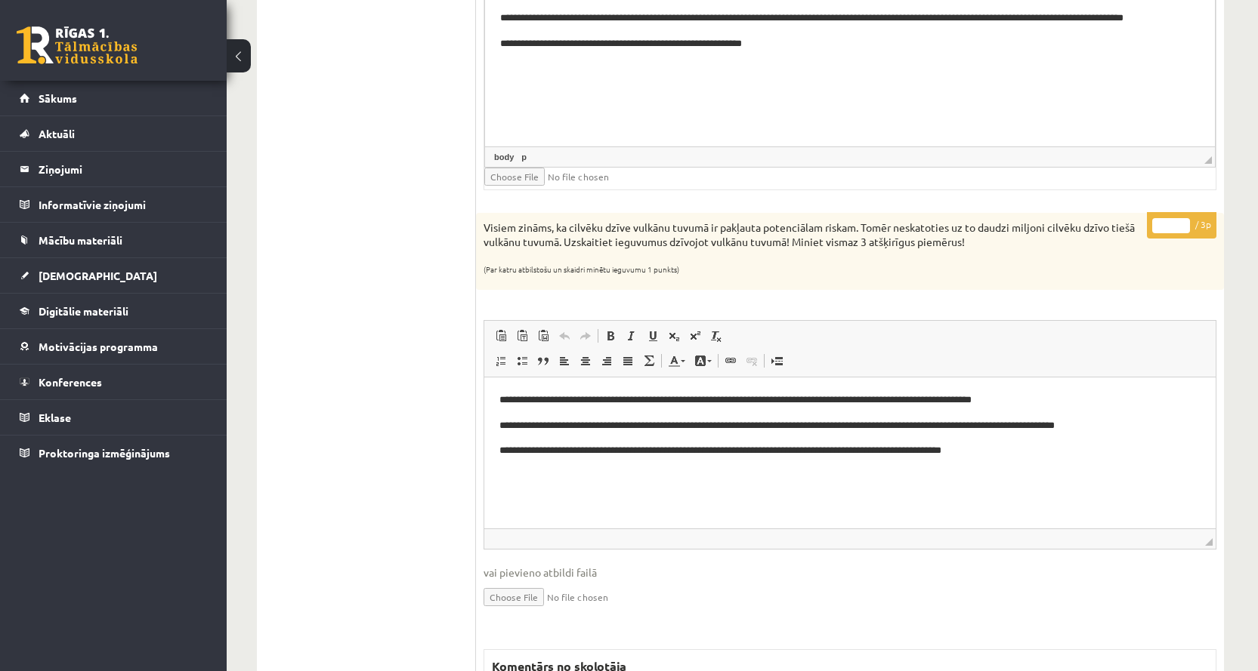
scroll to position [1813, 0]
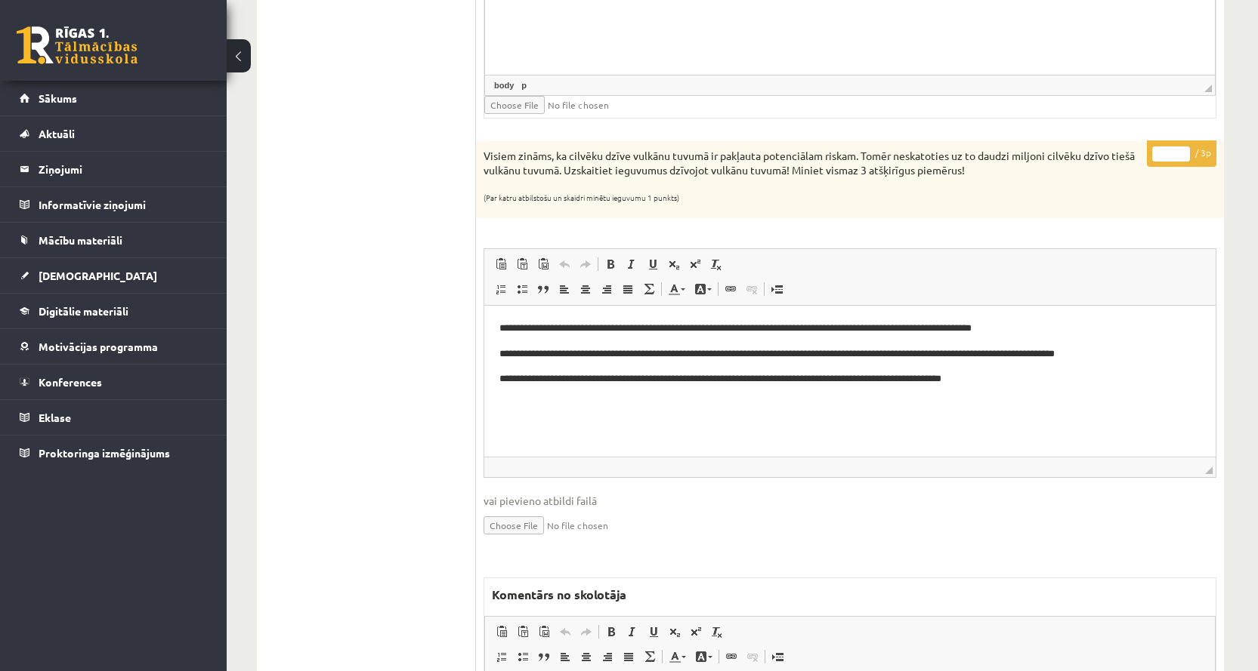
type input "*"
click at [1182, 151] on input "*" at bounding box center [1171, 154] width 38 height 15
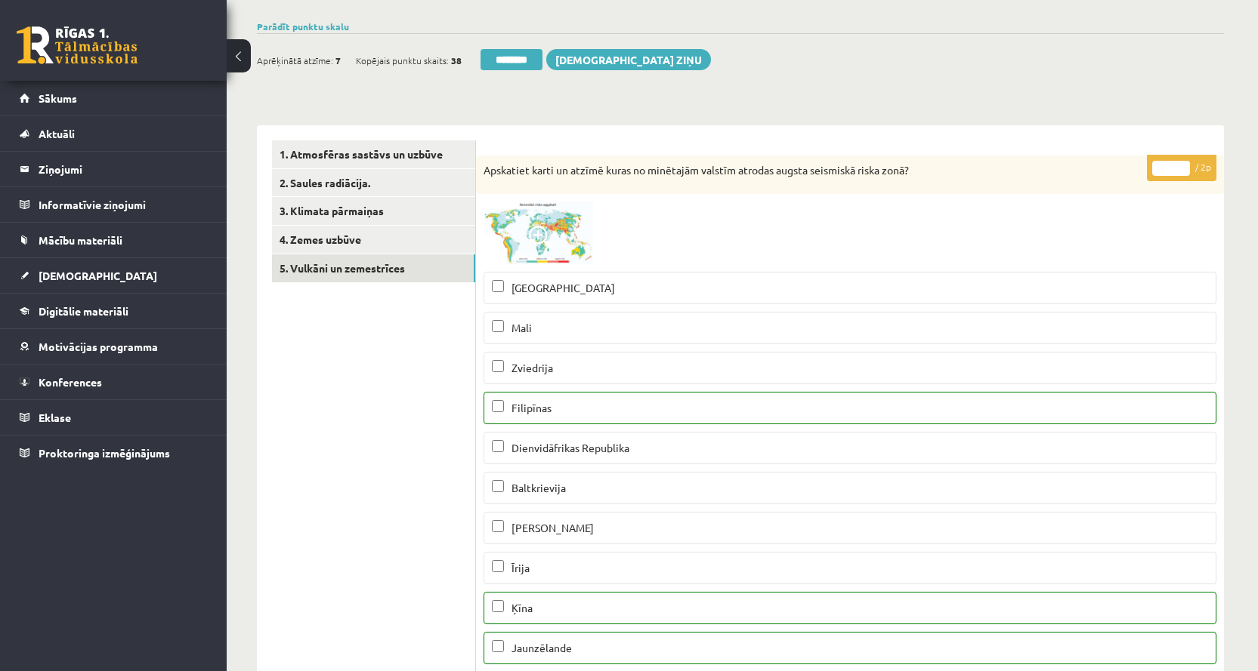
scroll to position [0, 0]
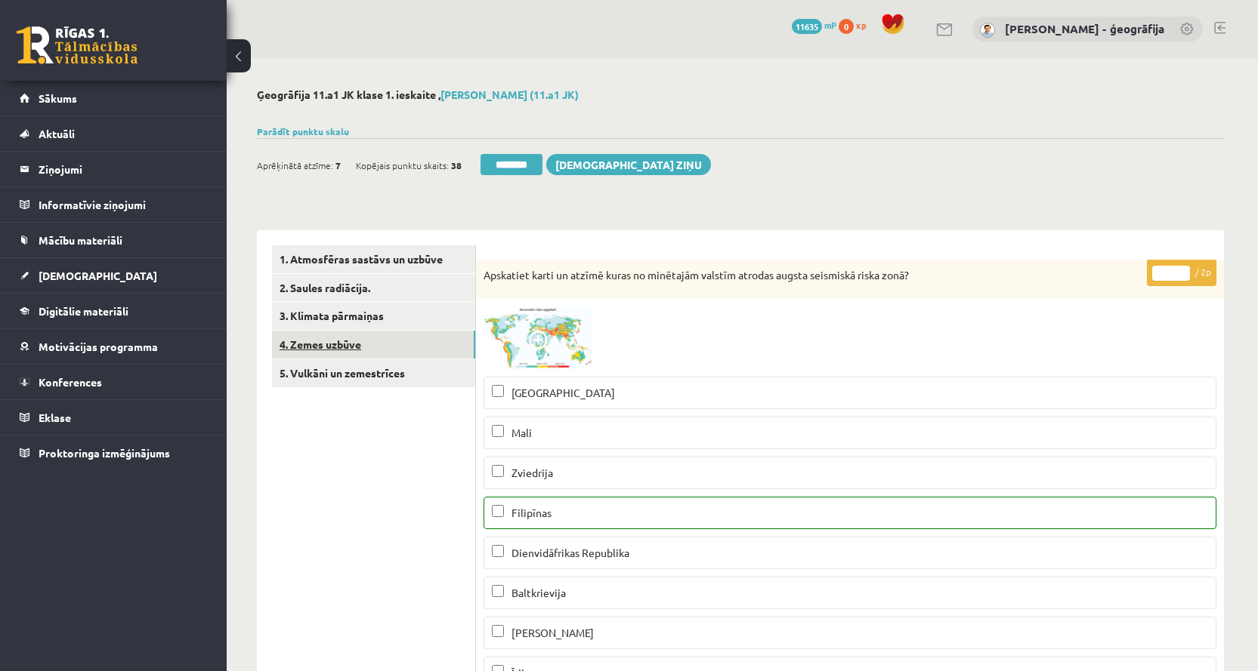
click at [336, 344] on link "4. Zemes uzbūve" at bounding box center [373, 345] width 203 height 28
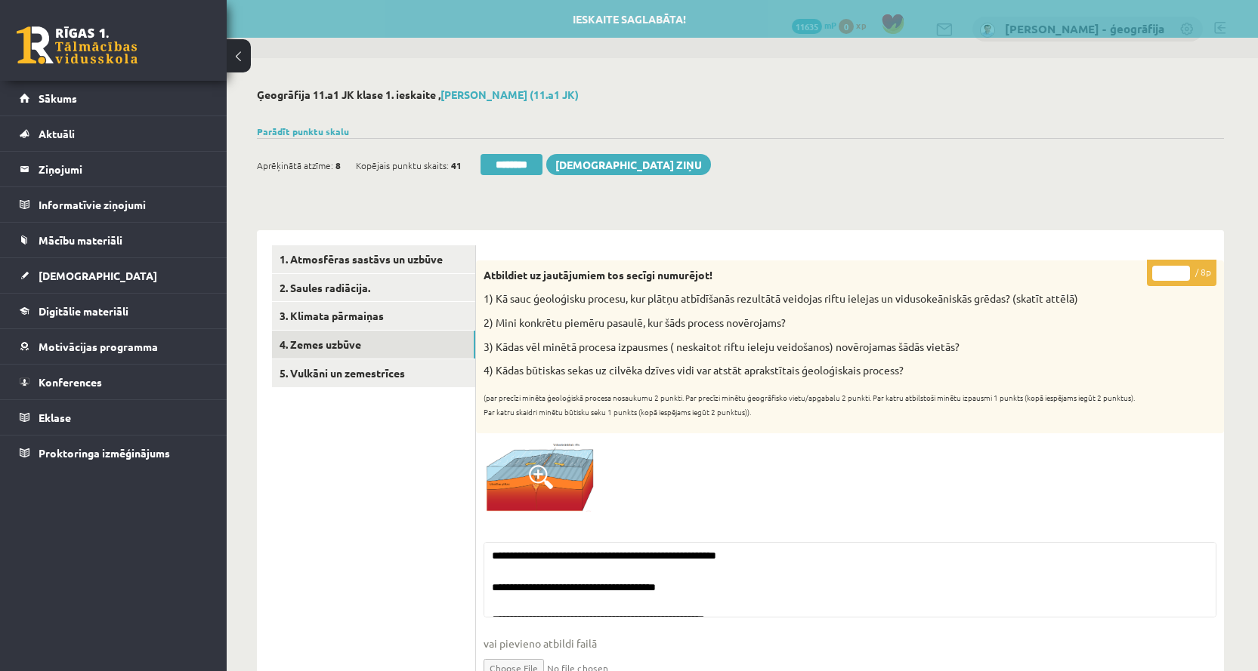
drag, startPoint x: 517, startPoint y: 159, endPoint x: 702, endPoint y: 56, distance: 212.3
click at [517, 159] on input "********" at bounding box center [511, 164] width 62 height 21
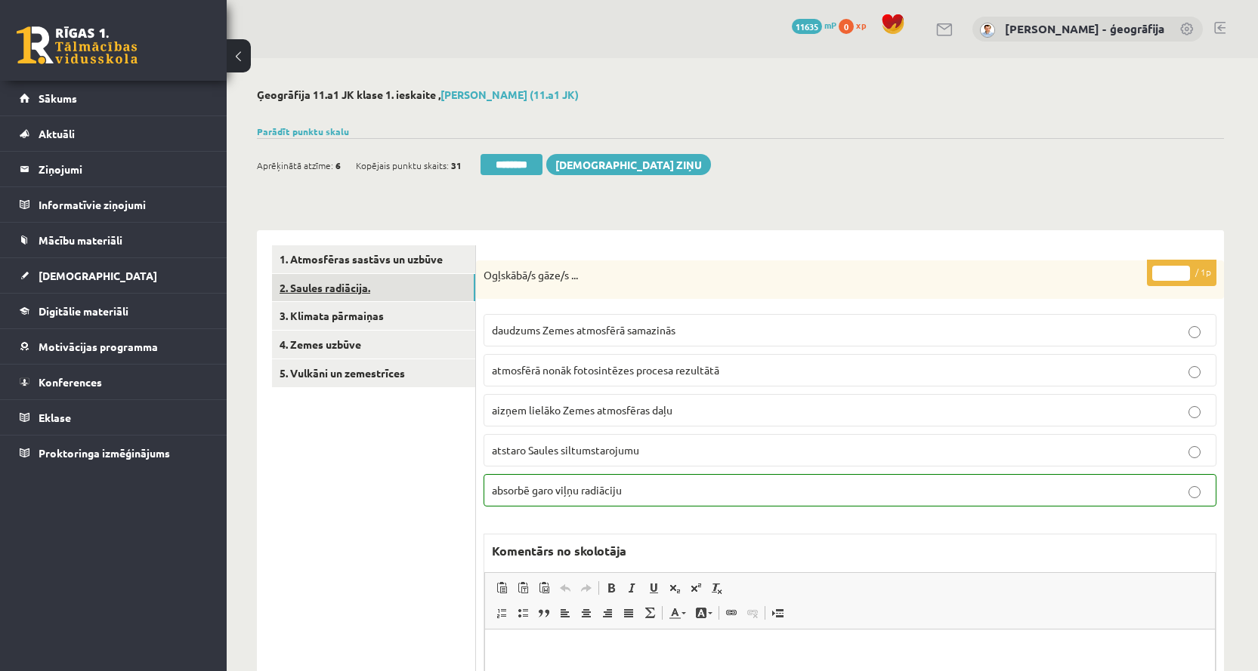
click at [370, 284] on link "2. Saules radiācija." at bounding box center [373, 288] width 203 height 28
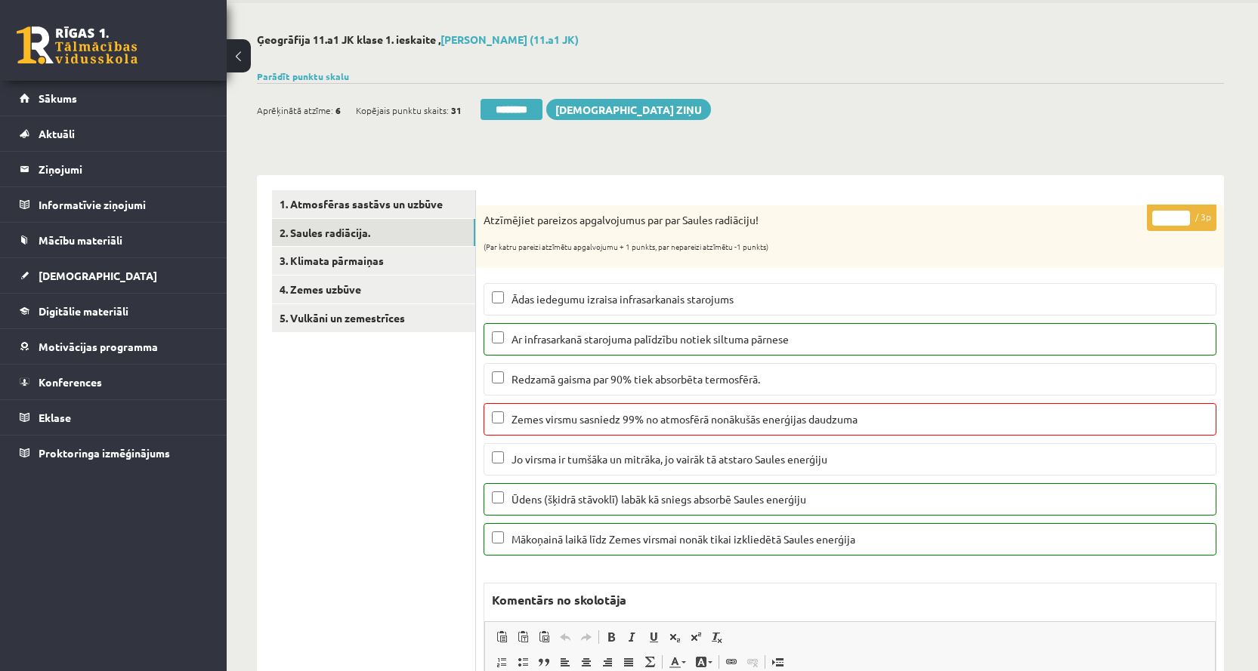
scroll to position [151, 0]
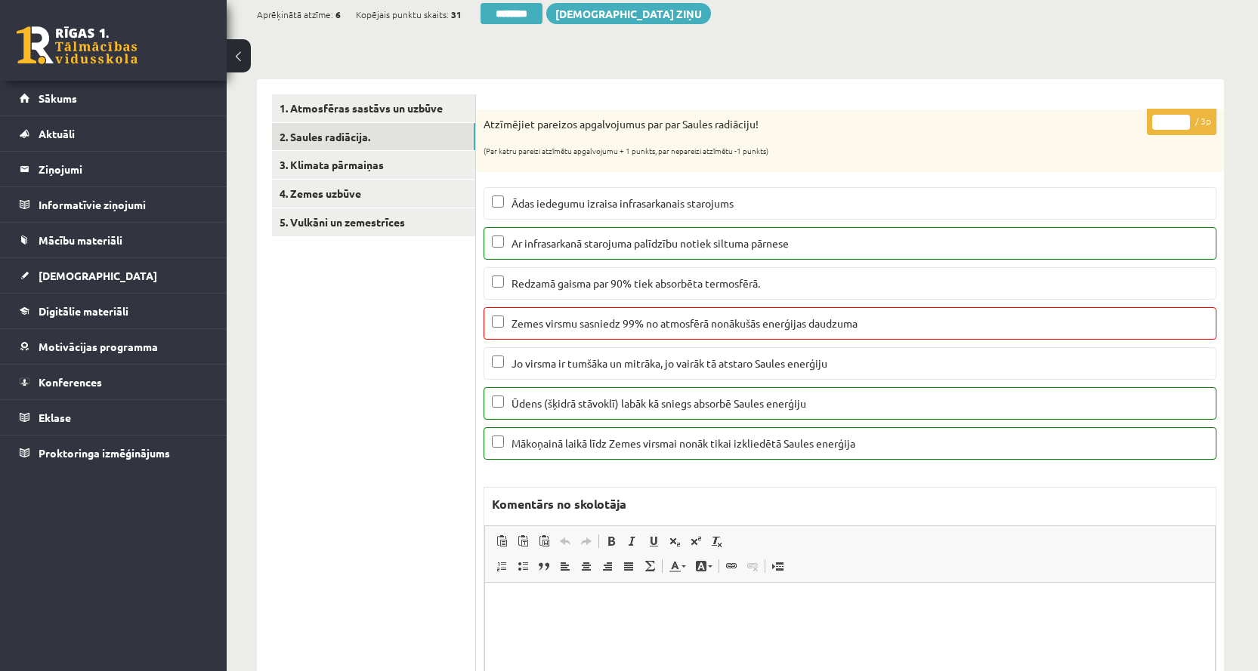
type input "*"
click at [1182, 125] on input "*" at bounding box center [1171, 122] width 38 height 15
click at [363, 158] on link "3. Klimata pārmaiņas" at bounding box center [373, 165] width 203 height 28
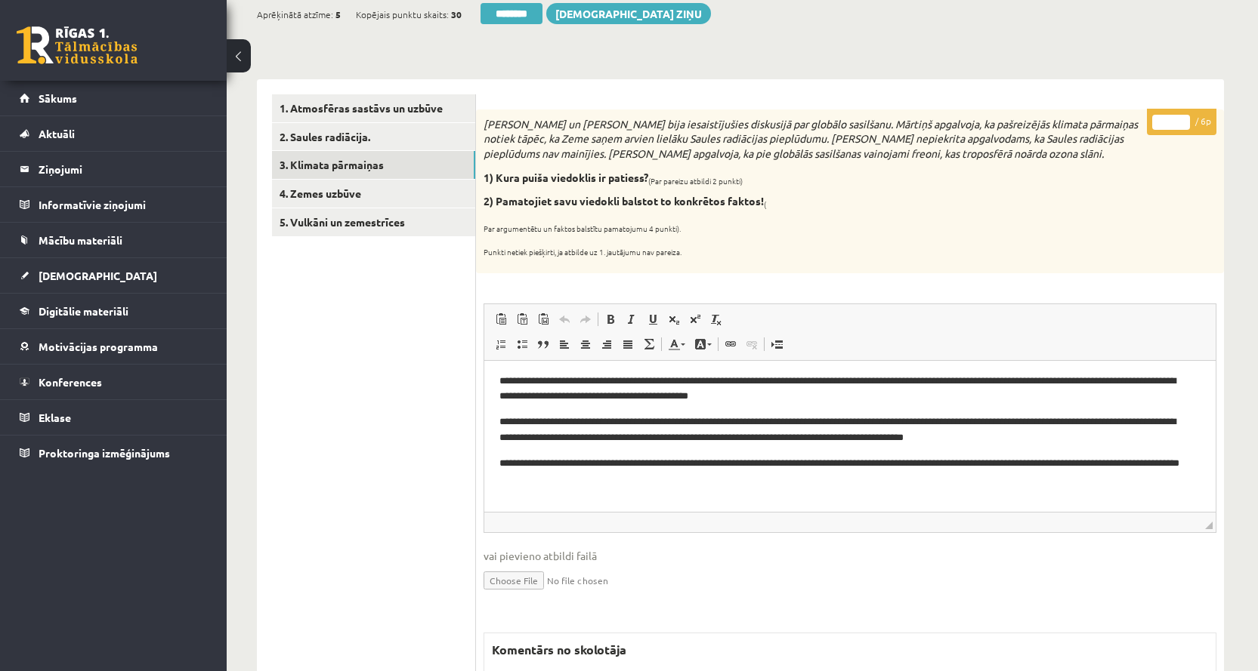
scroll to position [44, 0]
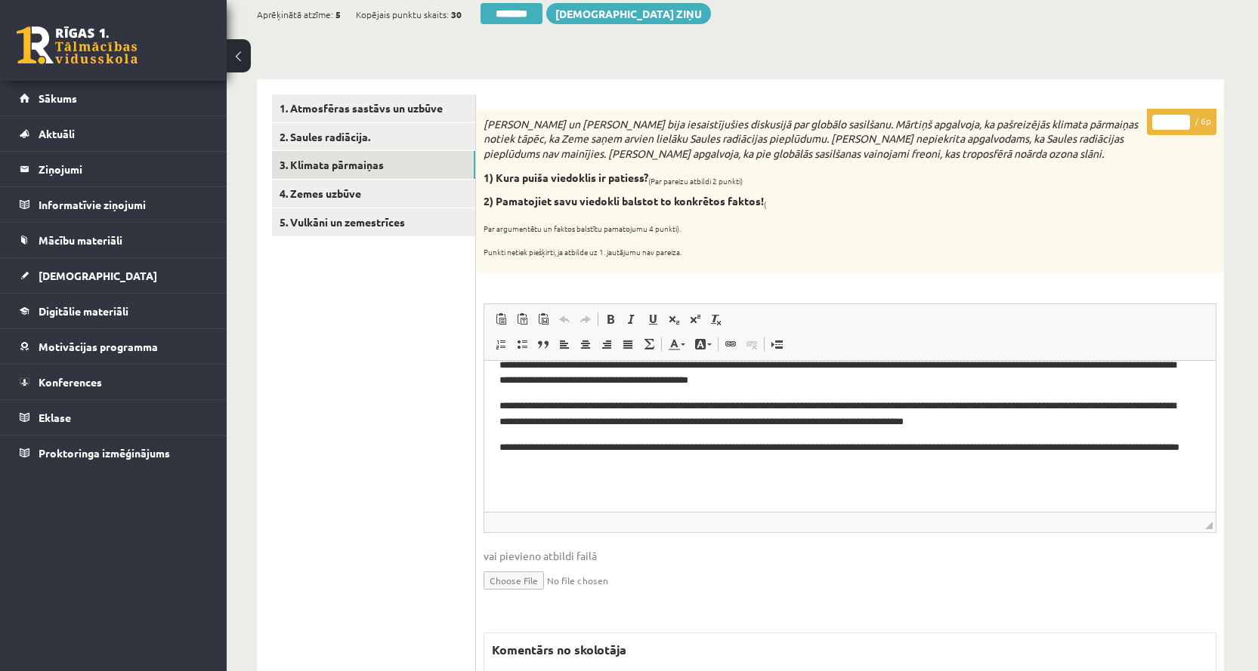
type input "*"
click at [1181, 119] on input "*" at bounding box center [1171, 122] width 38 height 15
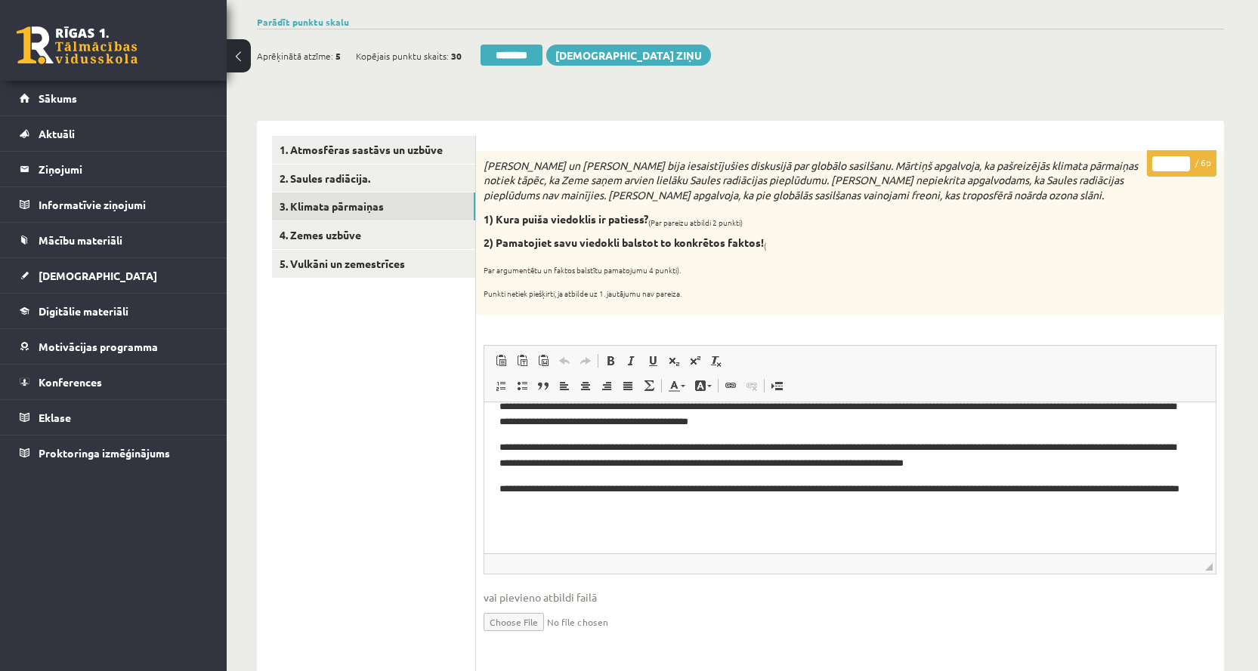
scroll to position [0, 0]
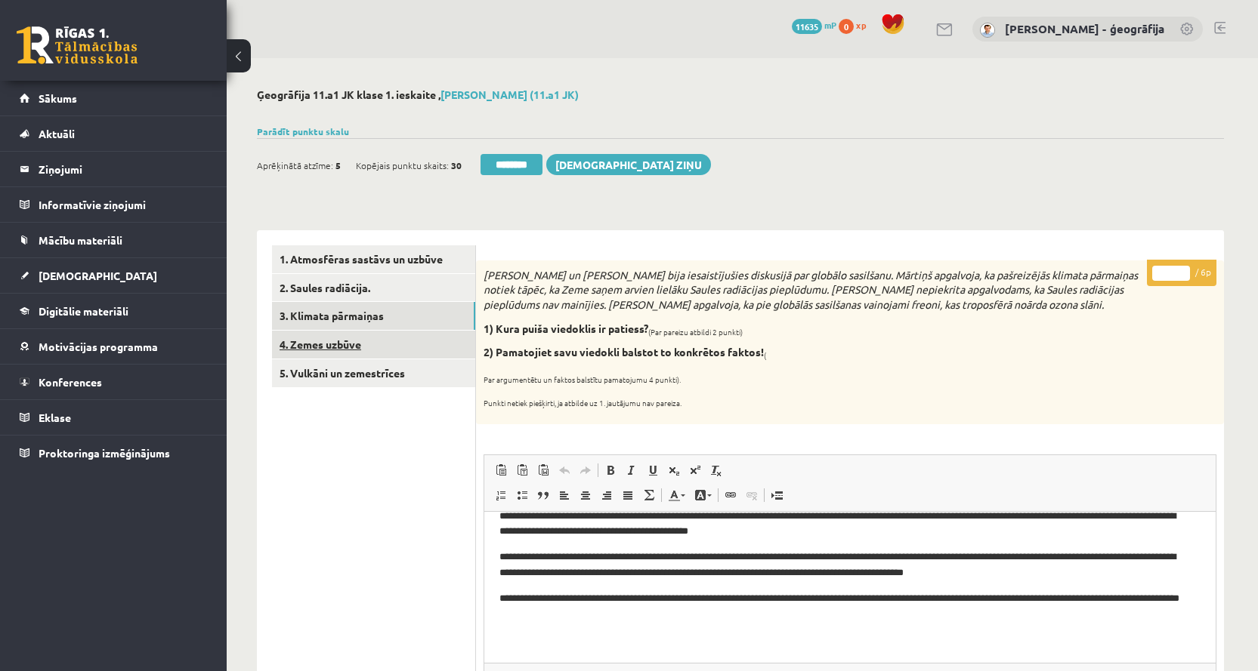
click at [309, 346] on link "4. Zemes uzbūve" at bounding box center [373, 345] width 203 height 28
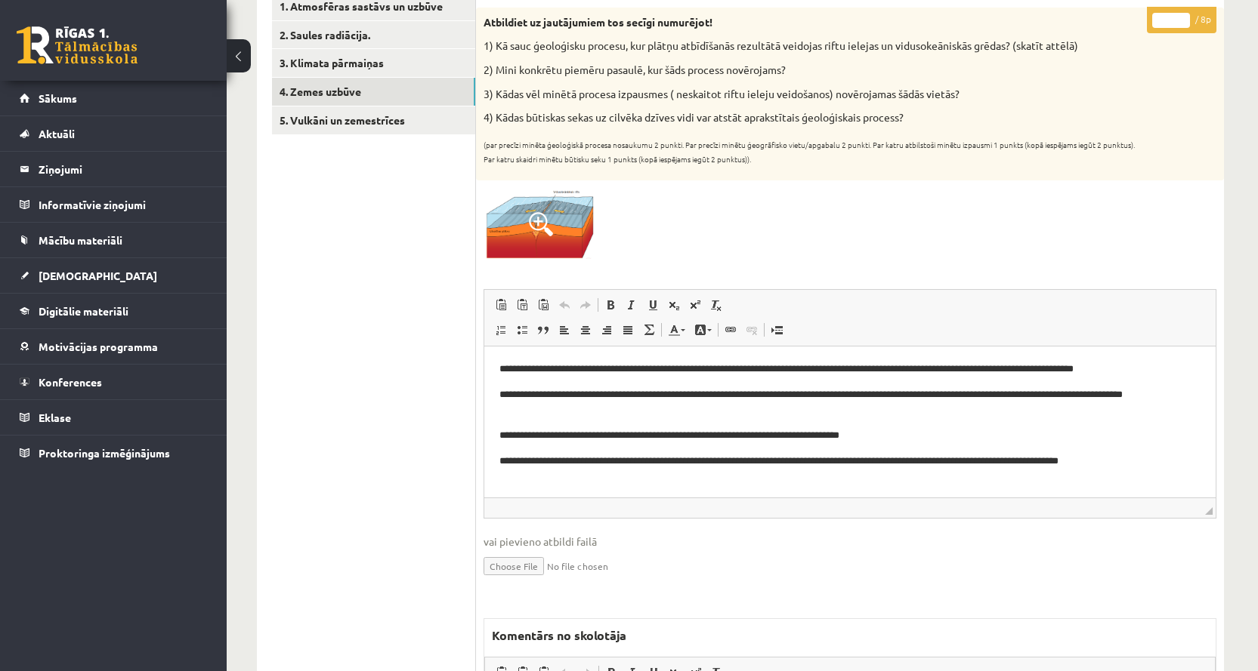
scroll to position [227, 0]
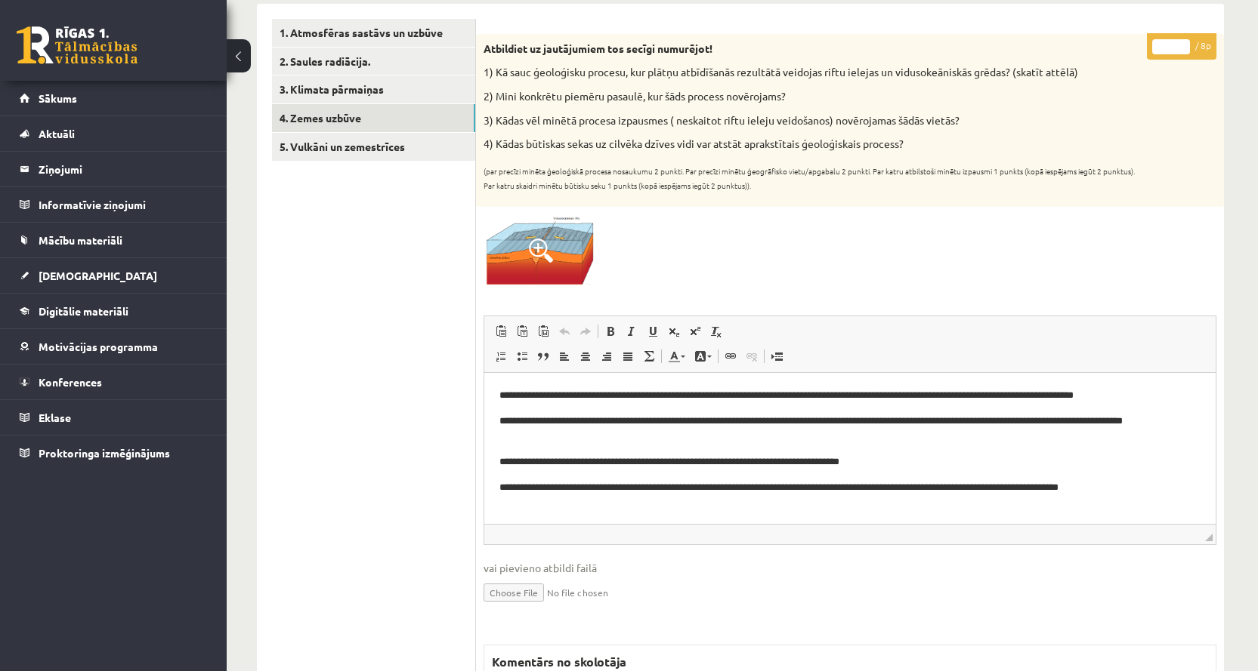
type input "*"
click at [1182, 43] on input "*" at bounding box center [1171, 46] width 38 height 15
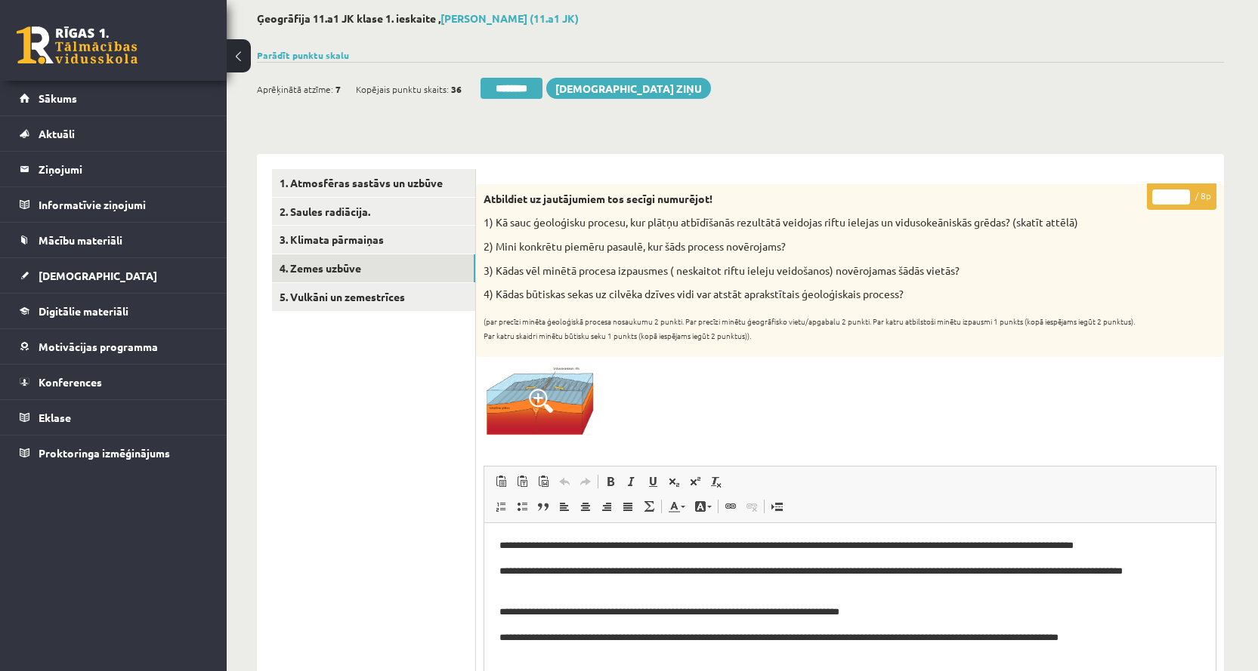
scroll to position [0, 0]
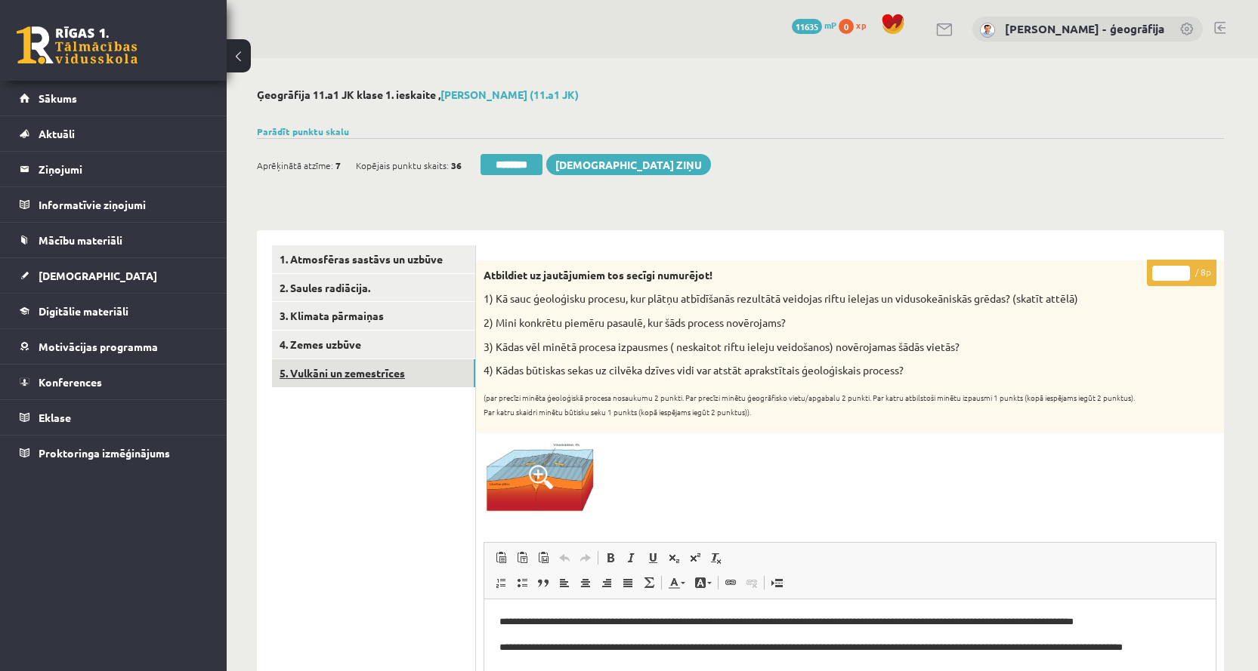
click at [344, 371] on link "5. Vulkāni un zemestrīces" at bounding box center [373, 374] width 203 height 28
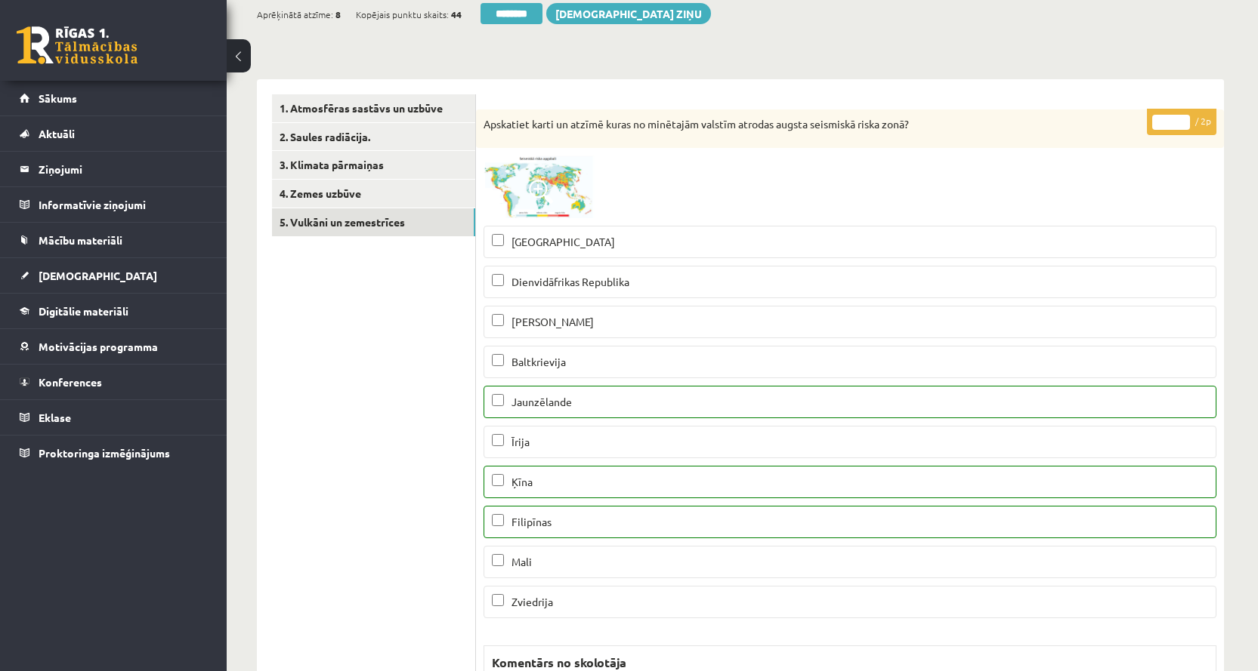
click at [1182, 119] on input "*" at bounding box center [1171, 122] width 38 height 15
type input "*"
click at [1182, 119] on input "*" at bounding box center [1171, 122] width 38 height 15
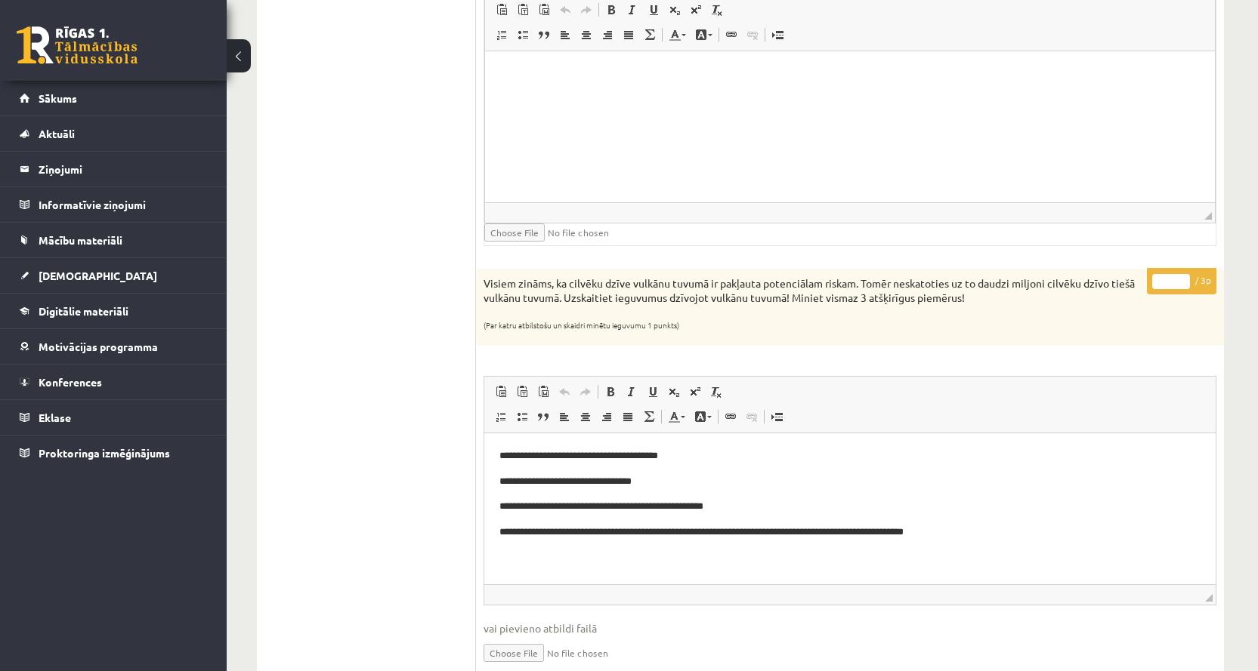
scroll to position [1813, 0]
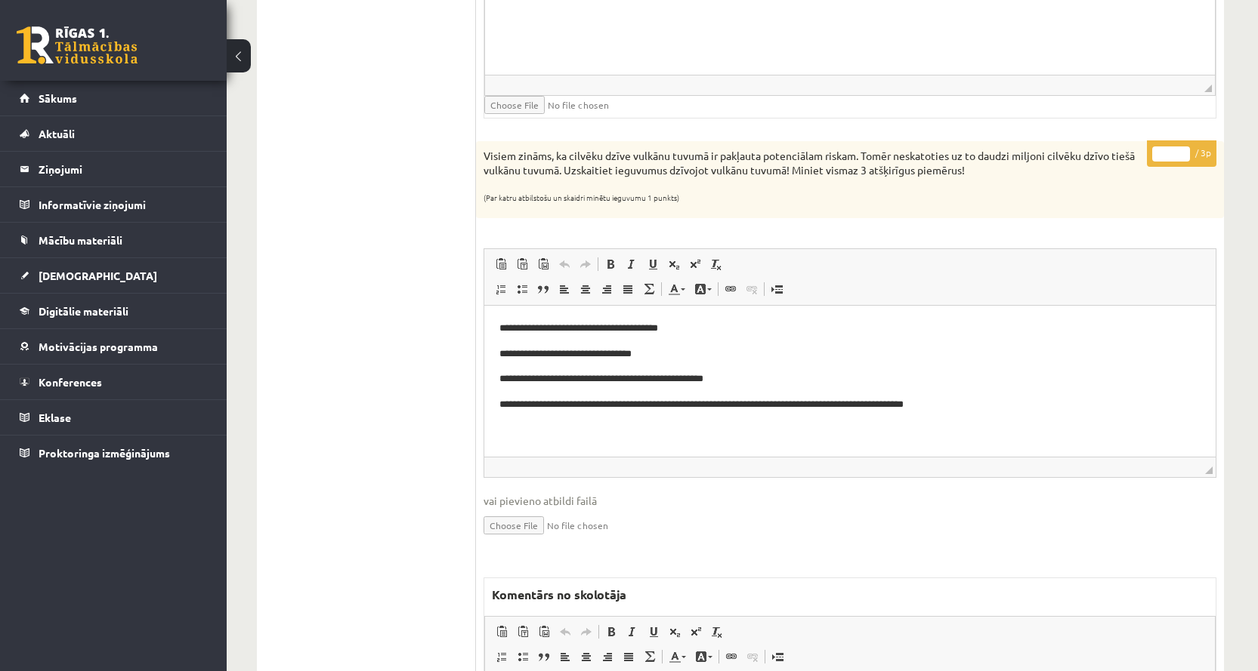
type input "*"
click at [1181, 152] on input "*" at bounding box center [1171, 154] width 38 height 15
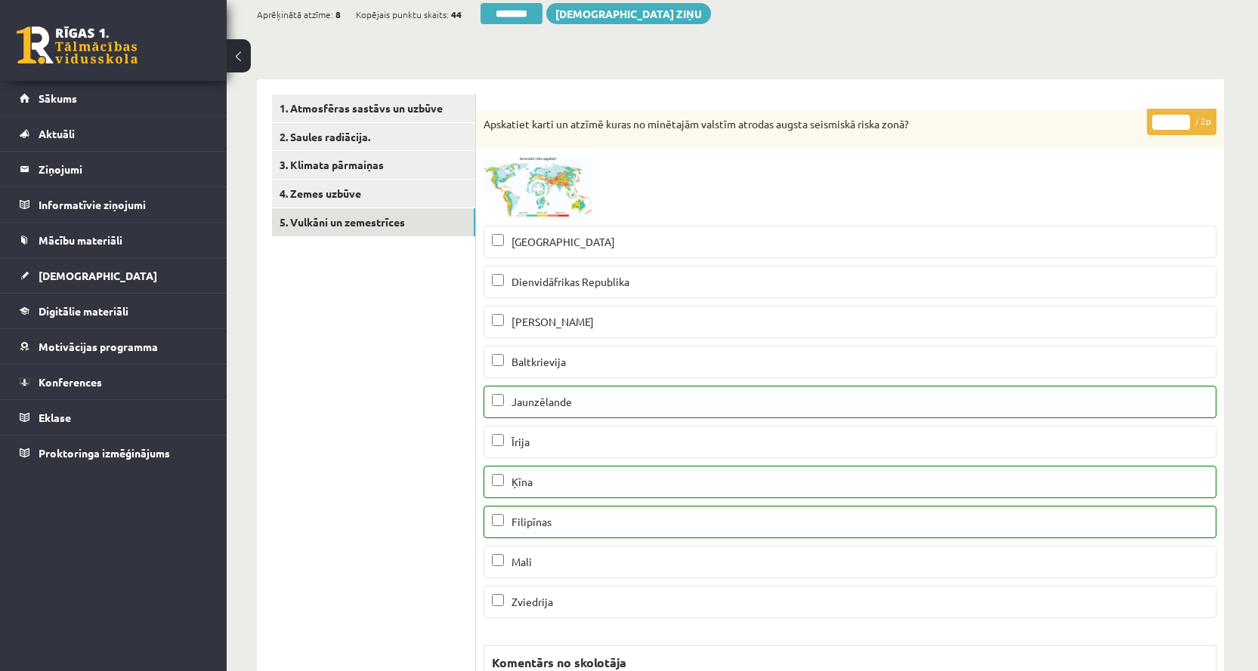
scroll to position [0, 0]
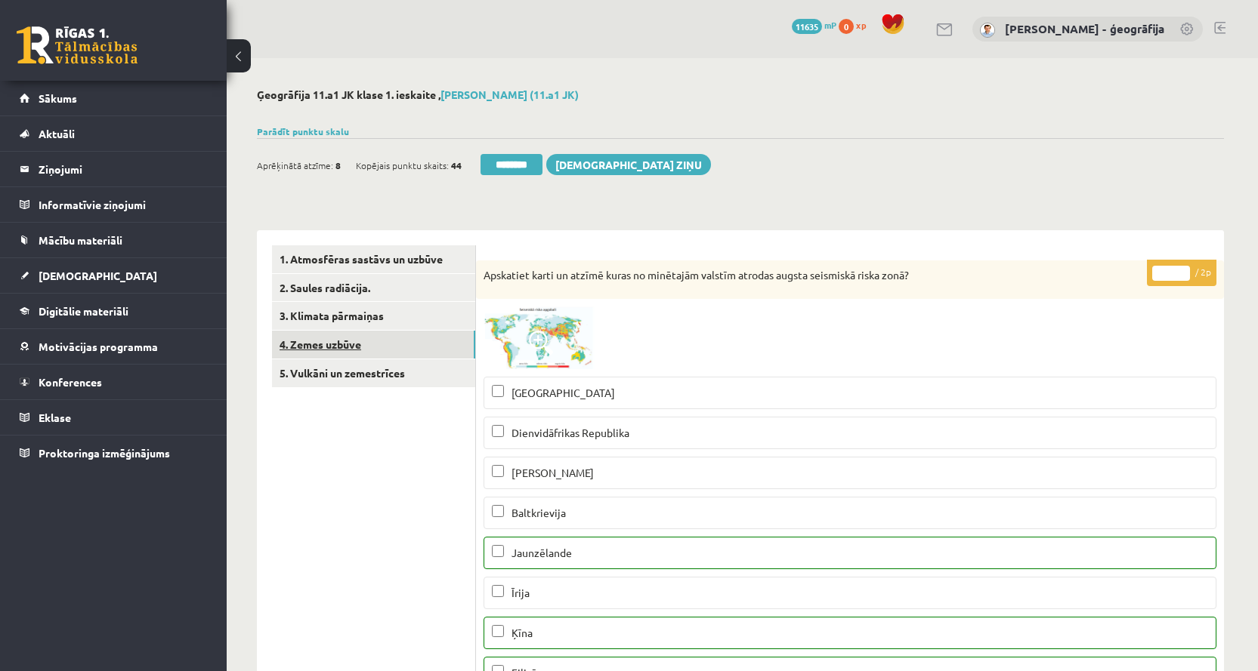
click at [337, 342] on link "4. Zemes uzbūve" at bounding box center [373, 345] width 203 height 28
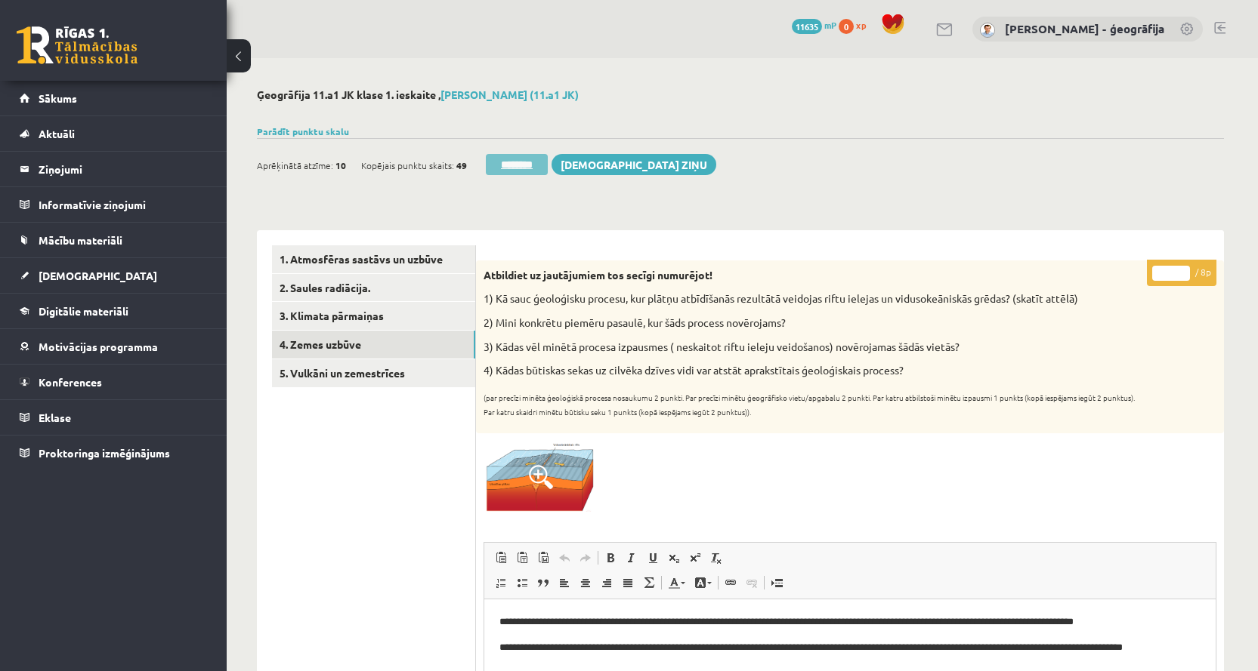
click at [521, 162] on input "********" at bounding box center [517, 164] width 62 height 21
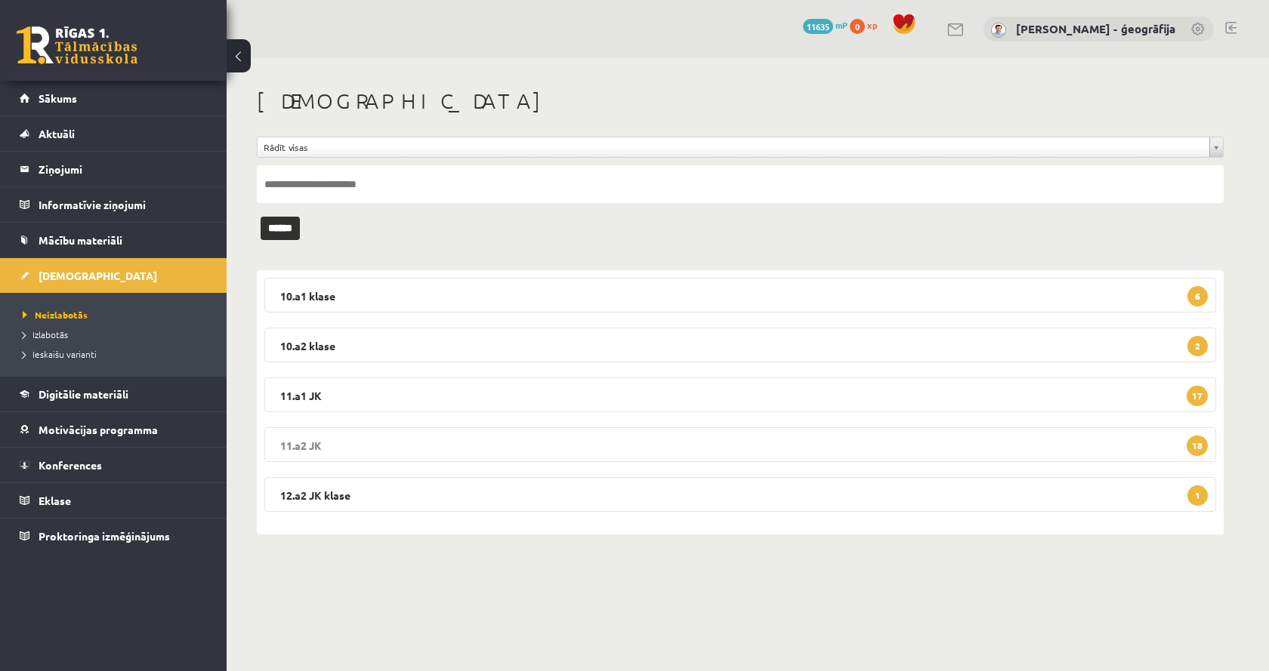
click at [380, 449] on legend "11.a2 JK 18" at bounding box center [740, 444] width 952 height 35
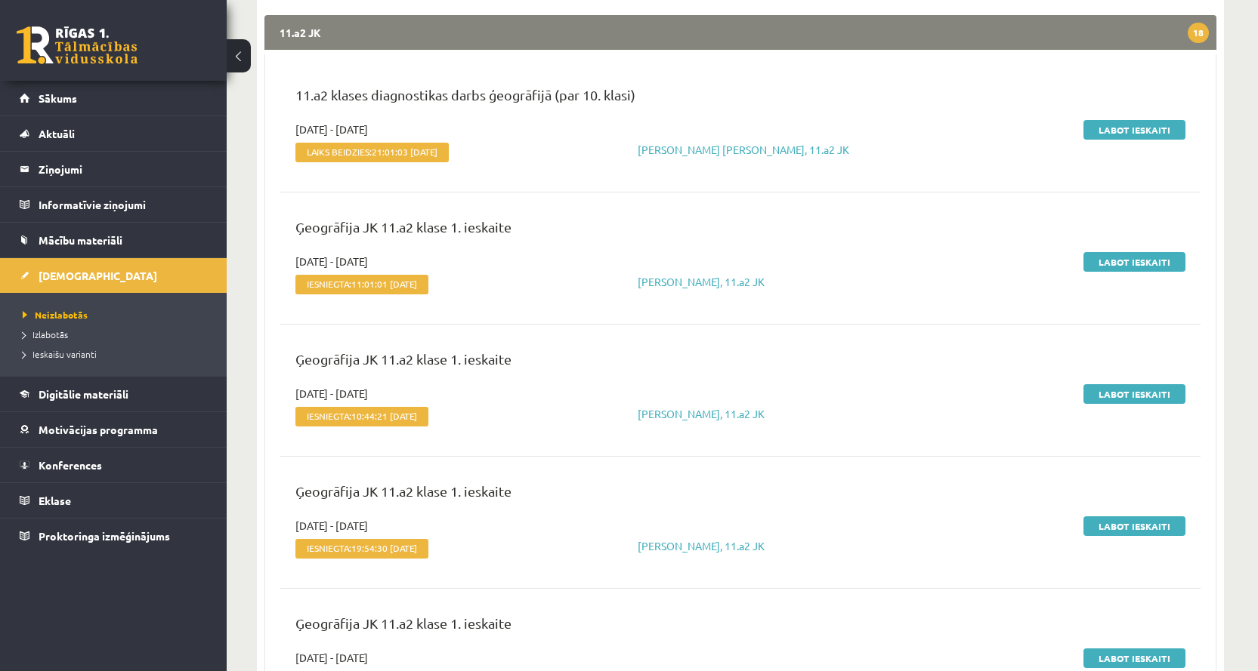
scroll to position [453, 0]
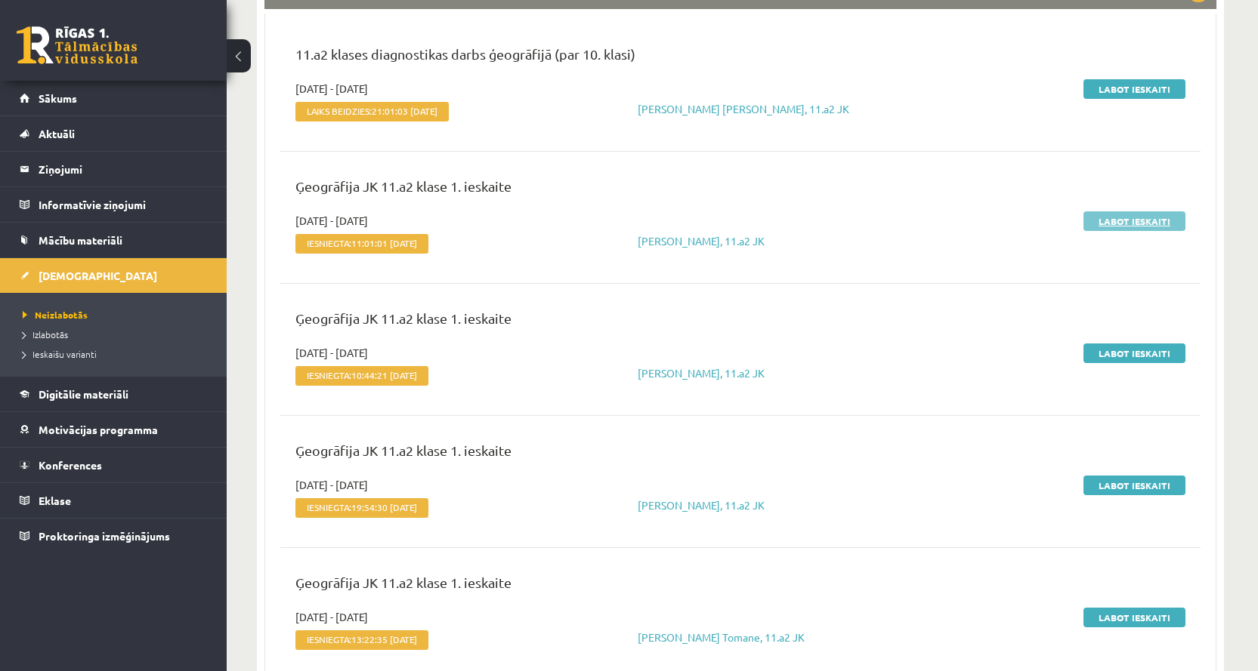
click at [1107, 224] on link "Labot ieskaiti" at bounding box center [1134, 221] width 102 height 20
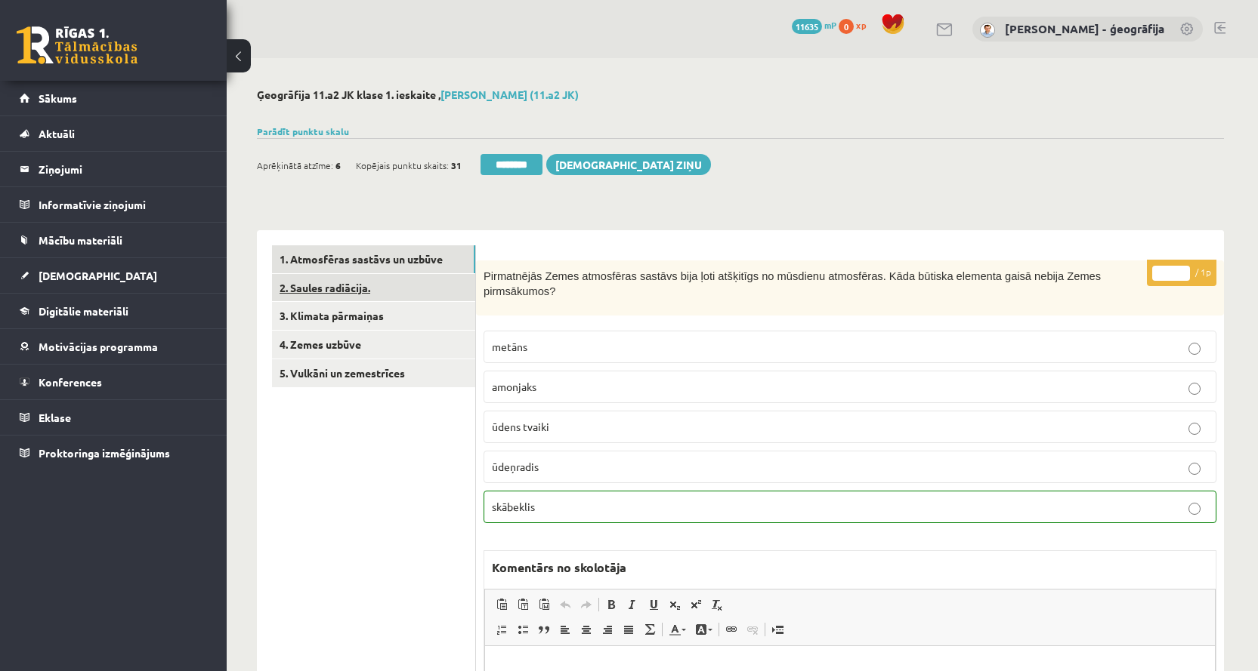
click at [295, 295] on link "2. Saules radiācija." at bounding box center [373, 288] width 203 height 28
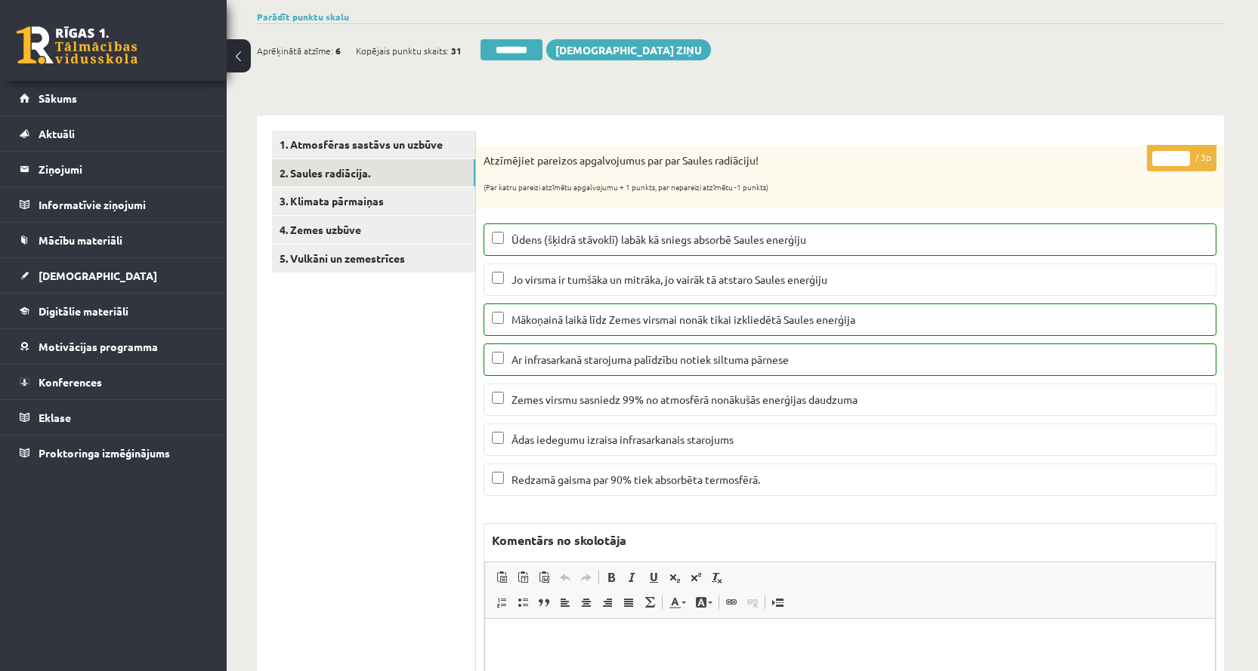
scroll to position [79, 0]
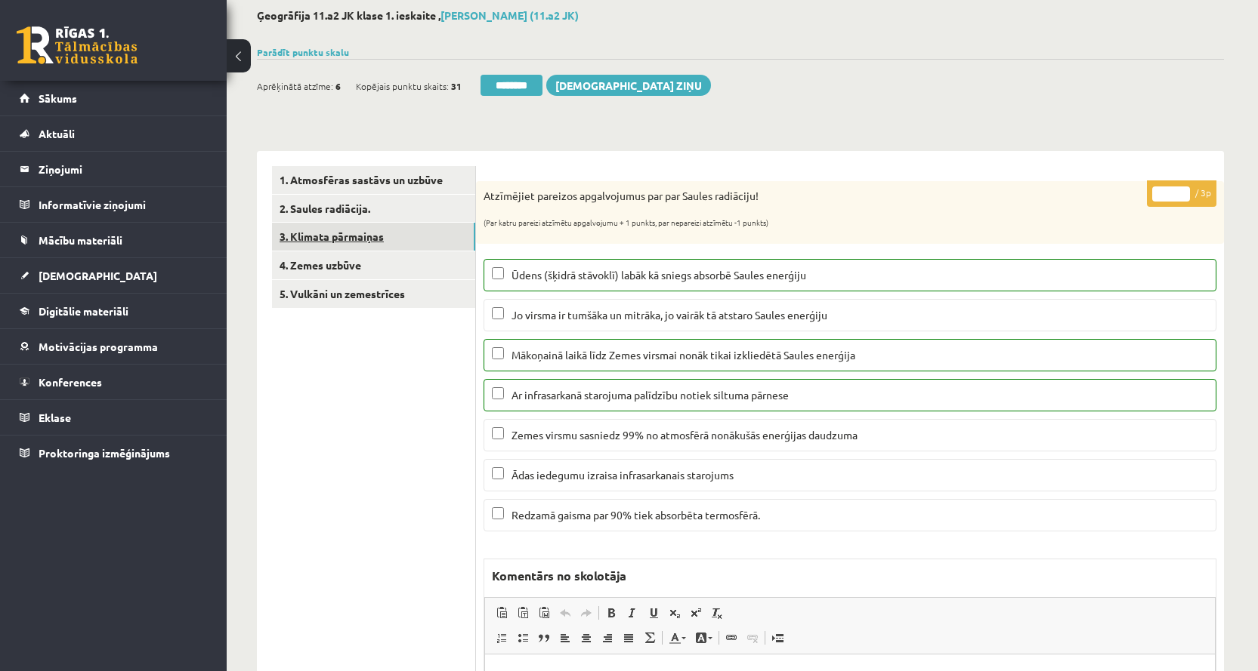
click at [308, 239] on link "3. Klimata pārmaiņas" at bounding box center [373, 237] width 203 height 28
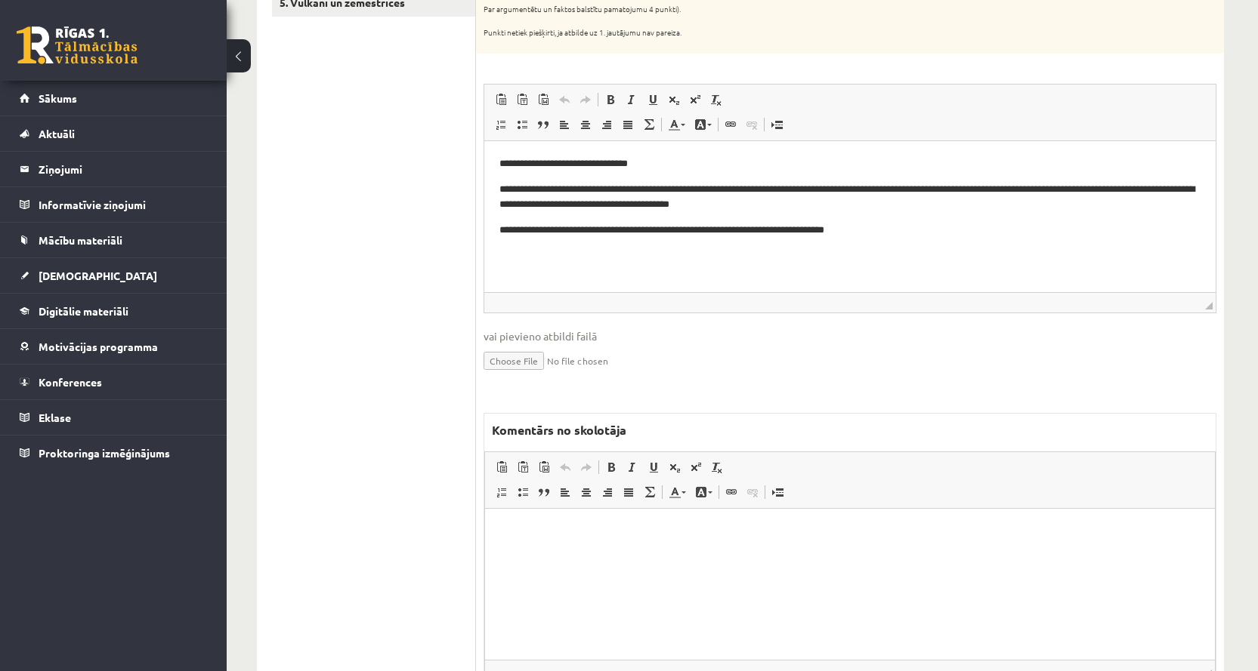
scroll to position [381, 0]
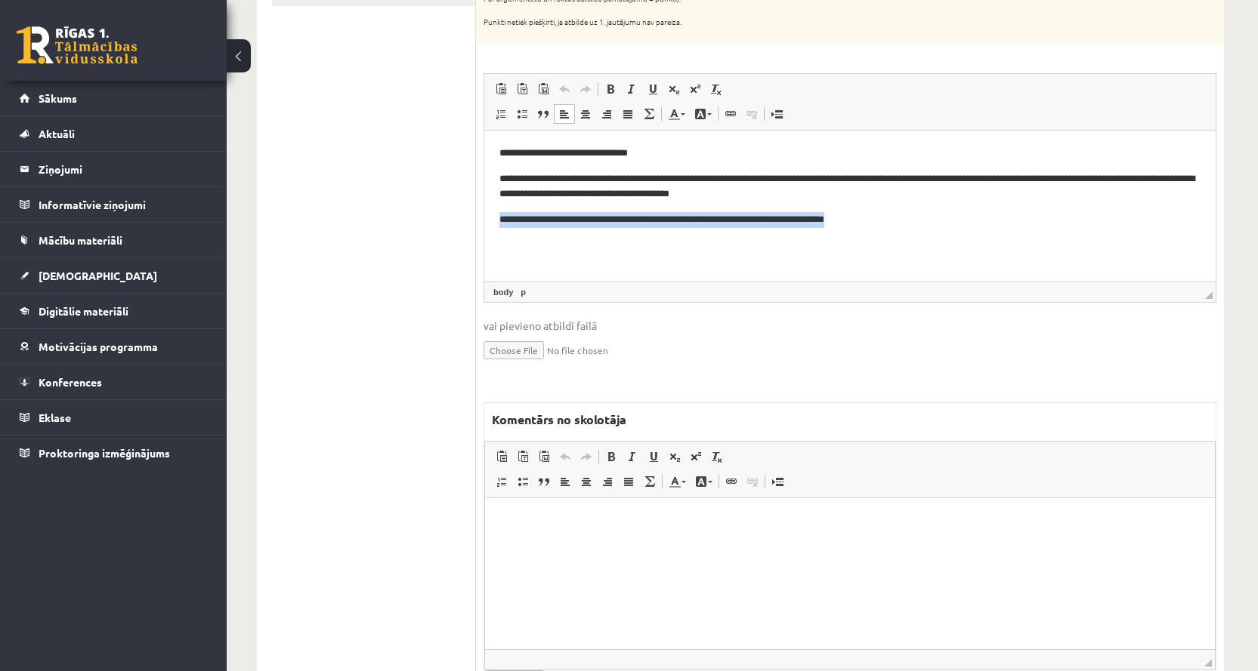
drag, startPoint x: 502, startPoint y: 222, endPoint x: 866, endPoint y: 215, distance: 364.9
click at [866, 215] on p "**********" at bounding box center [849, 219] width 701 height 16
copy p "**********"
click at [548, 529] on html at bounding box center [850, 521] width 730 height 46
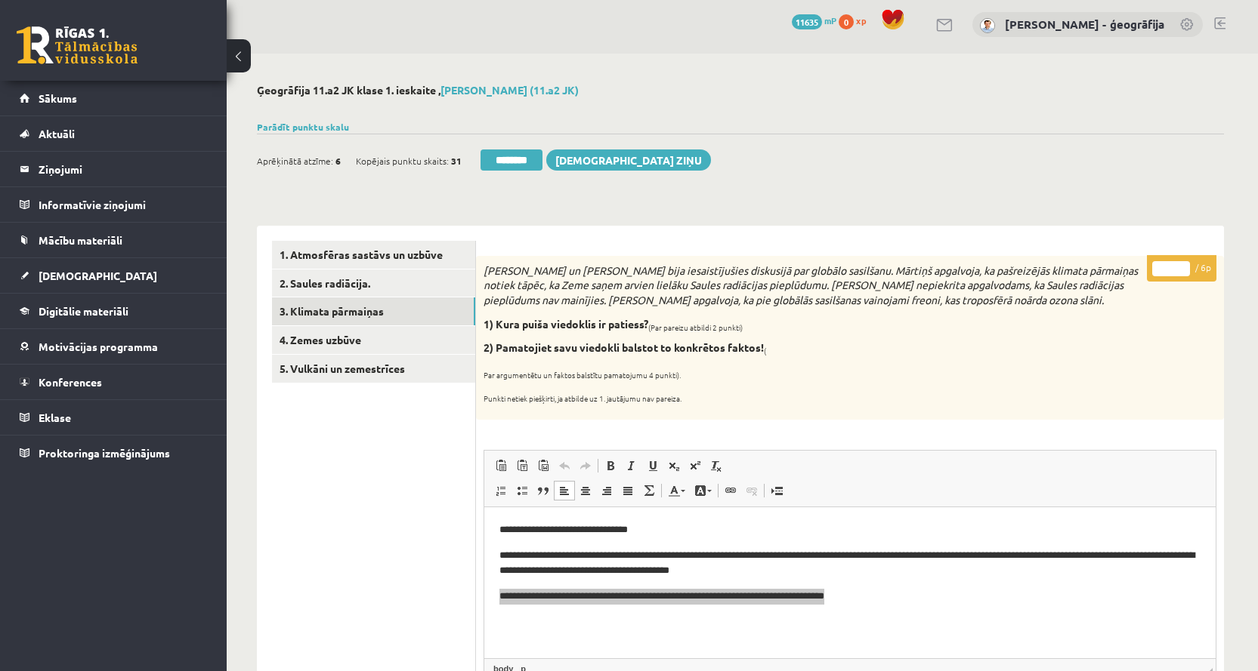
scroll to position [0, 0]
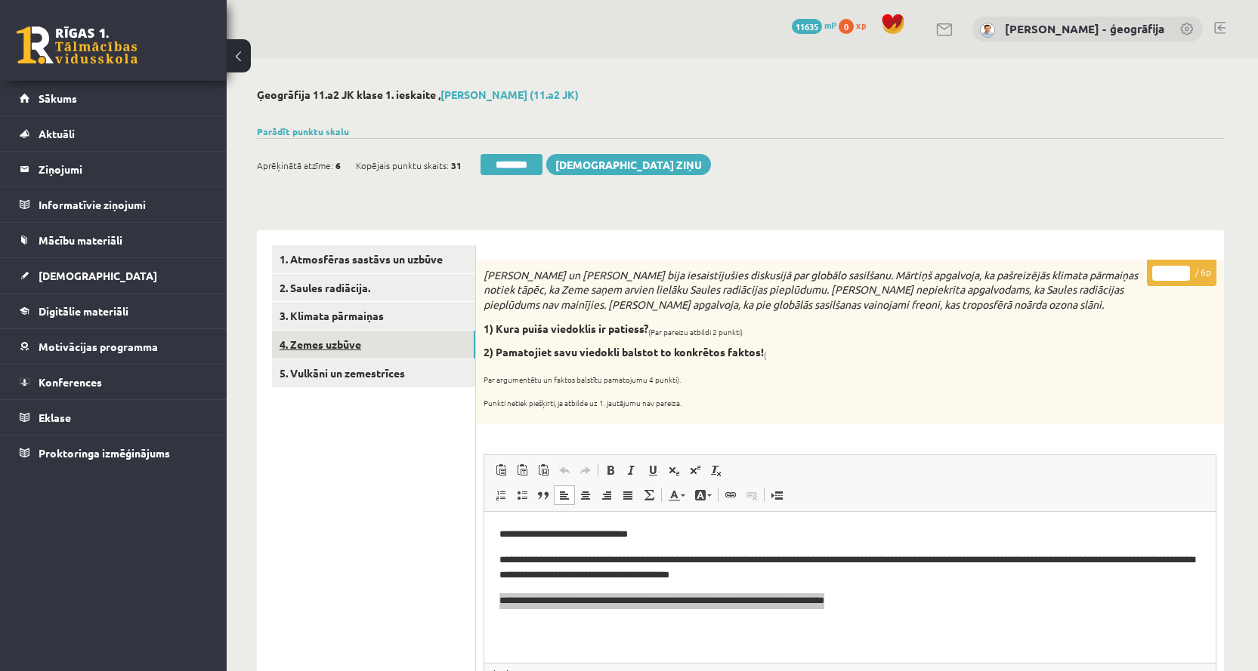
click at [341, 347] on link "4. Zemes uzbūve" at bounding box center [373, 345] width 203 height 28
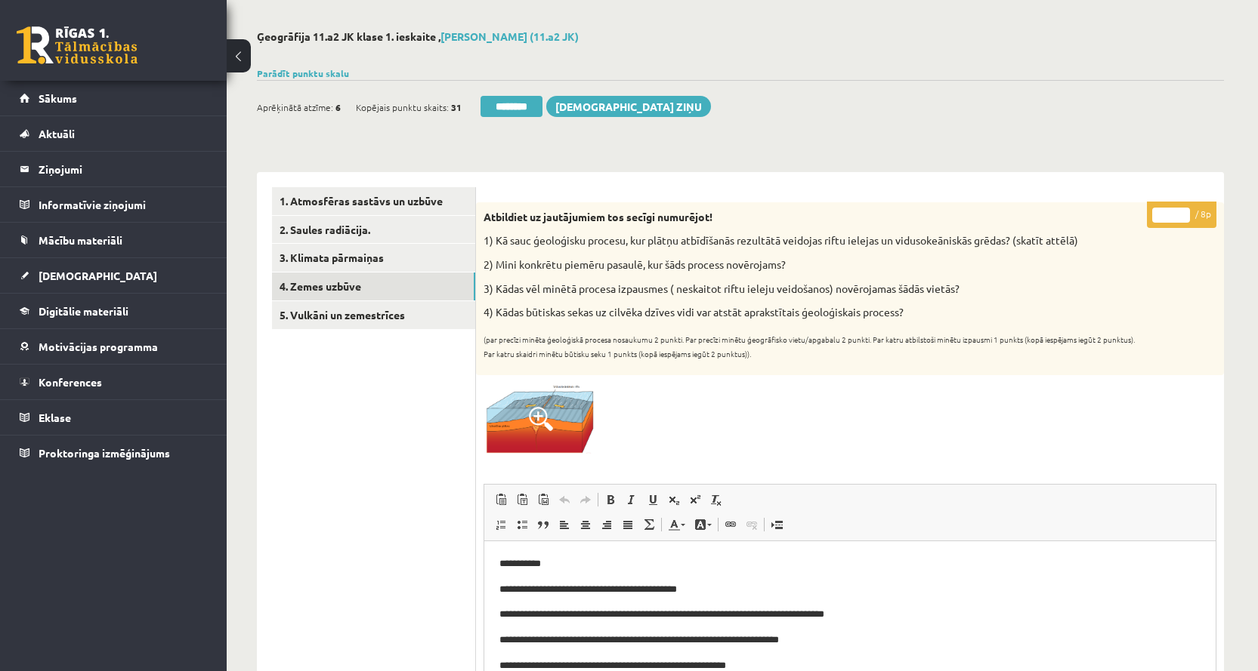
scroll to position [227, 0]
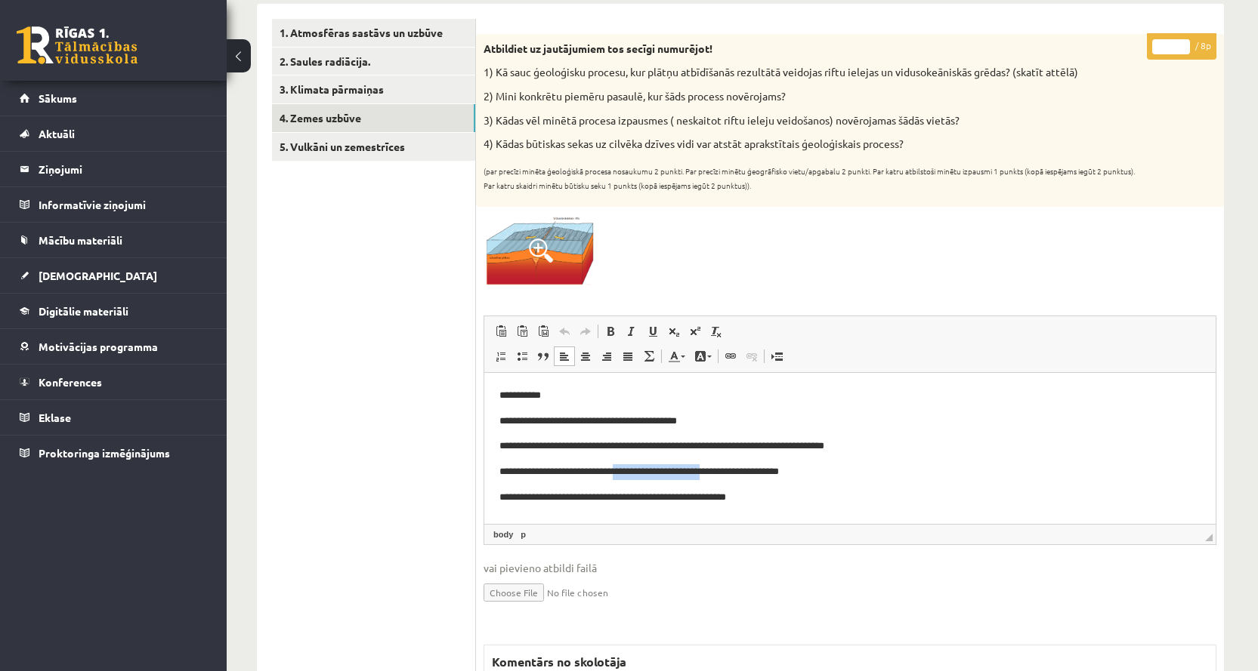
drag, startPoint x: 630, startPoint y: 469, endPoint x: 748, endPoint y: 471, distance: 118.6
click at [746, 471] on p "**********" at bounding box center [849, 473] width 701 height 16
type input "*"
click at [1185, 39] on input "*" at bounding box center [1171, 46] width 38 height 15
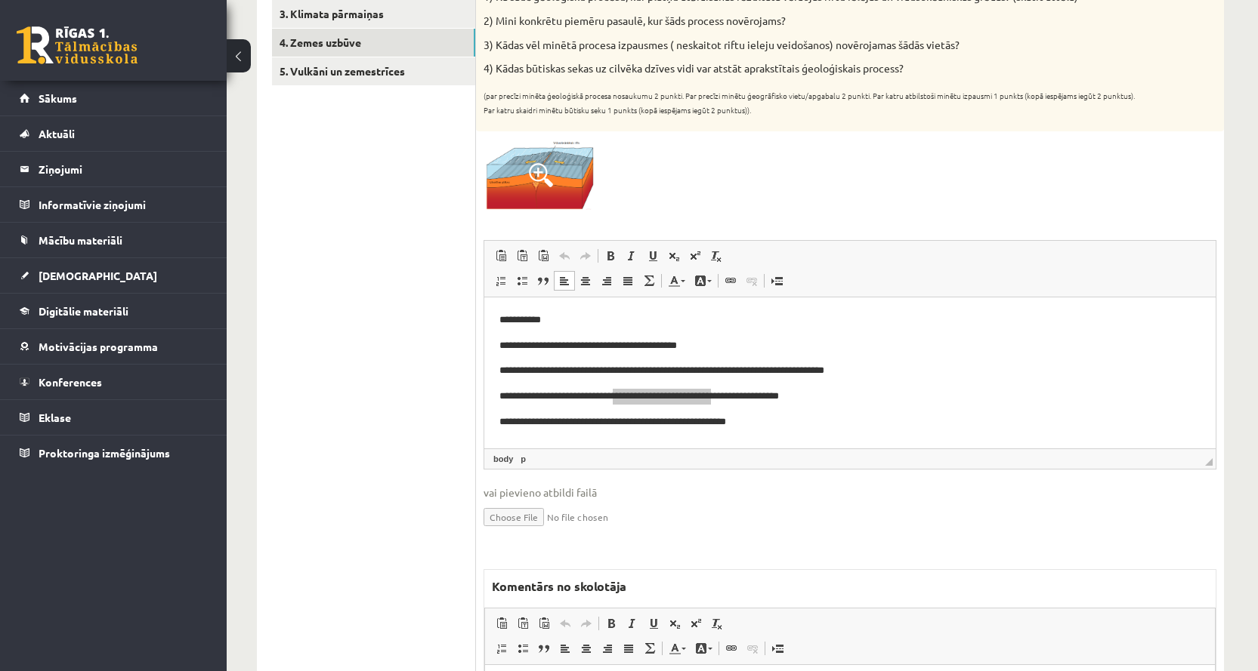
scroll to position [0, 0]
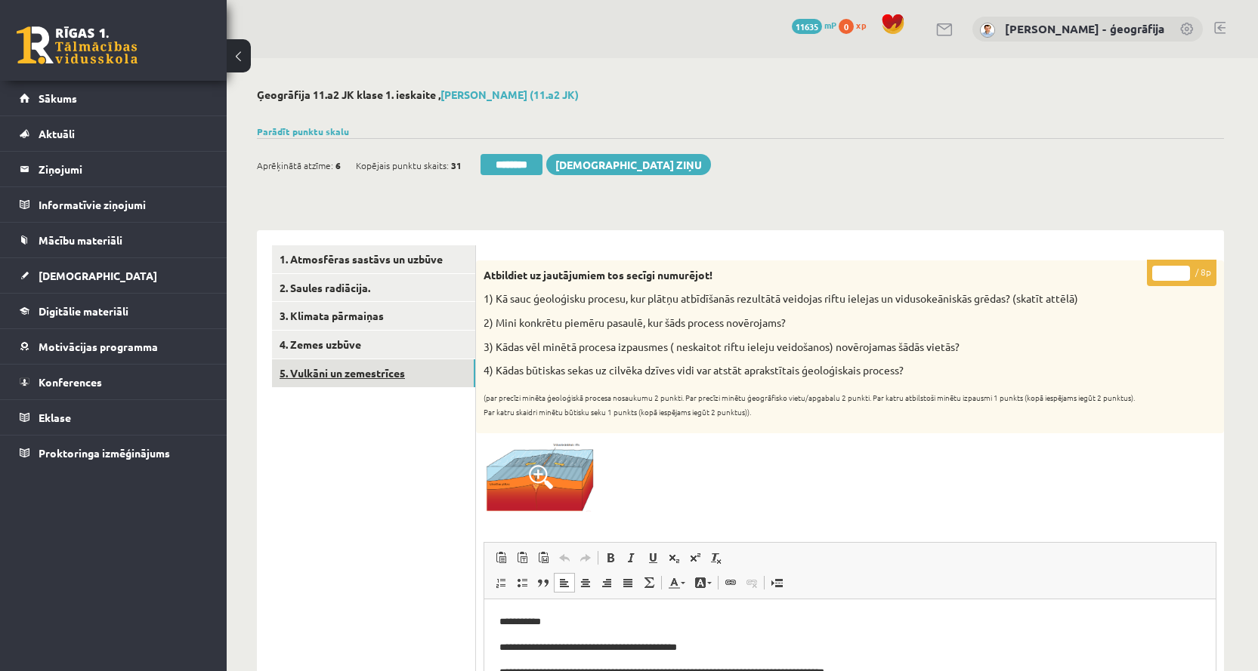
click at [307, 373] on link "5. Vulkāni un zemestrīces" at bounding box center [373, 374] width 203 height 28
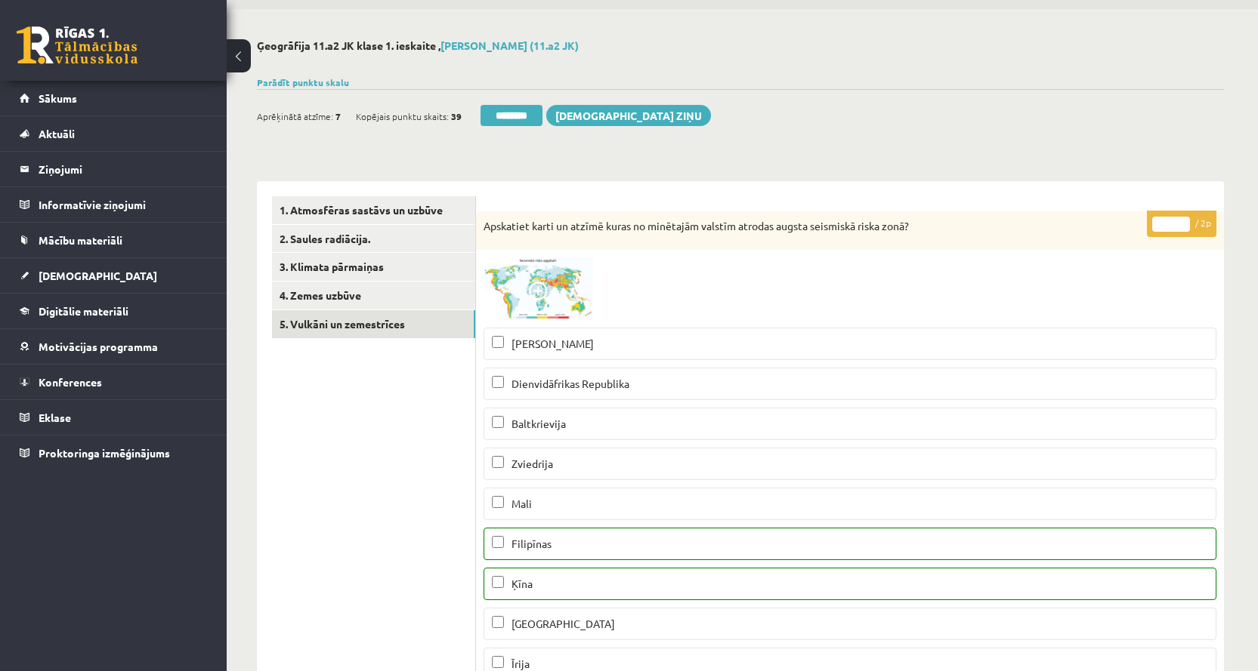
scroll to position [151, 0]
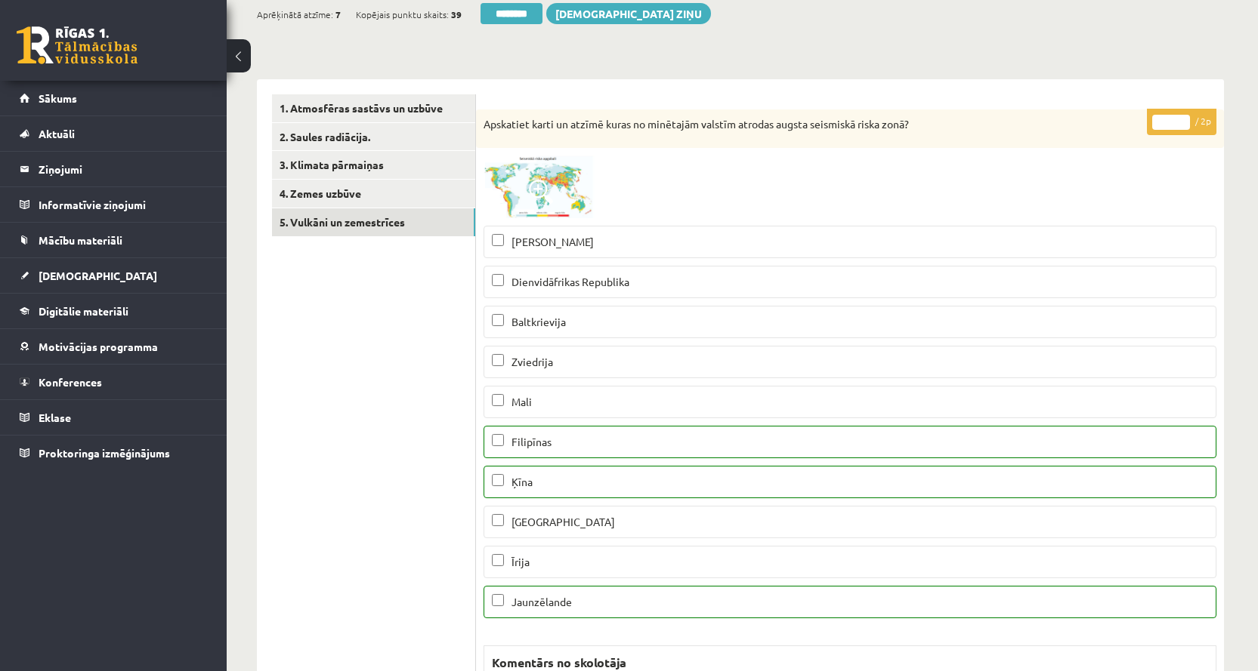
type input "*"
click at [1181, 119] on input "*" at bounding box center [1171, 122] width 38 height 15
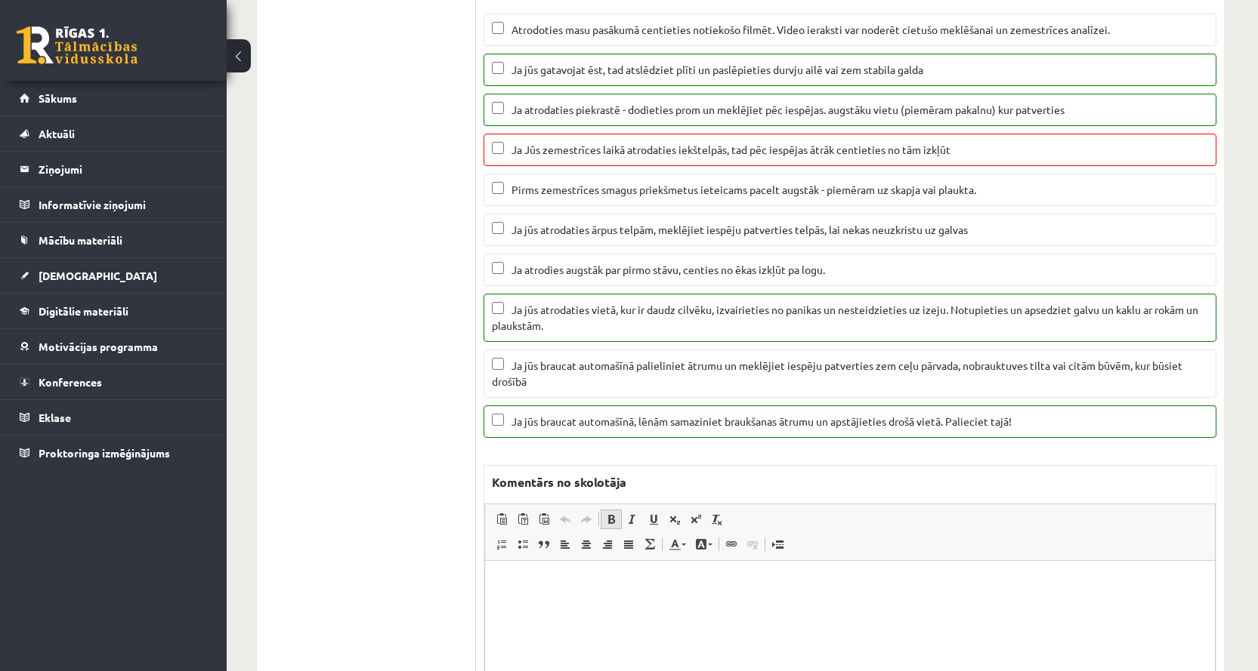
scroll to position [1208, 0]
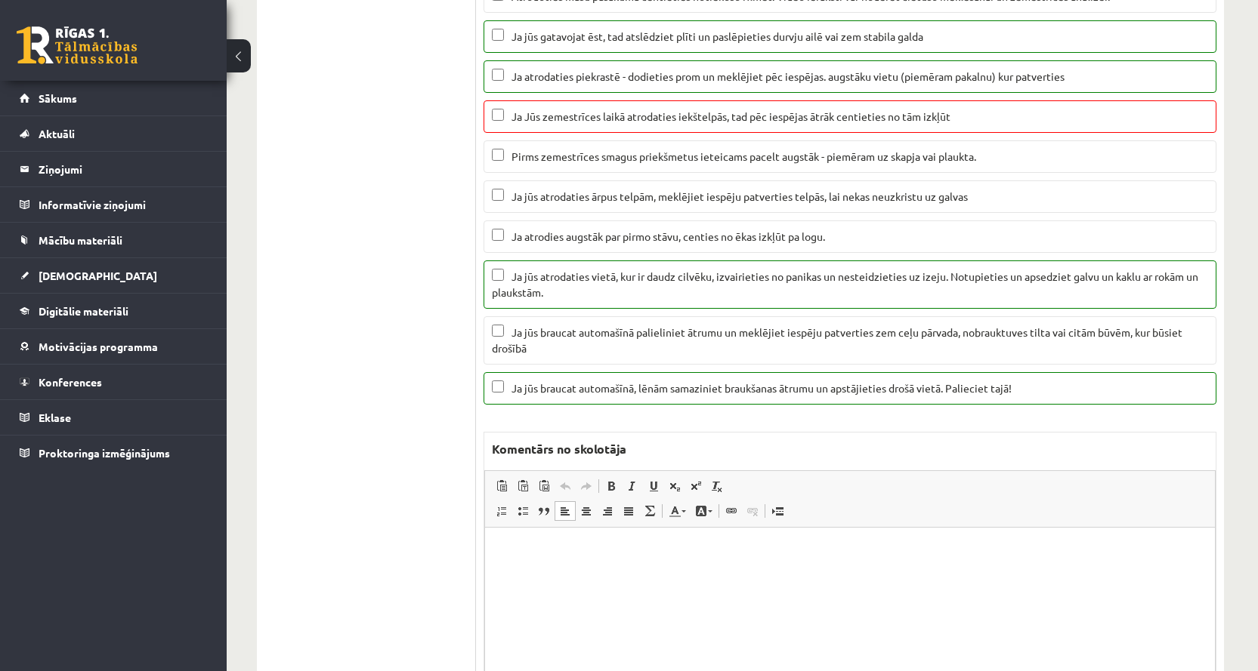
click at [588, 539] on html at bounding box center [850, 550] width 730 height 46
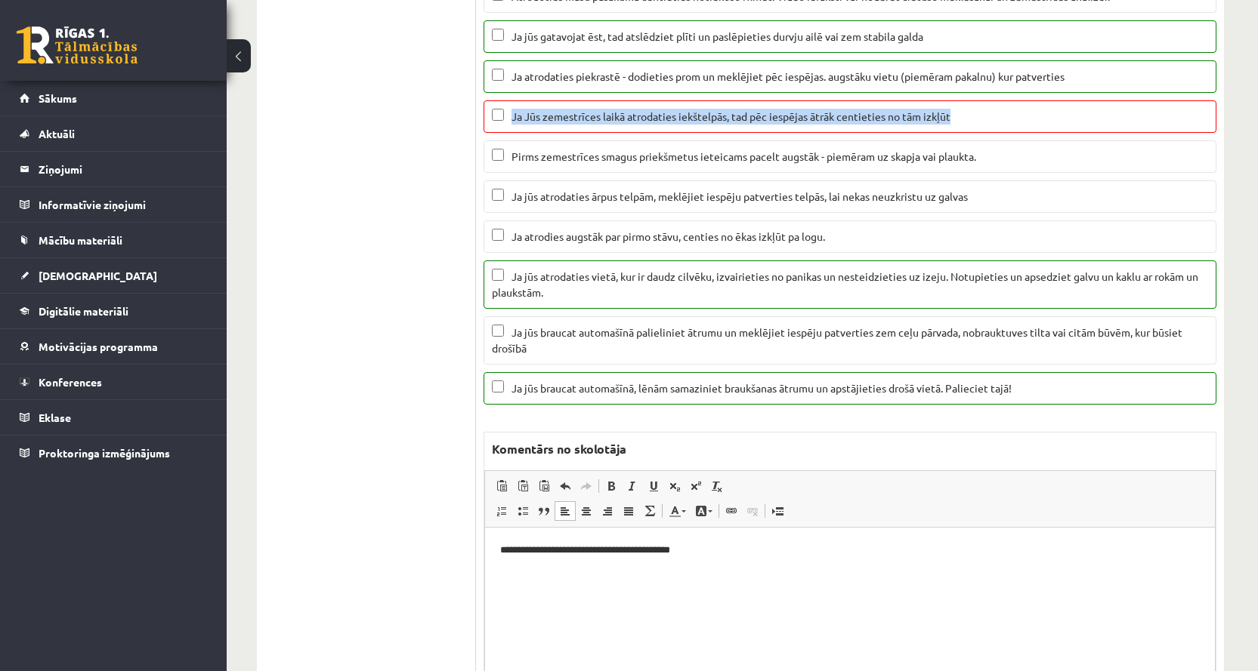
drag, startPoint x: 964, startPoint y: 116, endPoint x: 508, endPoint y: 120, distance: 455.5
click at [508, 120] on p "Ja Jūs zemestrīces laikā atrodaties iekštelpās, tad pēc iespējas ātrāk centieti…" at bounding box center [850, 117] width 716 height 16
copy span "Ja Jūs zemestrīces laikā atrodaties iekštelpās, tad pēc iespējas ātrāk centieti…"
click at [713, 556] on p "**********" at bounding box center [849, 550] width 699 height 16
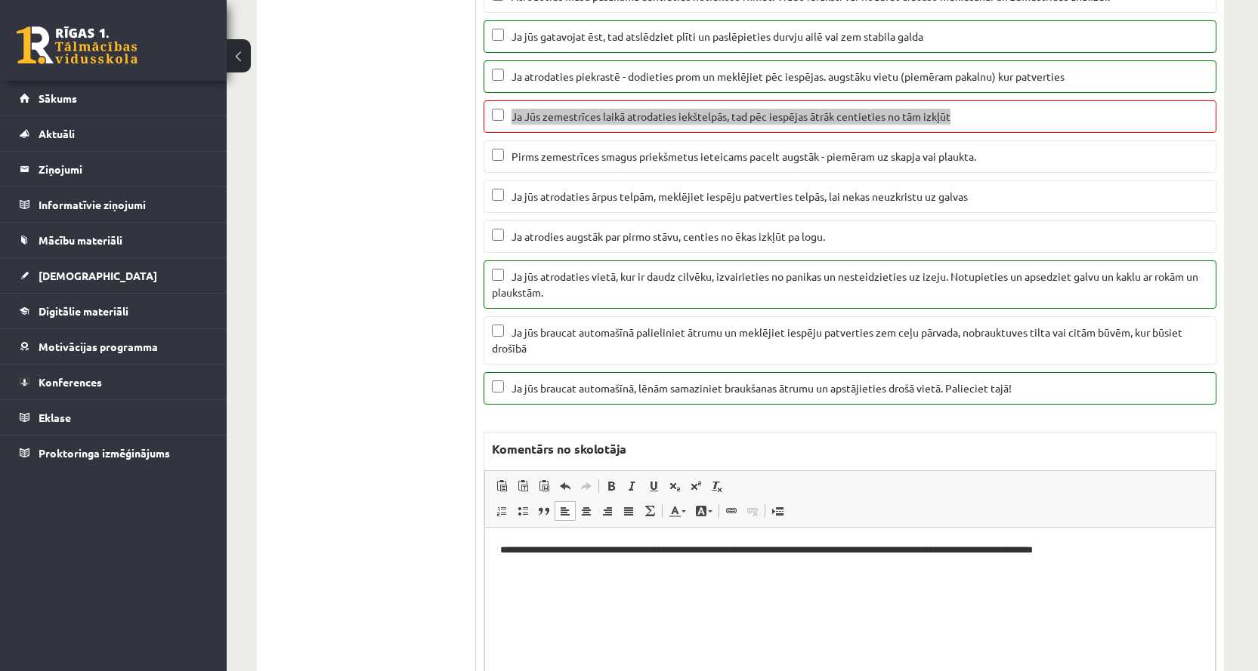
click at [710, 551] on p "**********" at bounding box center [849, 550] width 699 height 16
click at [711, 550] on p "**********" at bounding box center [849, 550] width 699 height 16
click at [1124, 547] on p "**********" at bounding box center [849, 550] width 699 height 16
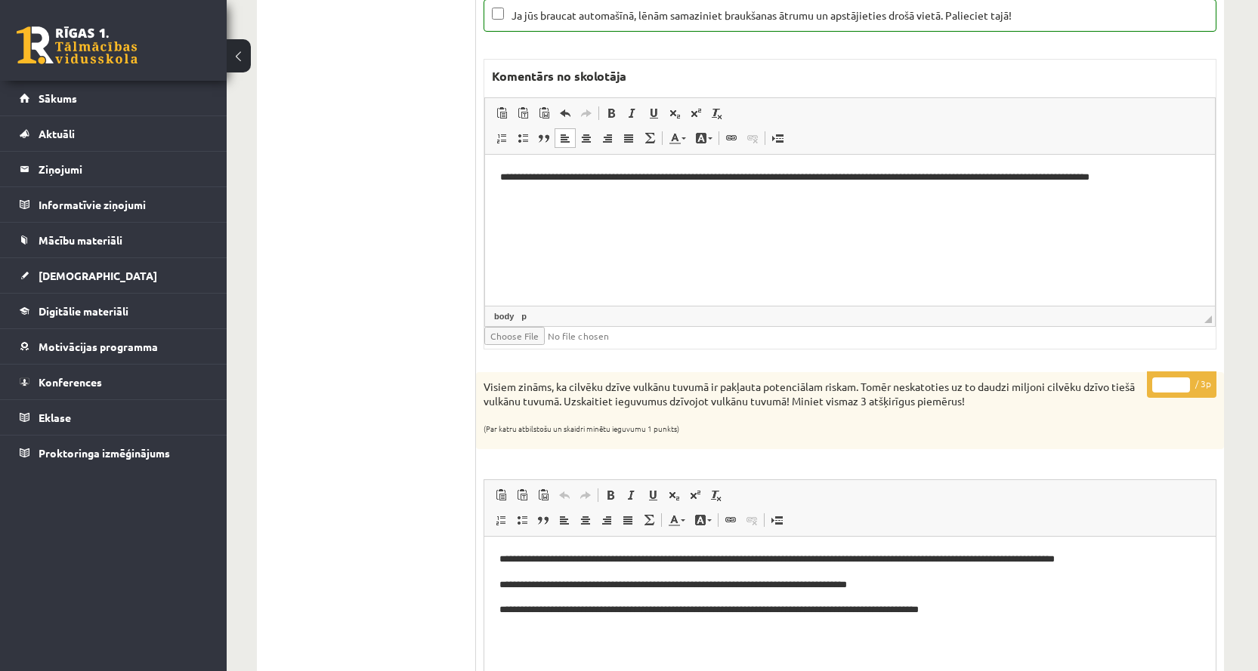
scroll to position [1662, 0]
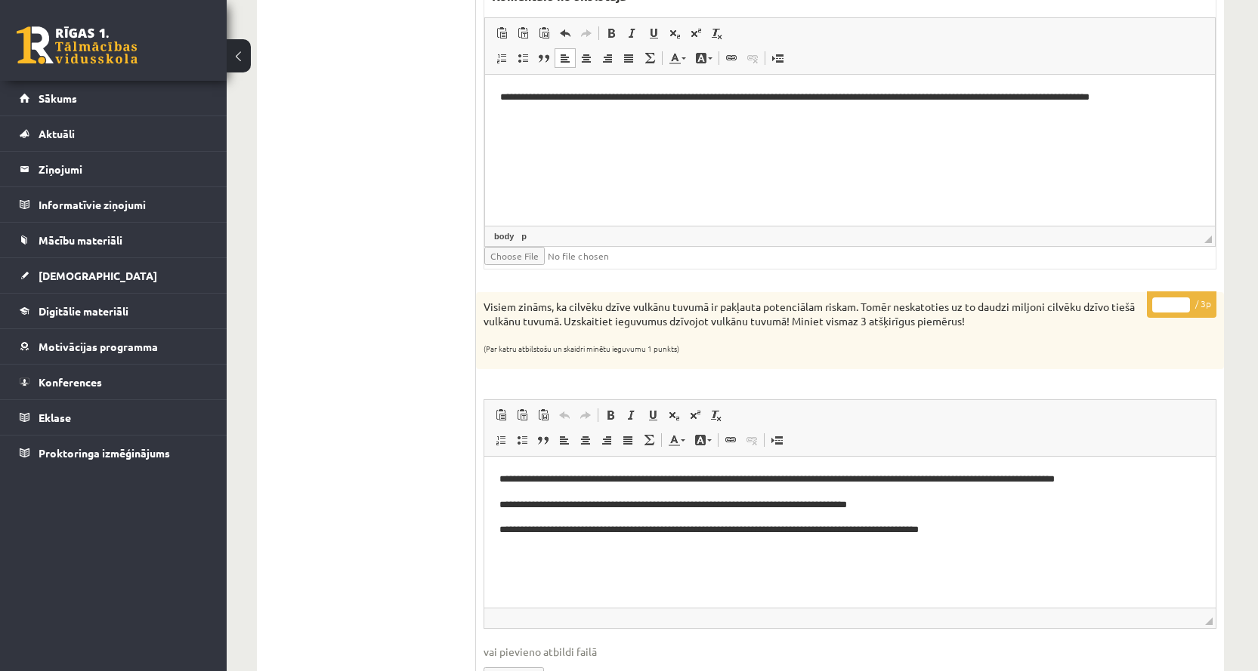
type input "*"
click at [1184, 298] on input "*" at bounding box center [1171, 305] width 38 height 15
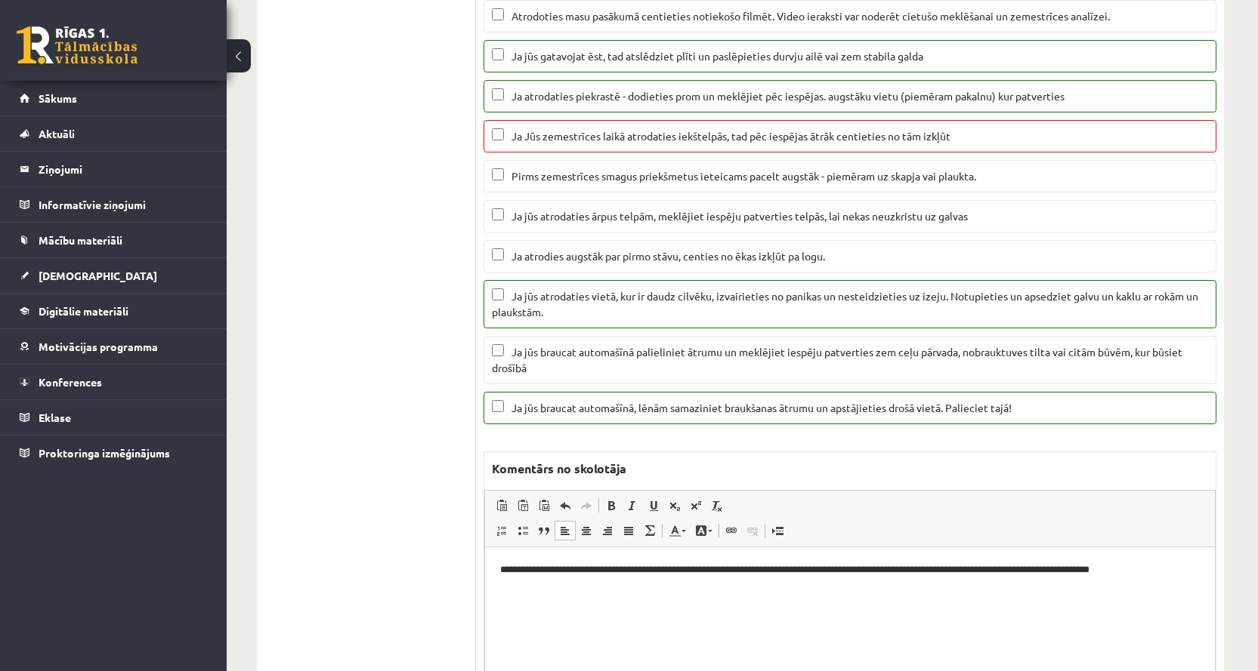
scroll to position [982, 0]
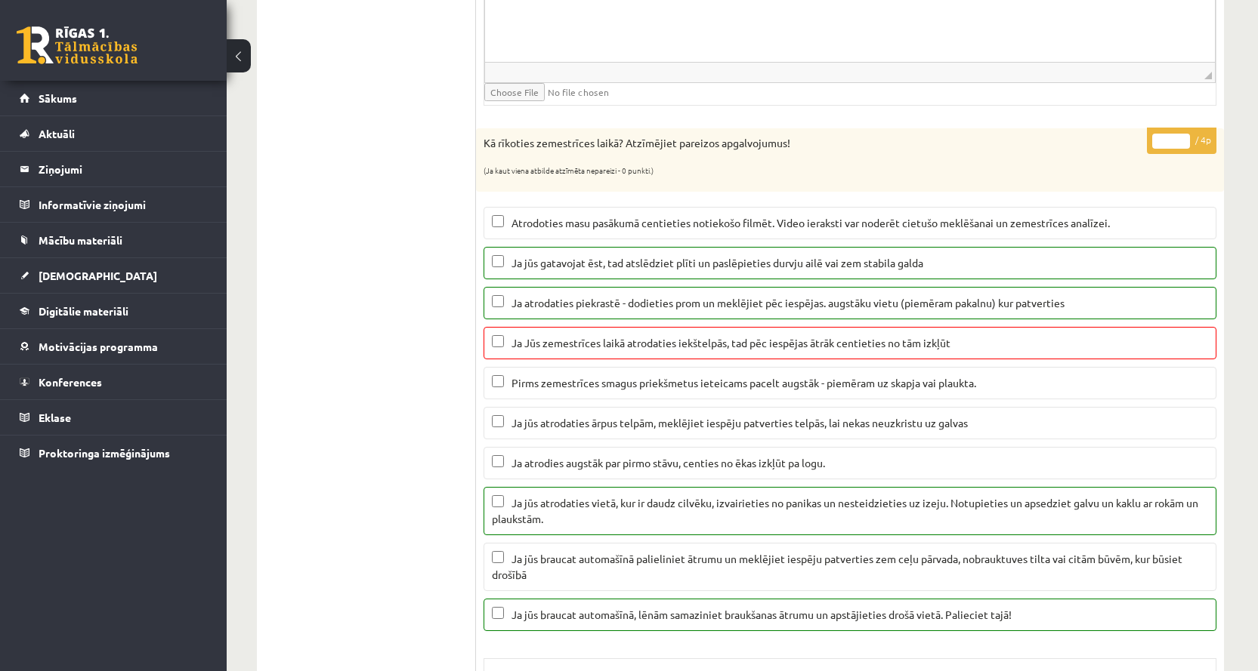
click at [1183, 144] on input "*" at bounding box center [1171, 141] width 38 height 15
type input "*"
click at [1183, 144] on input "*" at bounding box center [1171, 141] width 38 height 15
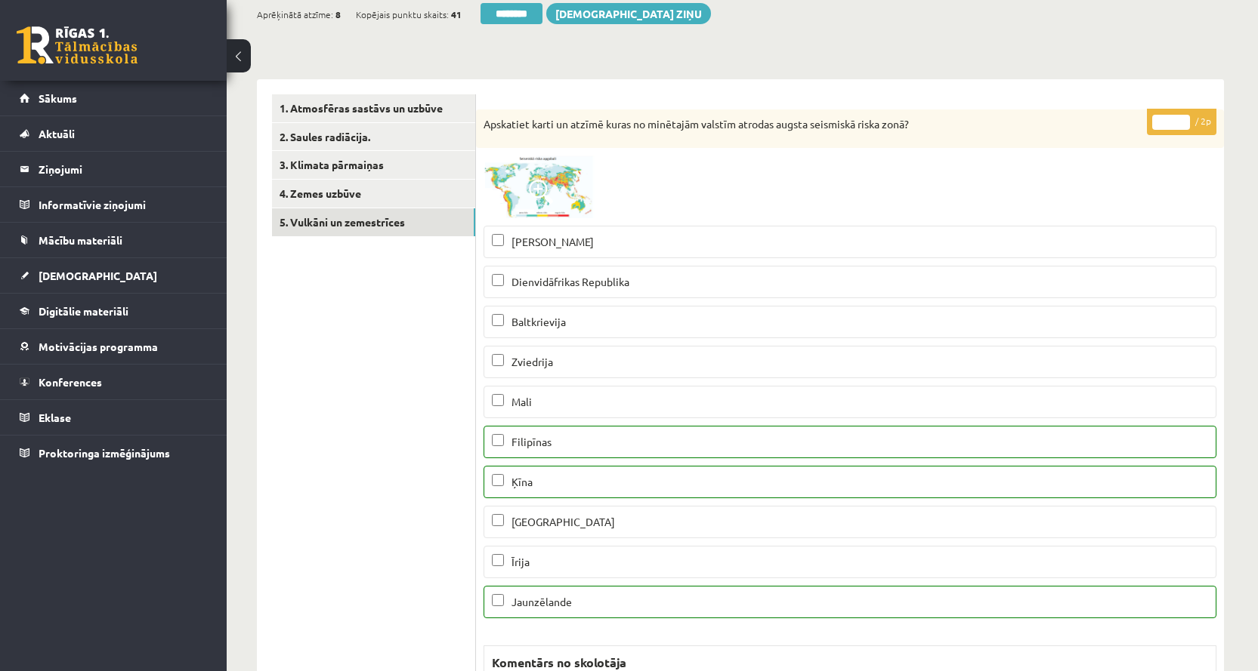
scroll to position [0, 0]
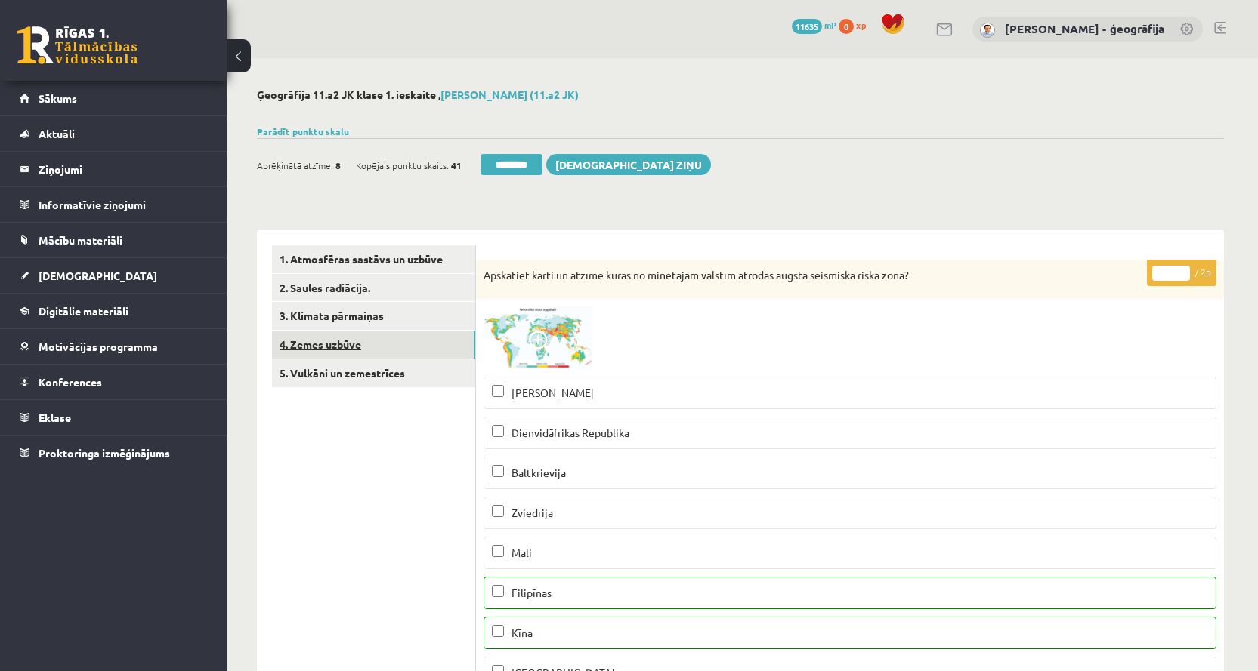
click at [329, 350] on link "4. Zemes uzbūve" at bounding box center [373, 345] width 203 height 28
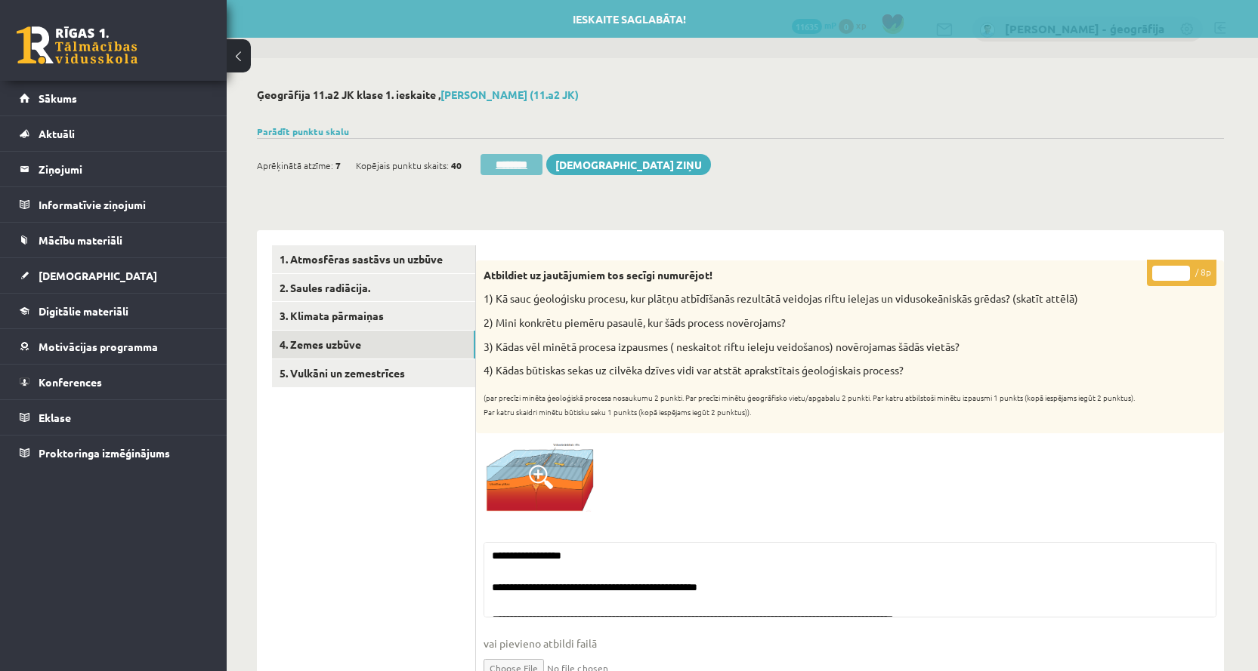
click at [507, 161] on input "********" at bounding box center [511, 164] width 62 height 21
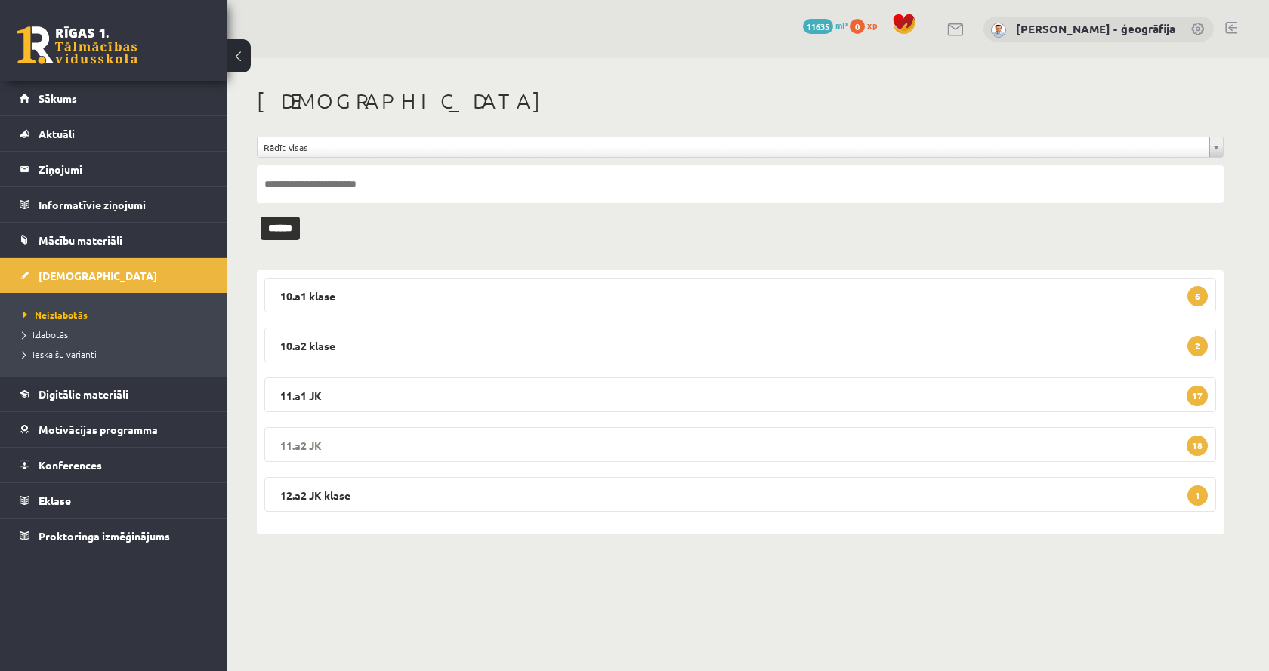
click at [427, 449] on legend "11.a2 JK 18" at bounding box center [740, 444] width 952 height 35
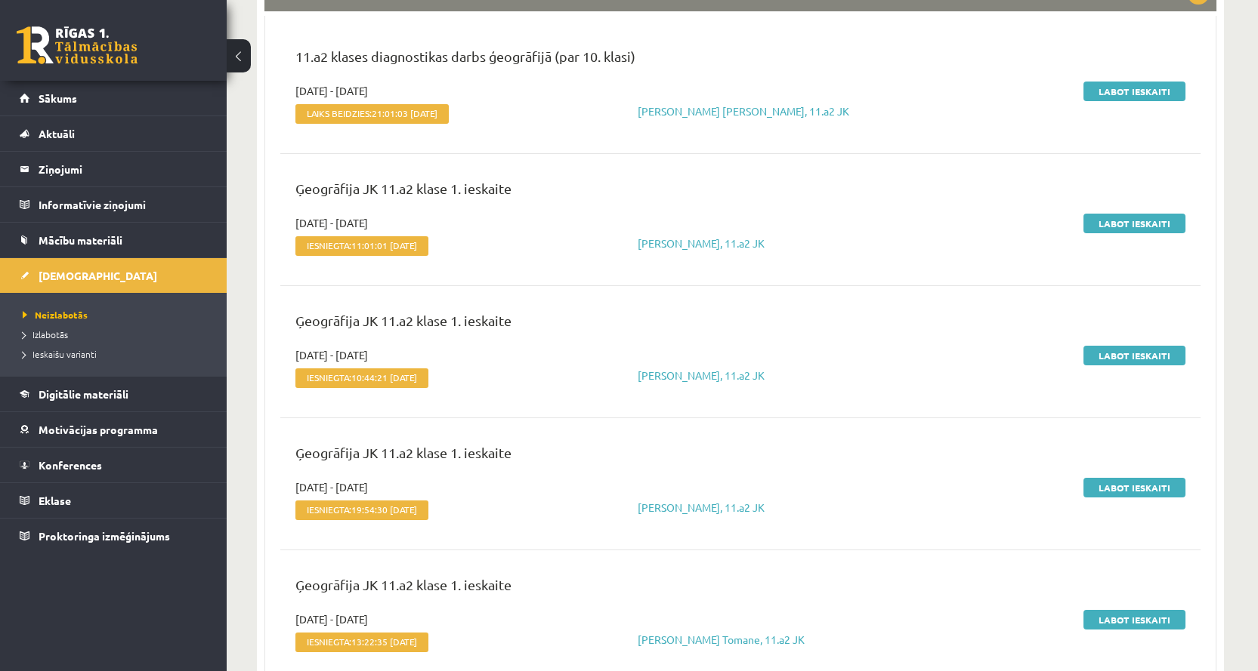
scroll to position [453, 0]
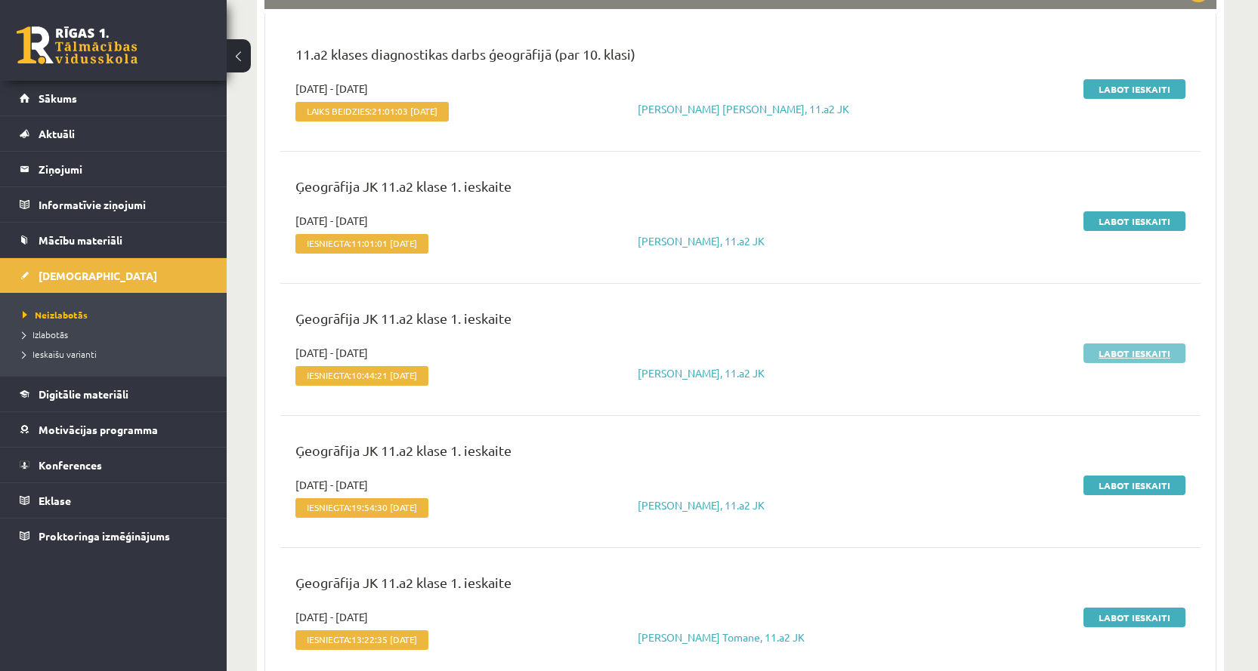
click at [1097, 353] on link "Labot ieskaiti" at bounding box center [1134, 354] width 102 height 20
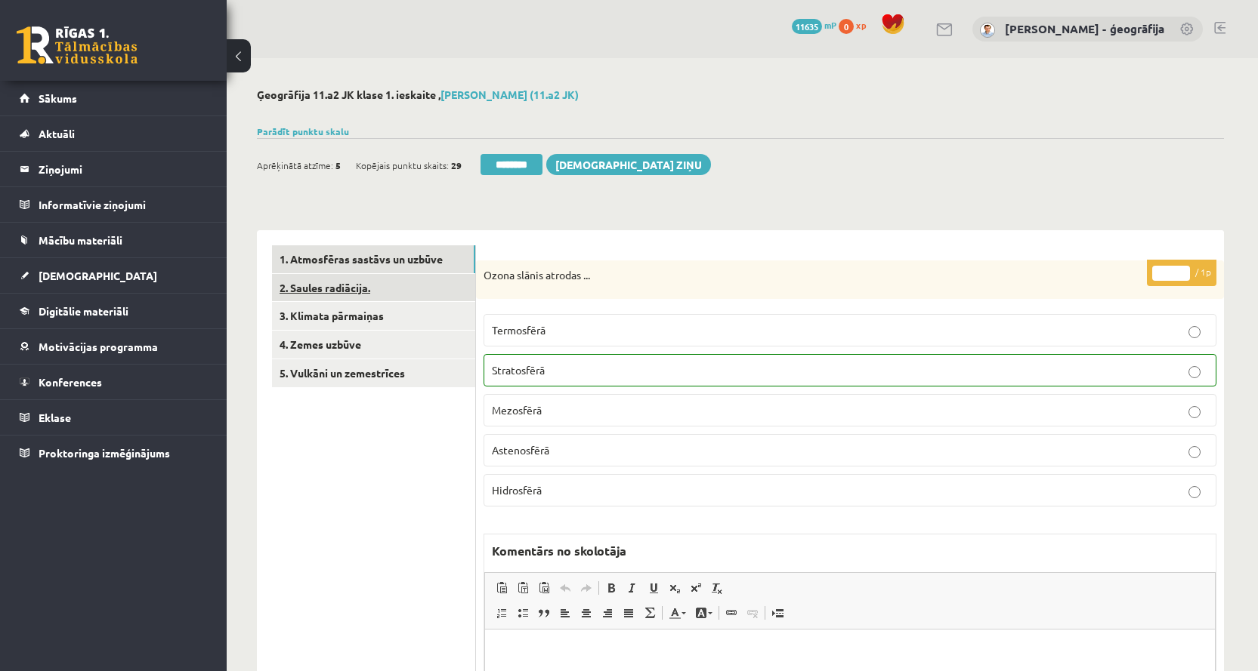
click at [349, 300] on link "2. Saules radiācija." at bounding box center [373, 288] width 203 height 28
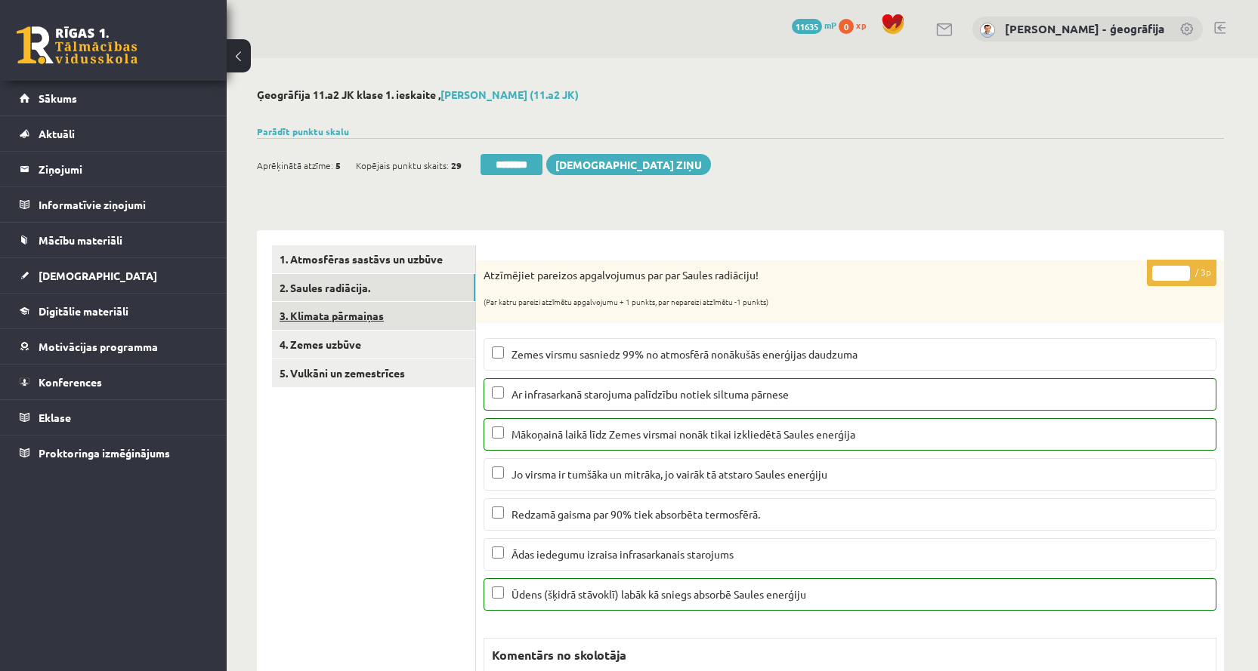
click at [322, 318] on link "3. Klimata pārmaiņas" at bounding box center [373, 316] width 203 height 28
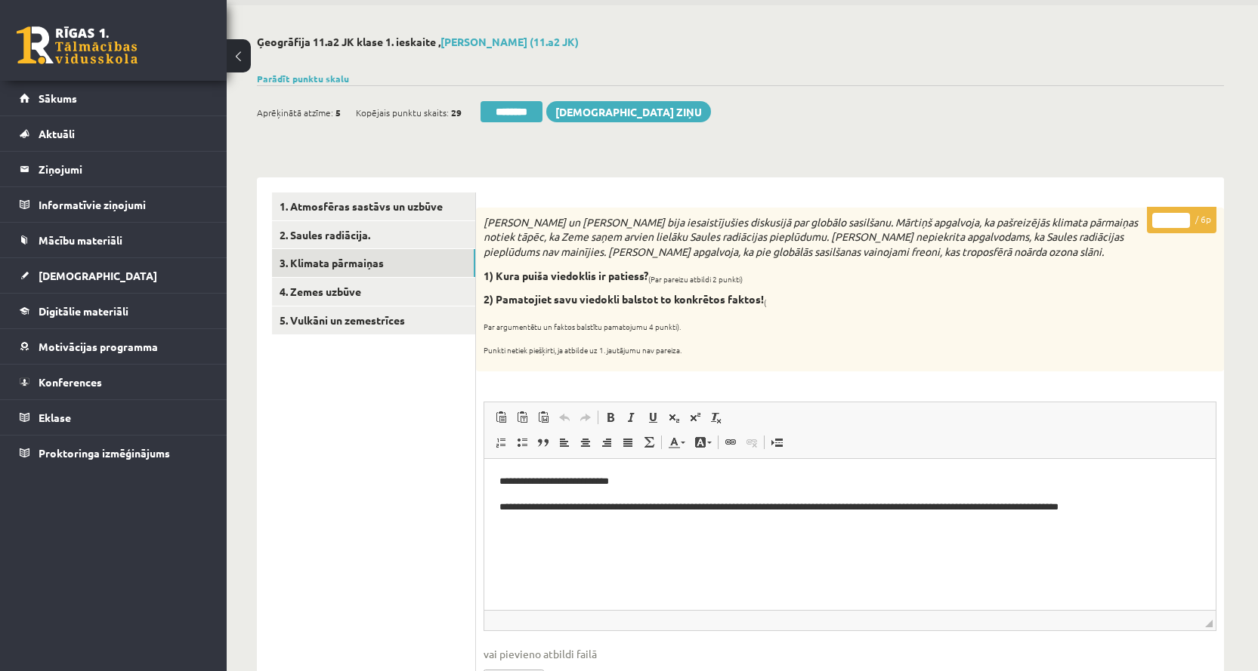
scroll to position [76, 0]
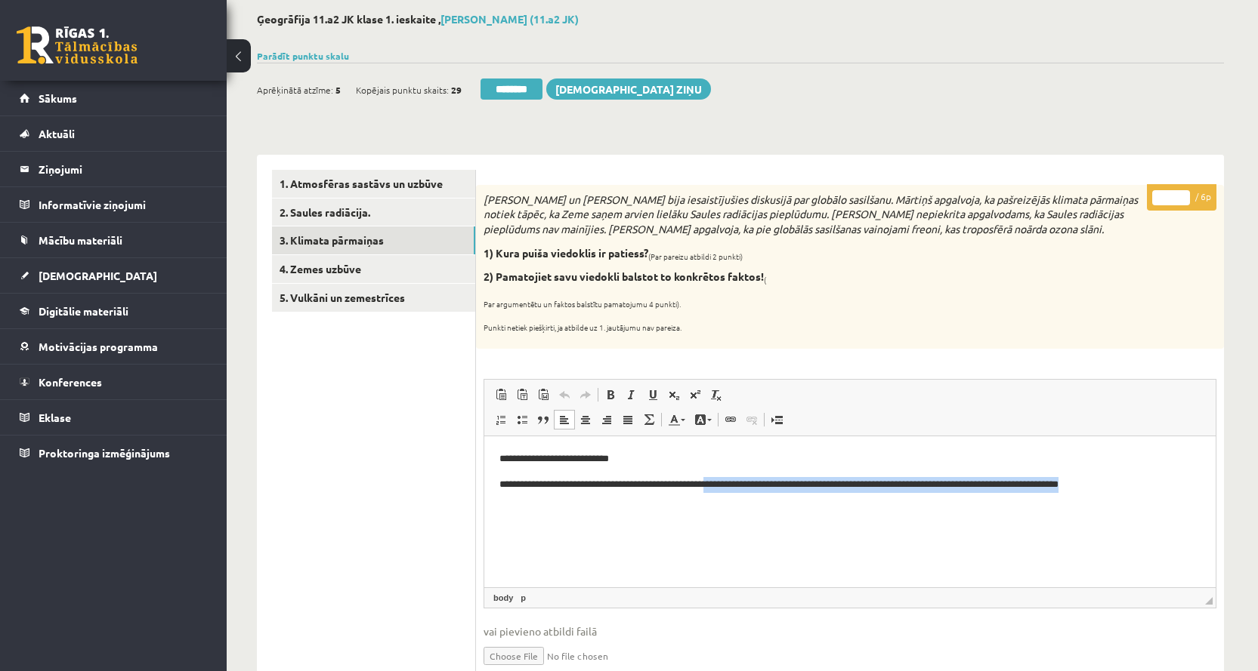
drag, startPoint x: 745, startPoint y: 484, endPoint x: 1184, endPoint y: 486, distance: 438.8
click at [1184, 486] on p "**********" at bounding box center [849, 485] width 701 height 16
copy p "**********"
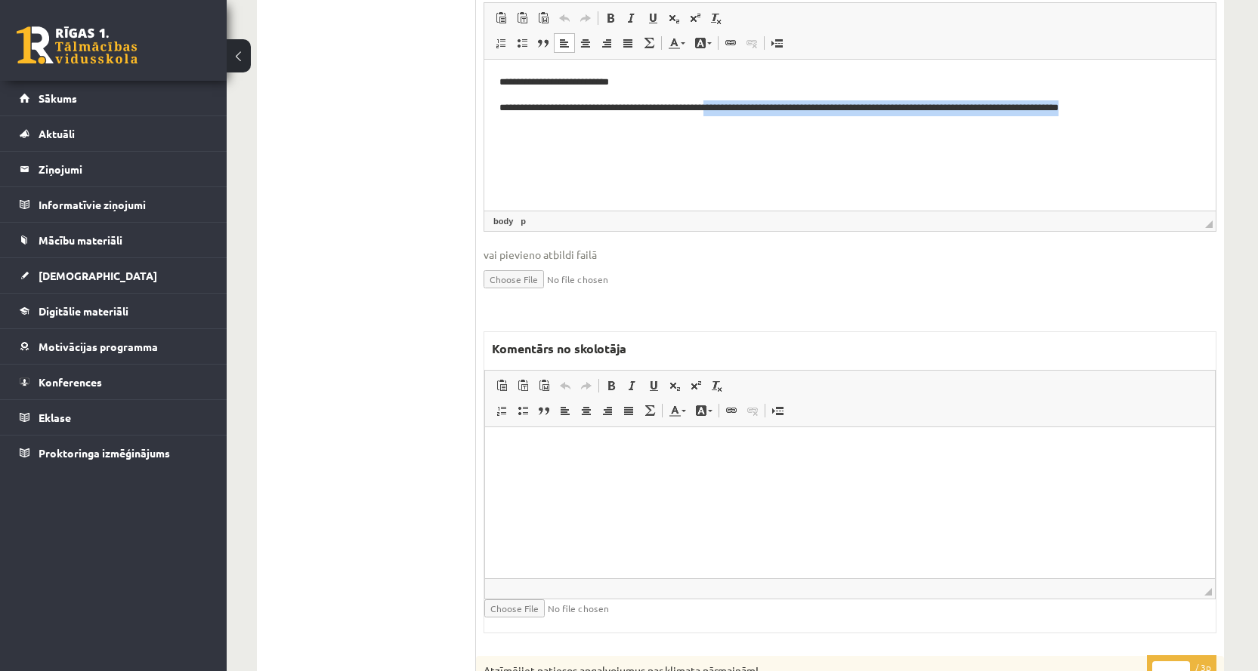
scroll to position [453, 0]
click at [560, 461] on html at bounding box center [850, 449] width 730 height 46
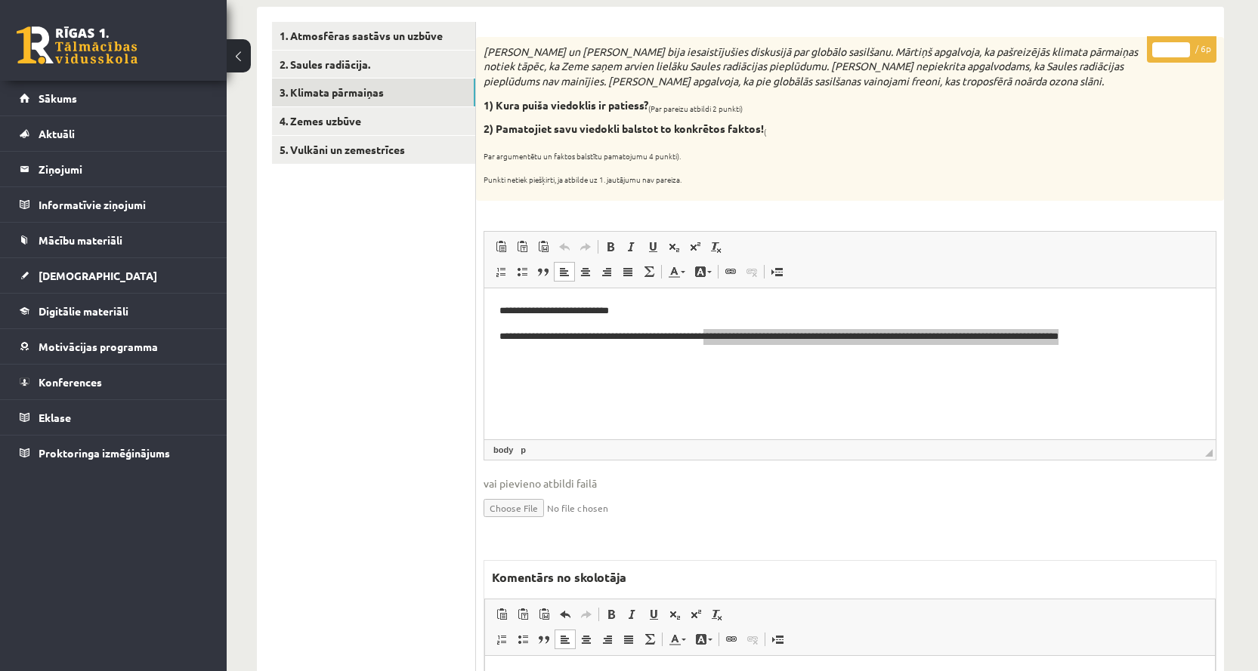
scroll to position [151, 0]
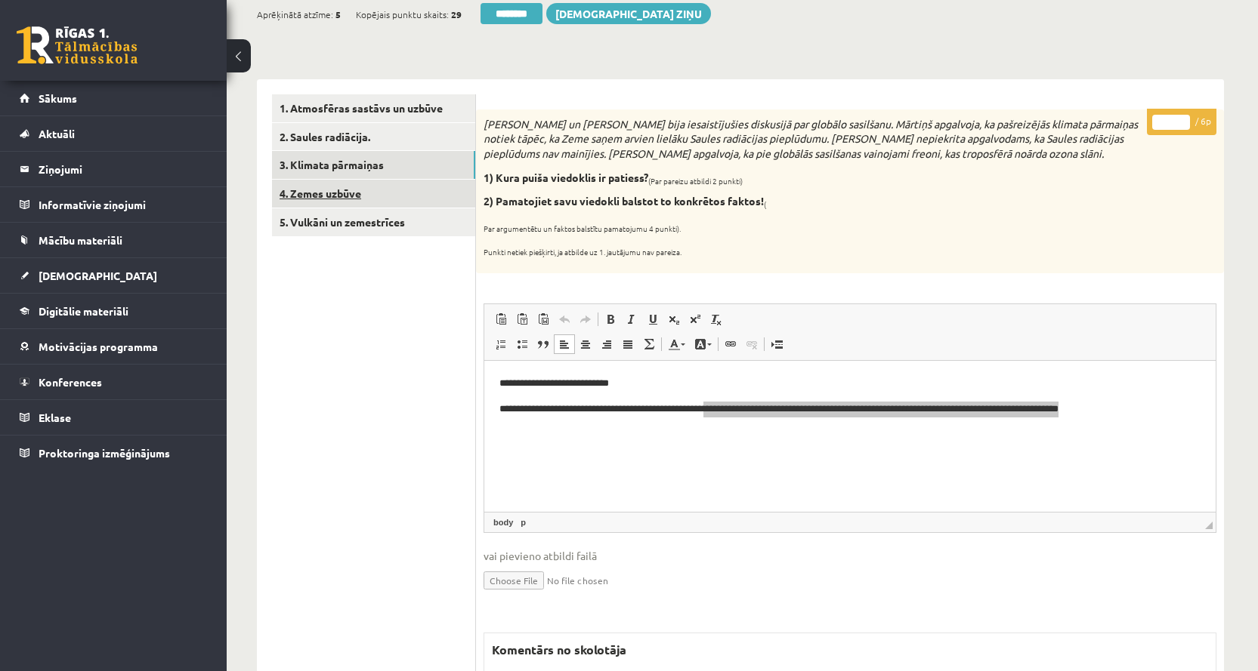
click at [340, 195] on link "4. Zemes uzbūve" at bounding box center [373, 194] width 203 height 28
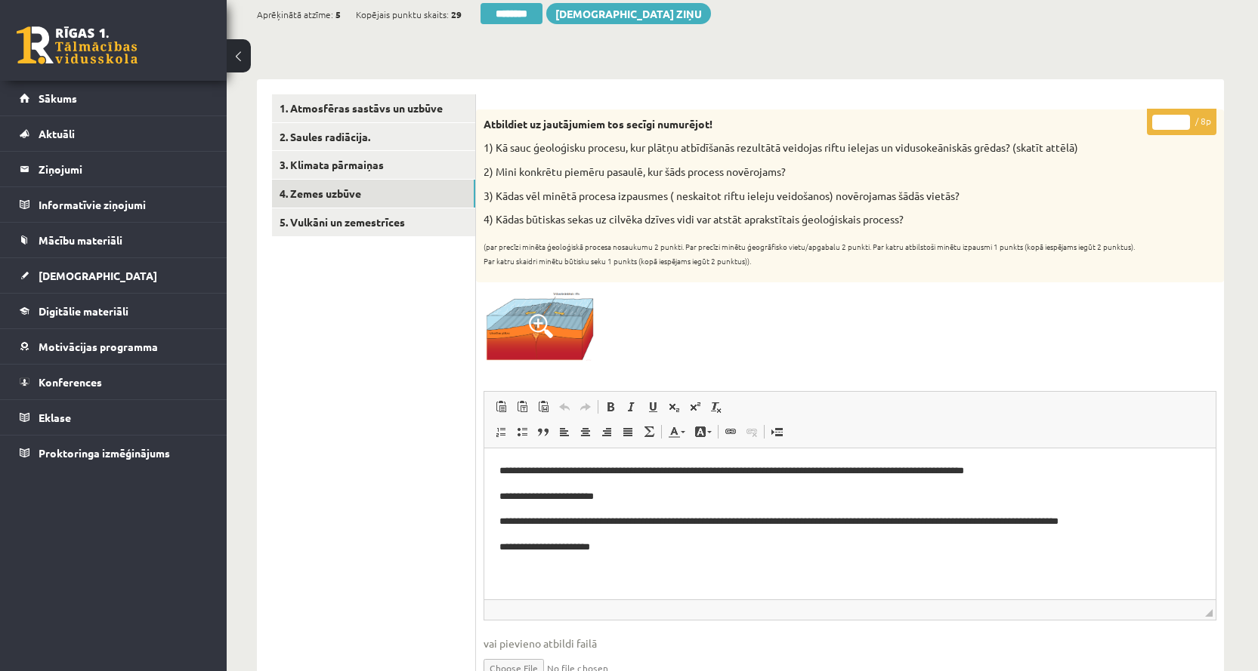
scroll to position [0, 0]
type input "*"
click at [1182, 121] on input "*" at bounding box center [1171, 122] width 38 height 15
click at [324, 224] on link "5. Vulkāni un zemestrīces" at bounding box center [373, 222] width 203 height 28
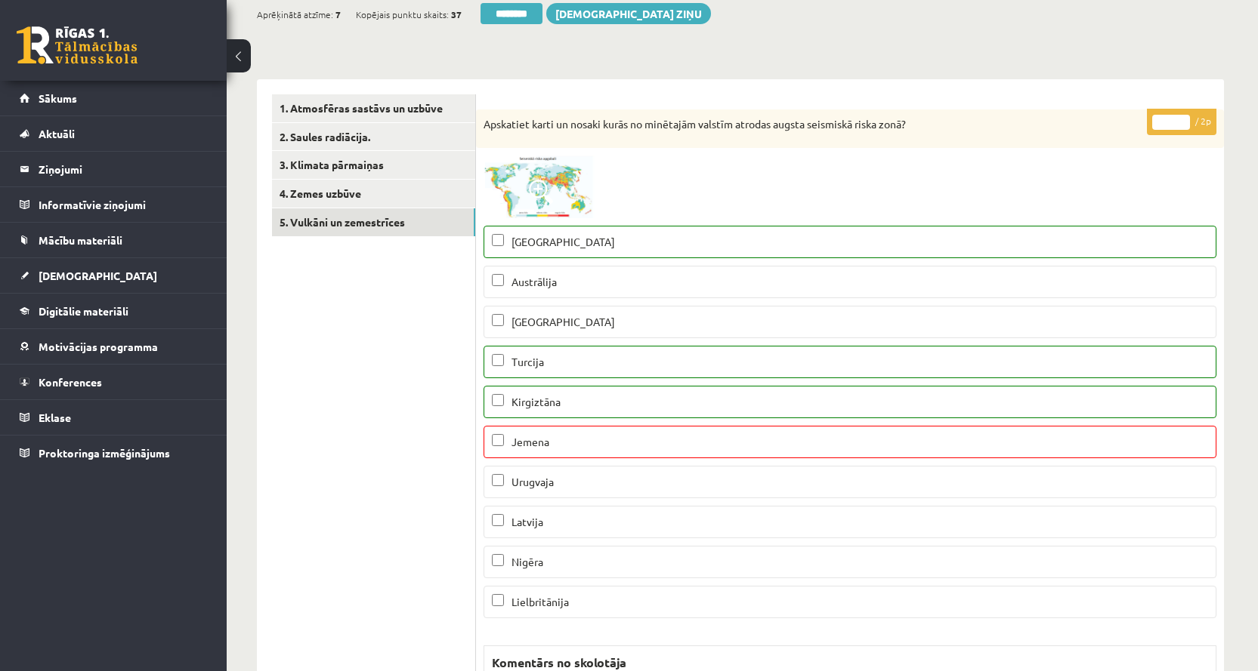
type input "*"
click at [1181, 119] on input "*" at bounding box center [1171, 122] width 38 height 15
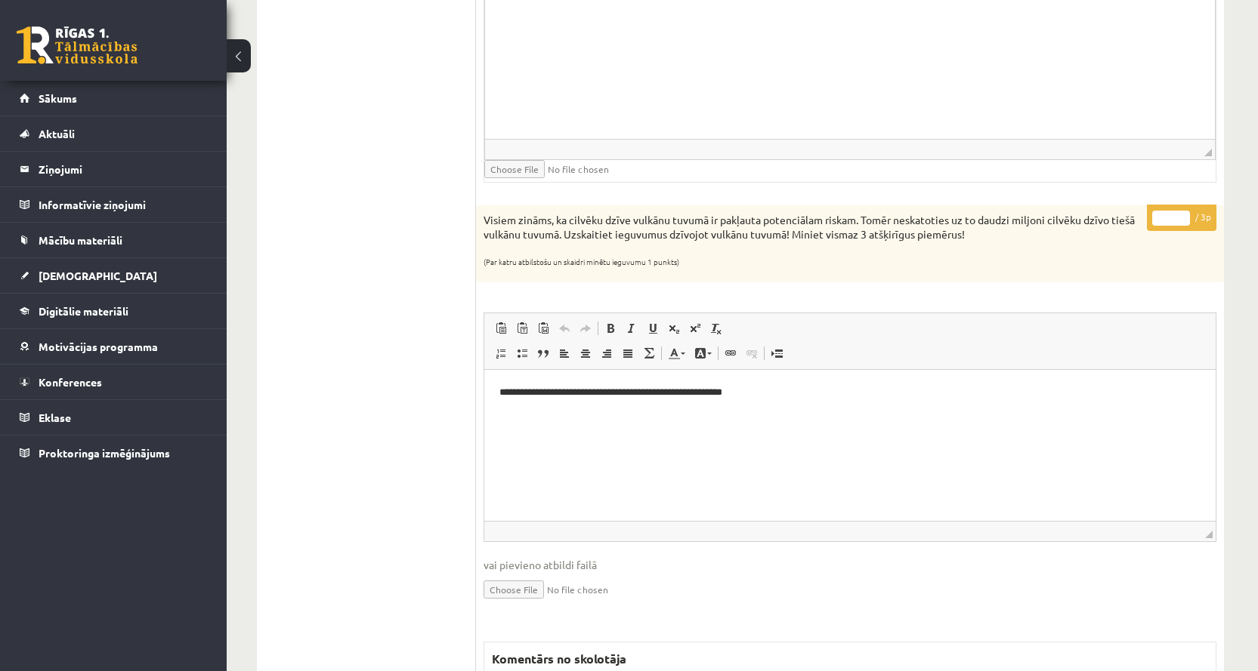
scroll to position [1813, 0]
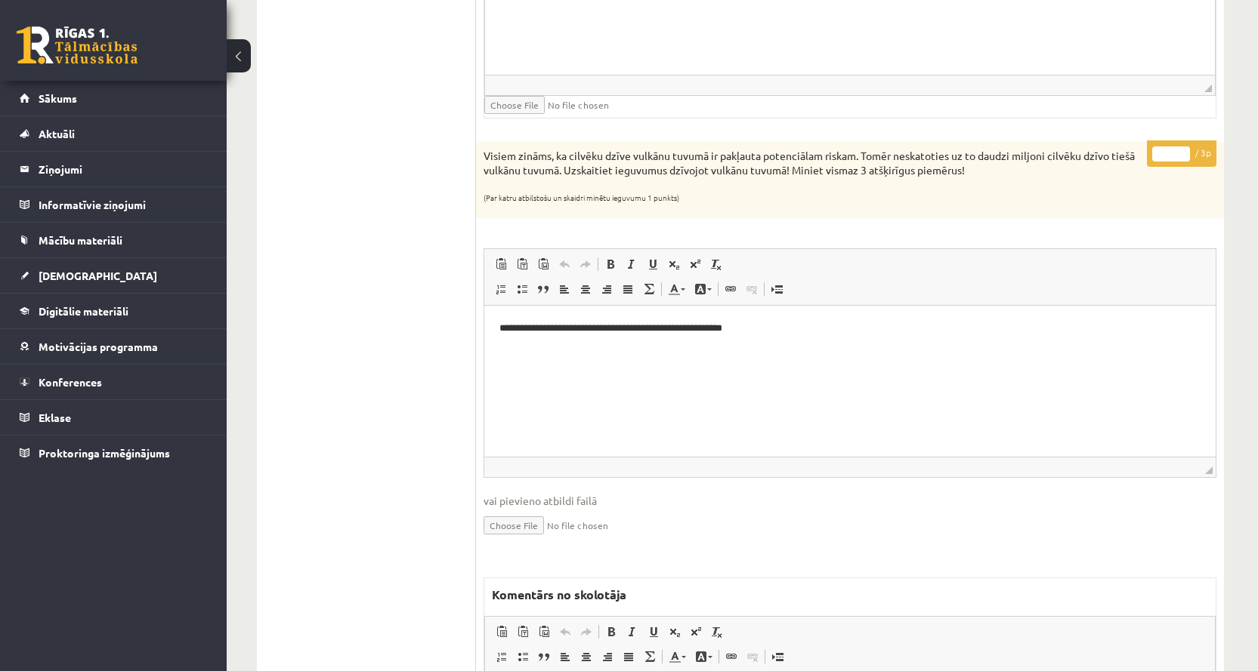
drag, startPoint x: 1181, startPoint y: 150, endPoint x: 997, endPoint y: 184, distance: 186.7
type input "*"
click at [1181, 150] on input "*" at bounding box center [1171, 154] width 38 height 15
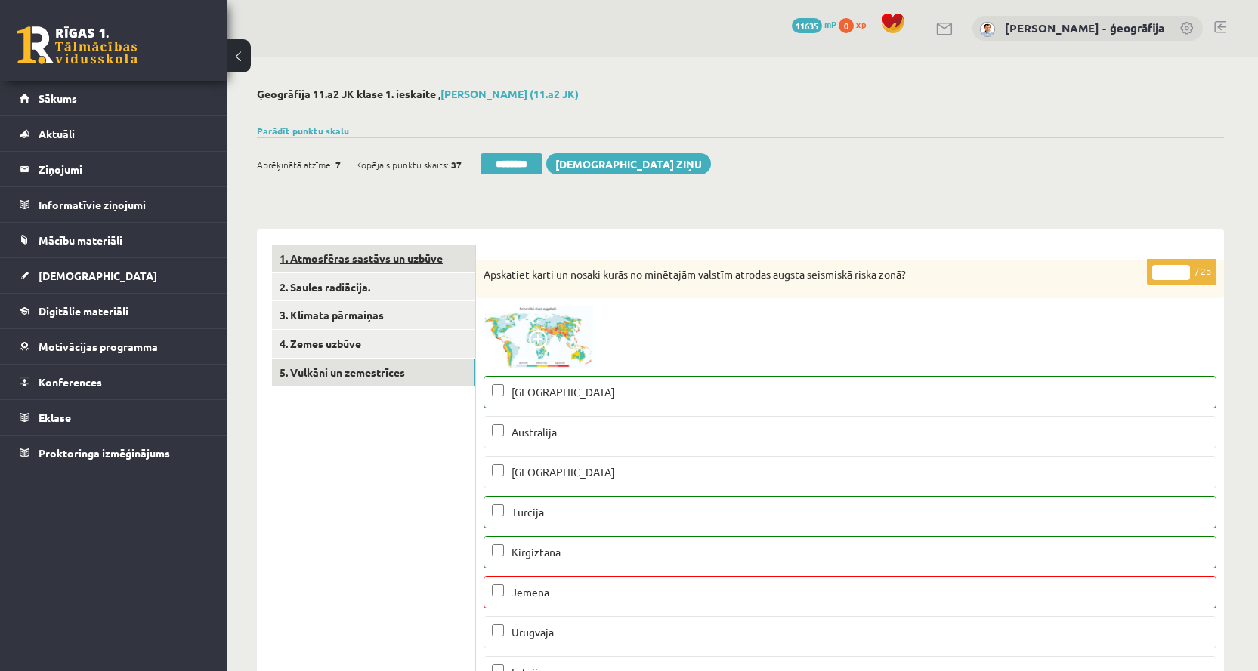
scroll to position [0, 0]
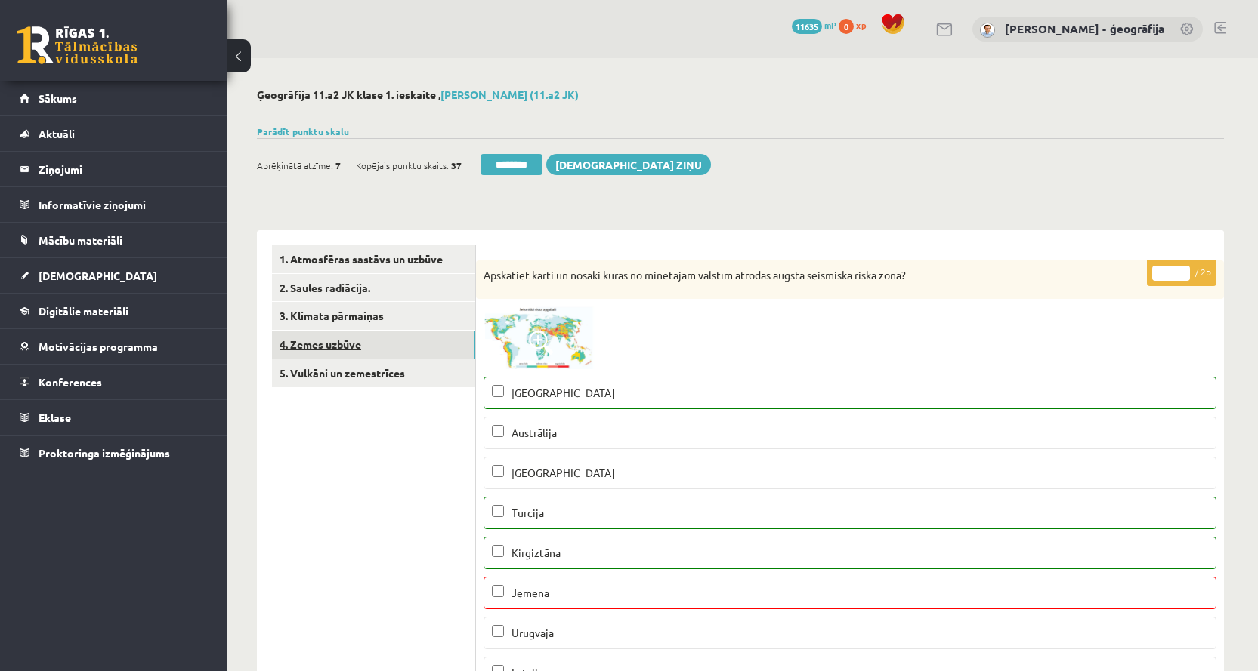
click at [346, 339] on link "4. Zemes uzbūve" at bounding box center [373, 345] width 203 height 28
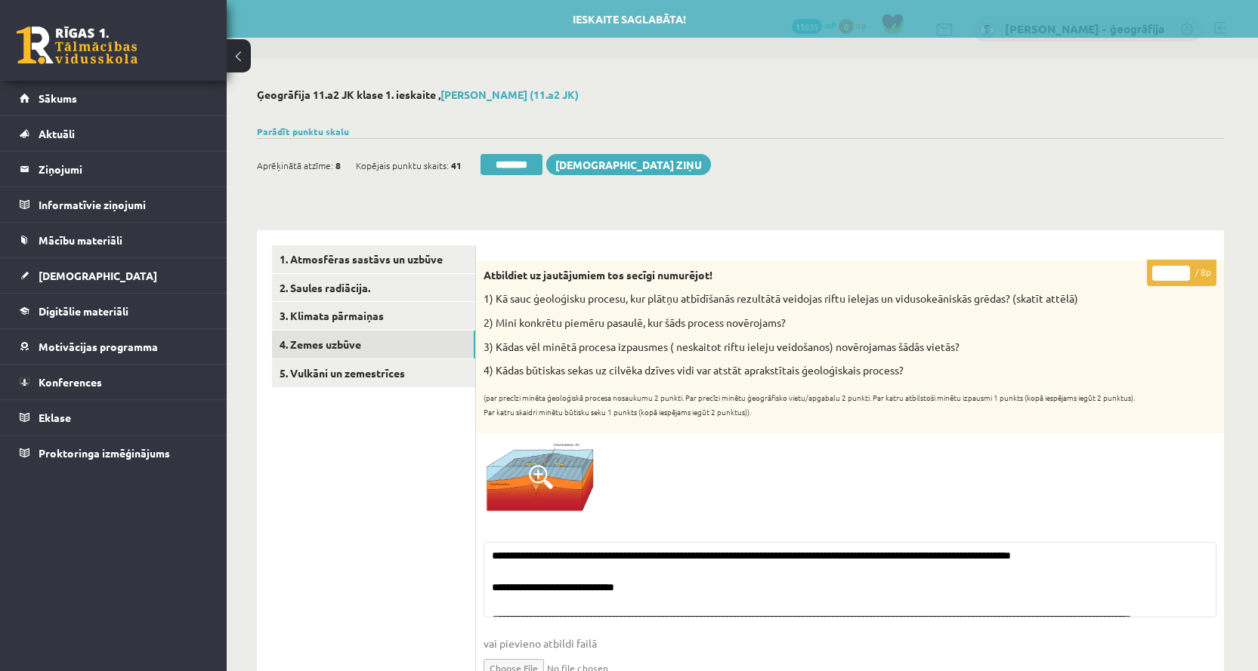
drag, startPoint x: 507, startPoint y: 165, endPoint x: 695, endPoint y: 57, distance: 217.3
click at [508, 165] on input "********" at bounding box center [511, 164] width 62 height 21
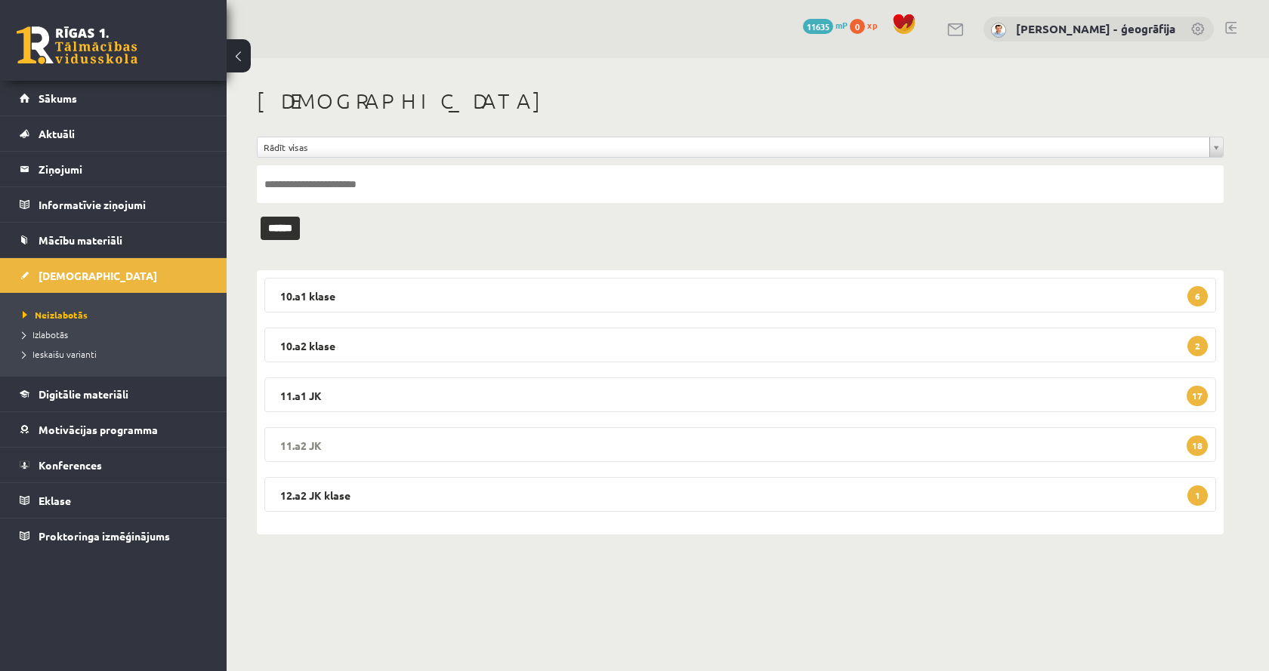
click at [384, 455] on legend "11.a2 JK 18" at bounding box center [740, 444] width 952 height 35
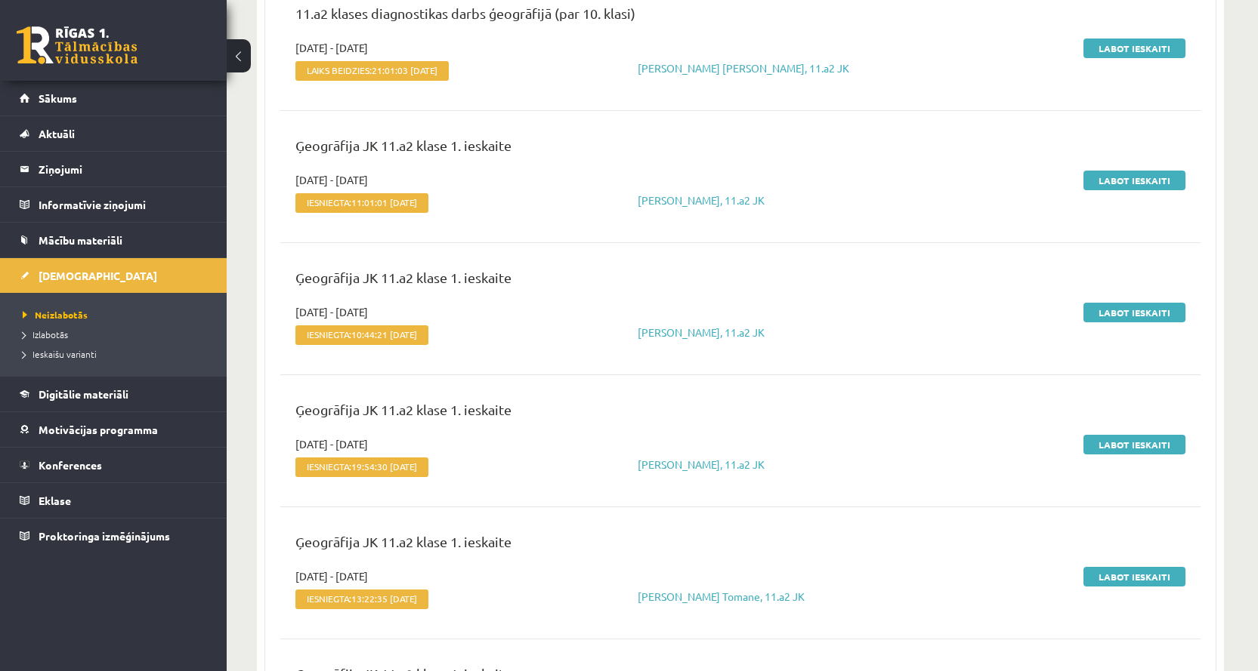
scroll to position [529, 0]
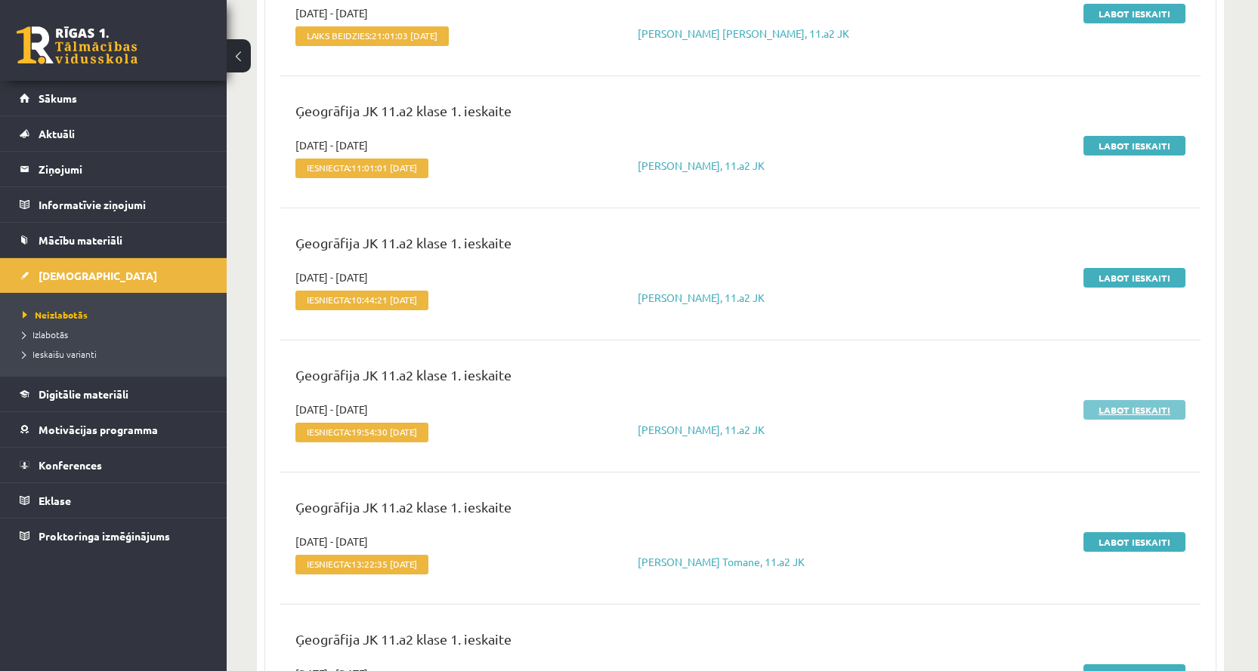
click at [1122, 409] on link "Labot ieskaiti" at bounding box center [1134, 410] width 102 height 20
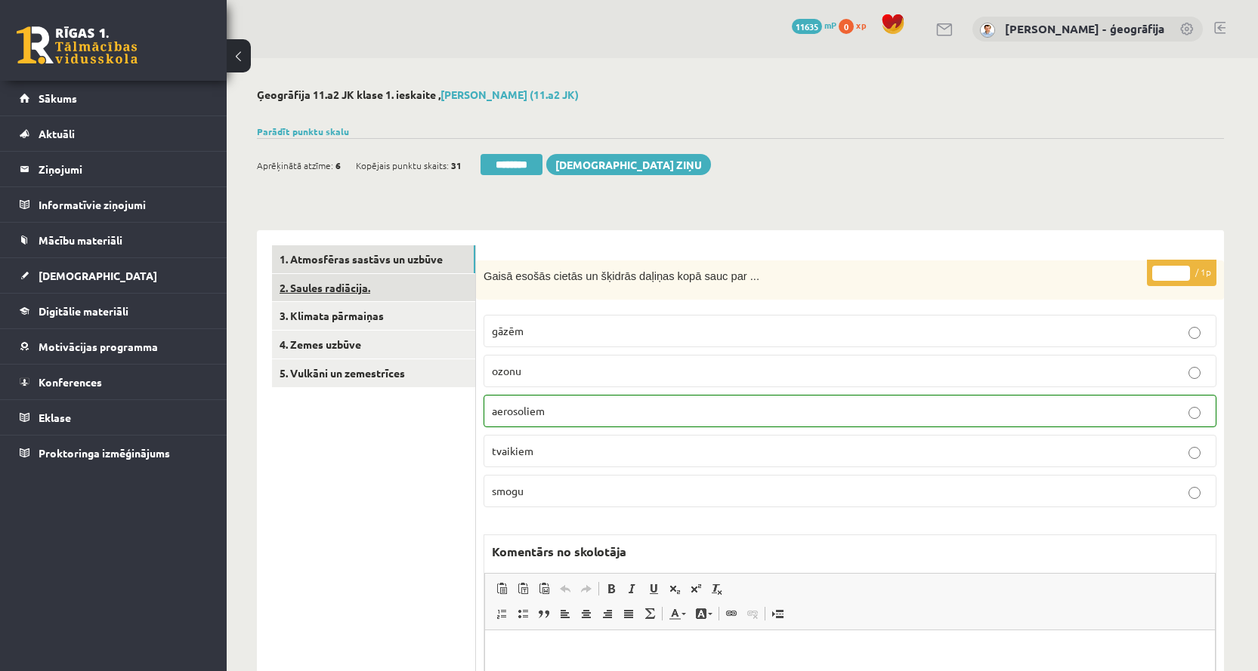
click at [341, 292] on link "2. Saules radiācija." at bounding box center [373, 288] width 203 height 28
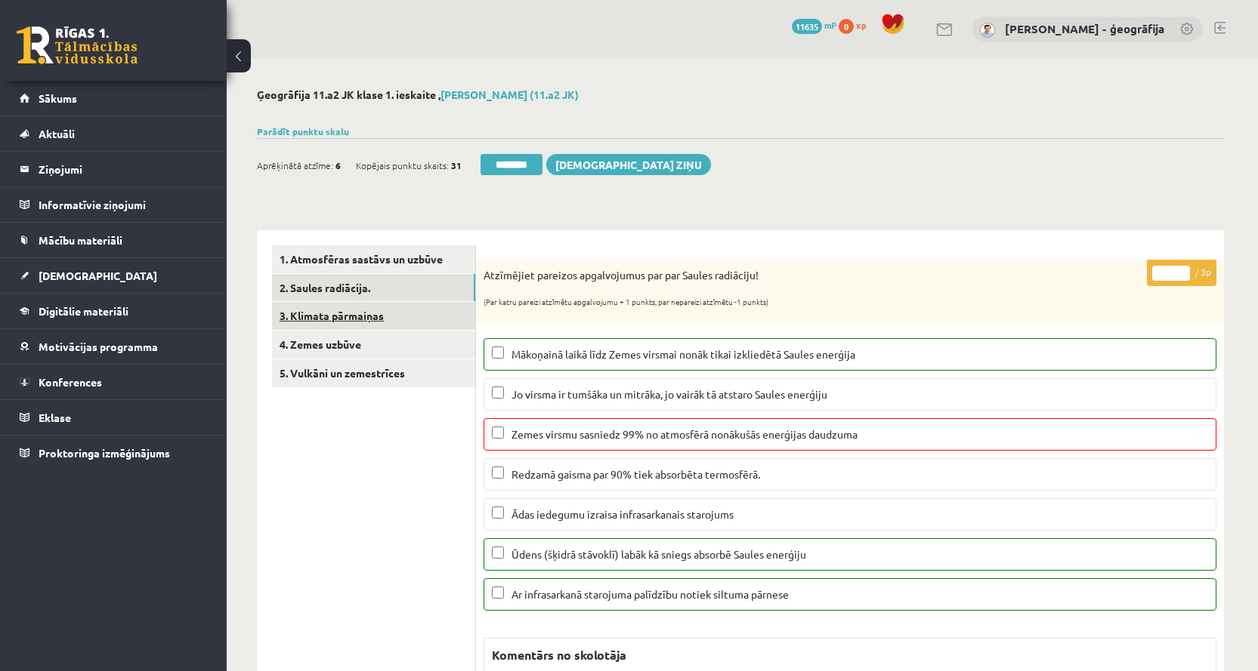
click at [320, 318] on link "3. Klimata pārmaiņas" at bounding box center [373, 316] width 203 height 28
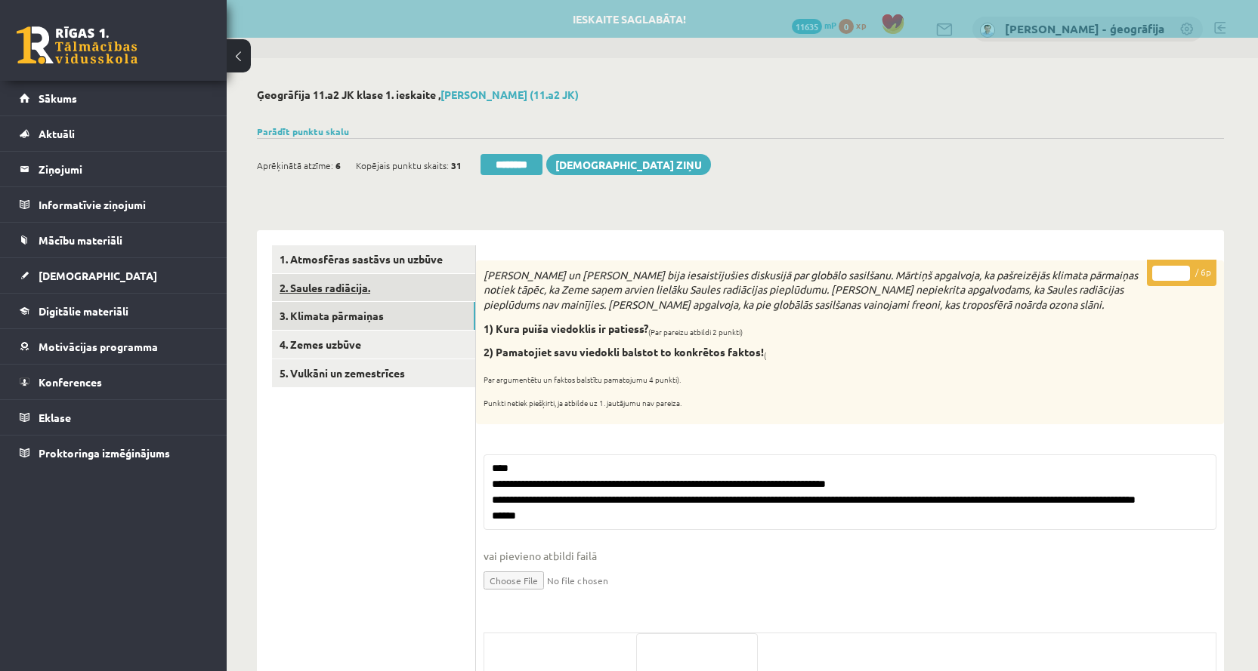
click at [307, 292] on link "2. Saules radiācija." at bounding box center [373, 288] width 203 height 28
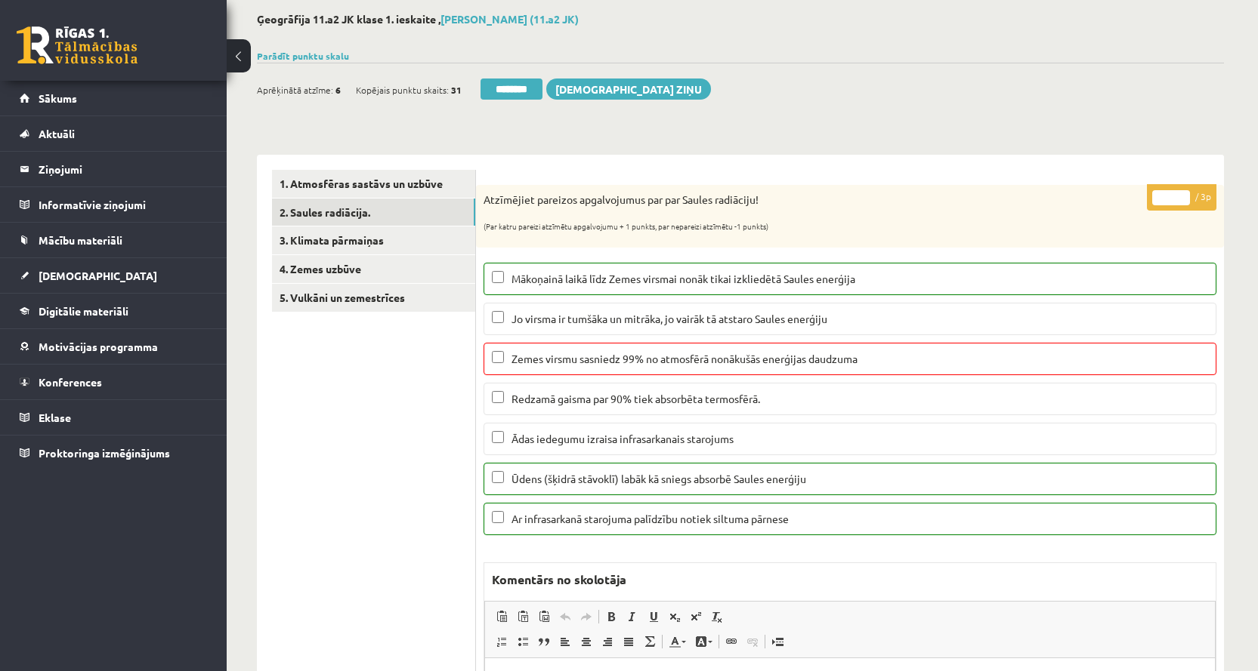
type input "*"
click at [1179, 203] on input "*" at bounding box center [1171, 197] width 38 height 15
click at [311, 245] on link "3. Klimata pārmaiņas" at bounding box center [373, 241] width 203 height 28
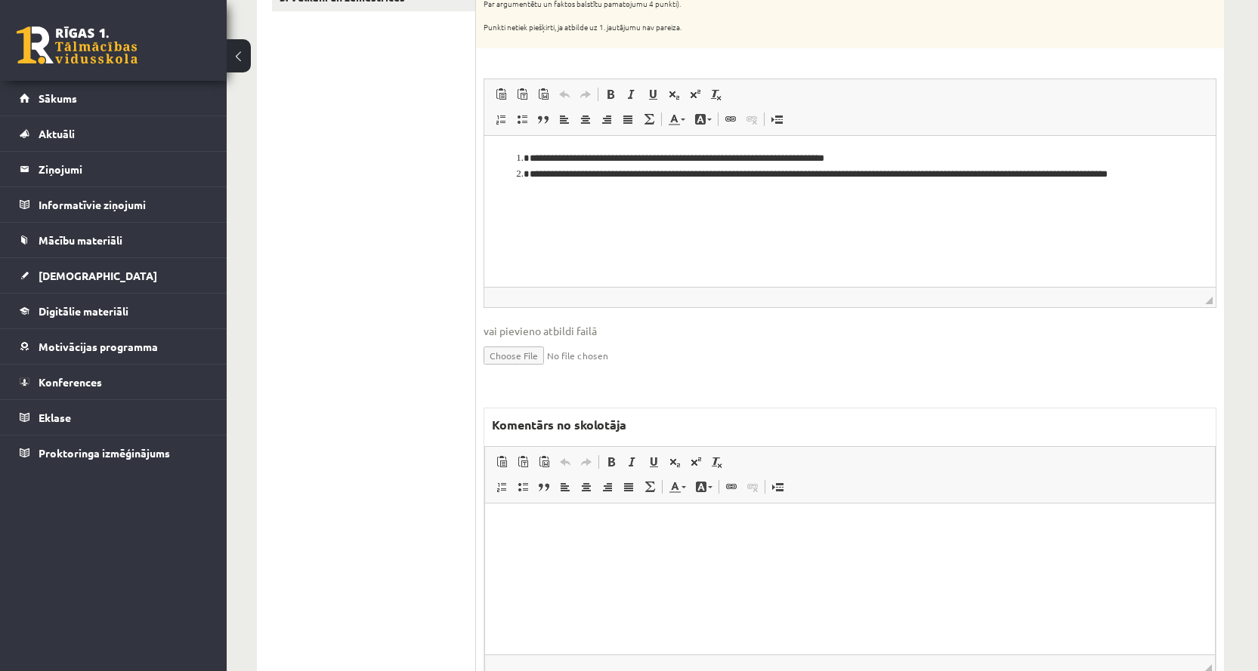
scroll to position [378, 0]
click at [557, 516] on html at bounding box center [850, 525] width 730 height 46
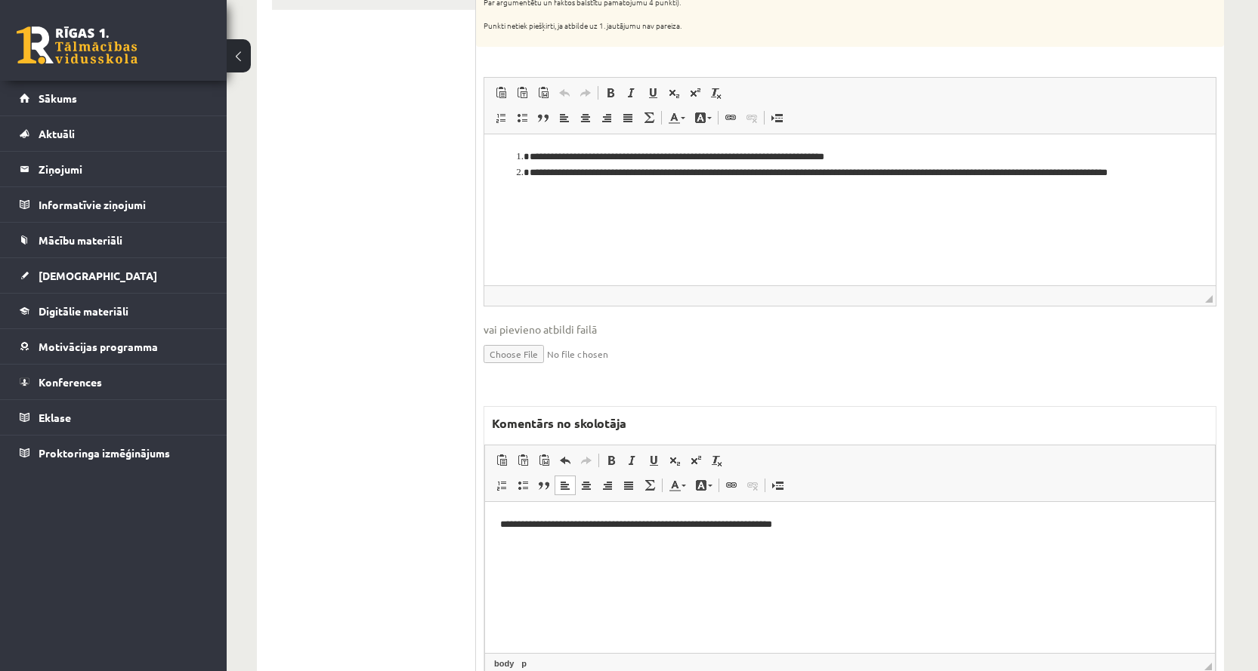
click at [585, 520] on p "**********" at bounding box center [849, 525] width 699 height 16
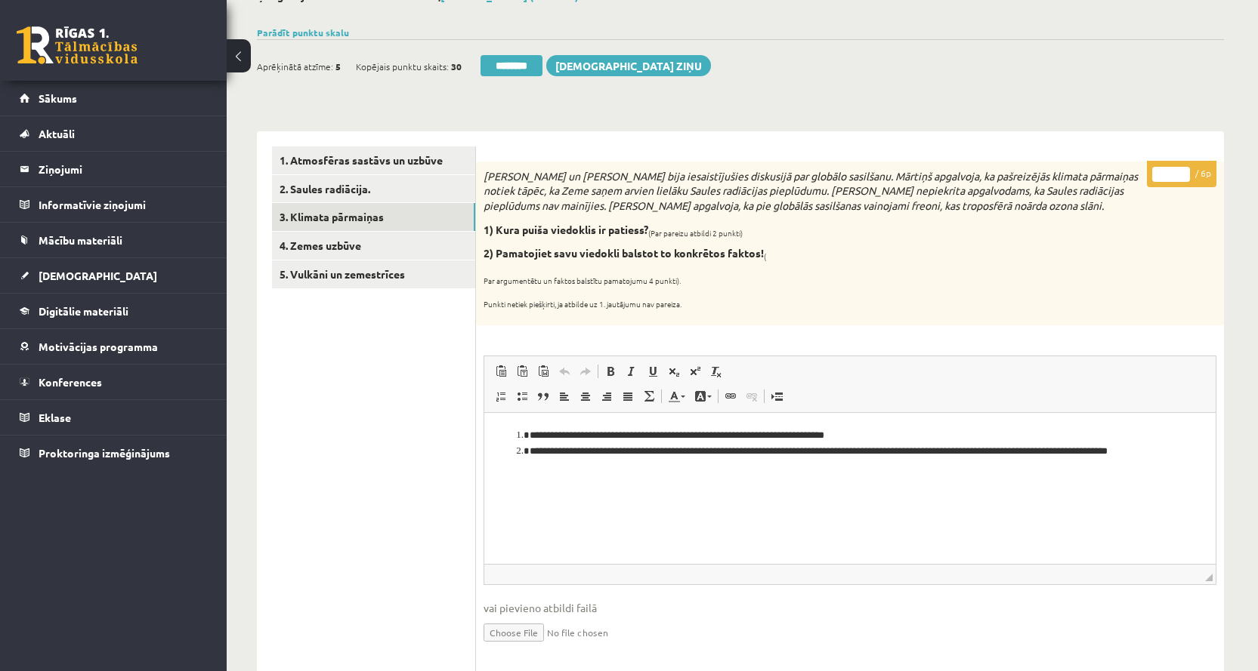
scroll to position [0, 0]
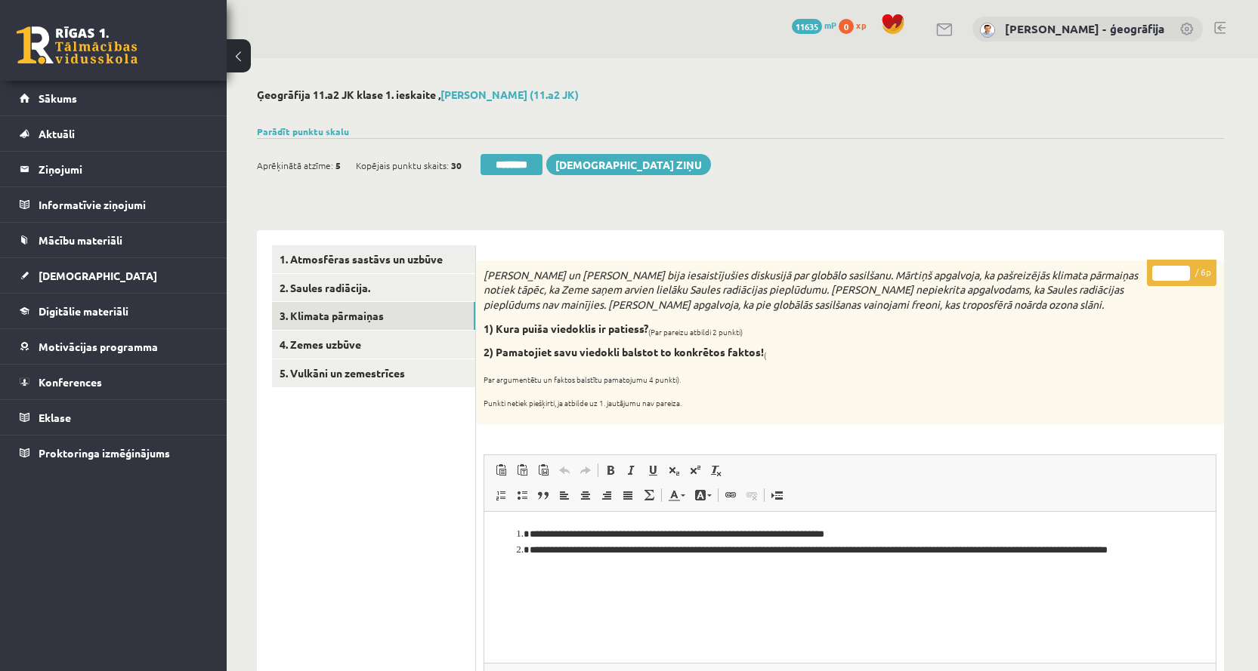
type input "*"
click at [1184, 272] on input "*" at bounding box center [1171, 273] width 38 height 15
click at [319, 341] on link "4. Zemes uzbūve" at bounding box center [373, 345] width 203 height 28
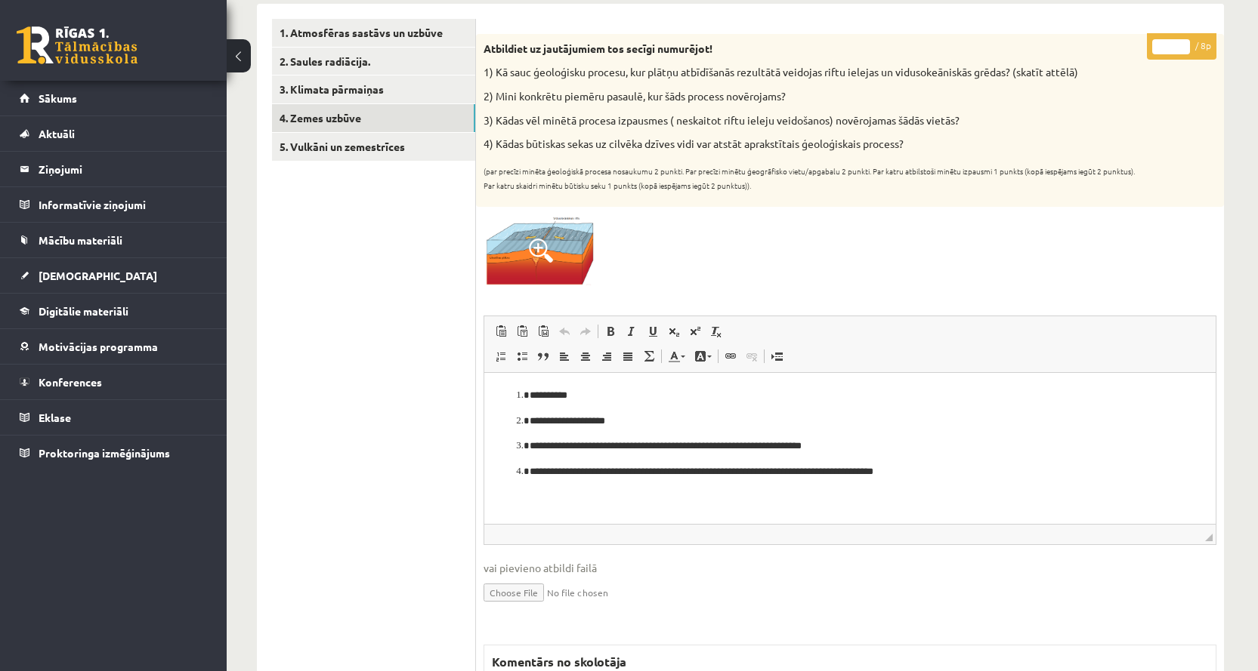
type input "*"
click at [1181, 42] on input "*" at bounding box center [1171, 46] width 38 height 15
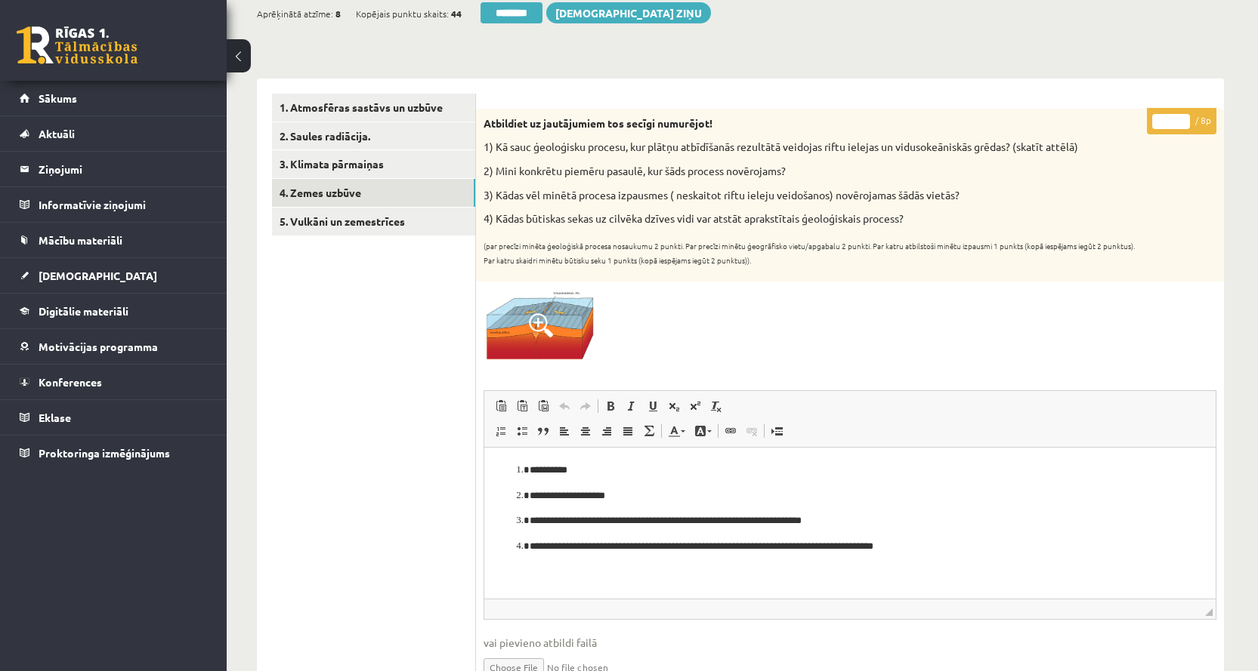
scroll to position [151, 0]
click at [336, 228] on link "5. Vulkāni un zemestrīces" at bounding box center [373, 222] width 203 height 28
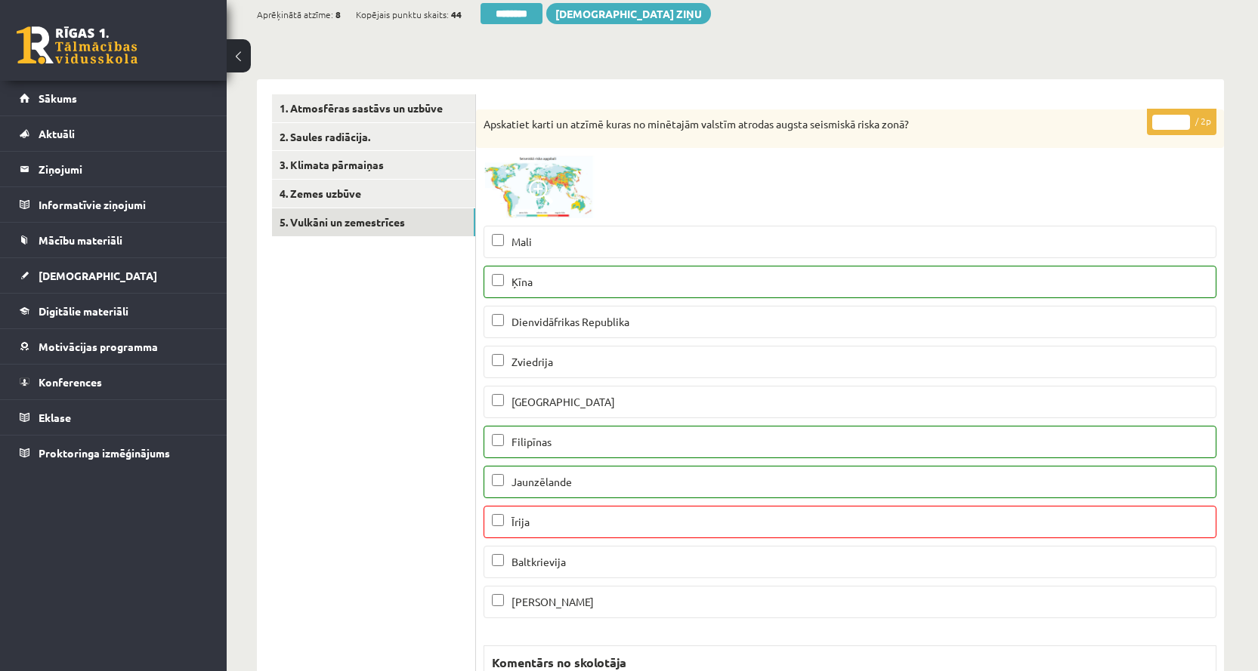
scroll to position [0, 0]
type input "*"
click at [1187, 118] on input "*" at bounding box center [1171, 122] width 38 height 15
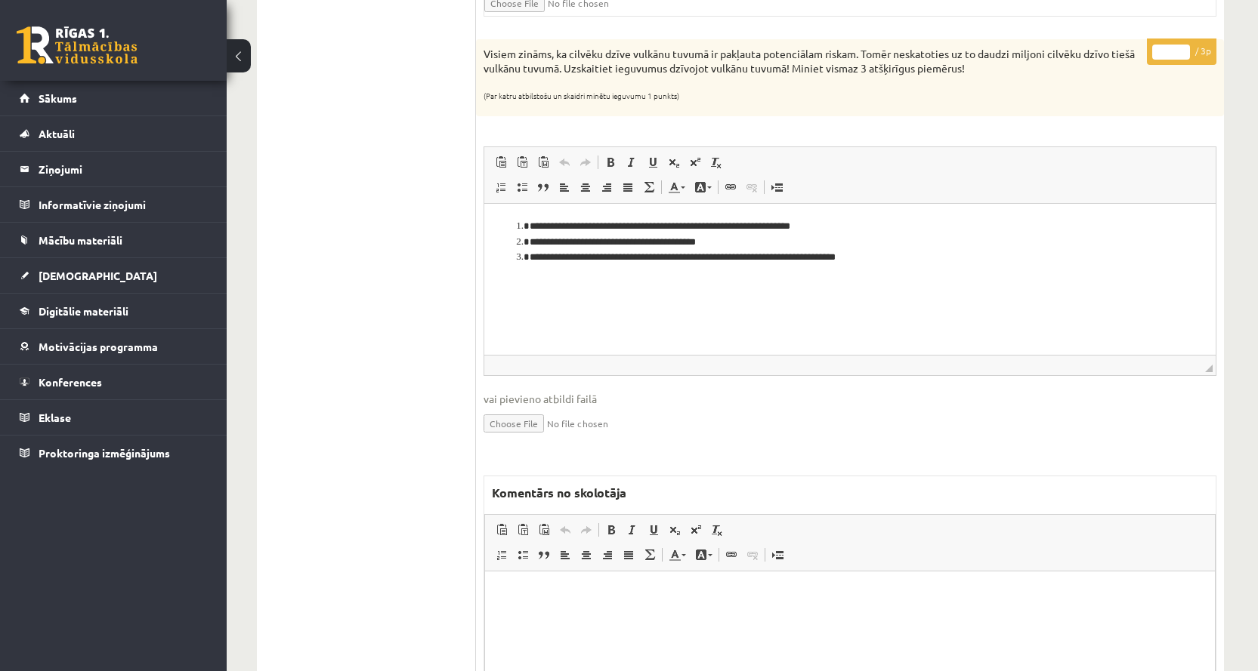
scroll to position [1888, 0]
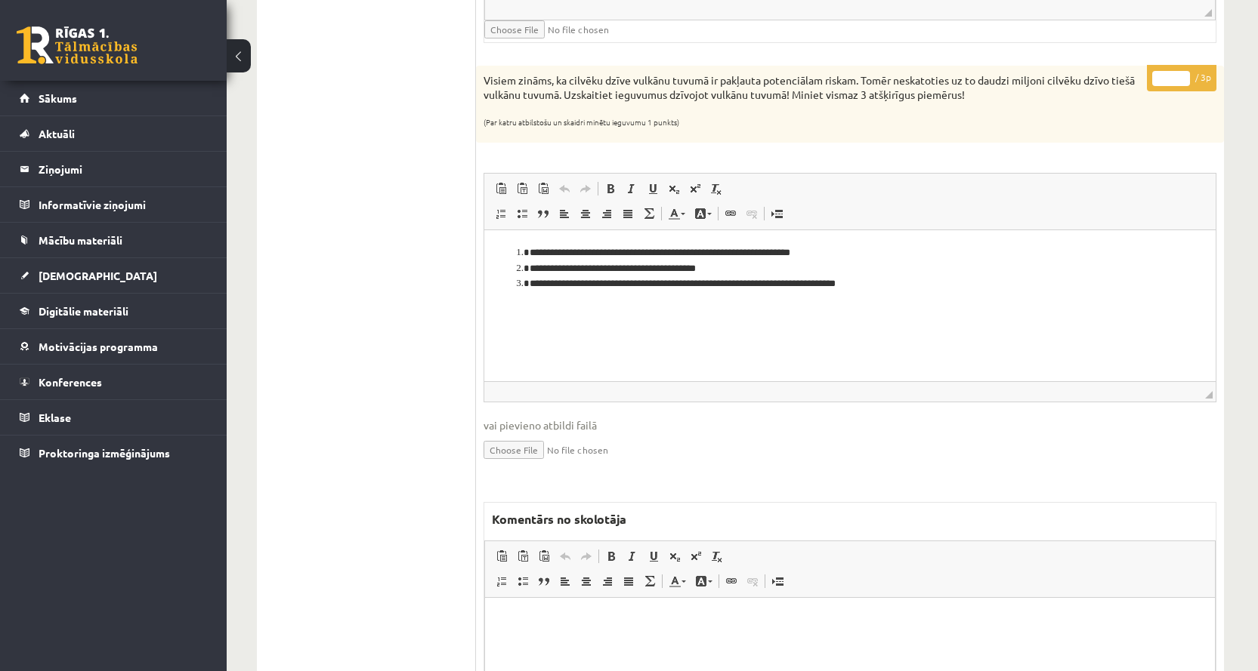
type input "*"
click at [1184, 74] on input "*" at bounding box center [1171, 78] width 38 height 15
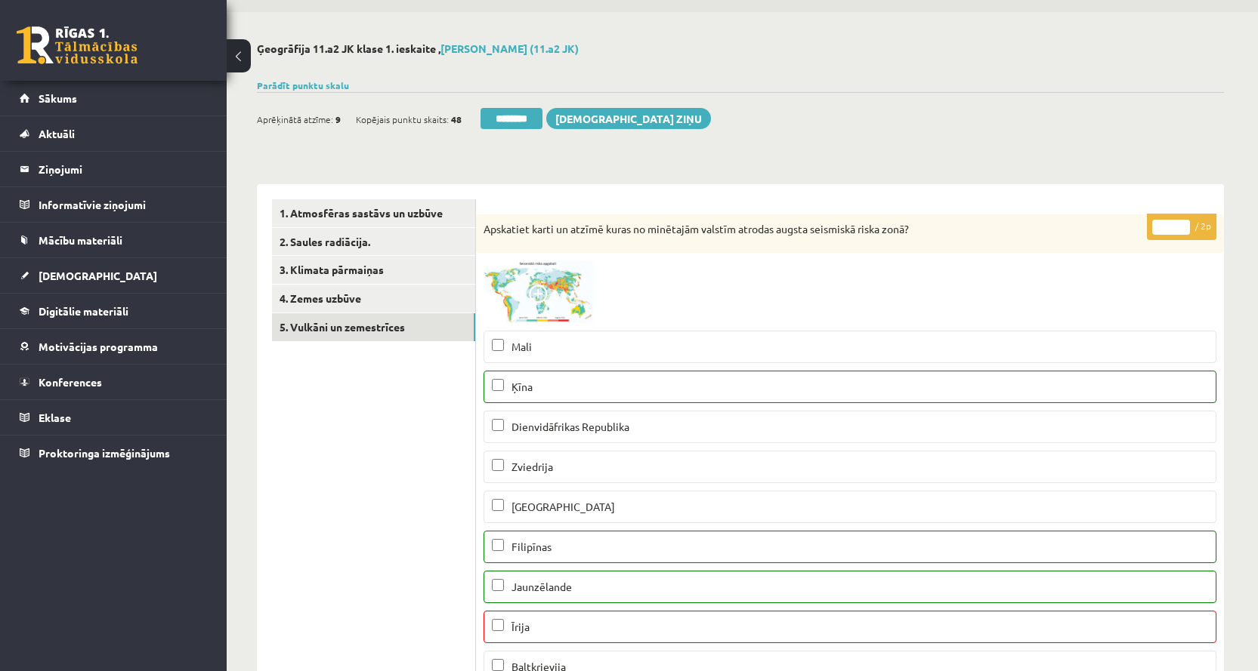
scroll to position [0, 0]
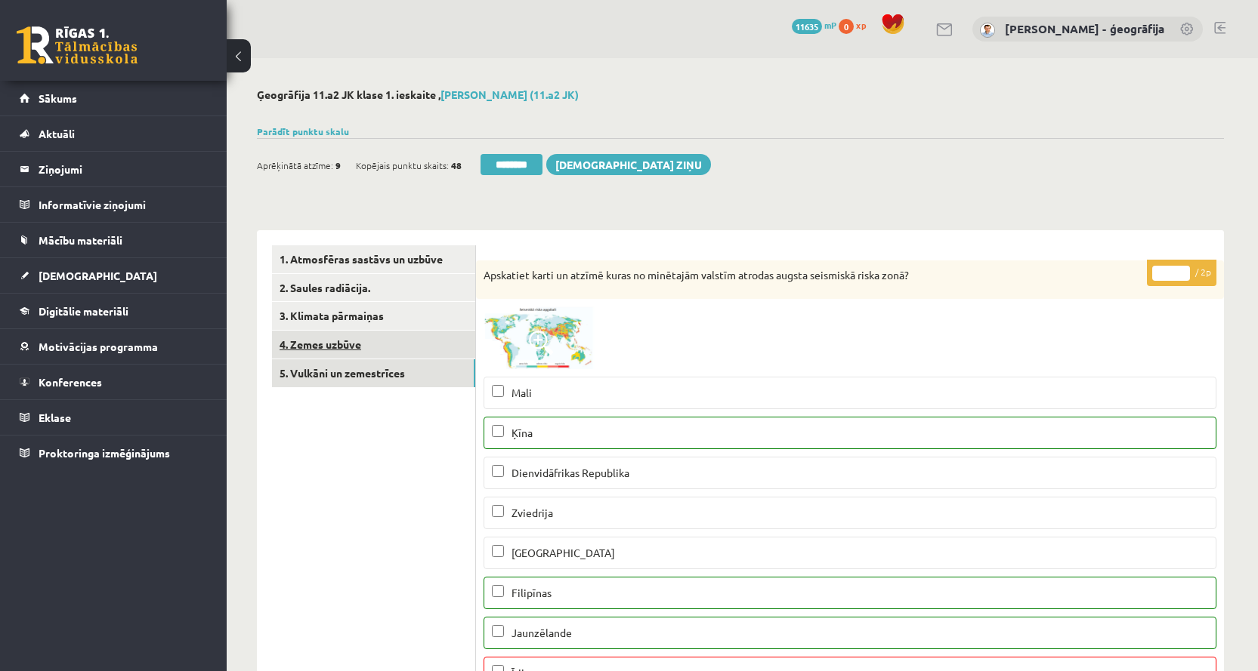
click at [304, 352] on link "4. Zemes uzbūve" at bounding box center [373, 345] width 203 height 28
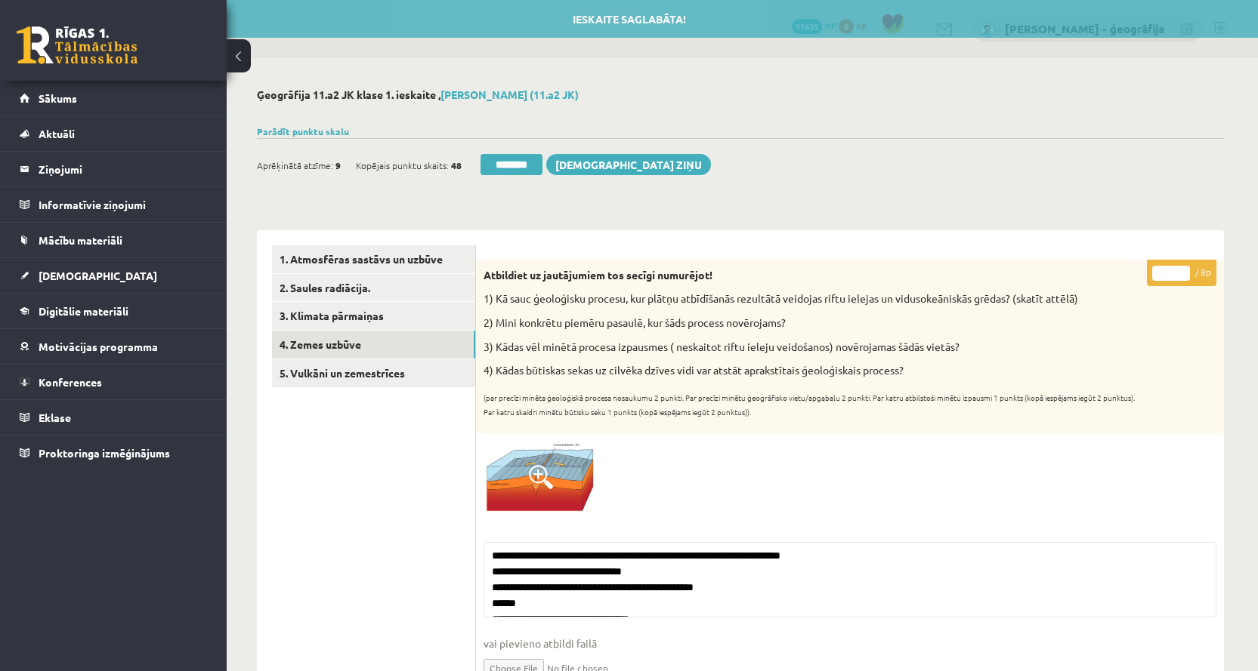
drag, startPoint x: 517, startPoint y: 160, endPoint x: 702, endPoint y: 58, distance: 211.3
click at [517, 160] on input "********" at bounding box center [511, 164] width 62 height 21
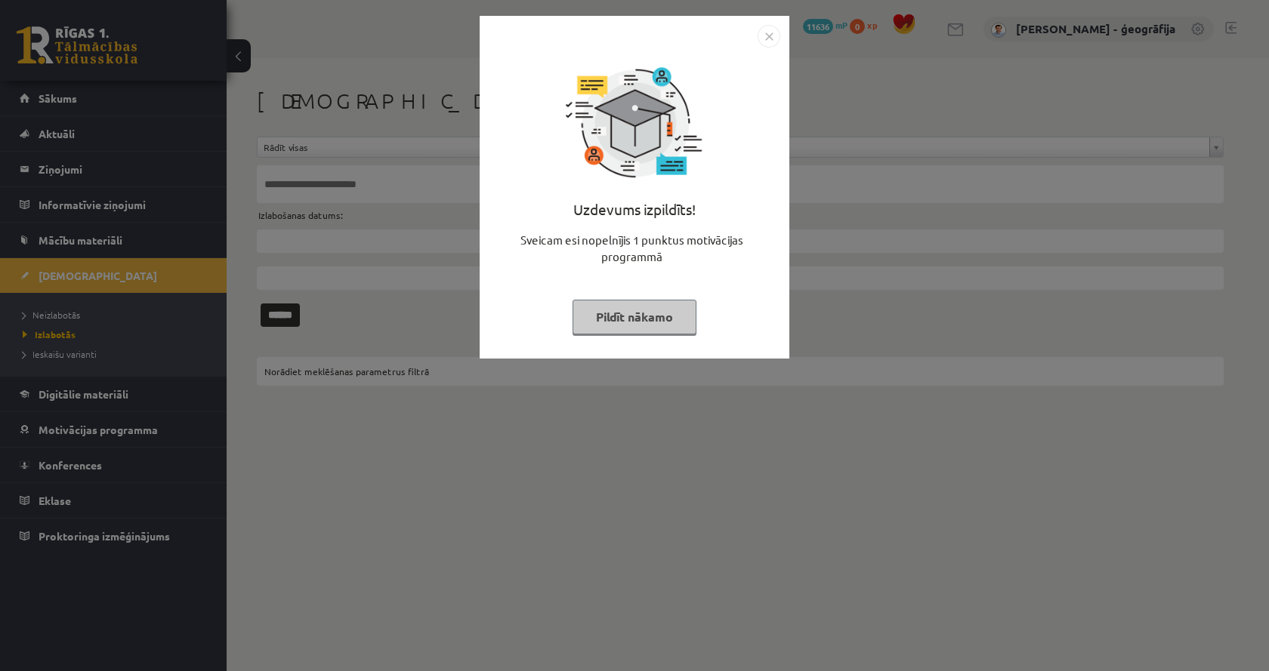
drag, startPoint x: 771, startPoint y: 35, endPoint x: 742, endPoint y: 1, distance: 45.1
click at [770, 35] on img "Close" at bounding box center [769, 36] width 23 height 23
click at [646, 321] on button "Pildīt nākamo" at bounding box center [635, 317] width 124 height 35
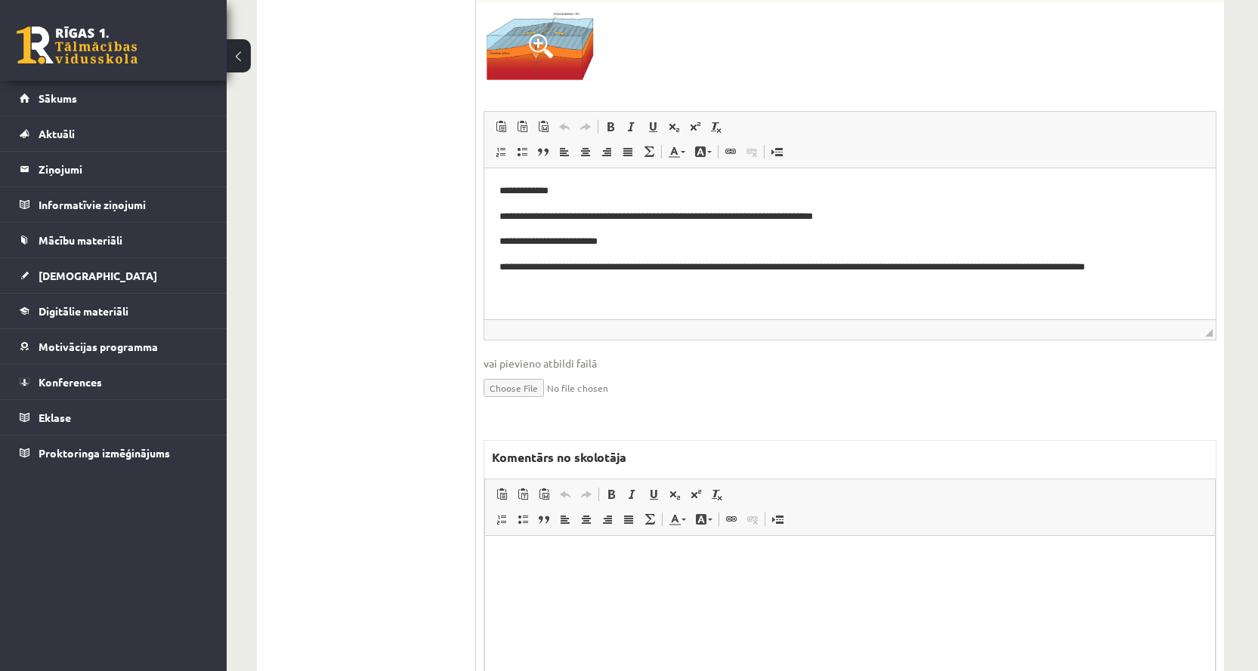
scroll to position [453, 0]
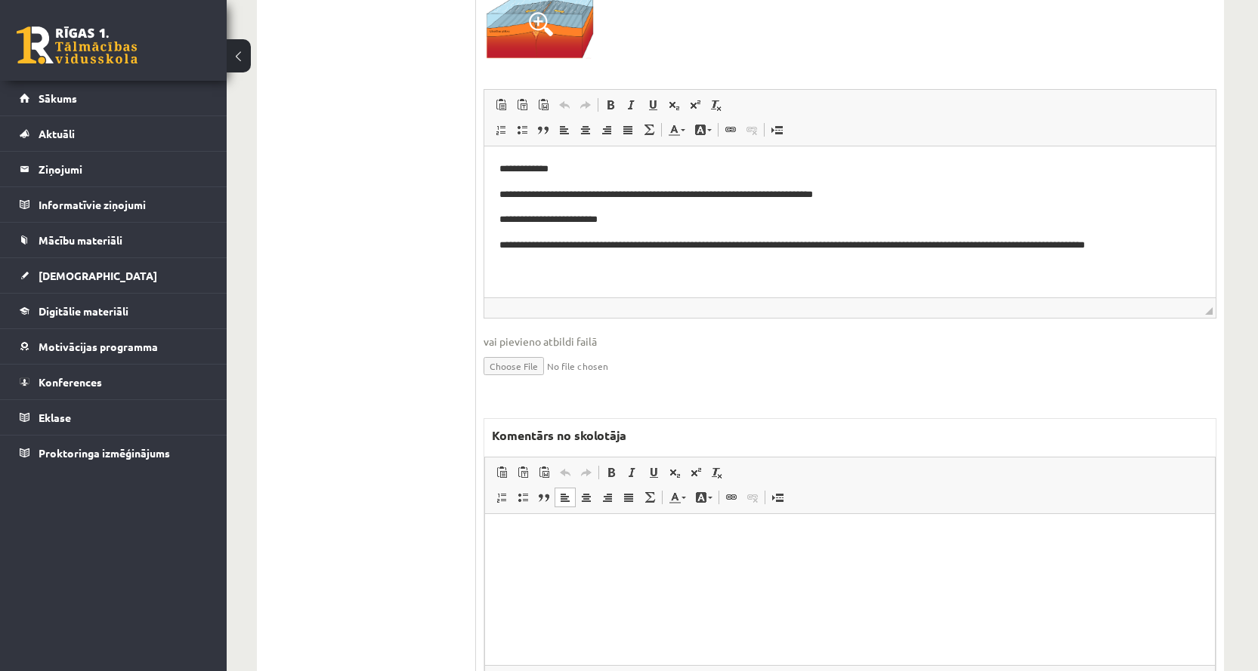
click at [588, 519] on html at bounding box center [850, 537] width 730 height 46
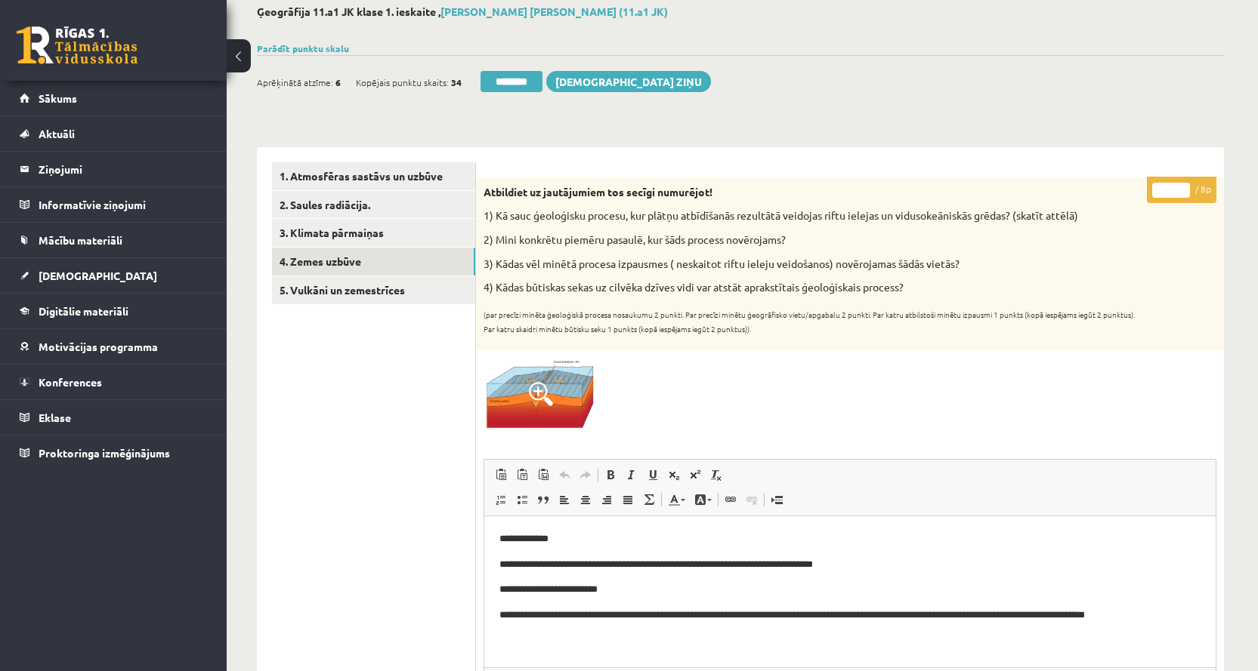
scroll to position [76, 0]
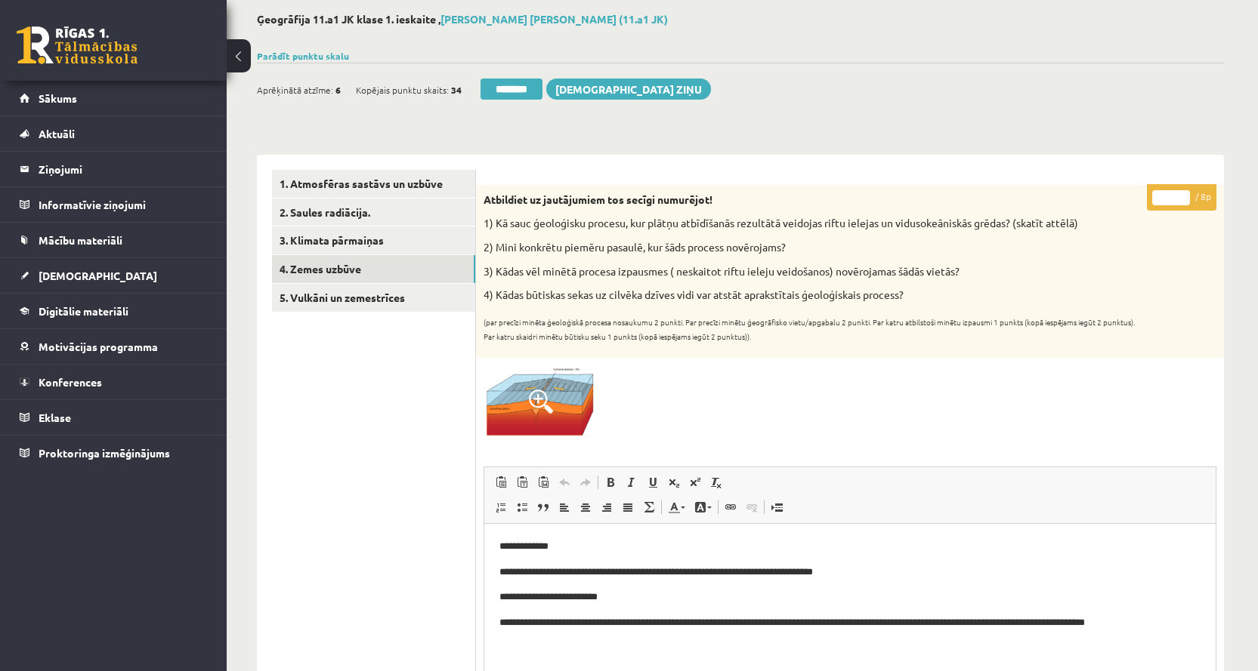
click at [1182, 194] on input "*" at bounding box center [1171, 197] width 38 height 15
click at [1179, 202] on input "*" at bounding box center [1171, 197] width 38 height 15
type input "*"
click at [1179, 202] on input "*" at bounding box center [1171, 197] width 38 height 15
click at [350, 292] on link "5. Vulkāni un zemestrīces" at bounding box center [373, 298] width 203 height 28
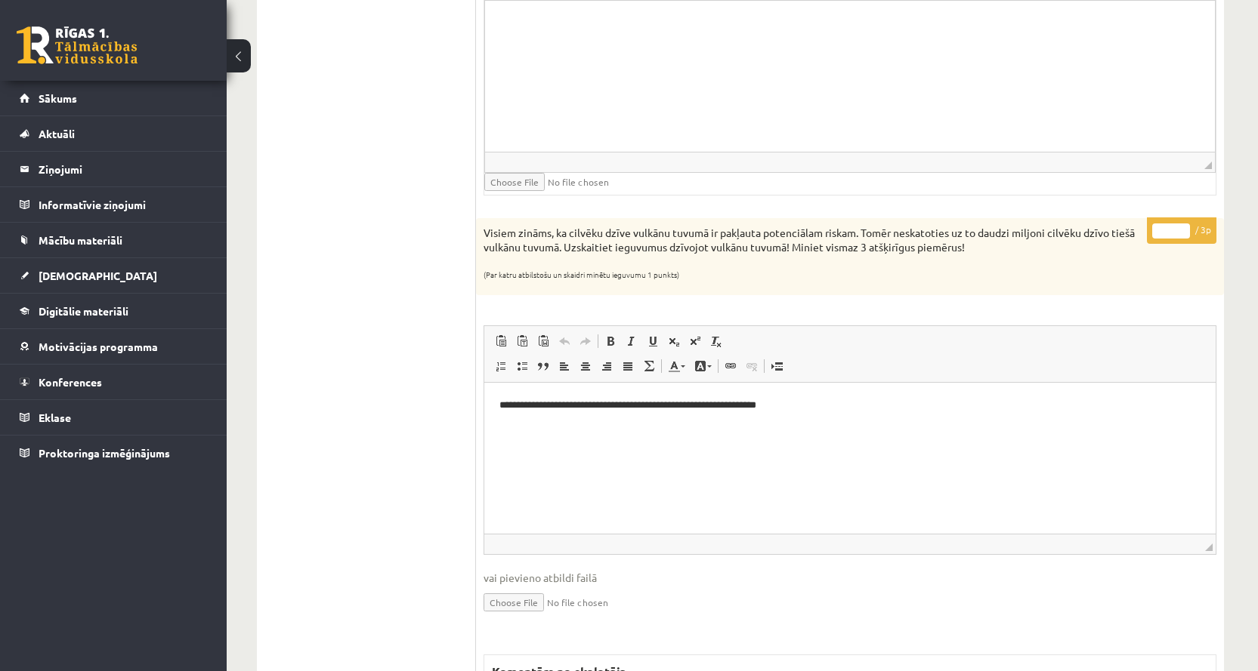
scroll to position [1737, 0]
type input "*"
click at [1184, 226] on input "*" at bounding box center [1171, 229] width 38 height 15
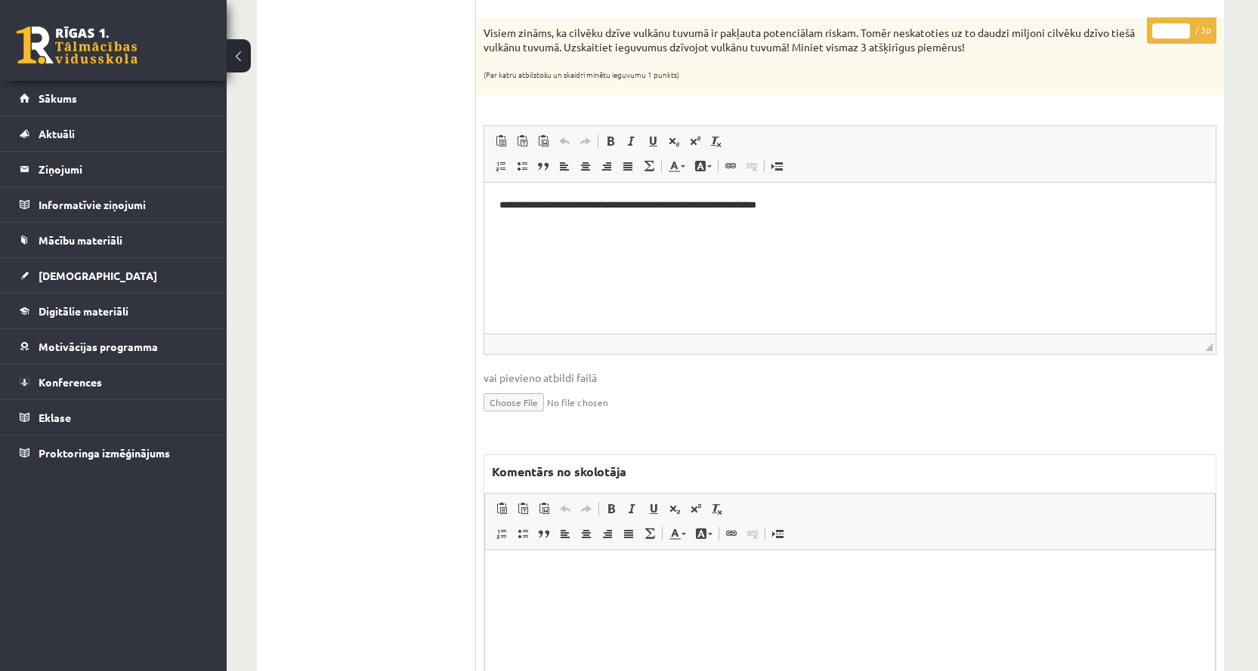
scroll to position [1964, 0]
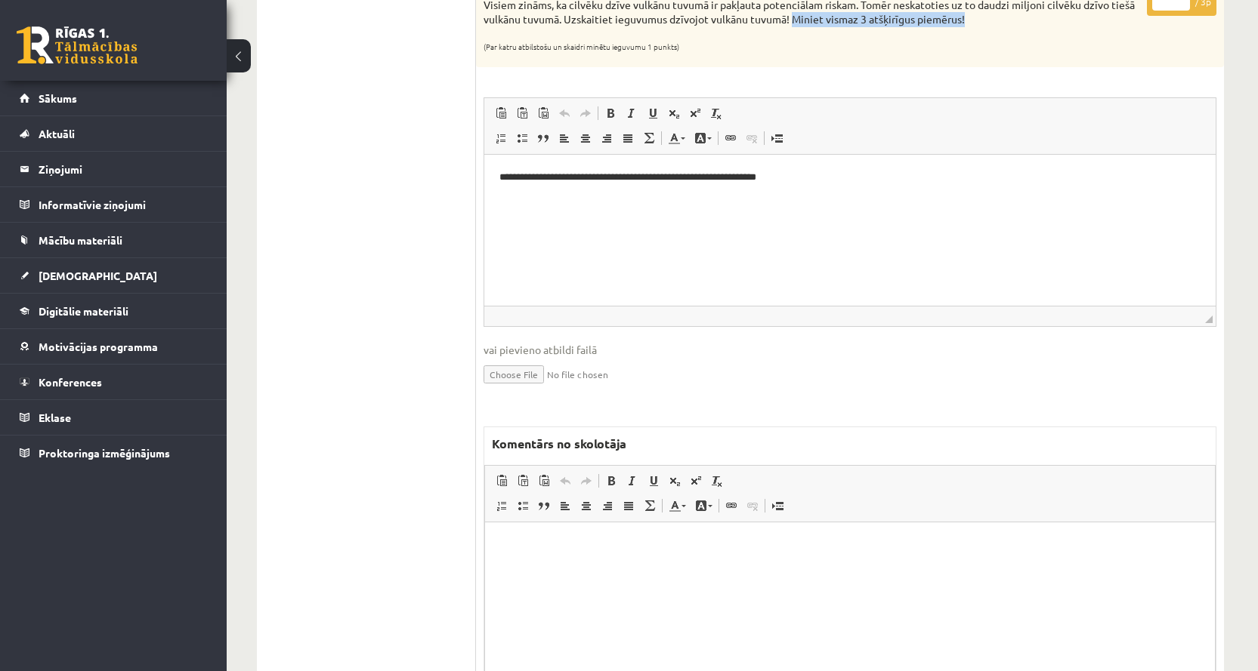
drag, startPoint x: 792, startPoint y: 18, endPoint x: 965, endPoint y: 21, distance: 172.2
click at [965, 21] on p "Visiem zināms, ka cilvēku dzīve vulkānu tuvumā ir pakļauta potenciālam riskam. …" at bounding box center [811, 12] width 657 height 29
copy p "Miniet vismaz 3 atšķirīgus piemērus!"
click at [628, 569] on html at bounding box center [850, 546] width 730 height 46
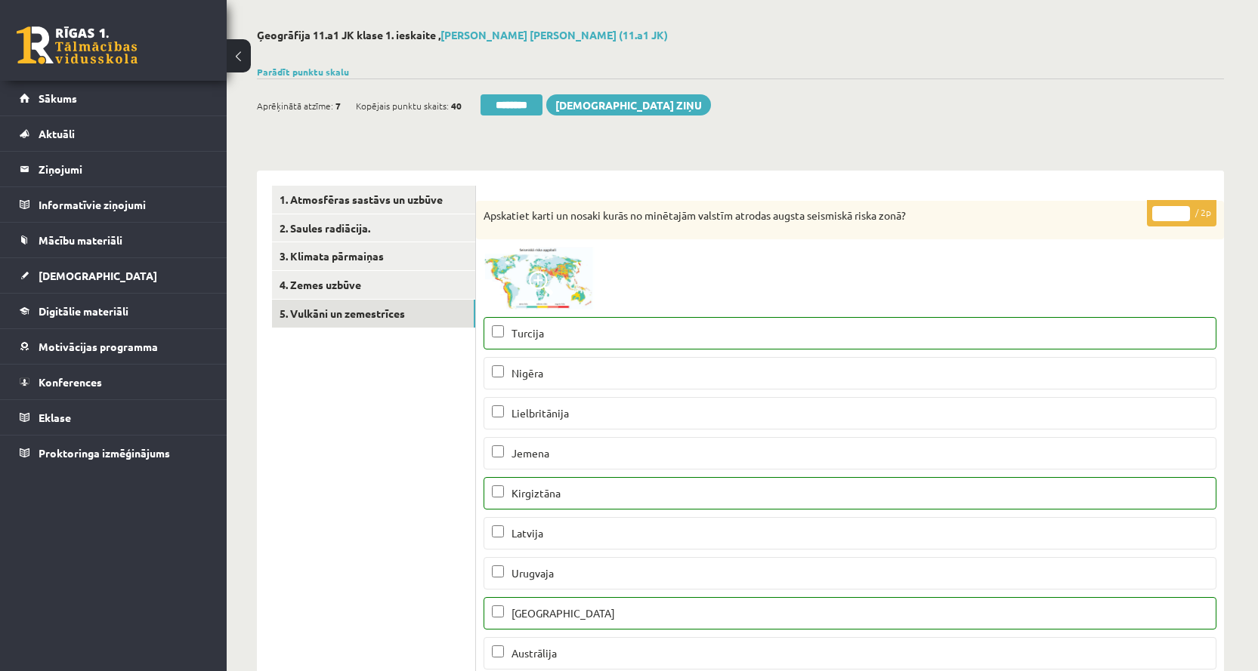
scroll to position [0, 0]
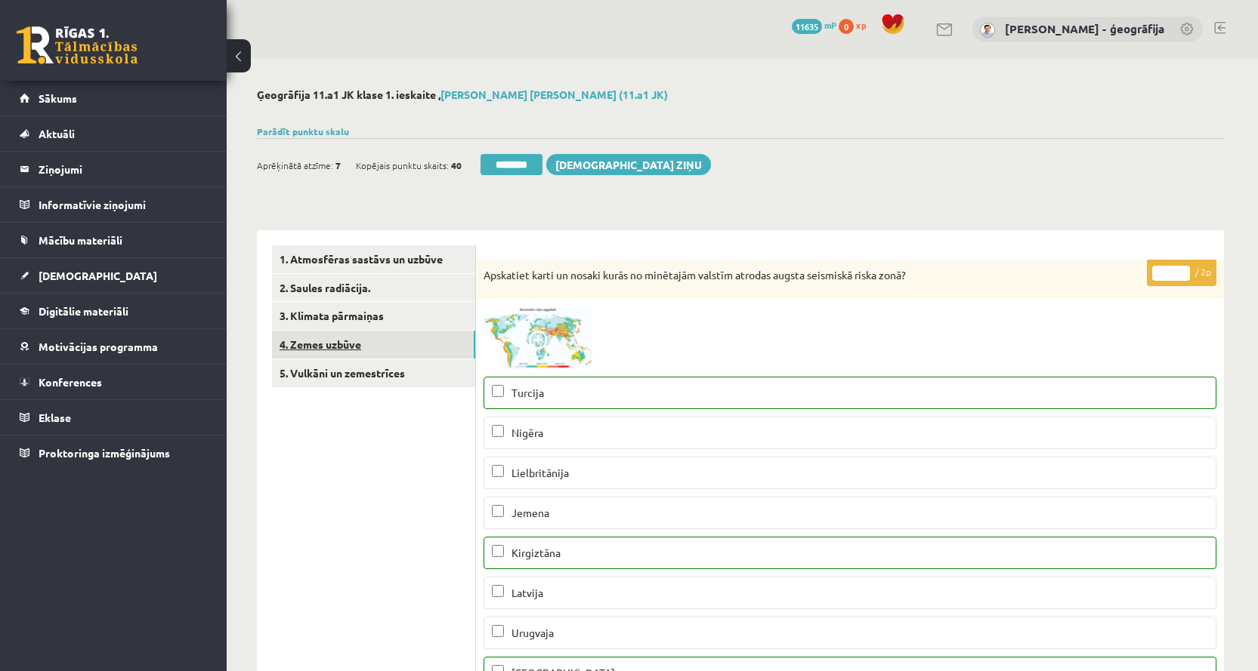
click at [363, 349] on link "4. Zemes uzbūve" at bounding box center [373, 345] width 203 height 28
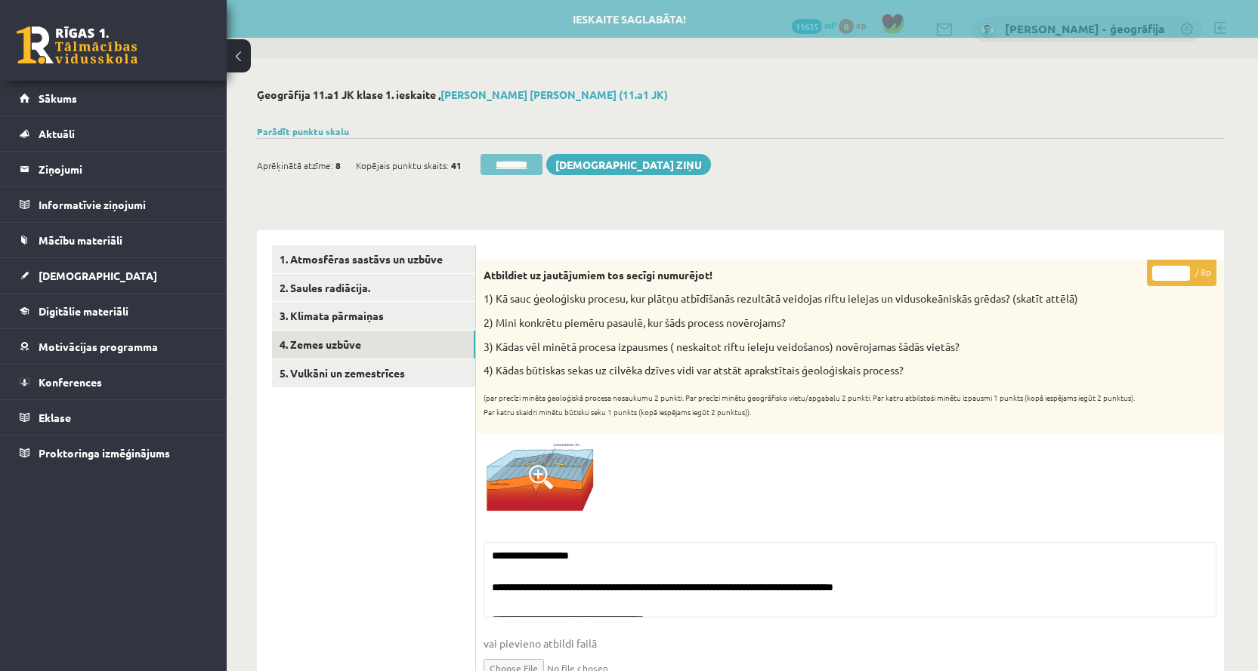
click at [514, 165] on input "********" at bounding box center [511, 164] width 62 height 21
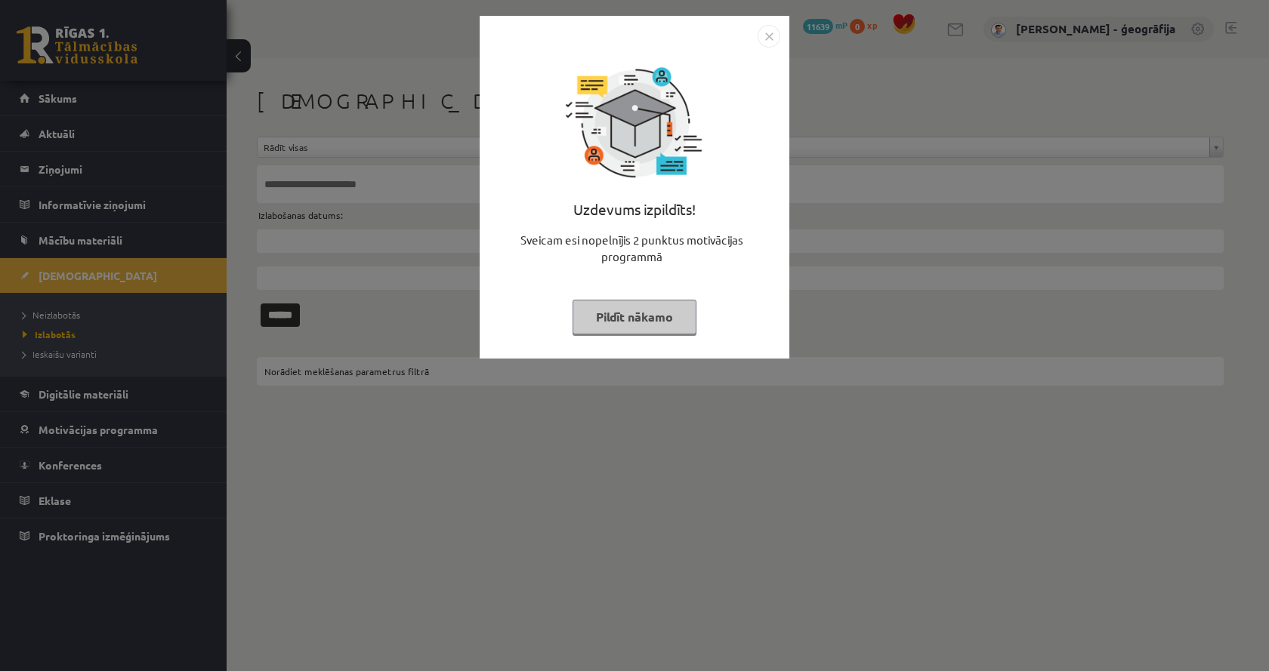
click at [617, 329] on button "Pildīt nākamo" at bounding box center [635, 317] width 124 height 35
click at [621, 312] on button "Pildīt nākamo" at bounding box center [635, 317] width 124 height 35
click at [635, 313] on button "Pildīt nākamo" at bounding box center [635, 317] width 124 height 35
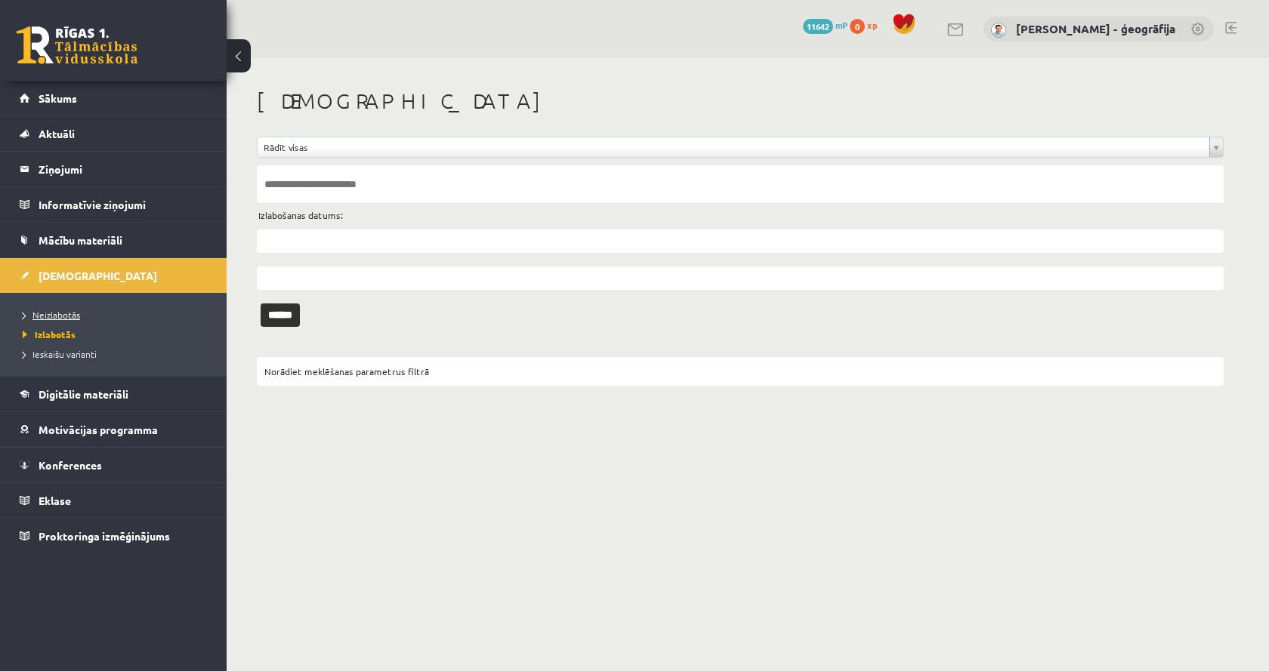
click at [57, 316] on span "Neizlabotās" at bounding box center [51, 315] width 57 height 12
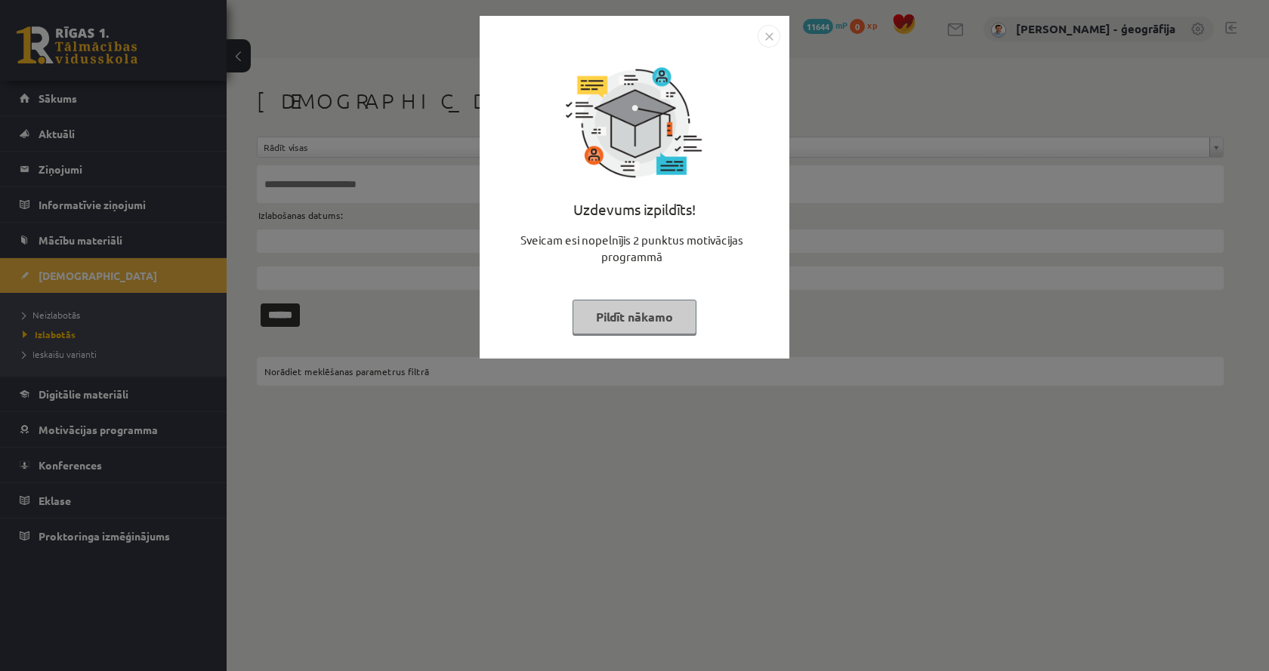
drag, startPoint x: 602, startPoint y: 323, endPoint x: 584, endPoint y: 321, distance: 18.2
click at [603, 323] on button "Pildīt nākamo" at bounding box center [635, 317] width 124 height 35
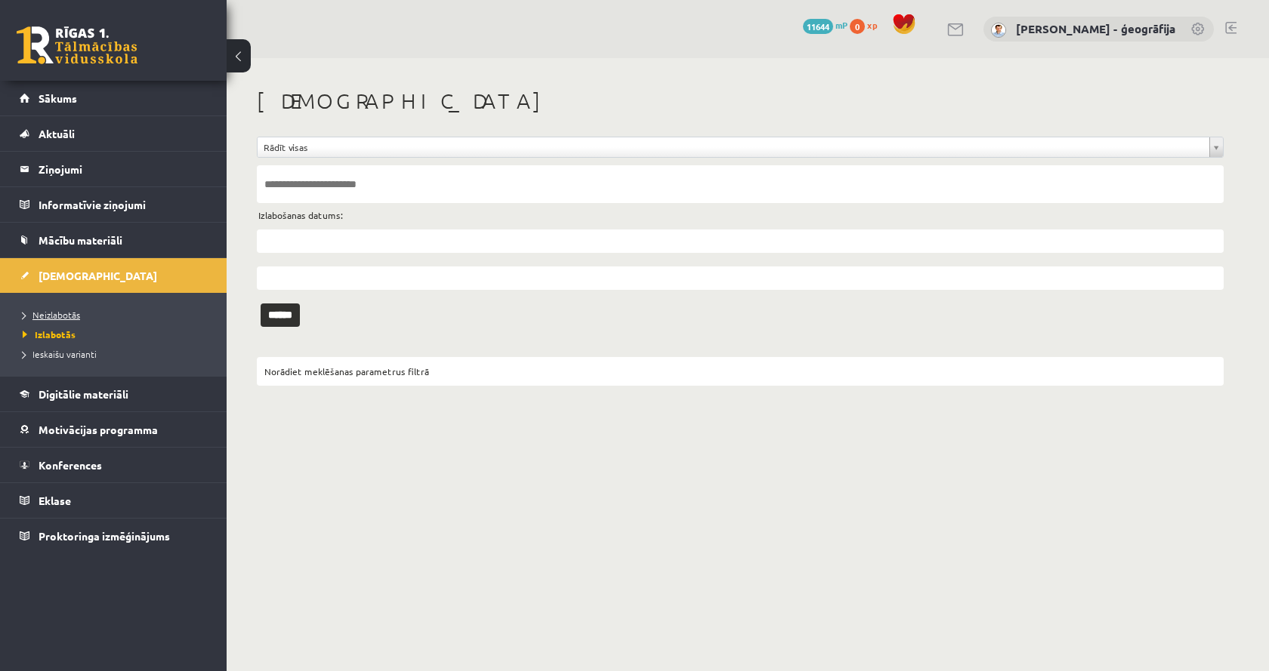
click at [49, 318] on span "Neizlabotās" at bounding box center [51, 315] width 57 height 12
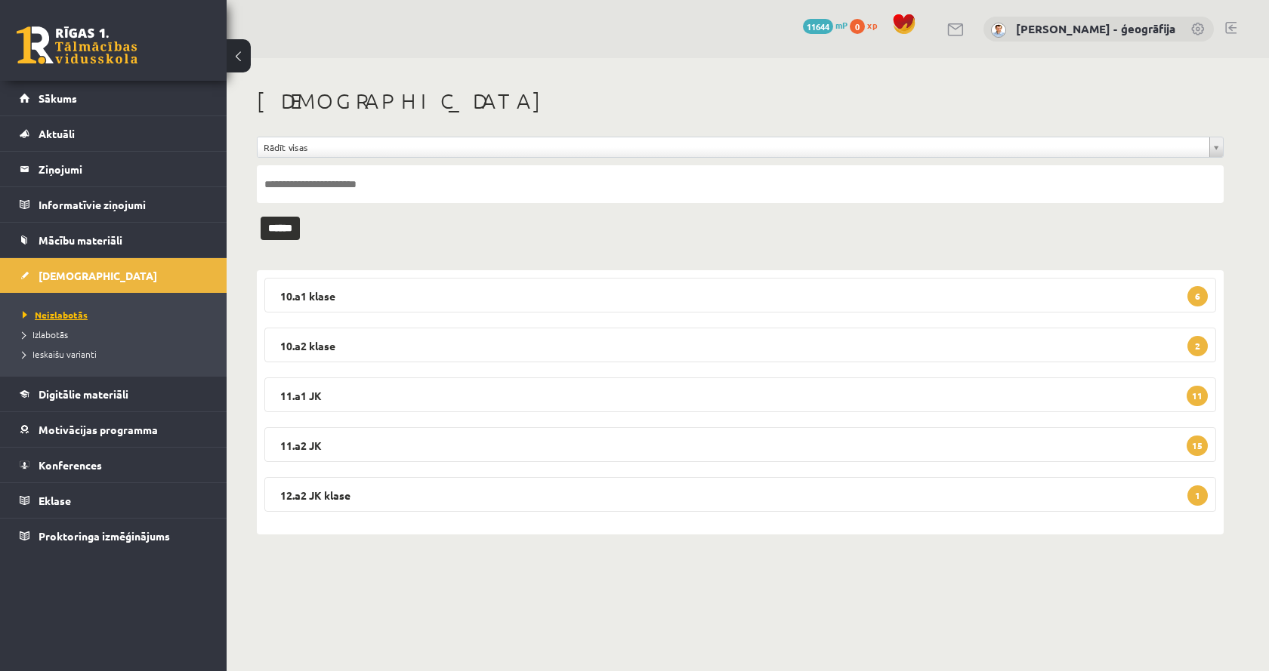
click at [54, 312] on span "Neizlabotās" at bounding box center [55, 315] width 65 height 12
click at [626, 445] on legend "11.a2 JK 15" at bounding box center [740, 444] width 952 height 35
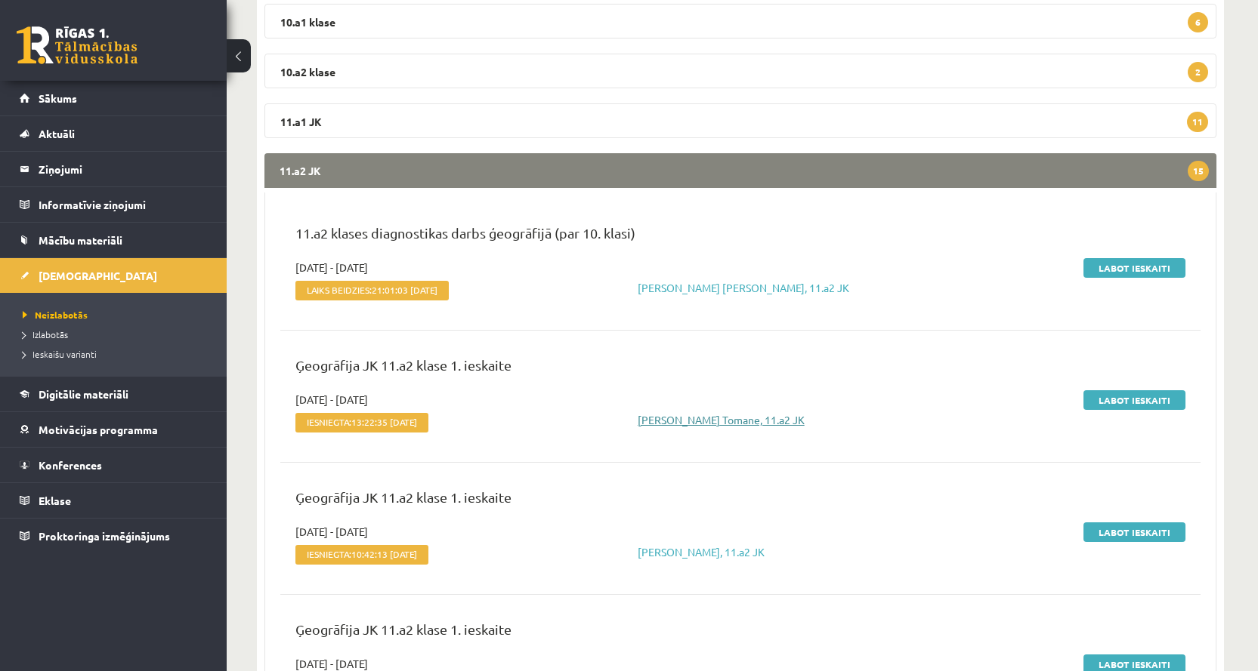
scroll to position [302, 0]
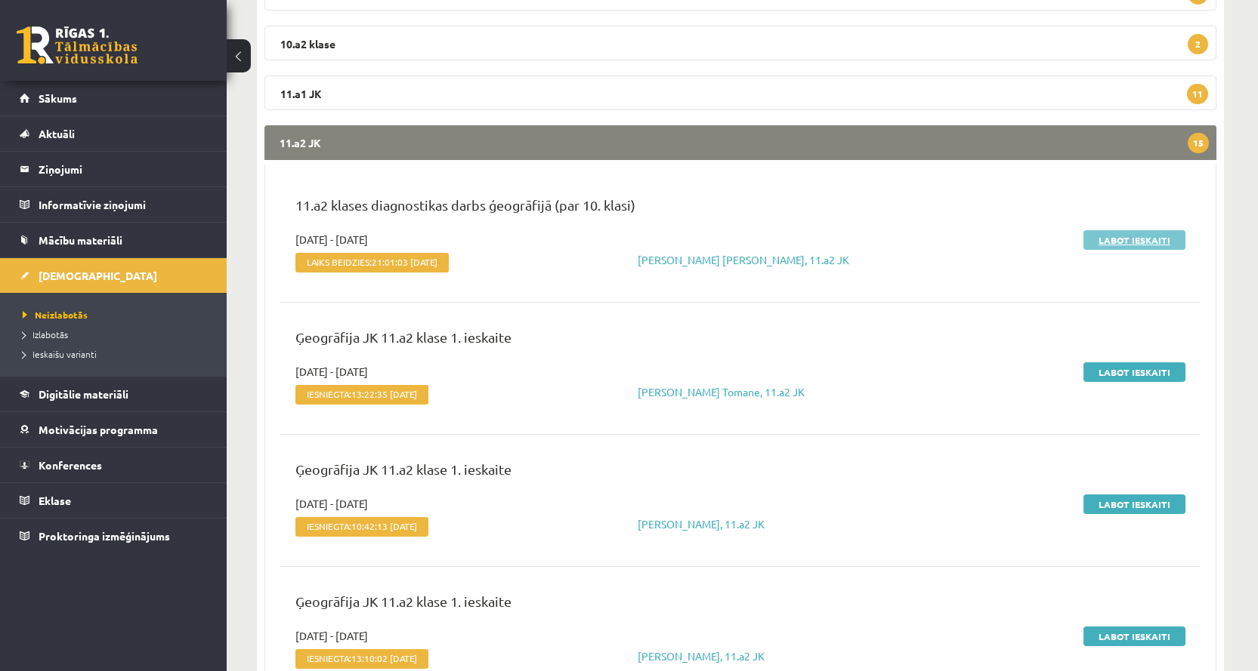
click at [1129, 239] on link "Labot ieskaiti" at bounding box center [1134, 240] width 102 height 20
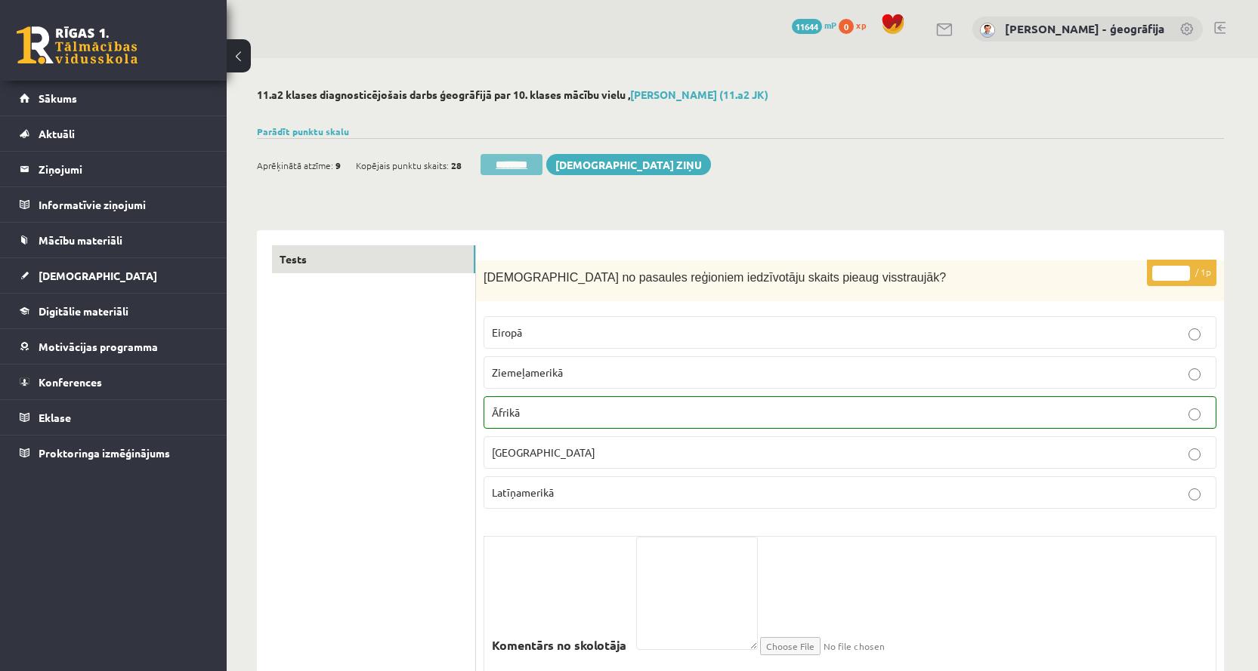
click at [507, 169] on input "********" at bounding box center [511, 164] width 62 height 21
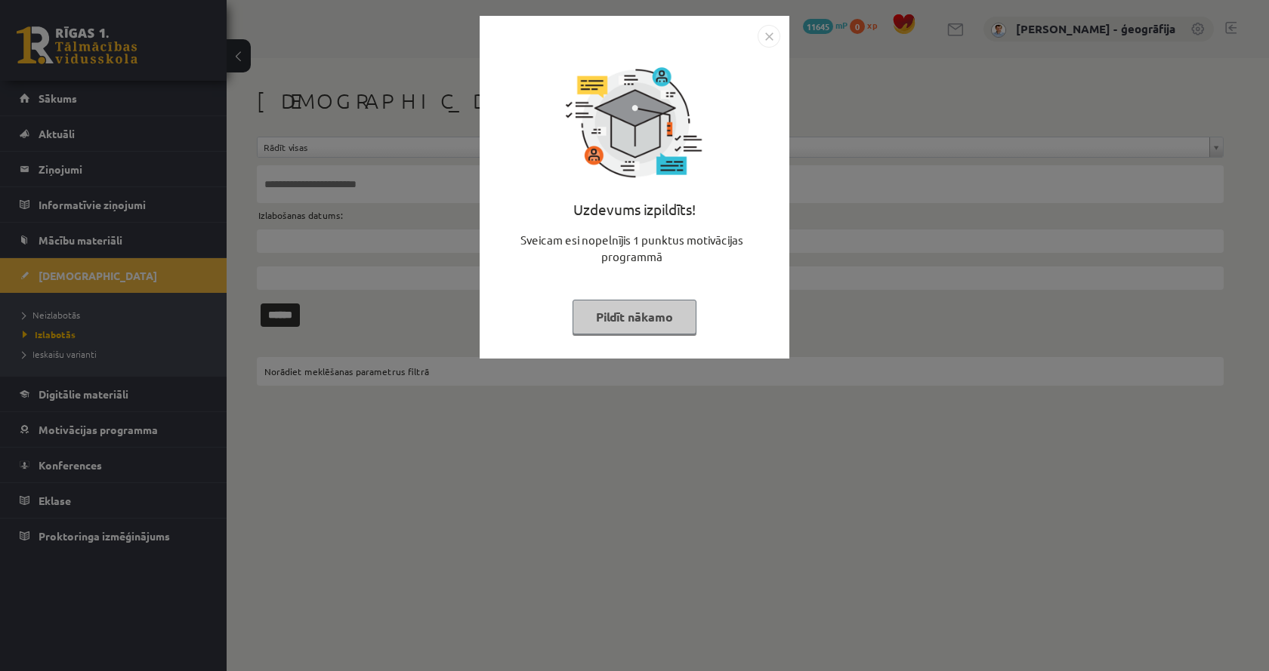
click at [595, 315] on button "Pildīt nākamo" at bounding box center [635, 317] width 124 height 35
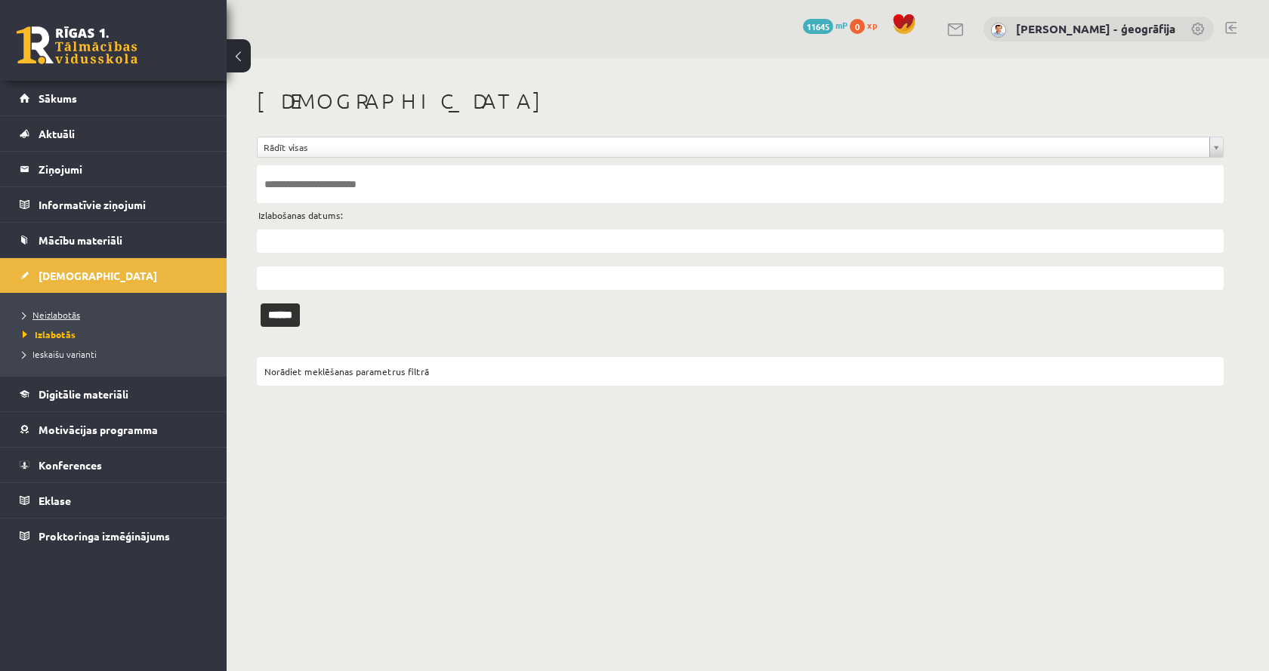
click at [44, 320] on link "Neizlabotās" at bounding box center [117, 315] width 189 height 14
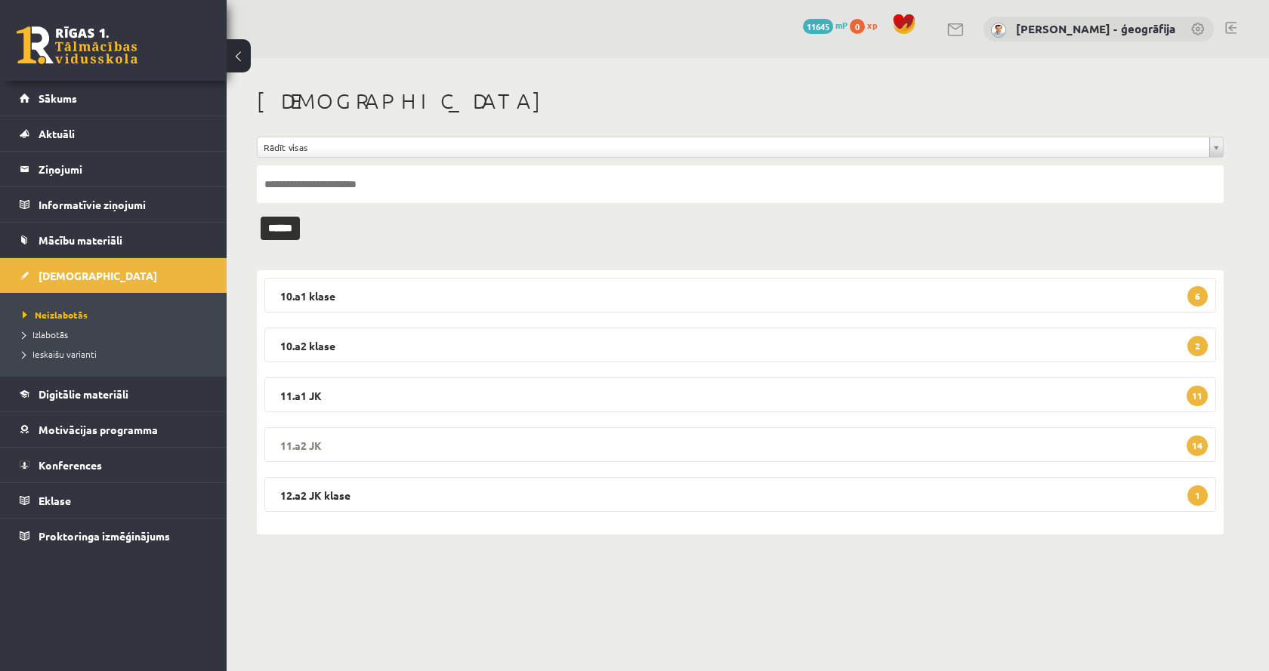
click at [366, 443] on legend "11.a2 JK 14" at bounding box center [740, 444] width 952 height 35
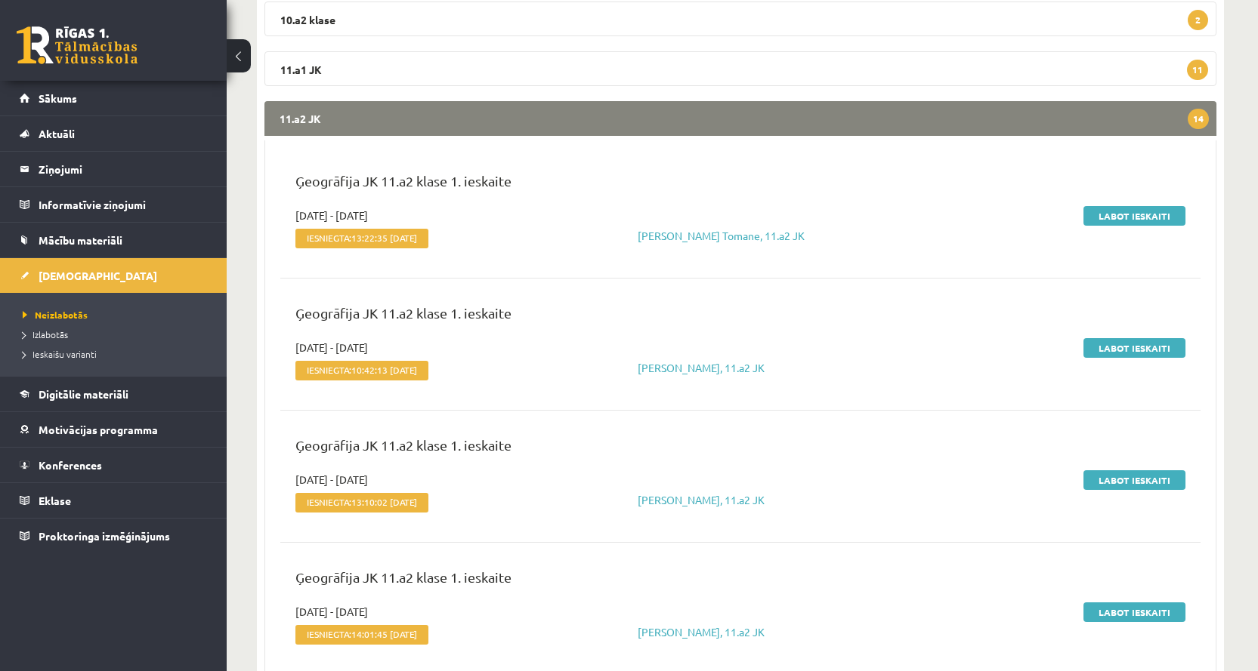
scroll to position [302, 0]
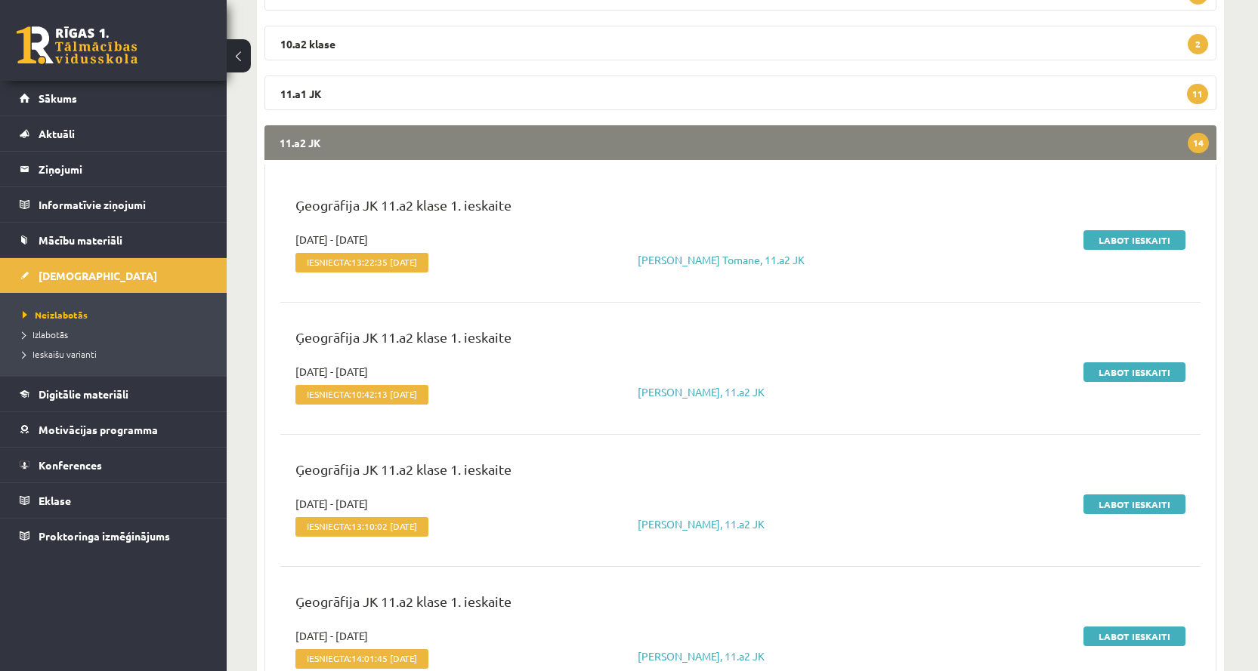
click at [708, 141] on legend "11.a2 JK 14" at bounding box center [740, 142] width 952 height 35
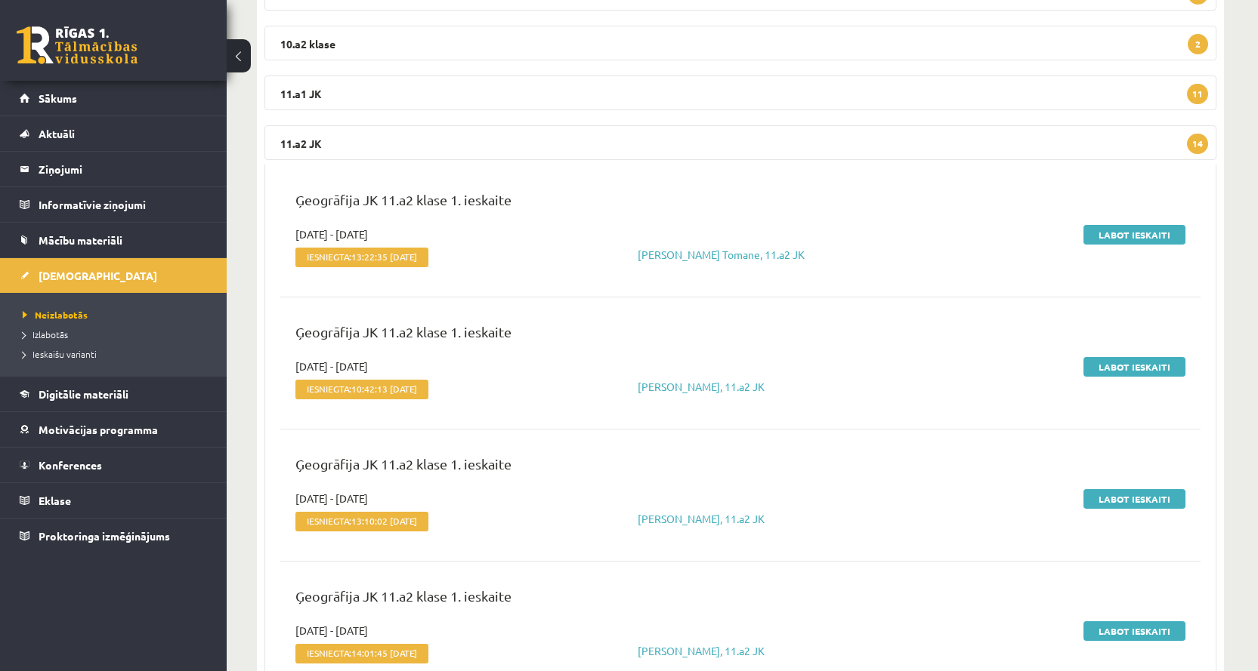
scroll to position [0, 0]
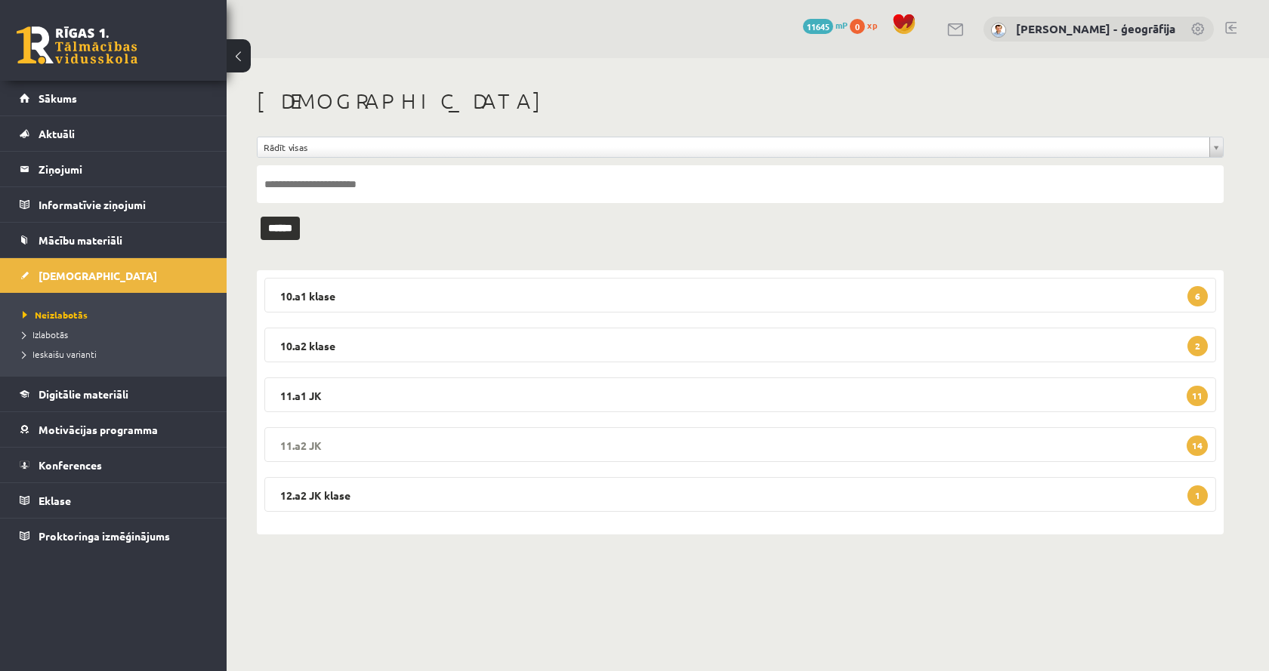
click at [1119, 437] on legend "11.a2 JK 14" at bounding box center [740, 444] width 952 height 35
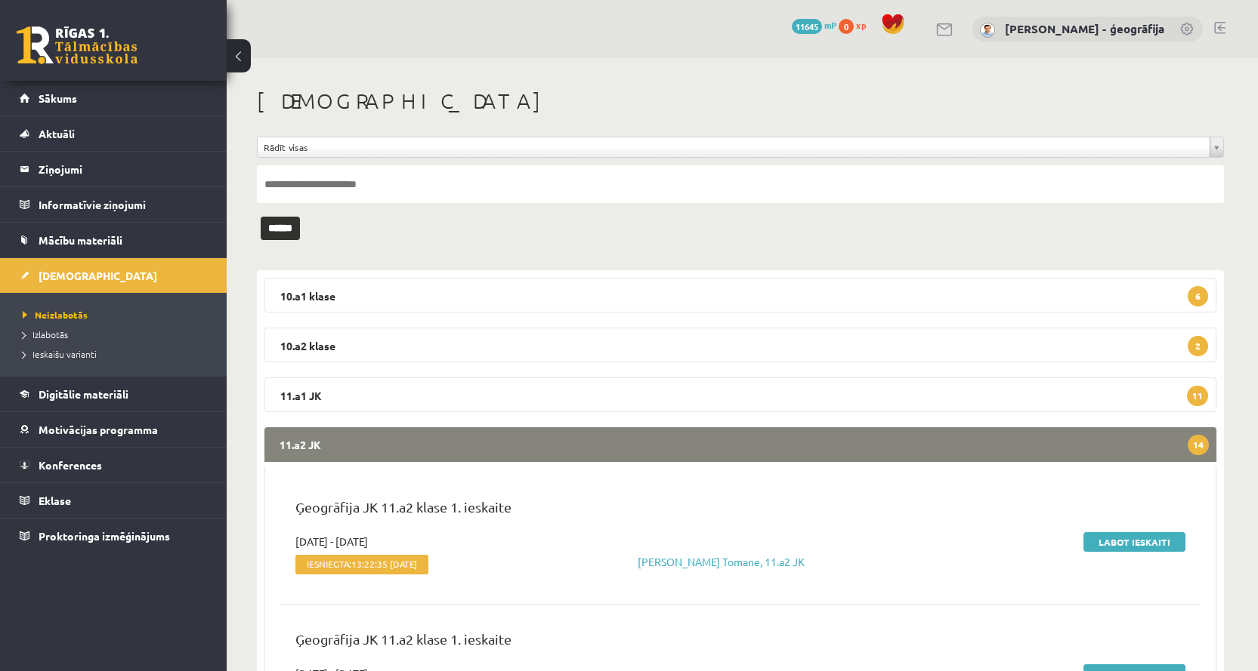
click at [1116, 437] on legend "11.a2 JK 14" at bounding box center [740, 444] width 952 height 35
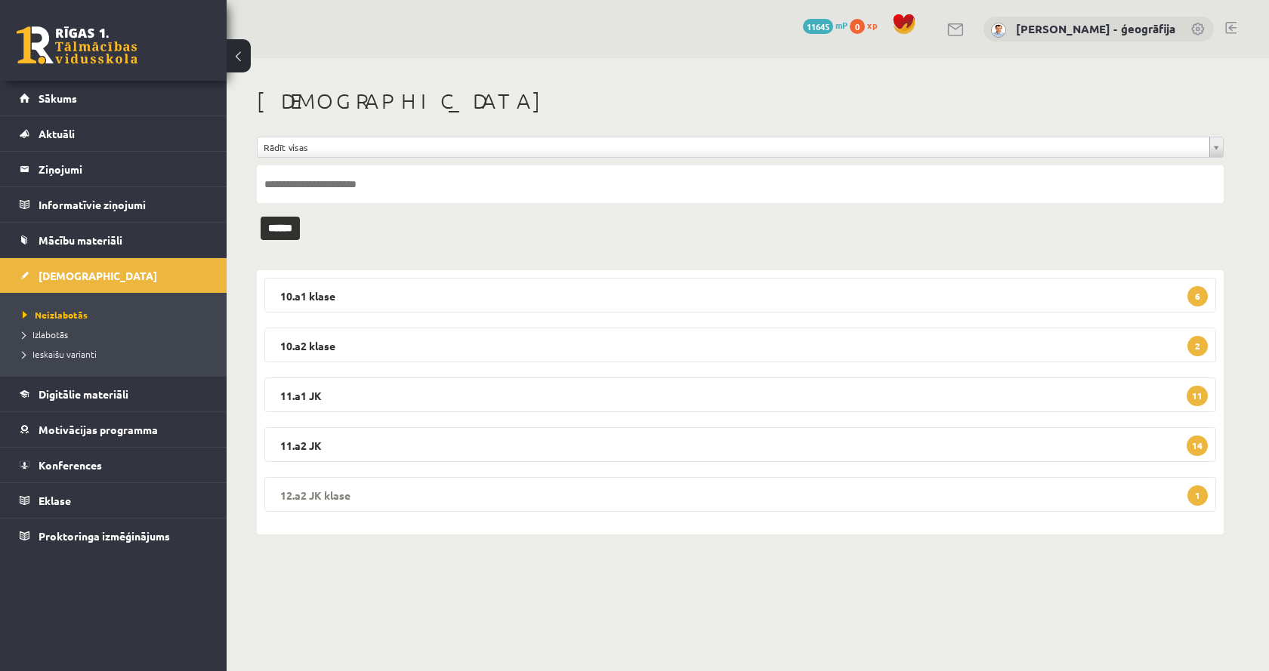
click at [1100, 502] on legend "12.a2 JK klase 1" at bounding box center [740, 494] width 952 height 35
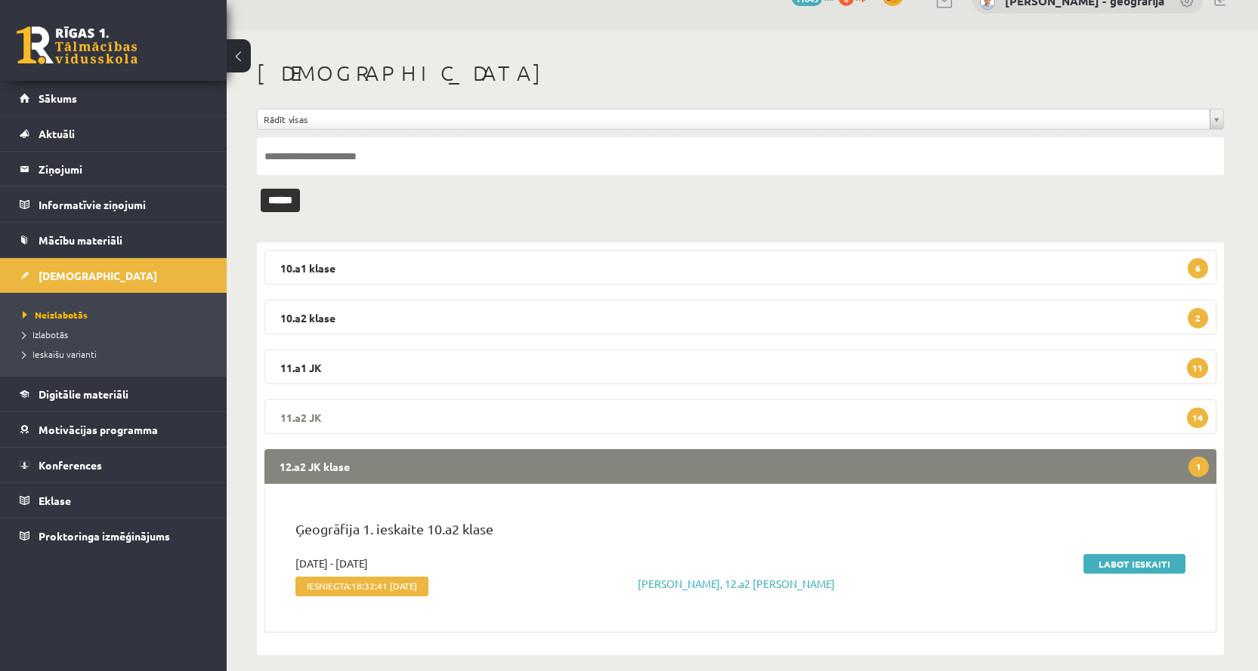
scroll to position [42, 0]
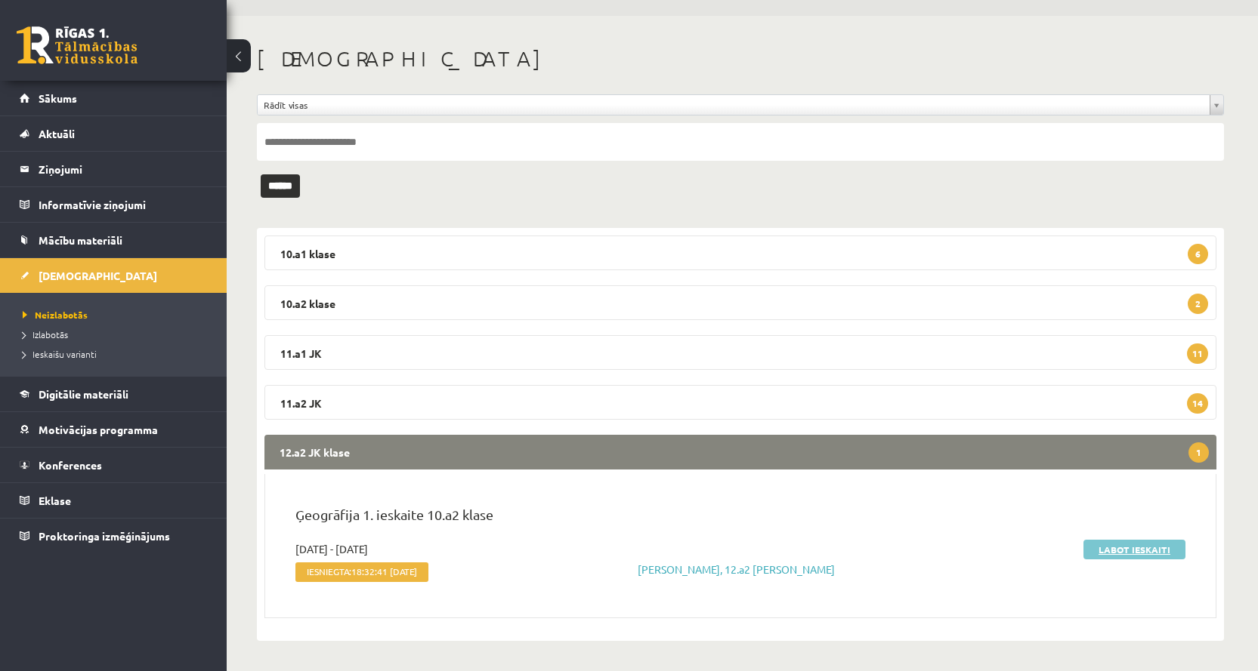
click at [1153, 553] on link "Labot ieskaiti" at bounding box center [1134, 550] width 102 height 20
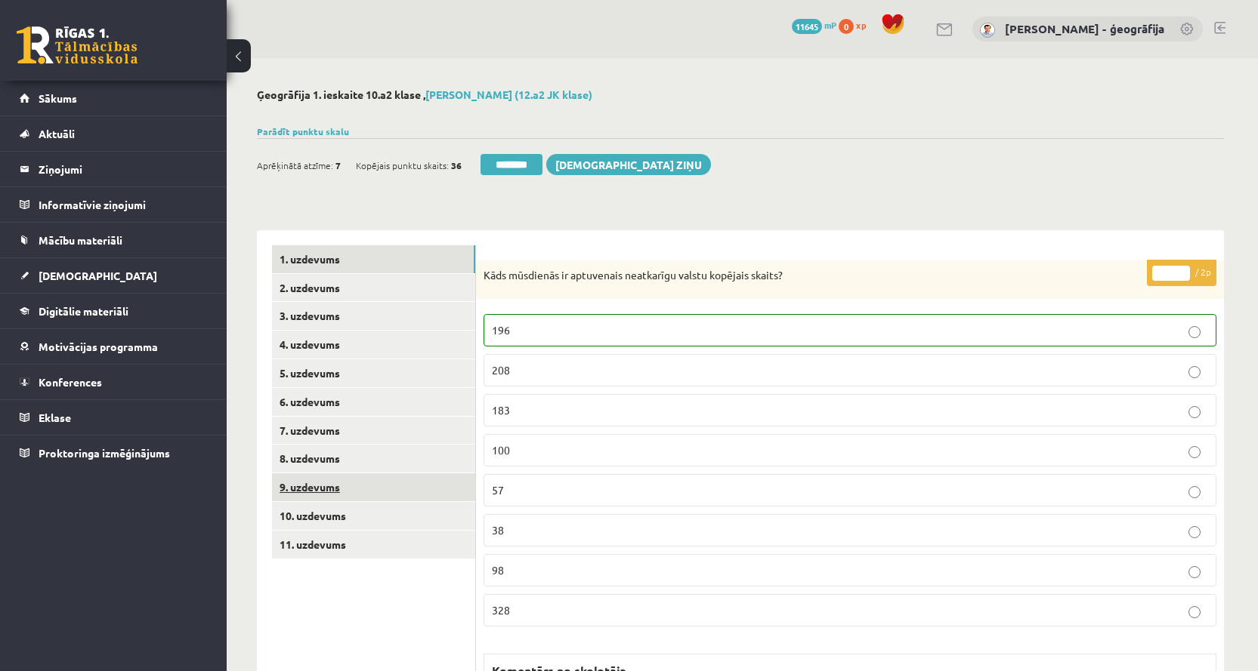
click at [347, 496] on link "9. uzdevums" at bounding box center [373, 488] width 203 height 28
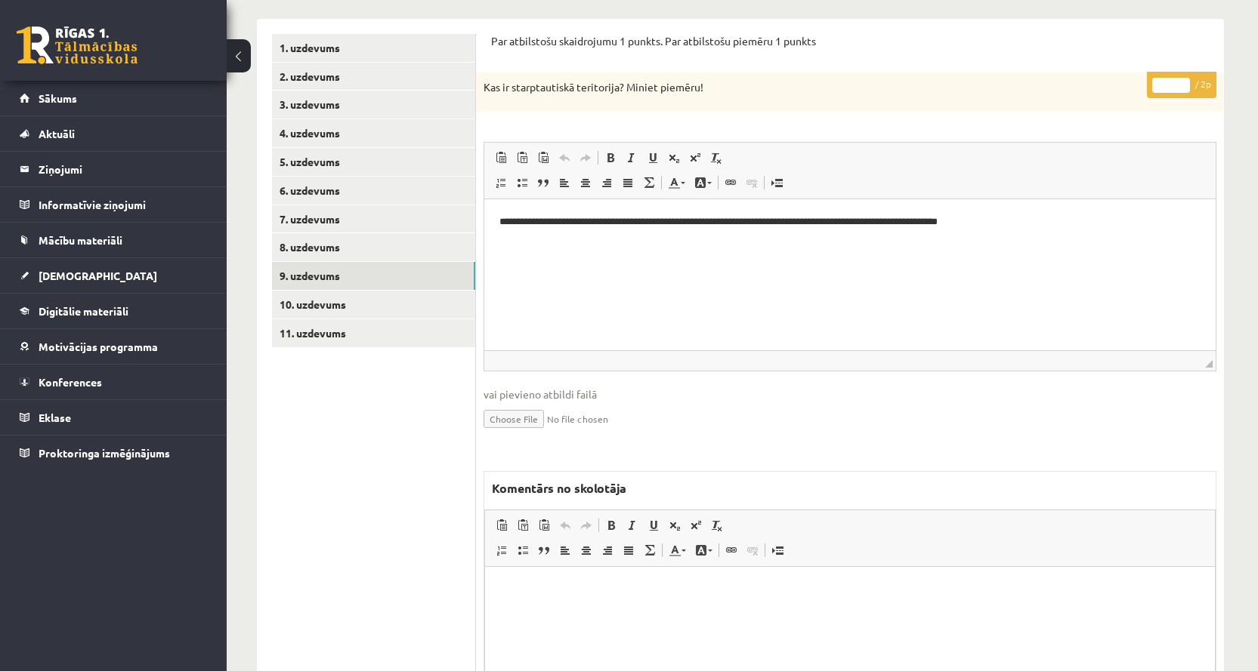
scroll to position [218, 0]
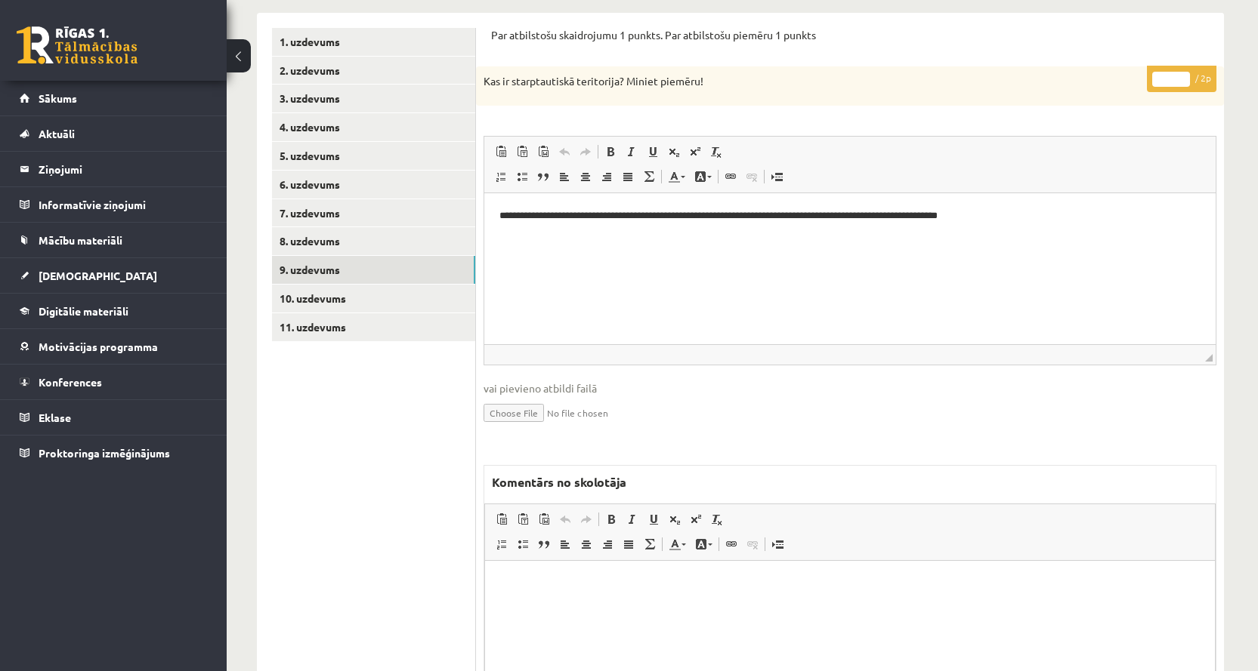
click at [1184, 76] on input "*" at bounding box center [1171, 79] width 38 height 15
type input "*"
click at [1183, 84] on input "*" at bounding box center [1171, 79] width 38 height 15
click at [573, 571] on html at bounding box center [850, 583] width 730 height 46
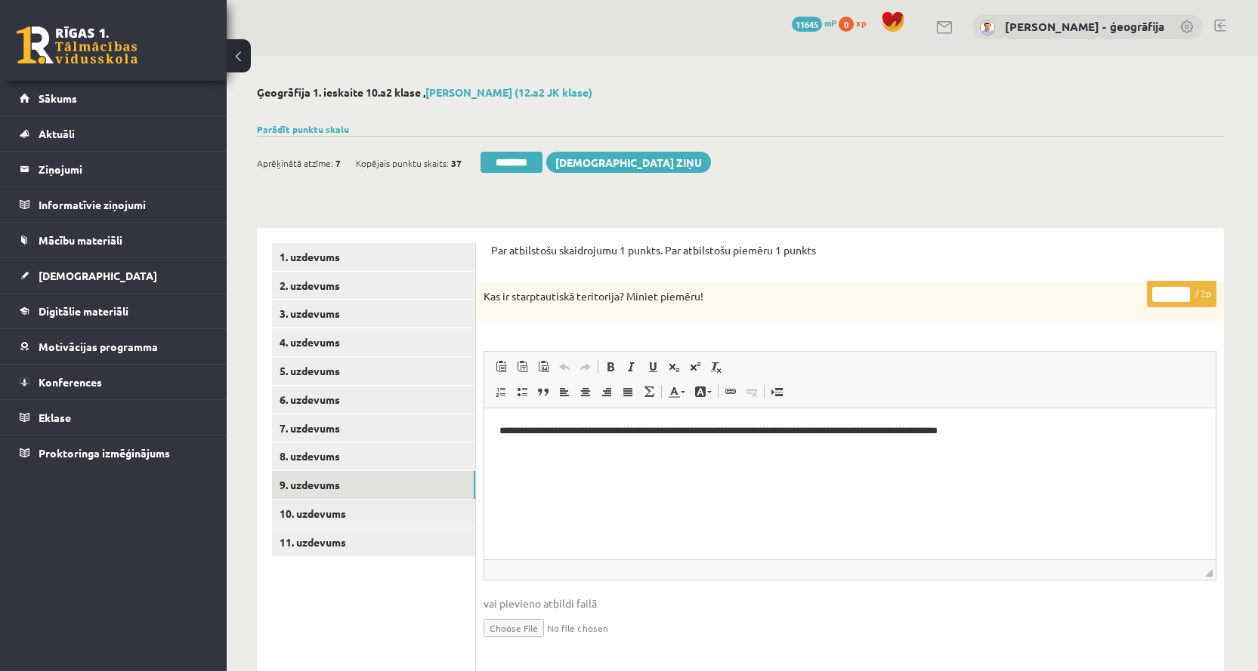
scroll to position [0, 0]
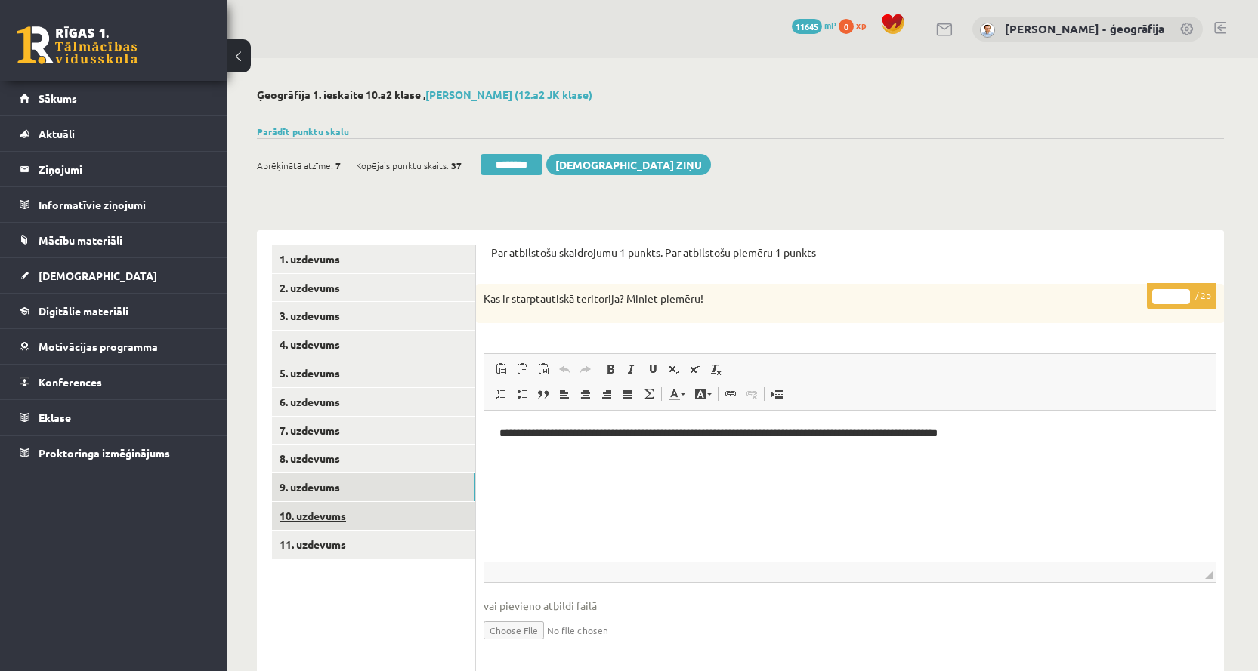
click at [311, 514] on link "10. uzdevums" at bounding box center [373, 516] width 203 height 28
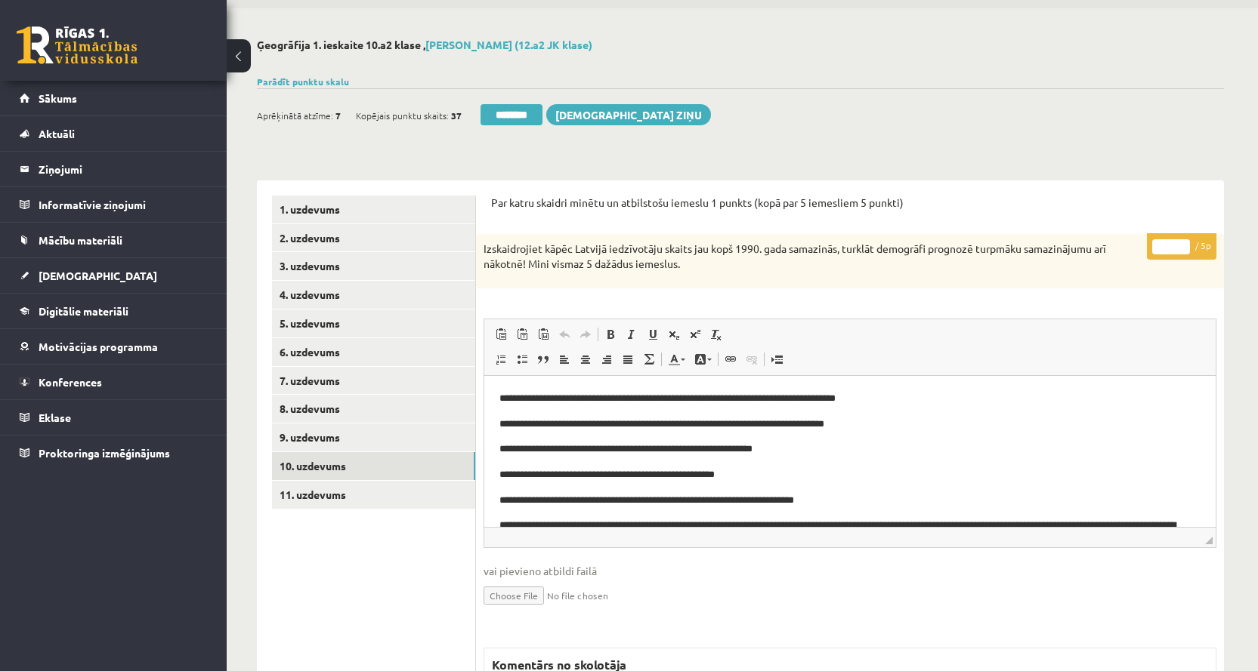
scroll to position [76, 0]
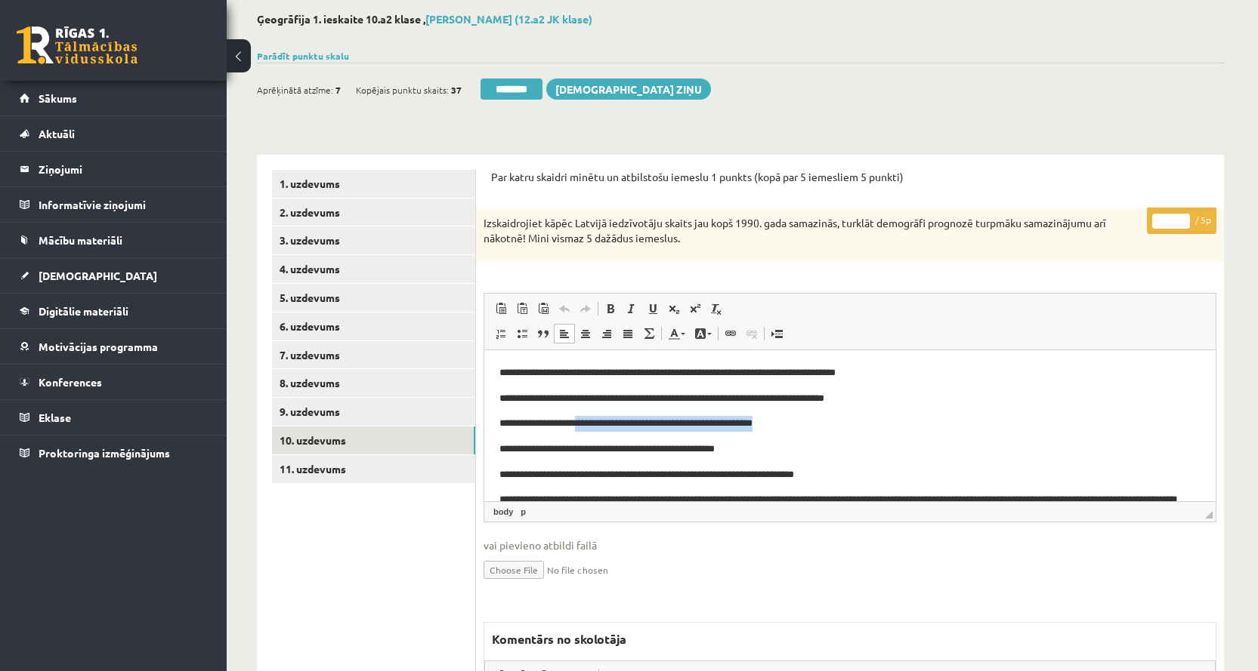
drag, startPoint x: 791, startPoint y: 421, endPoint x: 586, endPoint y: 420, distance: 204.7
click at [588, 420] on p "**********" at bounding box center [844, 423] width 690 height 16
drag, startPoint x: 526, startPoint y: 450, endPoint x: 707, endPoint y: 446, distance: 180.6
click at [706, 447] on p "**********" at bounding box center [844, 449] width 690 height 16
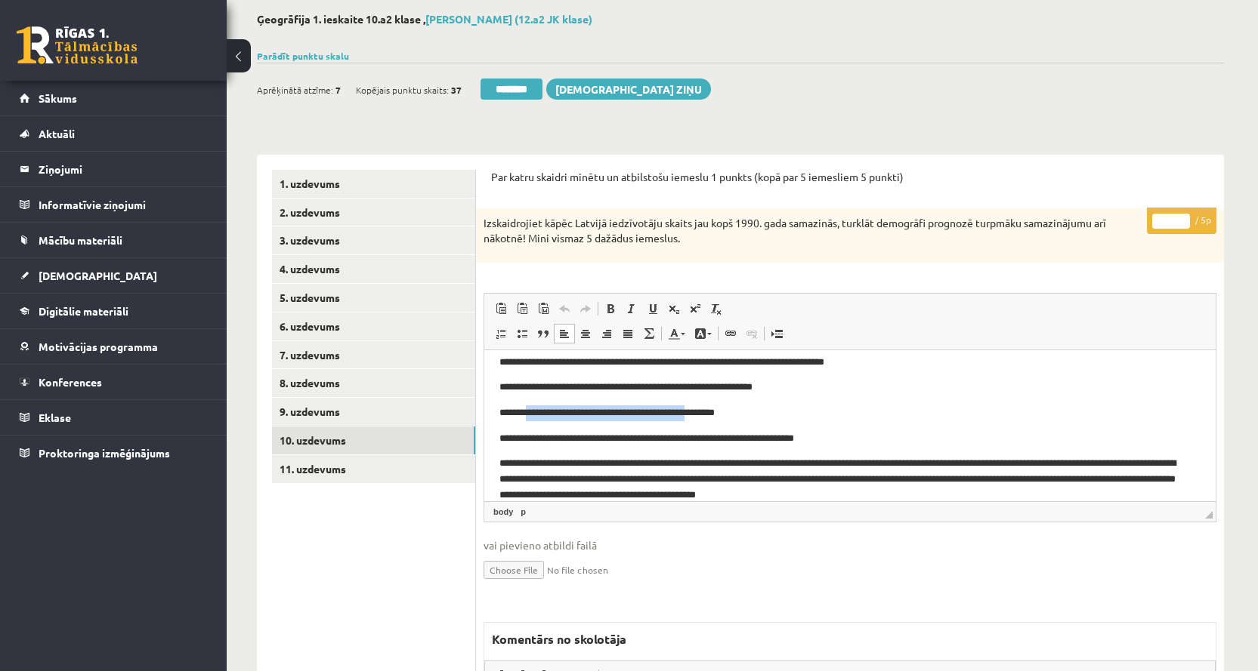
scroll to position [54, 0]
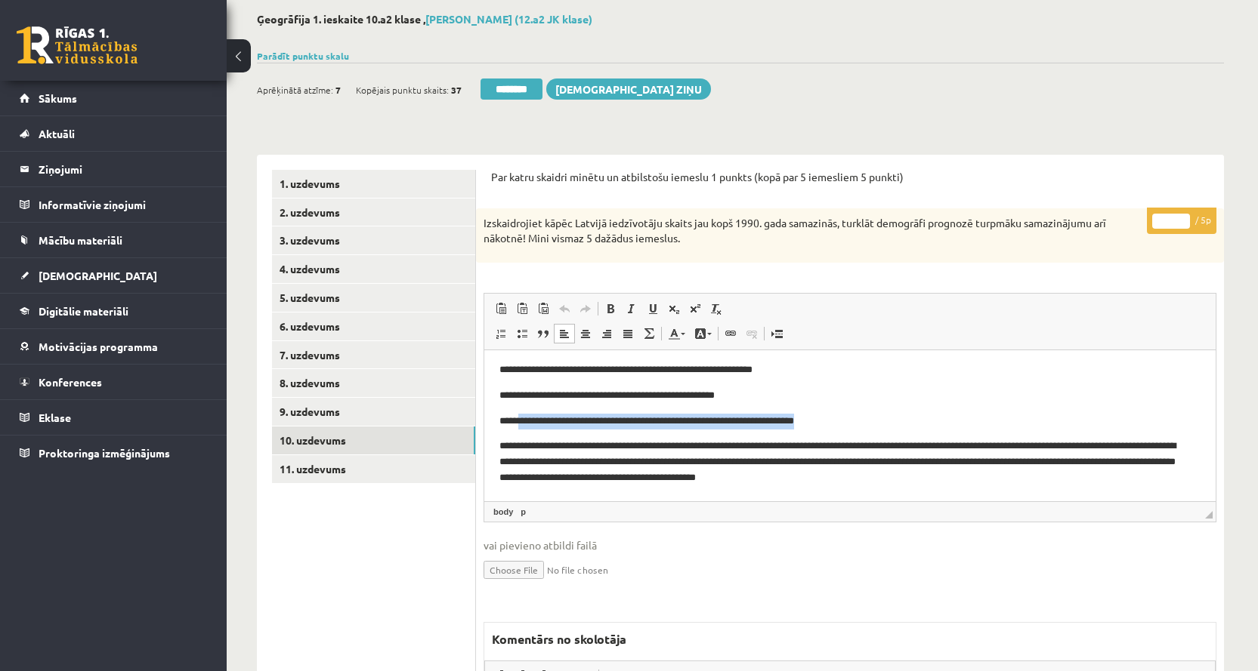
drag, startPoint x: 521, startPoint y: 424, endPoint x: 829, endPoint y: 423, distance: 307.4
click at [829, 423] on p "**********" at bounding box center [844, 421] width 690 height 16
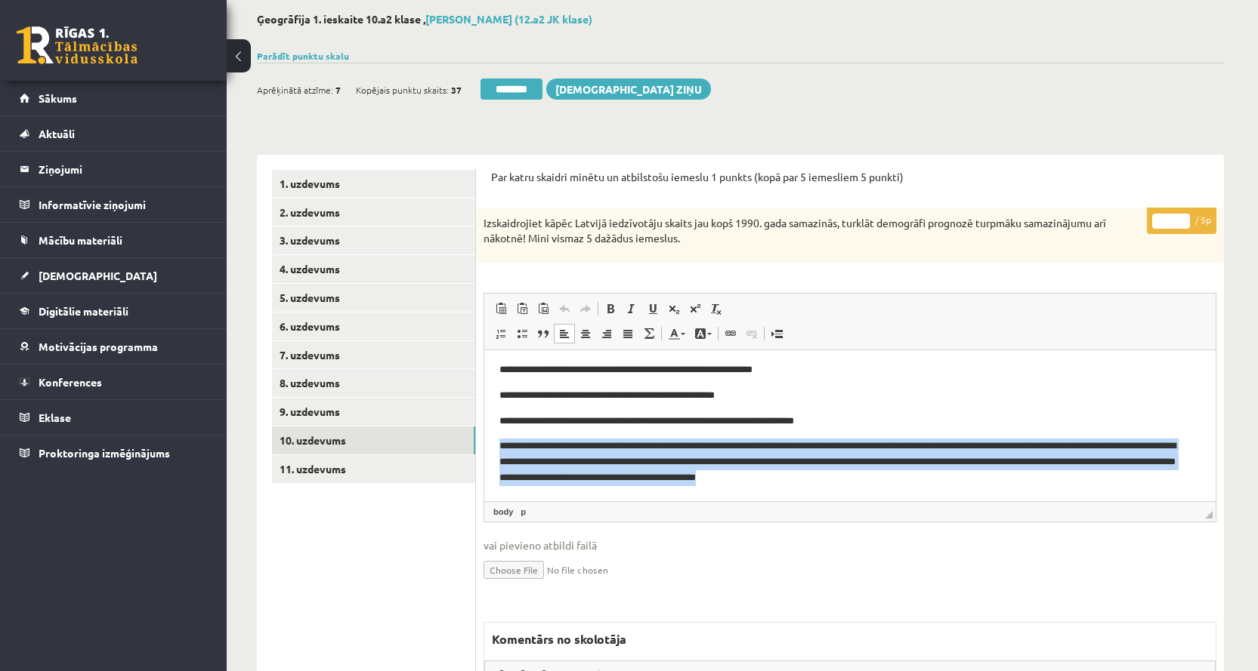
drag, startPoint x: 502, startPoint y: 447, endPoint x: 956, endPoint y: 480, distance: 455.8
click at [956, 480] on p "**********" at bounding box center [844, 461] width 690 height 47
click at [963, 484] on p "**********" at bounding box center [844, 461] width 690 height 47
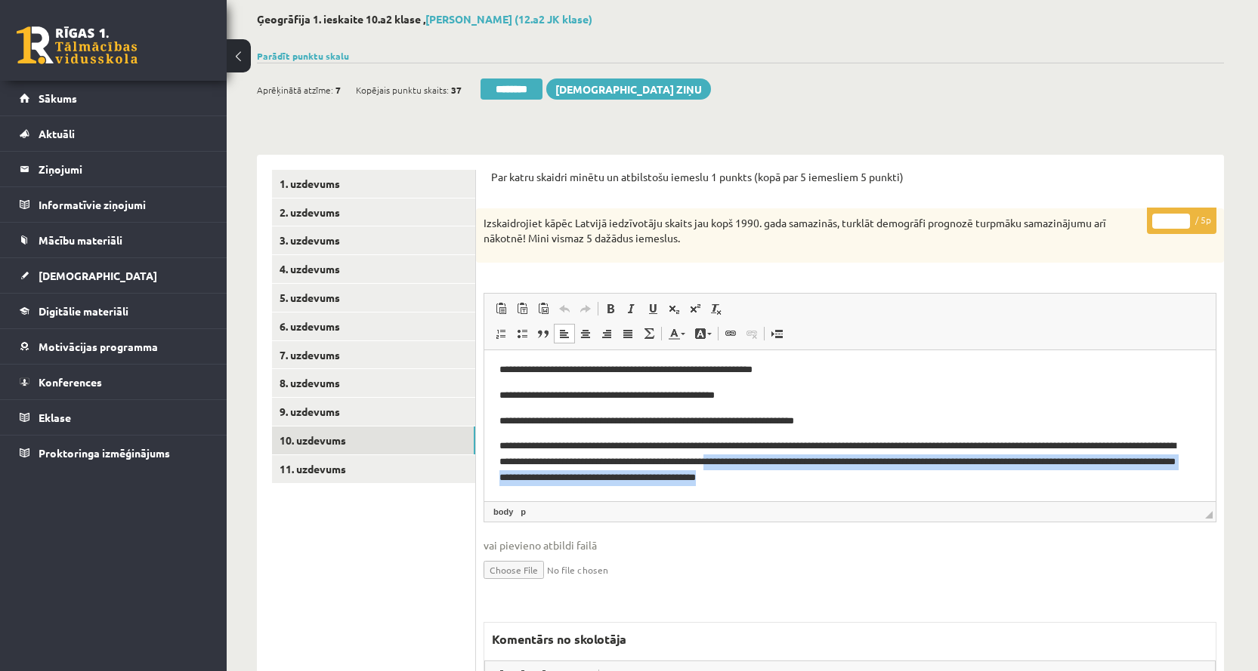
drag, startPoint x: 848, startPoint y: 461, endPoint x: 963, endPoint y: 479, distance: 116.1
click at [963, 479] on p "**********" at bounding box center [844, 461] width 690 height 47
click at [952, 480] on p "**********" at bounding box center [844, 461] width 690 height 47
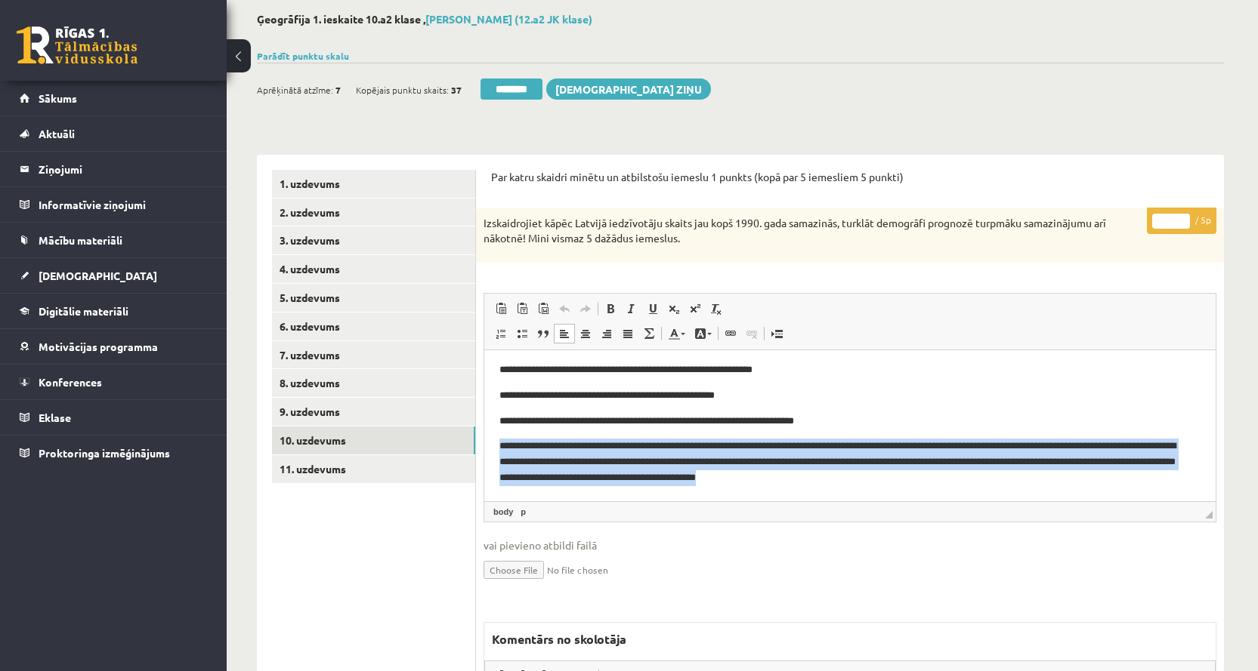
drag, startPoint x: 952, startPoint y: 480, endPoint x: 511, endPoint y: 443, distance: 441.9
click at [511, 443] on p "**********" at bounding box center [844, 461] width 690 height 47
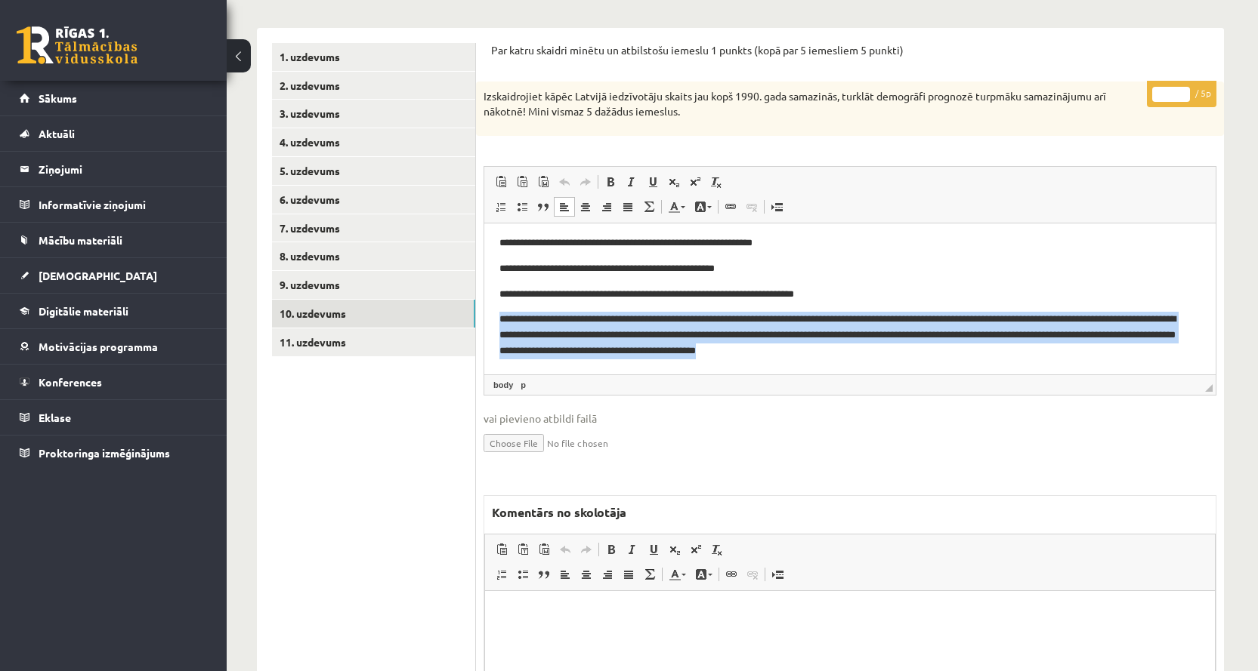
scroll to position [302, 0]
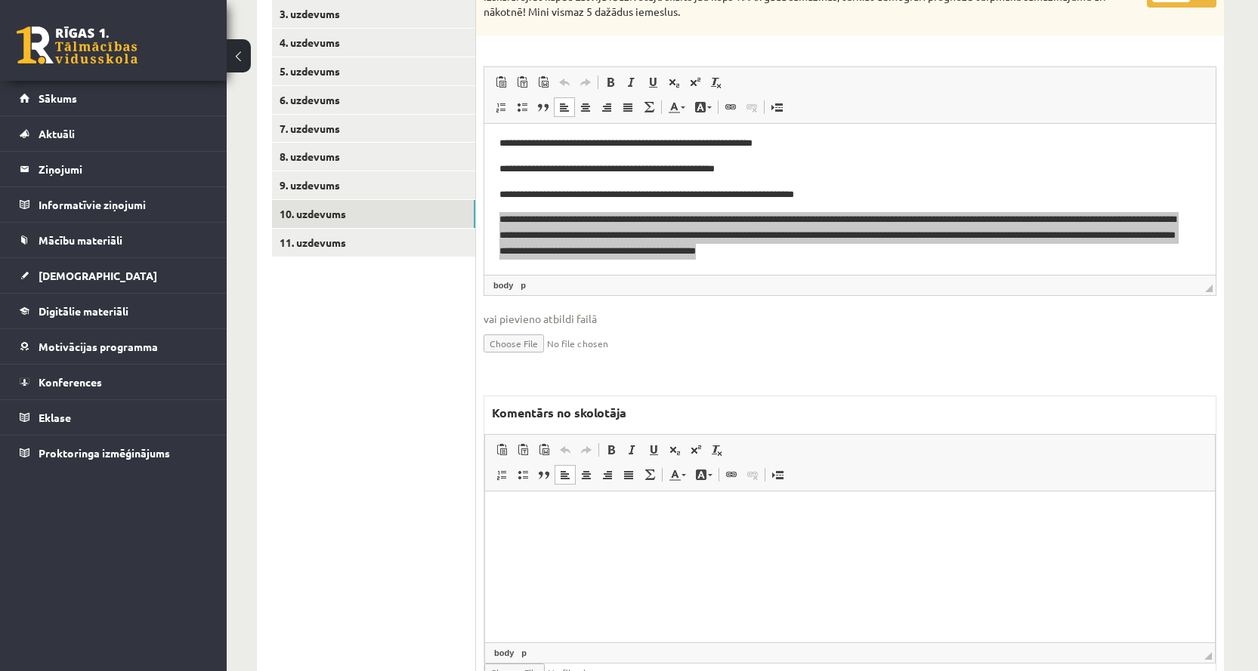
click at [525, 515] on p "Bagātinātā teksta redaktors, wiswyg-editor-47024728173260-1757531648-139" at bounding box center [849, 514] width 699 height 16
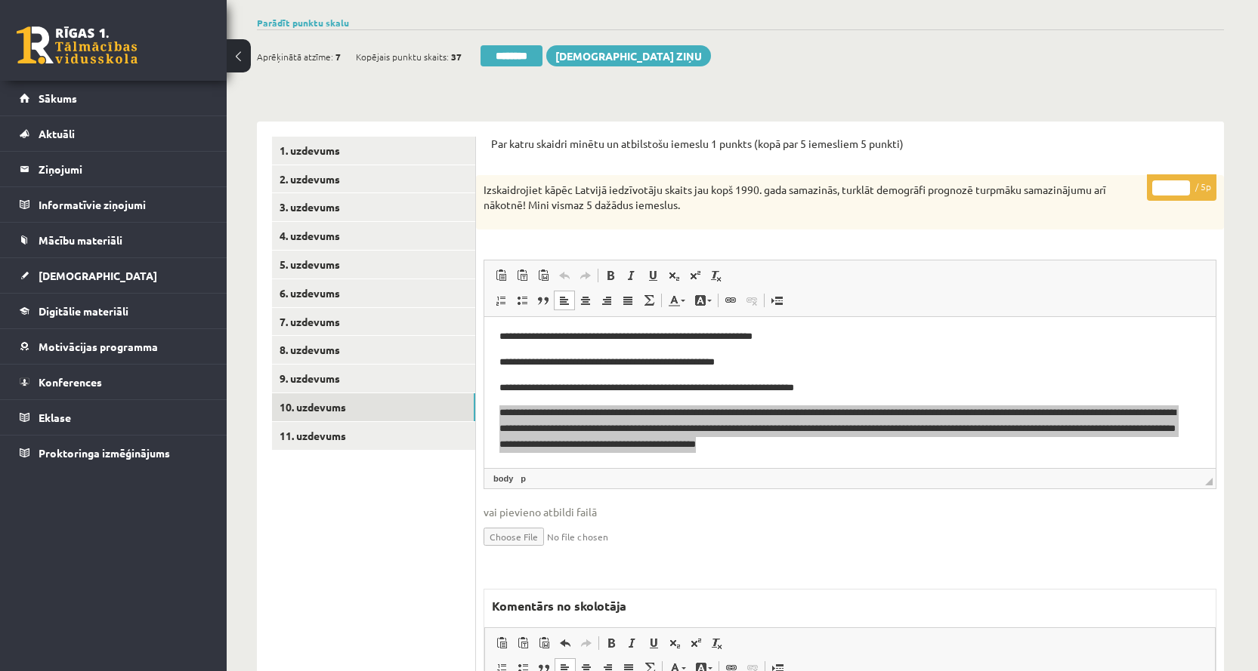
scroll to position [76, 0]
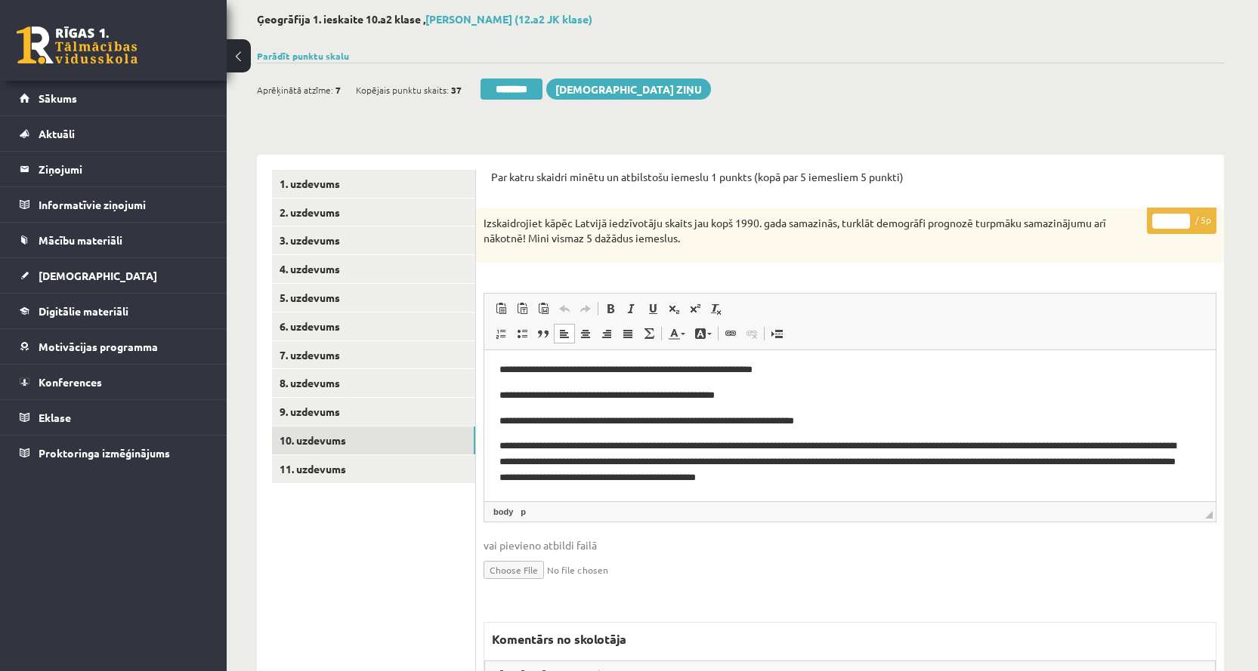
click at [862, 385] on body "**********" at bounding box center [849, 398] width 701 height 174
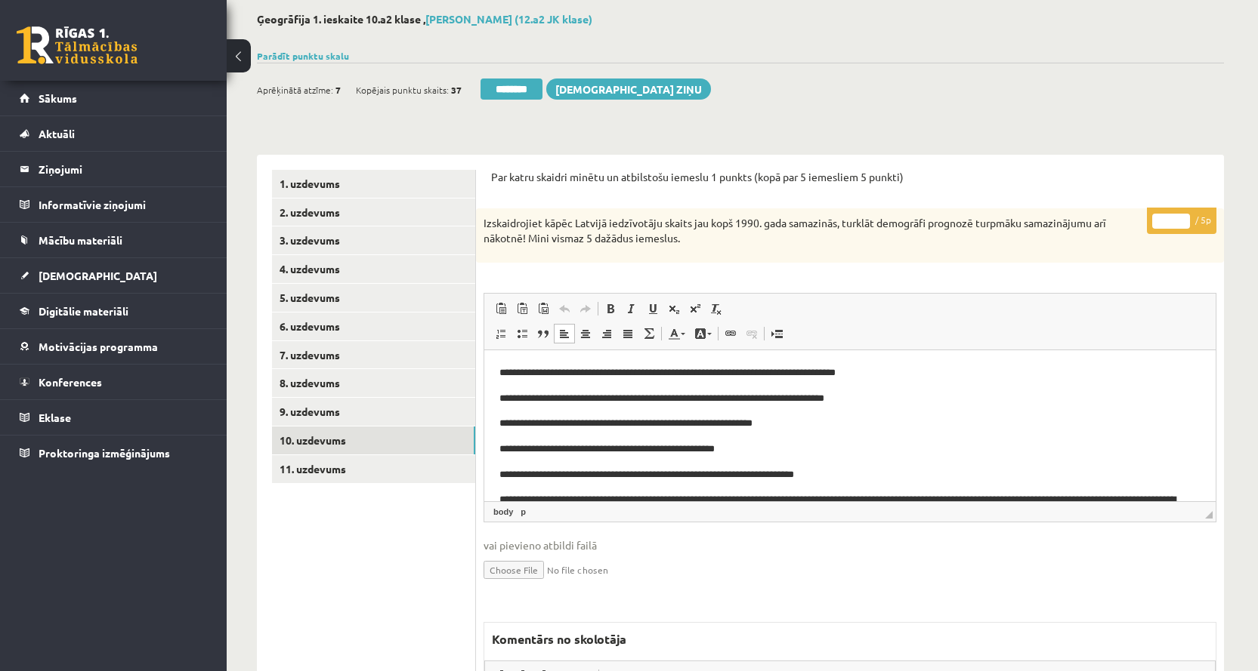
click at [1182, 219] on input "*" at bounding box center [1171, 221] width 38 height 15
click at [1182, 218] on input "*" at bounding box center [1171, 221] width 38 height 15
type input "*"
click at [1182, 218] on input "*" at bounding box center [1171, 221] width 38 height 15
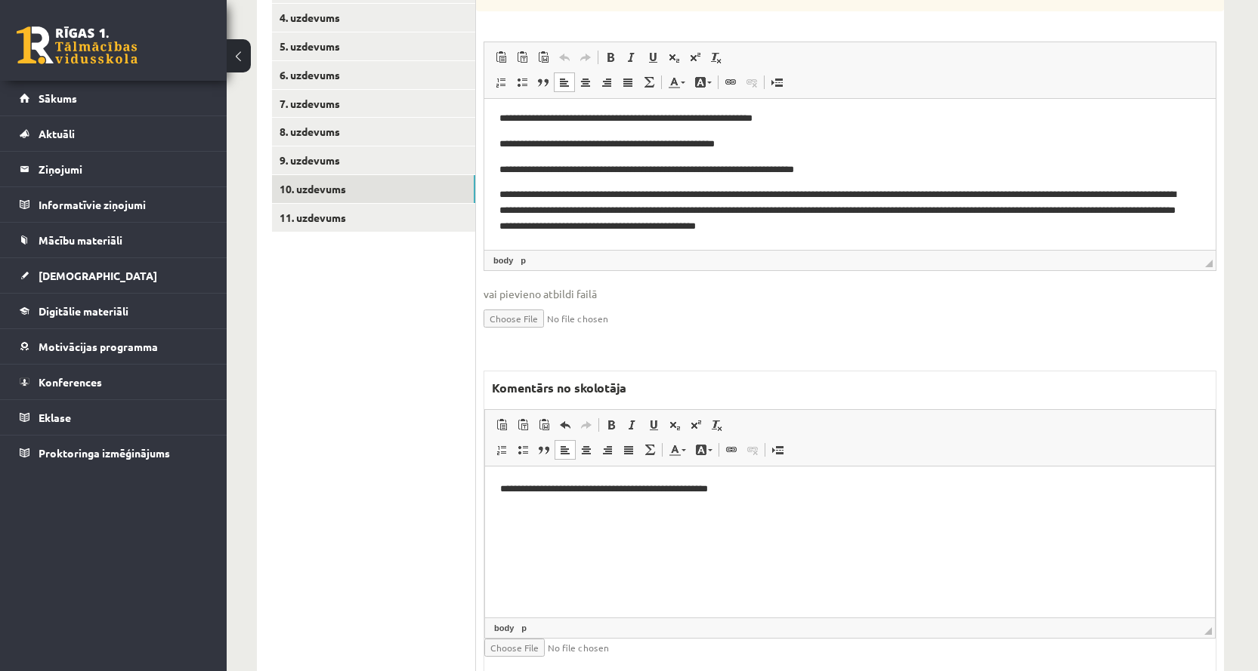
scroll to position [378, 0]
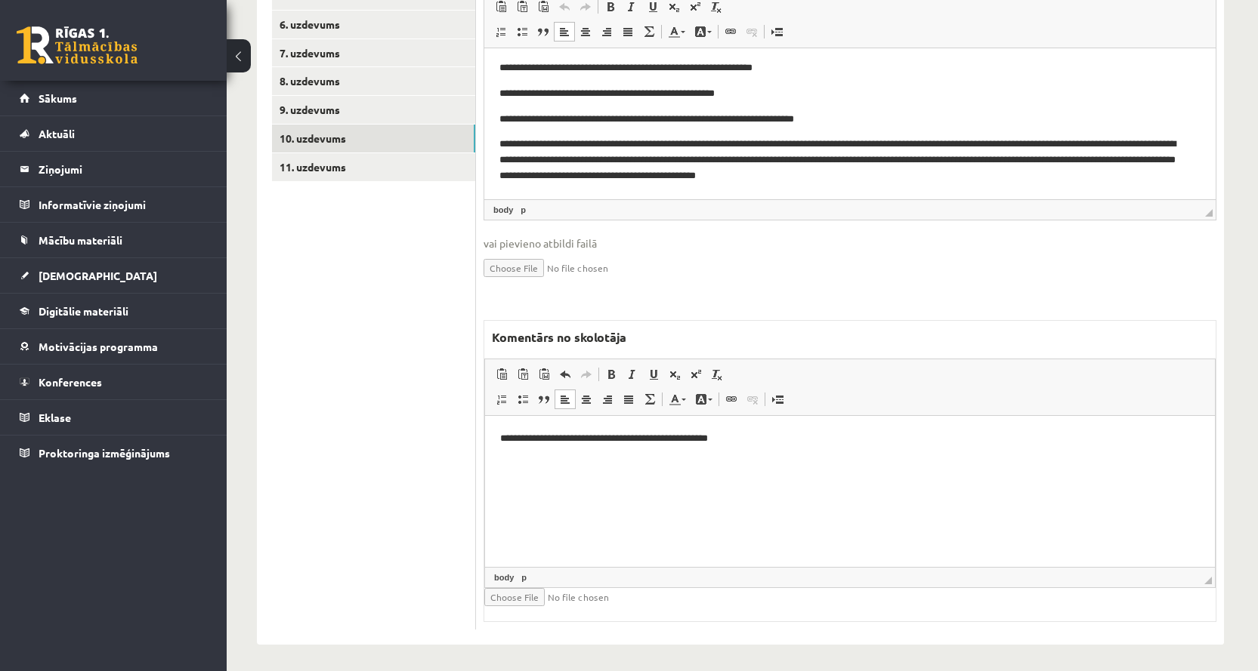
click at [749, 444] on p "**********" at bounding box center [849, 439] width 699 height 16
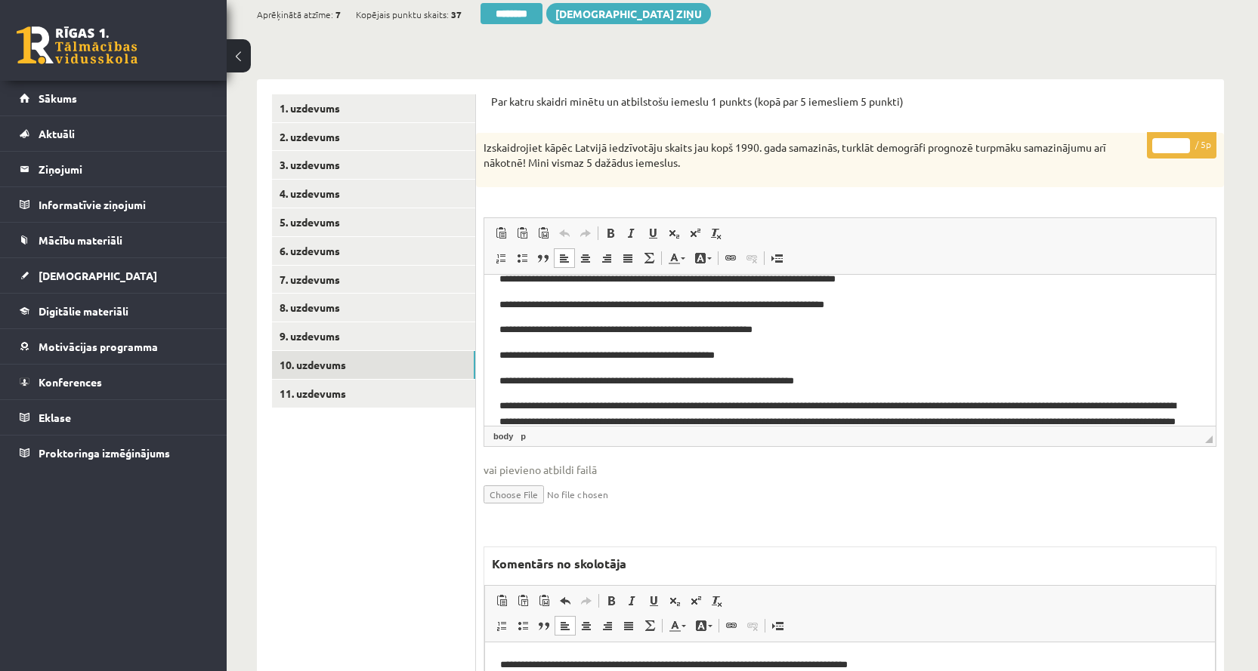
scroll to position [0, 0]
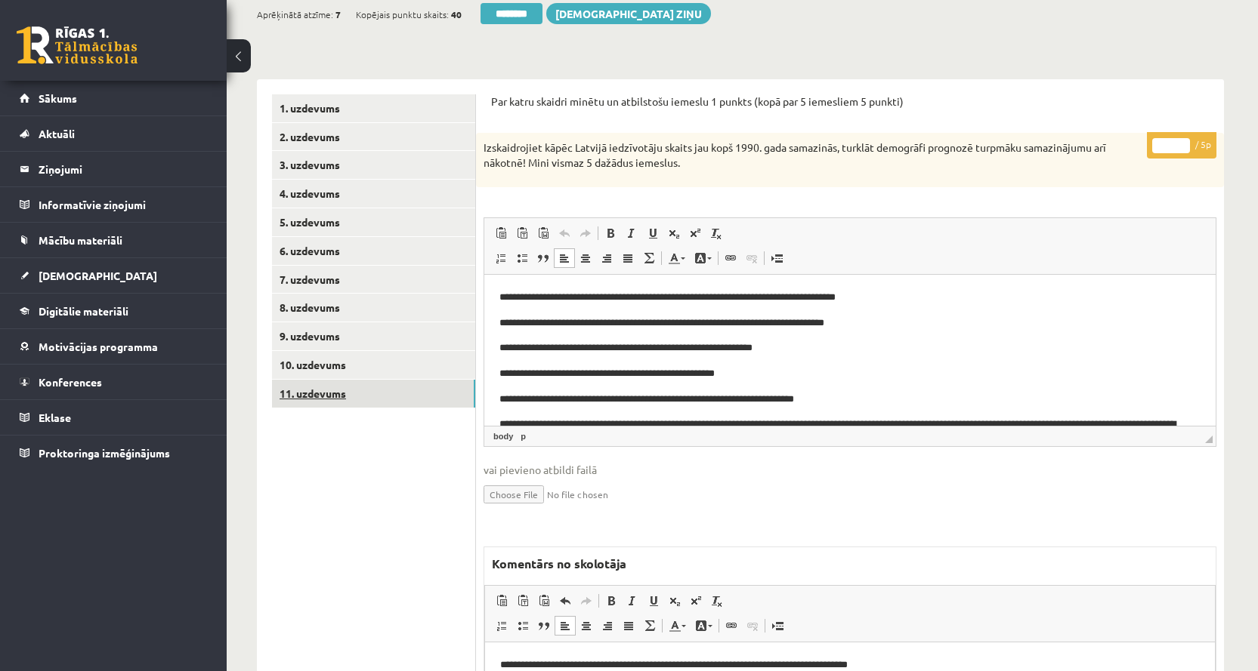
click at [304, 399] on link "11. uzdevums" at bounding box center [373, 394] width 203 height 28
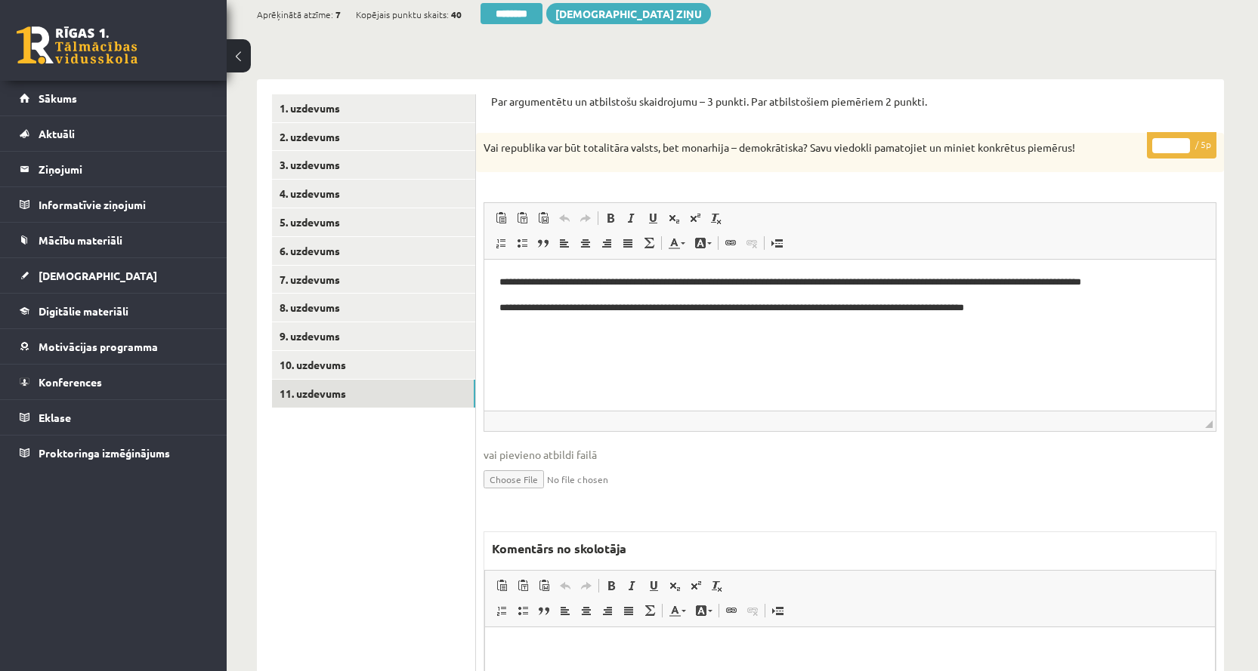
click at [1183, 144] on input "*" at bounding box center [1171, 145] width 38 height 15
type input "*"
click at [1183, 144] on input "*" at bounding box center [1171, 145] width 38 height 15
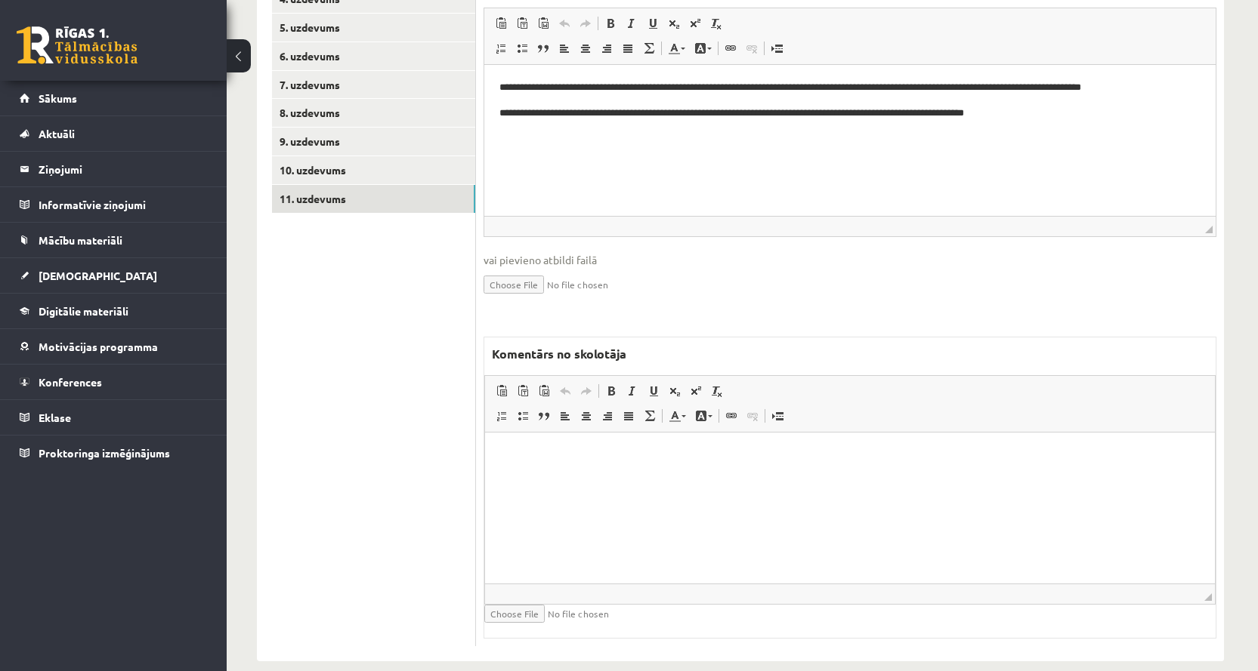
scroll to position [368, 0]
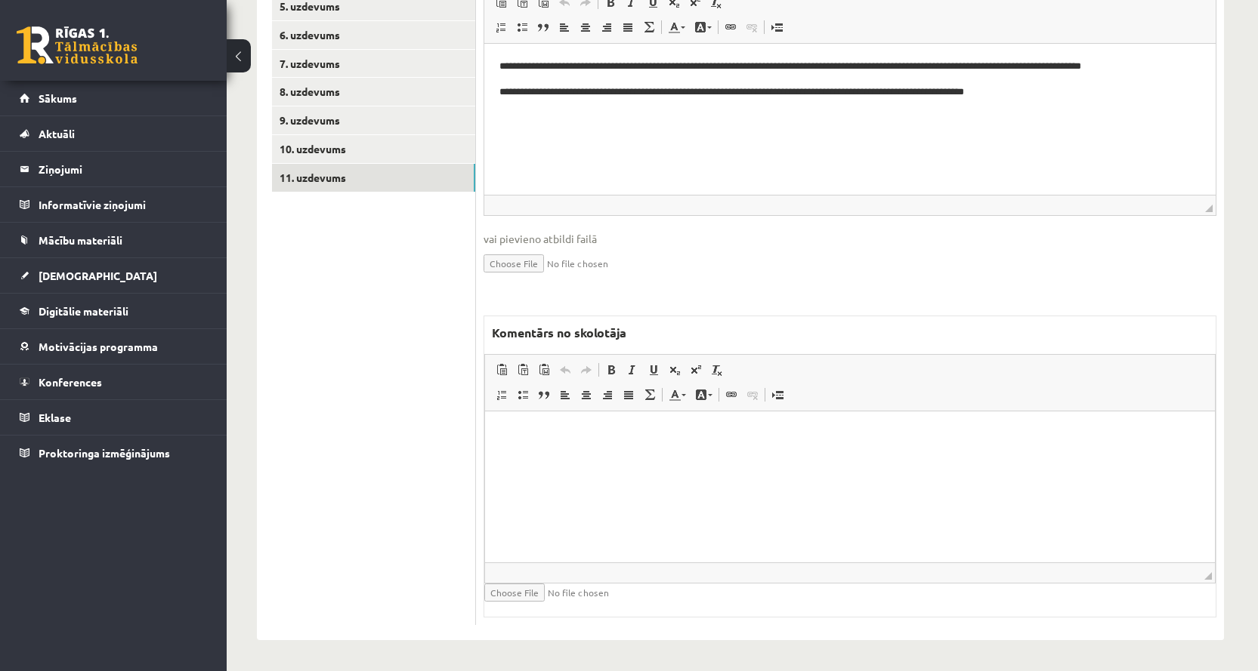
click at [559, 452] on html at bounding box center [850, 434] width 730 height 46
click at [609, 435] on p "**********" at bounding box center [849, 434] width 699 height 16
click at [674, 441] on p "**********" at bounding box center [849, 434] width 699 height 16
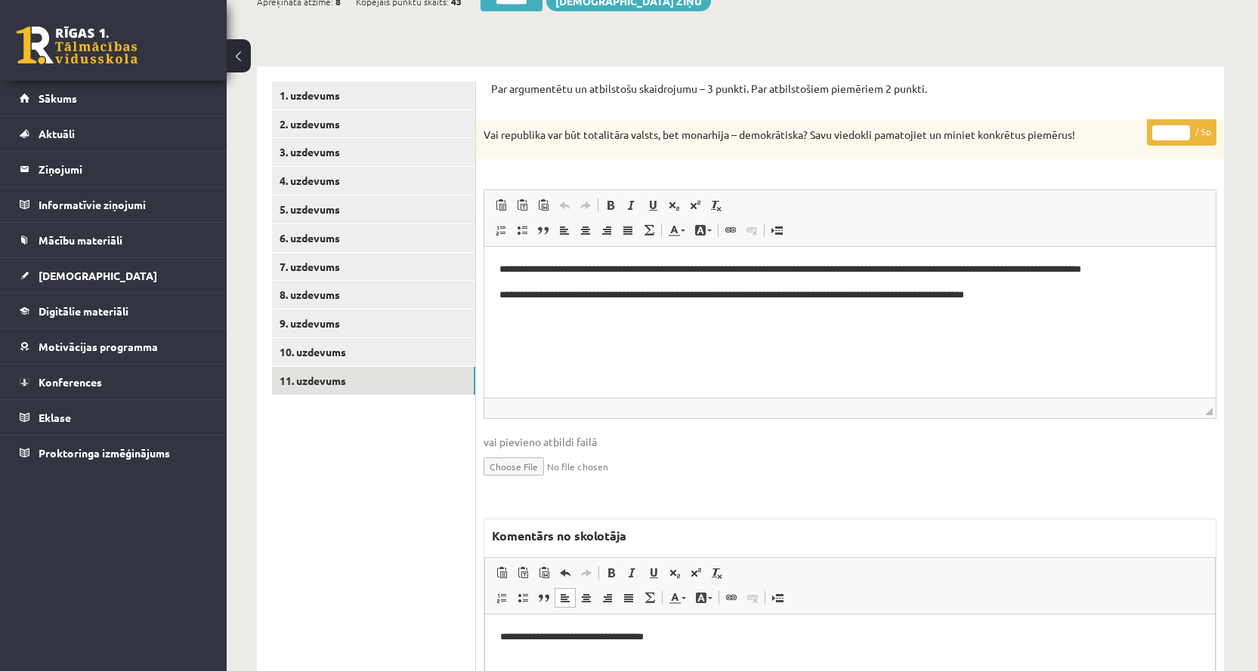
scroll to position [66, 0]
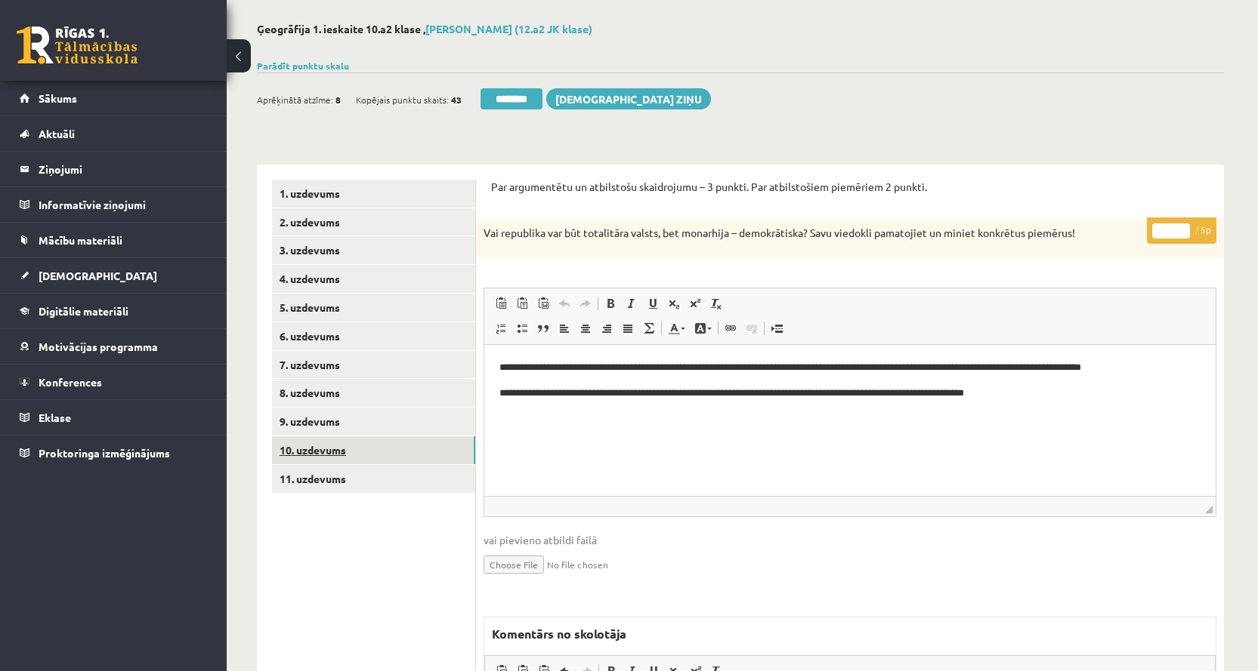
click at [332, 450] on link "10. uzdevums" at bounding box center [373, 451] width 203 height 28
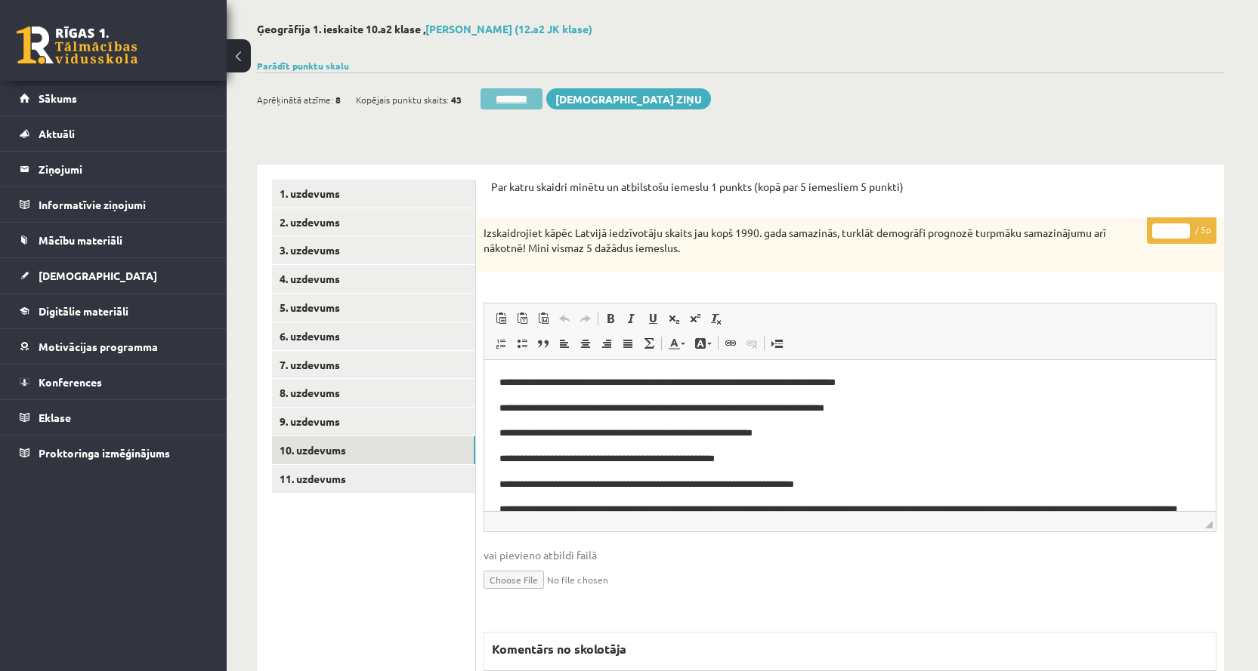
scroll to position [0, 0]
click at [508, 100] on input "********" at bounding box center [511, 98] width 62 height 21
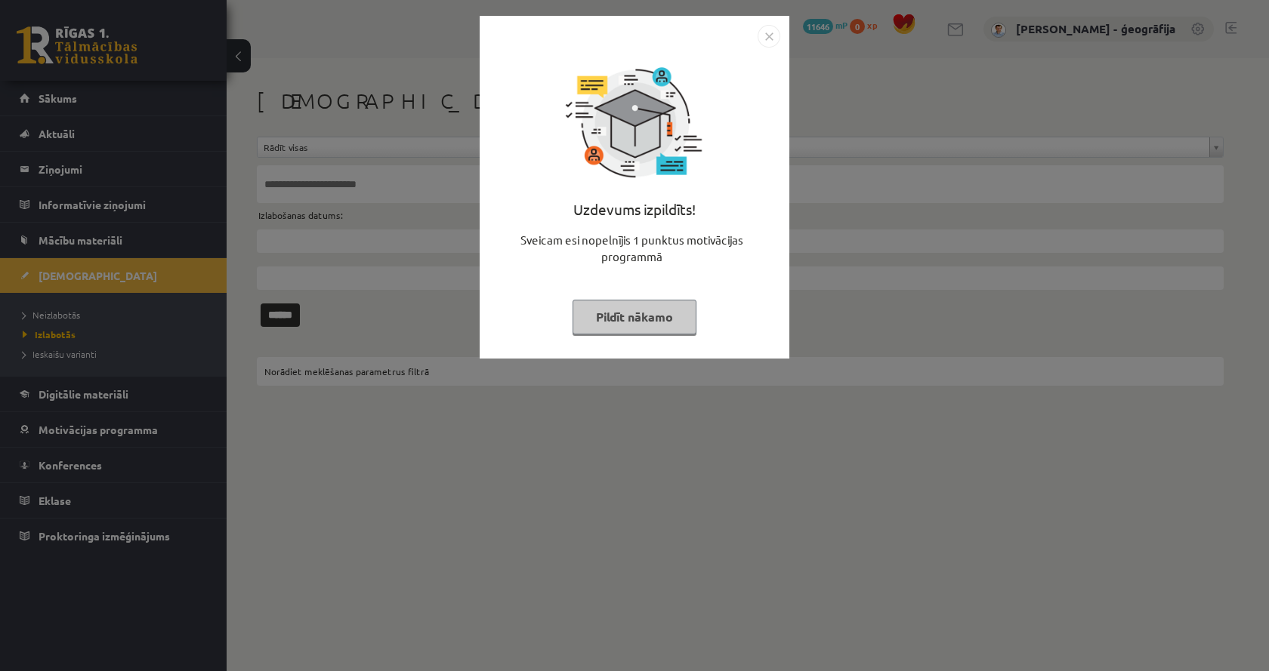
click at [574, 322] on button "Pildīt nākamo" at bounding box center [635, 317] width 124 height 35
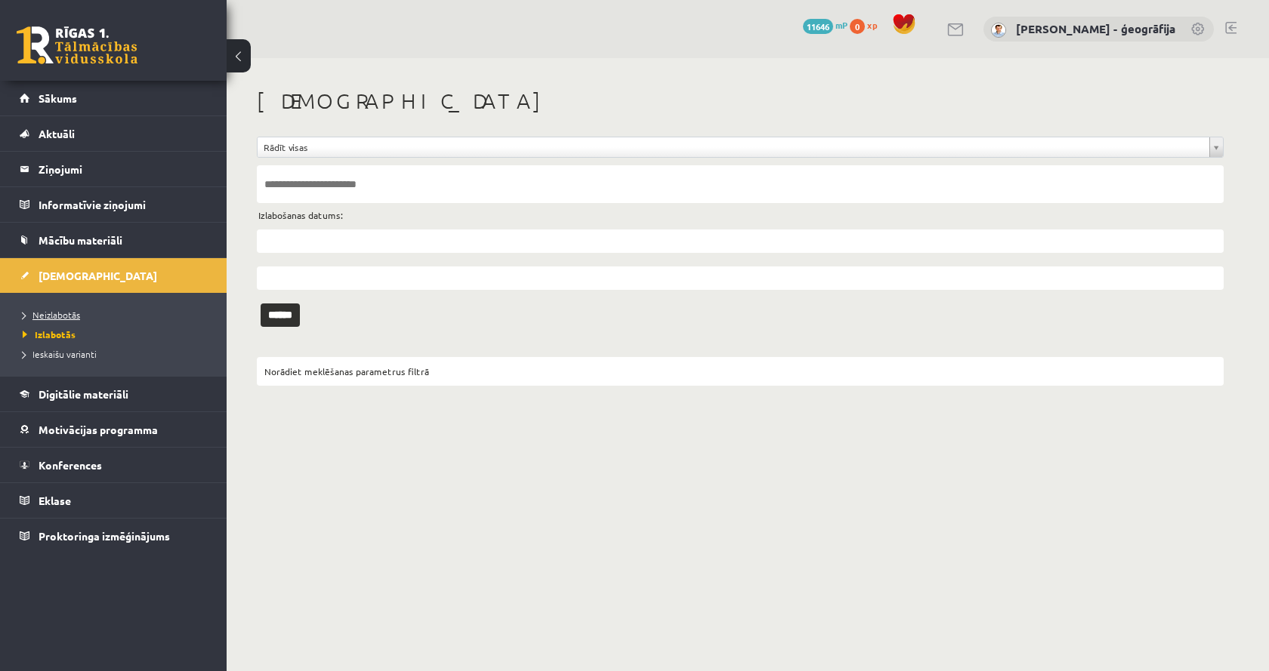
click at [60, 313] on span "Neizlabotās" at bounding box center [51, 315] width 57 height 12
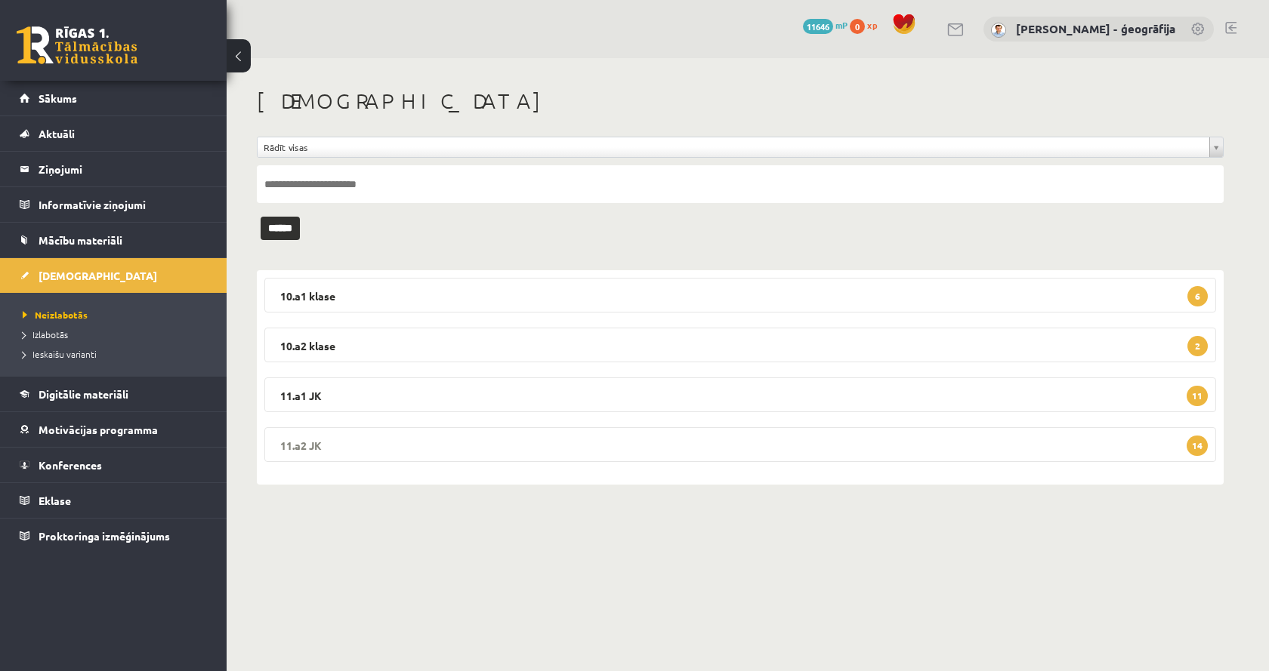
drag, startPoint x: 404, startPoint y: 466, endPoint x: 401, endPoint y: 449, distance: 17.6
click at [403, 465] on div "10.a1 [PERSON_NAME] 6 10.a1 klases diagnostikas darbs ģeogrāfijā (par 9. klasi)…" at bounding box center [740, 377] width 967 height 215
click at [400, 446] on legend "11.a2 JK 14" at bounding box center [740, 444] width 952 height 35
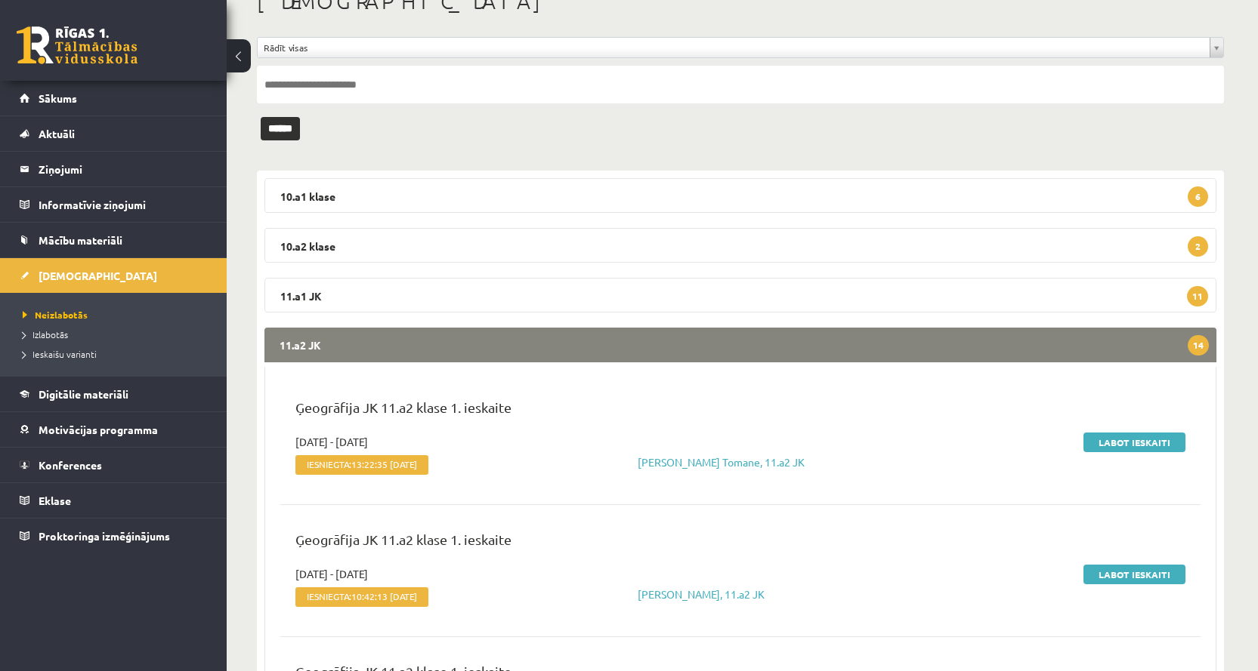
scroll to position [76, 0]
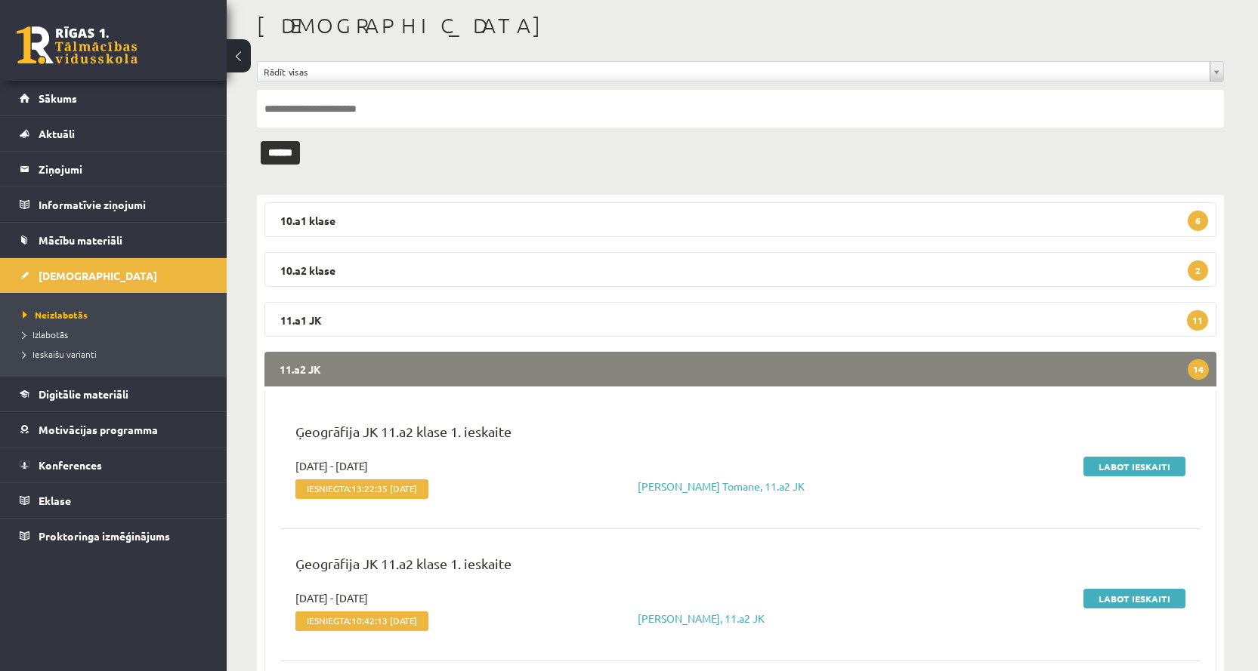
click at [500, 362] on legend "11.a2 JK 14" at bounding box center [740, 369] width 952 height 35
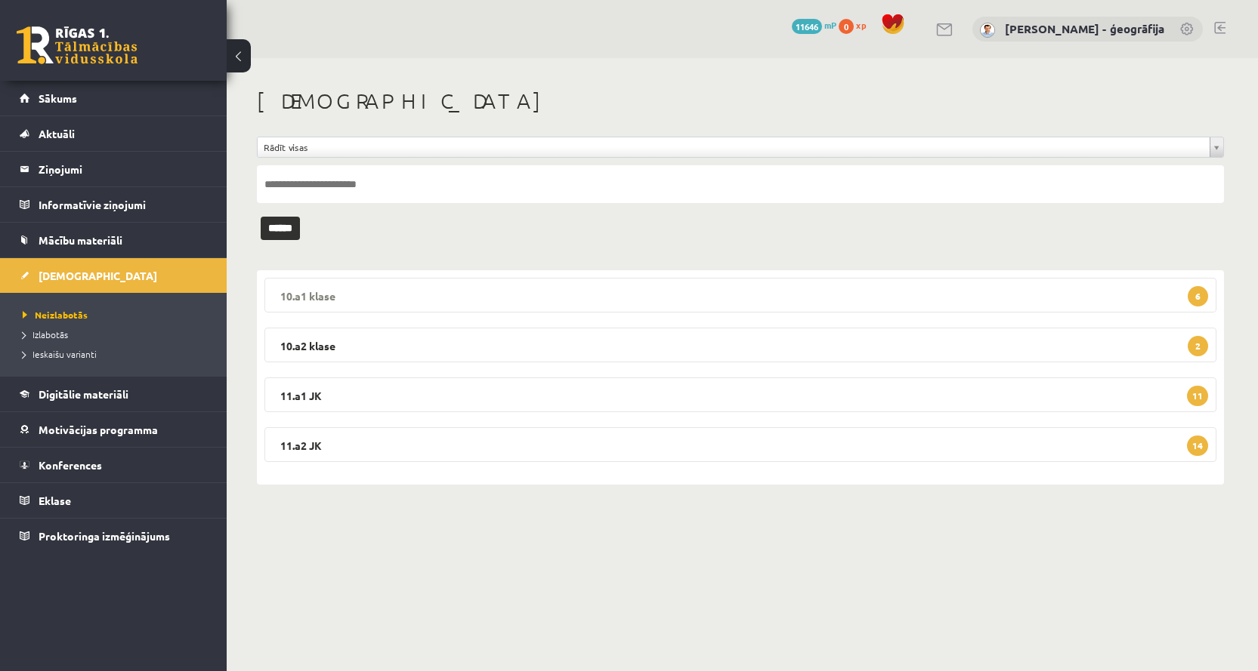
scroll to position [0, 0]
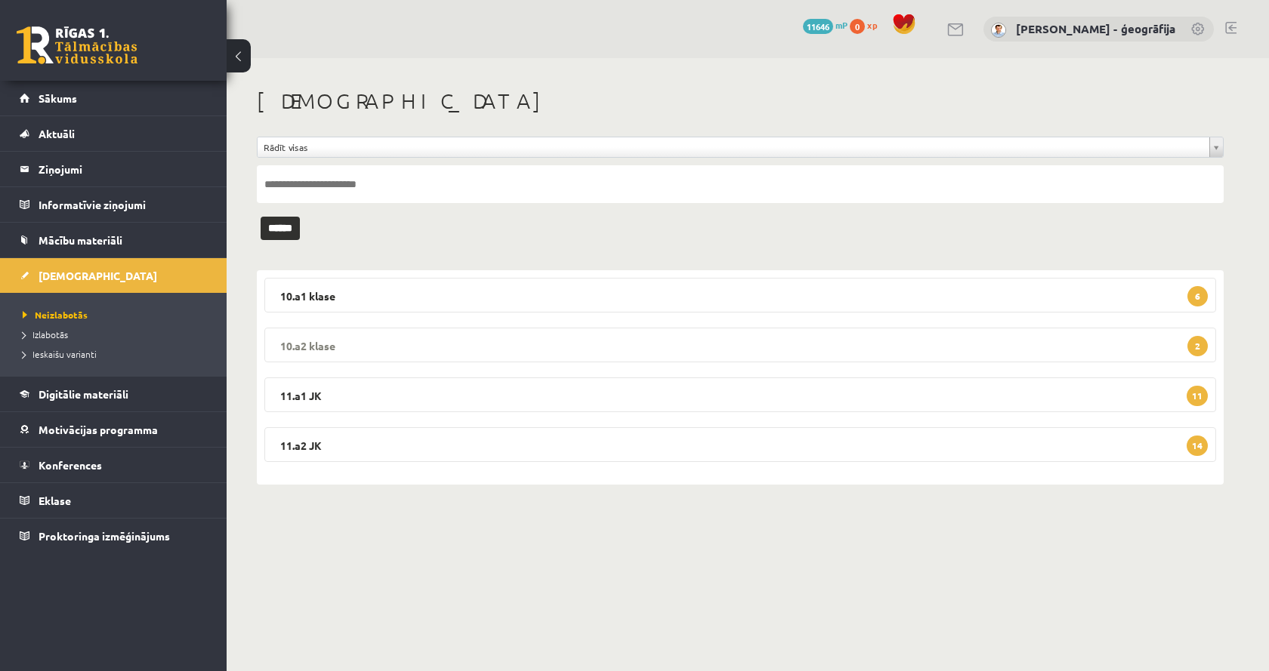
click at [412, 343] on legend "10.a2 klase 2" at bounding box center [740, 345] width 952 height 35
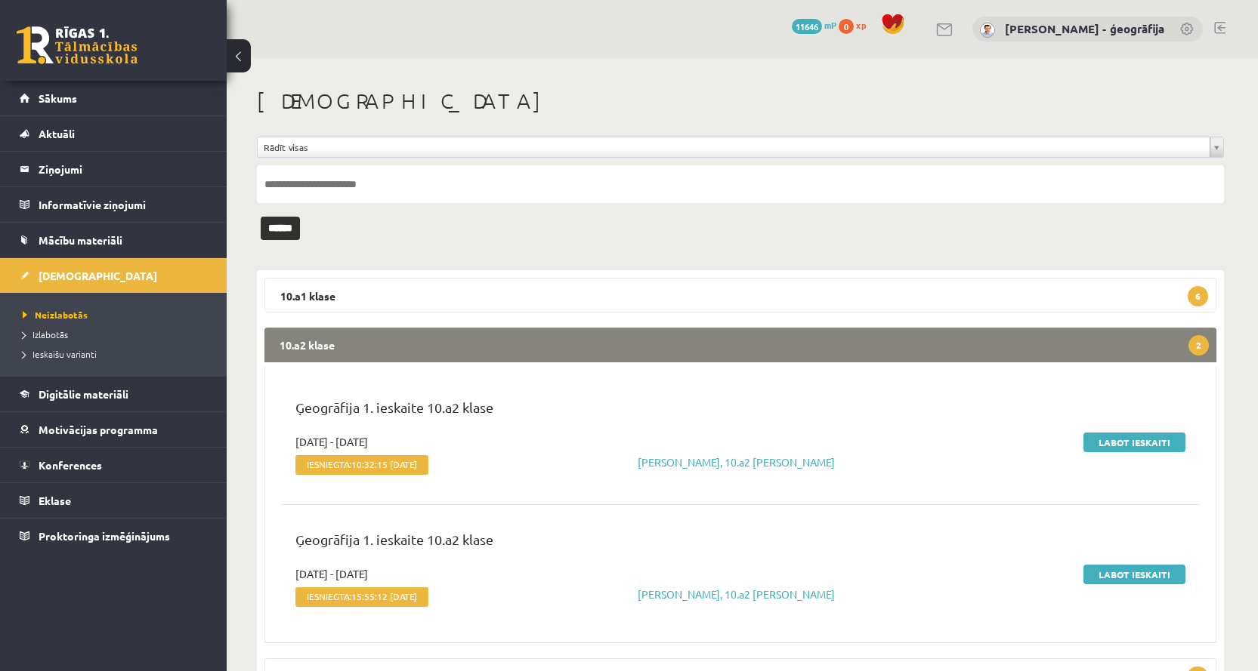
click at [412, 343] on legend "10.a2 klase 2" at bounding box center [740, 345] width 952 height 35
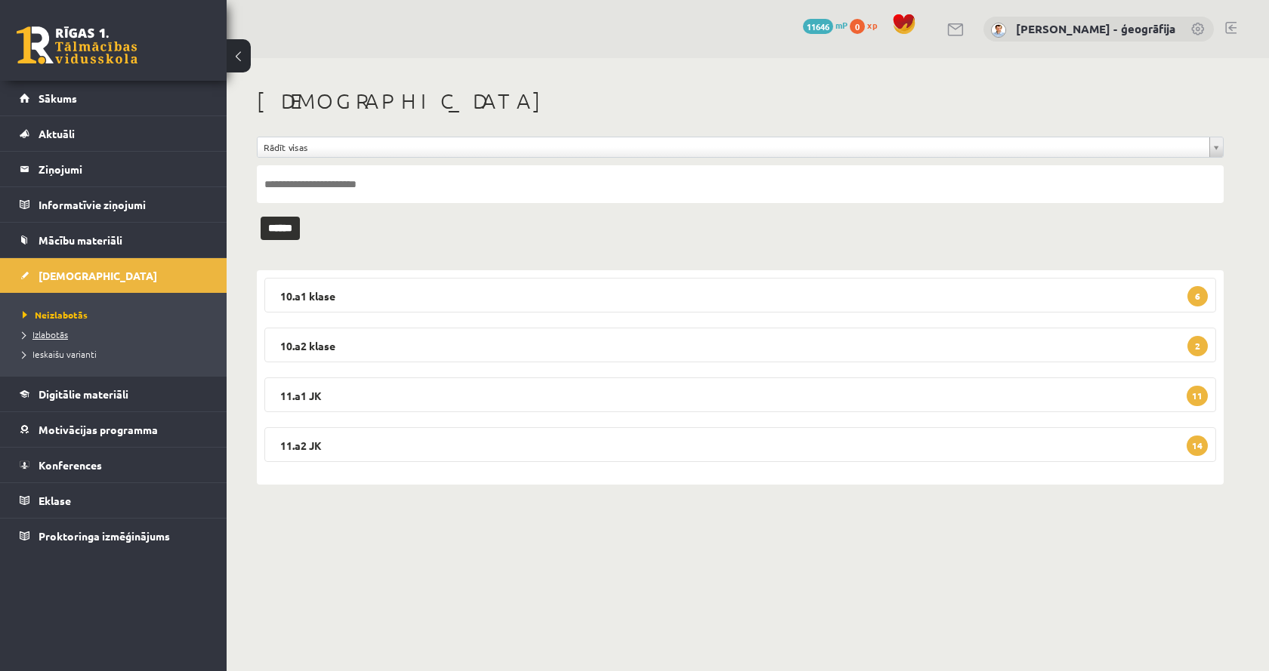
click at [45, 338] on span "Izlabotās" at bounding box center [45, 335] width 45 height 12
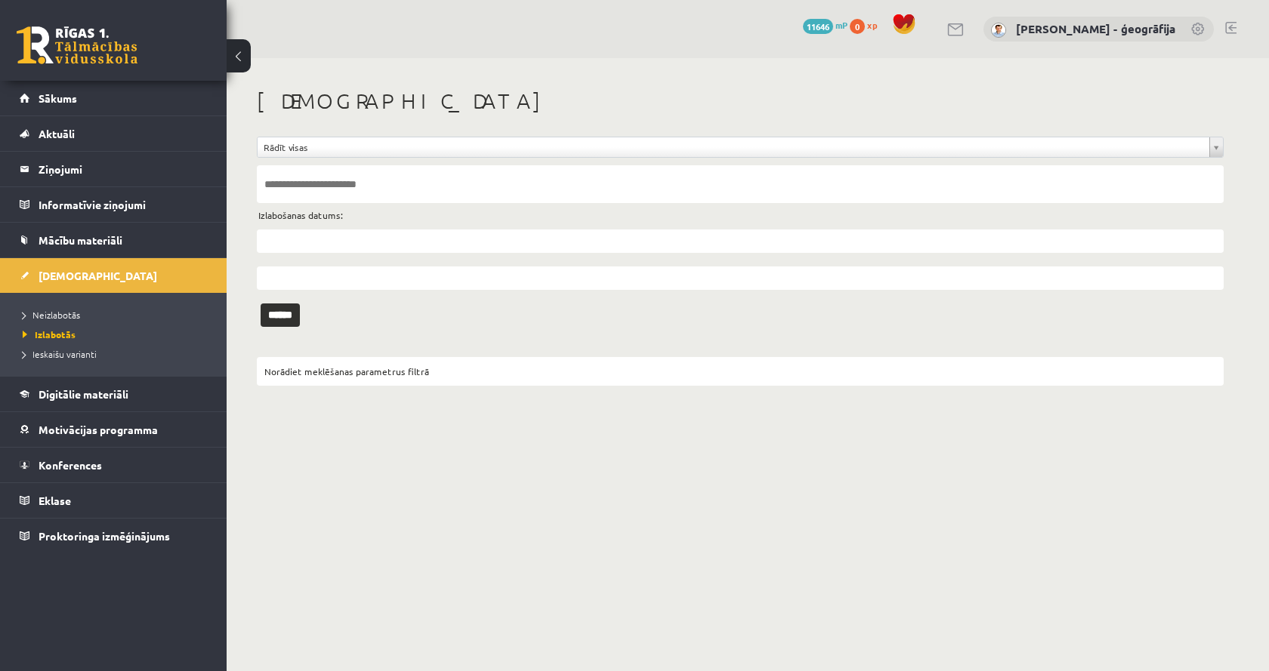
click at [311, 248] on input "text" at bounding box center [740, 241] width 967 height 23
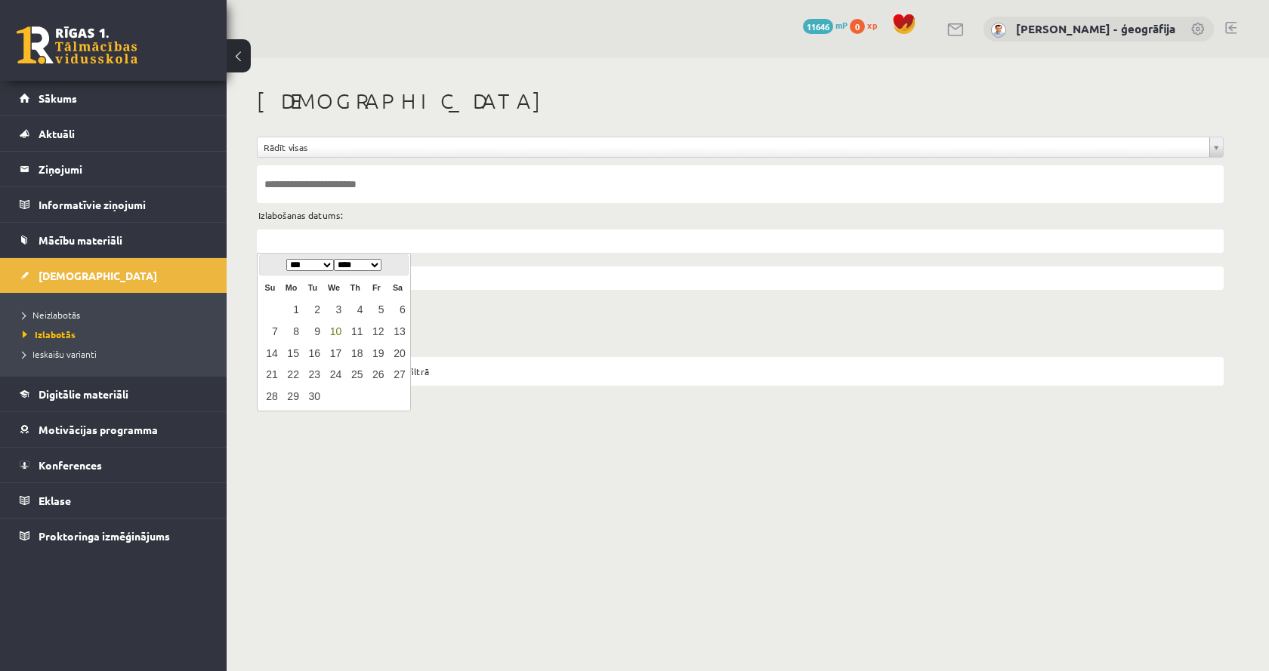
click at [338, 335] on link "10" at bounding box center [334, 332] width 20 height 20
type input "**********"
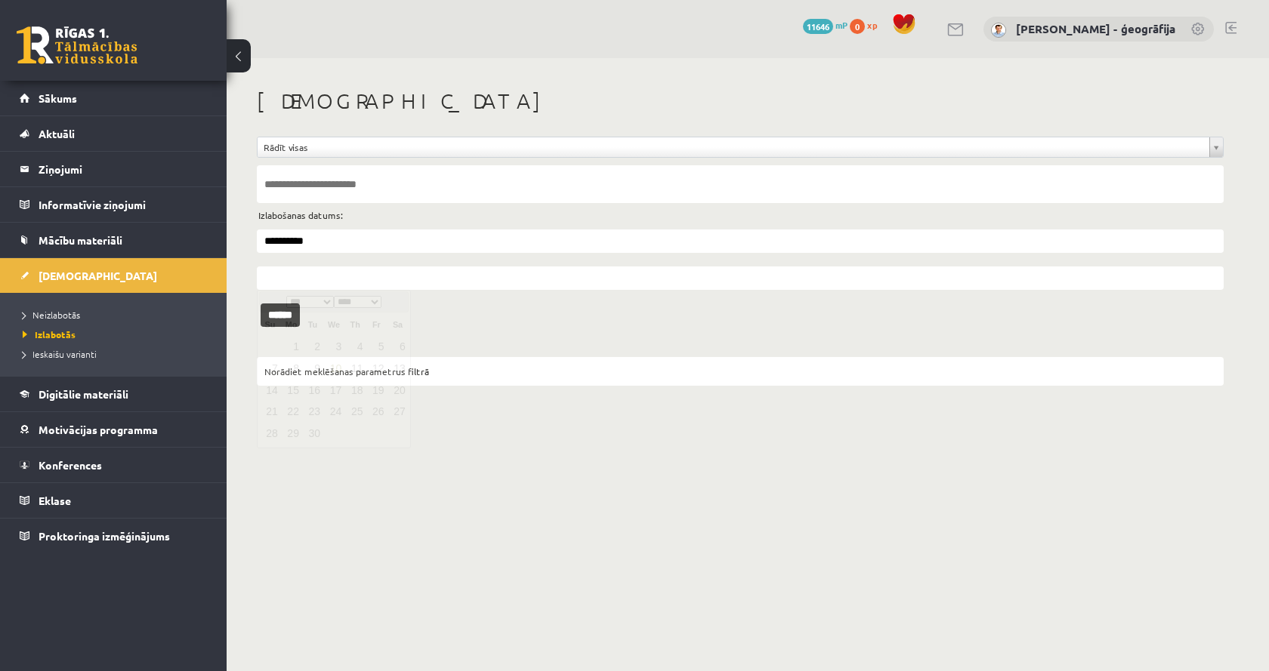
click at [324, 276] on input "text" at bounding box center [740, 278] width 967 height 23
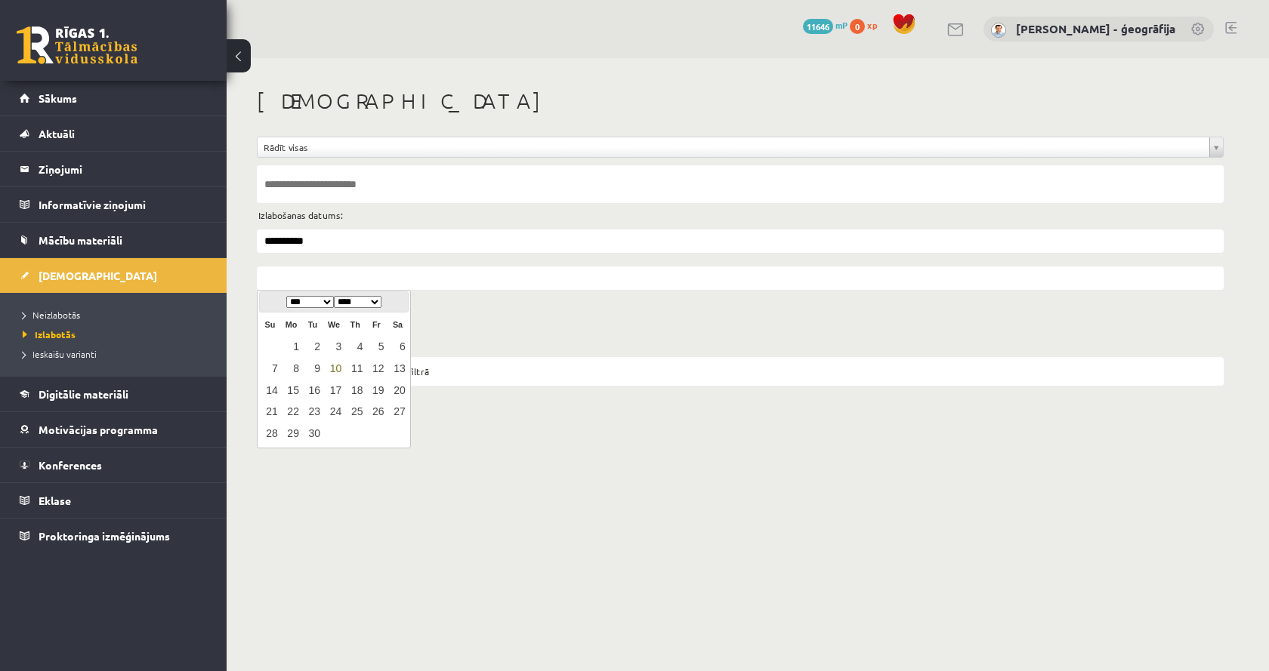
click at [338, 365] on link "10" at bounding box center [334, 369] width 20 height 20
type input "**********"
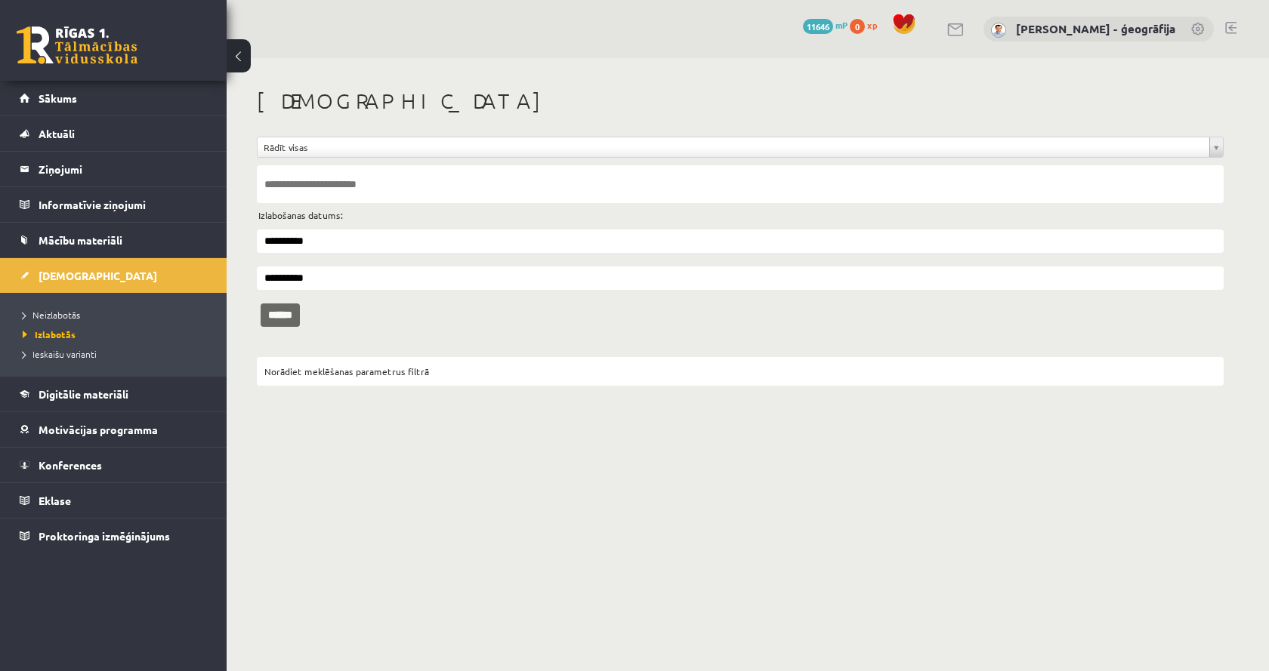
click at [294, 316] on input "******" at bounding box center [280, 315] width 39 height 23
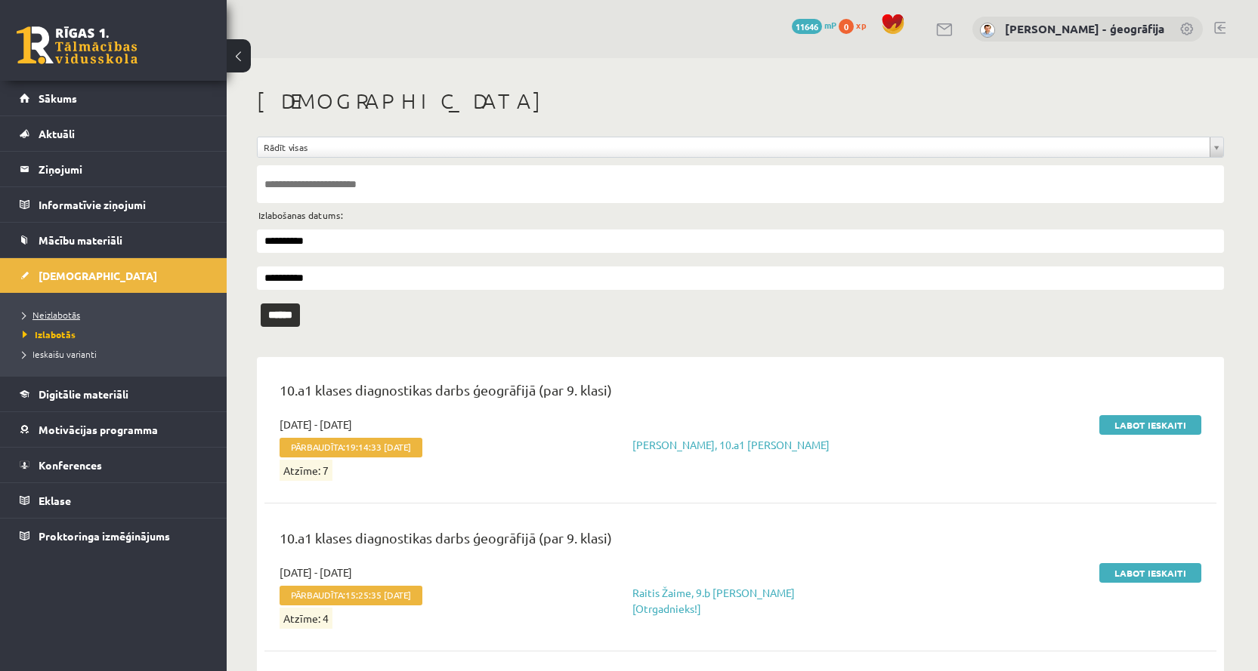
click at [57, 315] on span "Neizlabotās" at bounding box center [51, 315] width 57 height 12
